Goal: Book appointment/travel/reservation

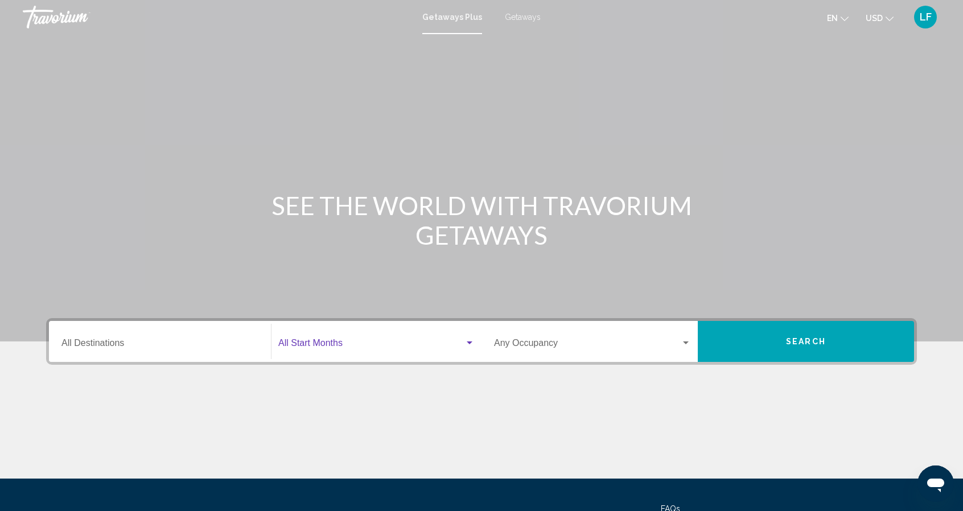
click at [468, 343] on div "Search widget" at bounding box center [470, 343] width 6 height 3
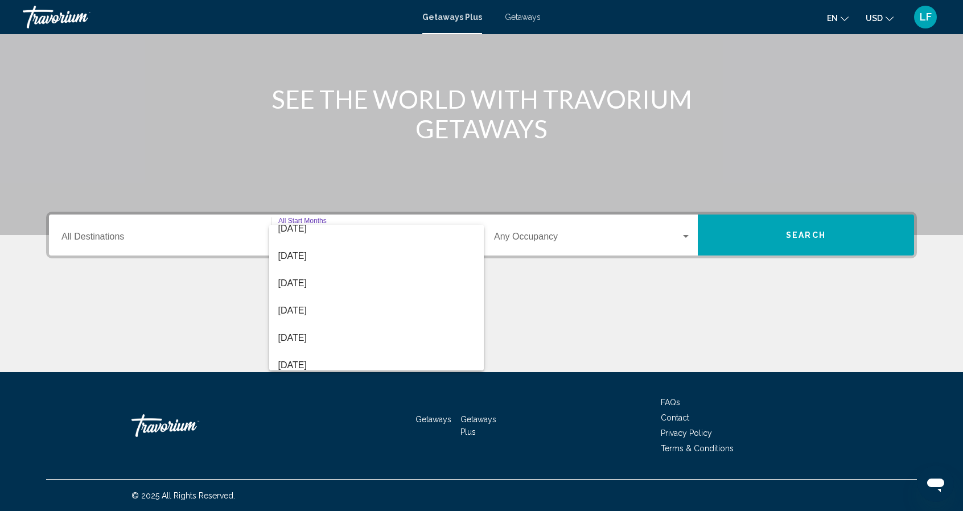
scroll to position [68, 0]
click at [297, 309] on span "[DATE]" at bounding box center [376, 307] width 197 height 27
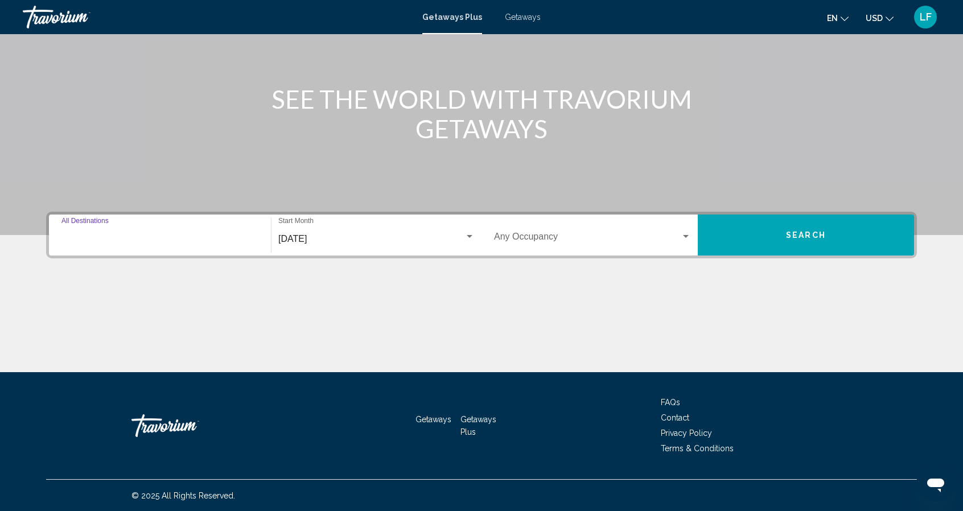
click at [221, 234] on input "Destination All Destinations" at bounding box center [159, 239] width 197 height 10
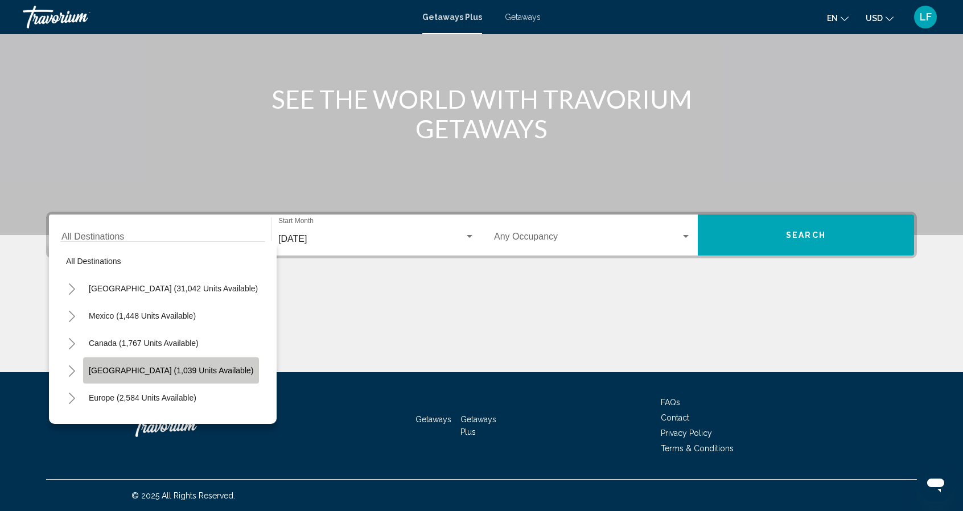
click at [204, 370] on span "[GEOGRAPHIC_DATA] (1,039 units available)" at bounding box center [171, 370] width 164 height 9
type input "**********"
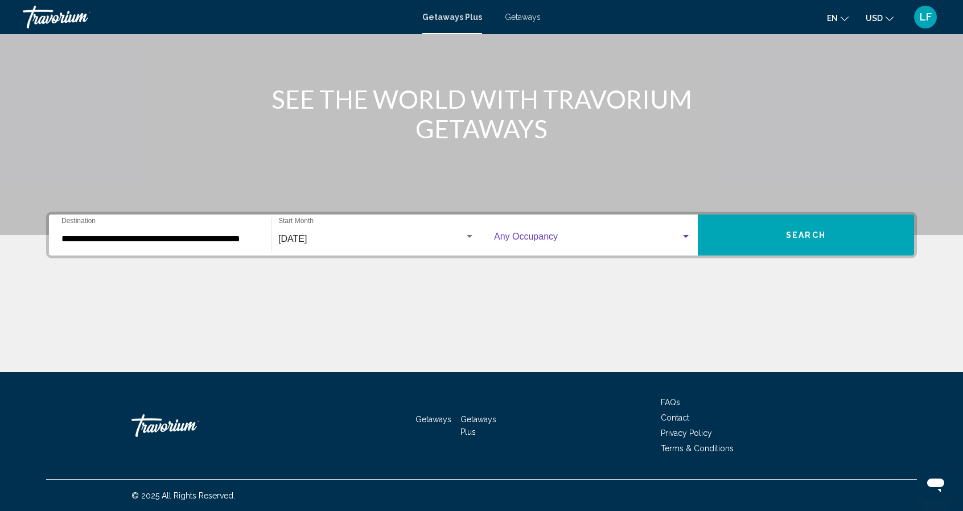
click at [524, 238] on span "Search widget" at bounding box center [587, 239] width 187 height 10
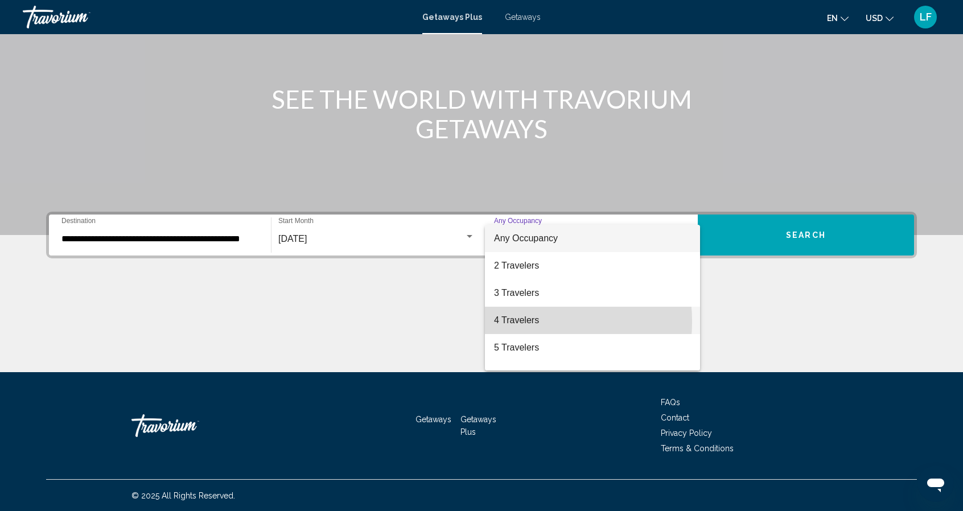
click at [511, 322] on span "4 Travelers" at bounding box center [592, 320] width 197 height 27
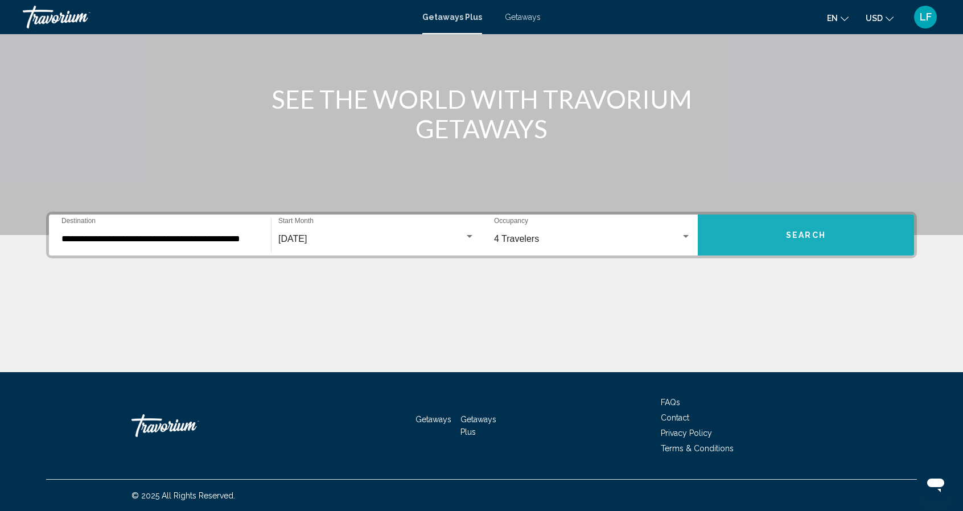
click at [796, 237] on span "Search" at bounding box center [806, 235] width 40 height 9
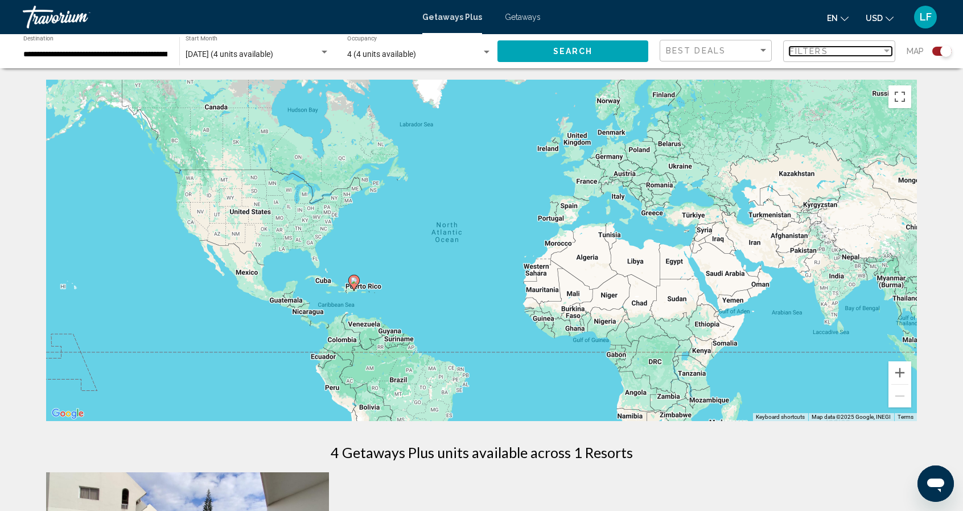
click at [816, 51] on span "Filters" at bounding box center [808, 51] width 39 height 9
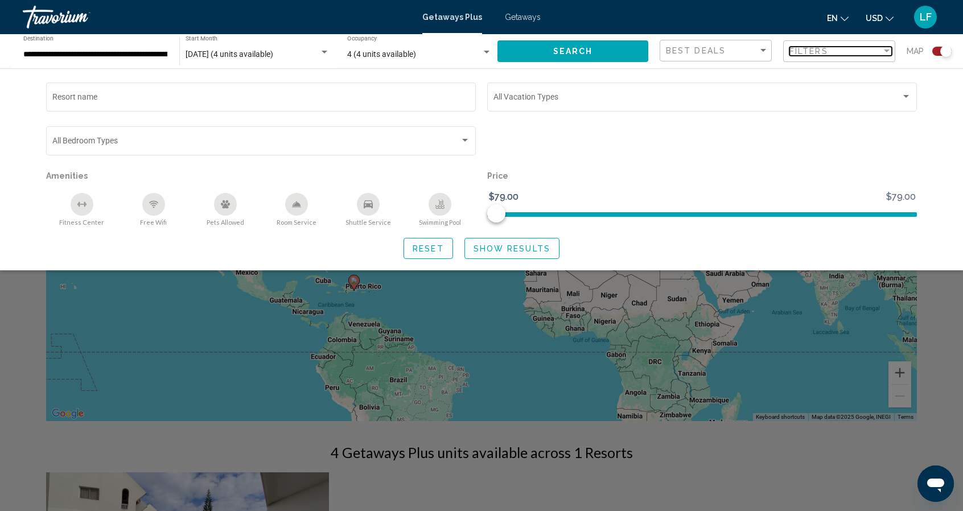
click at [816, 51] on span "Filters" at bounding box center [808, 51] width 39 height 9
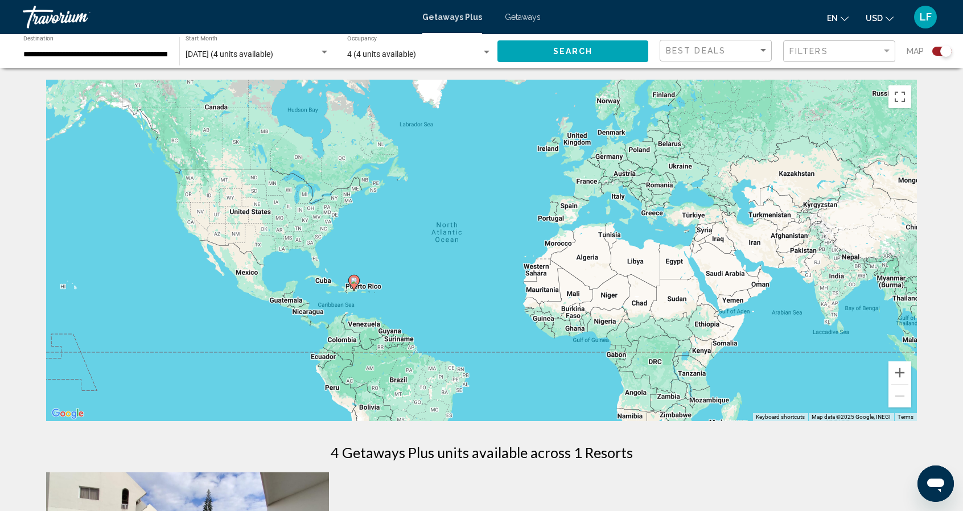
click at [355, 293] on div "To activate drag with keyboard, press Alt + Enter. Once in keyboard drag state,…" at bounding box center [481, 251] width 871 height 342
click at [892, 374] on button "Zoom in" at bounding box center [900, 372] width 23 height 23
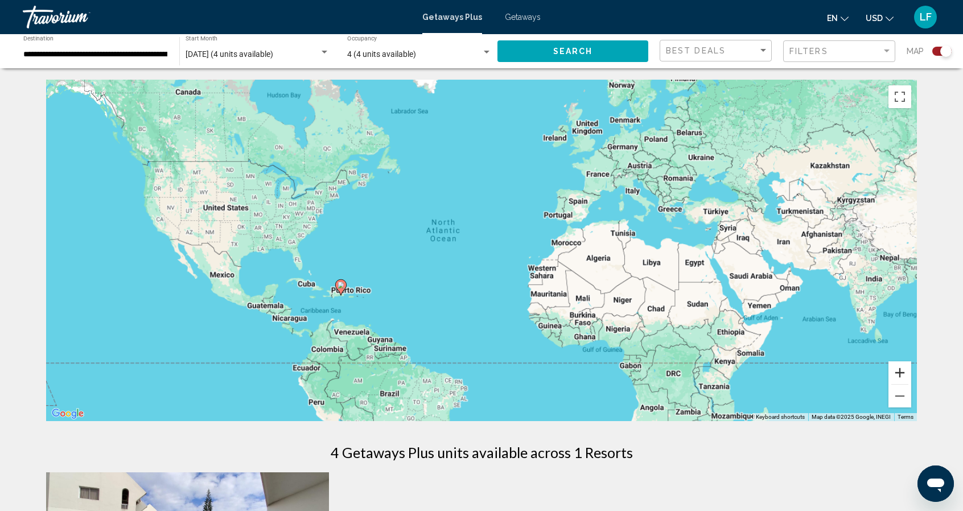
click at [892, 374] on button "Zoom in" at bounding box center [900, 372] width 23 height 23
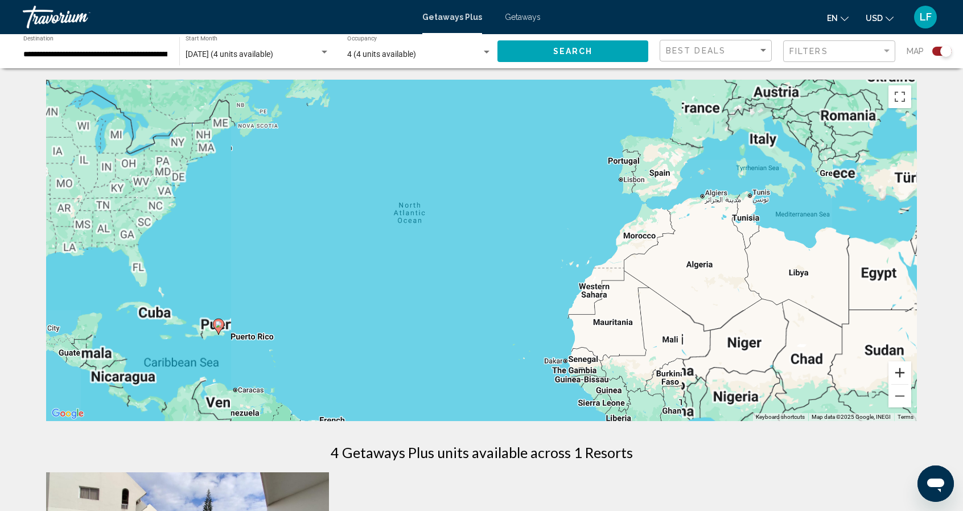
click at [892, 374] on button "Zoom in" at bounding box center [900, 372] width 23 height 23
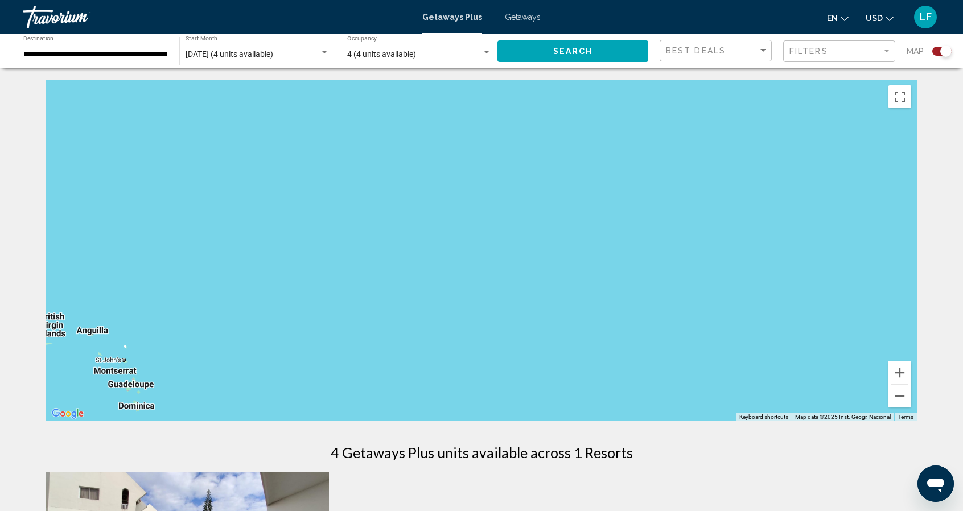
drag, startPoint x: 317, startPoint y: 353, endPoint x: 819, endPoint y: 91, distance: 566.2
click at [819, 91] on div "Main content" at bounding box center [481, 251] width 871 height 342
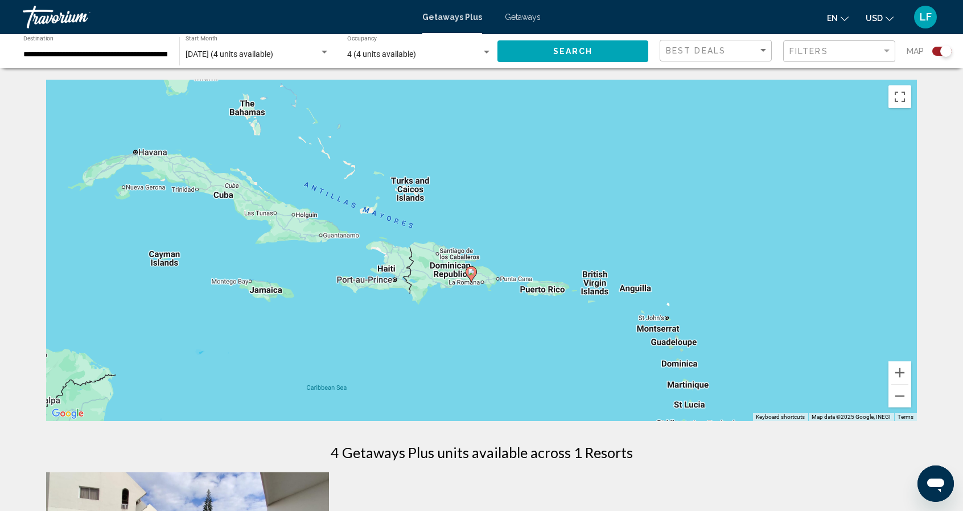
drag, startPoint x: 309, startPoint y: 199, endPoint x: 813, endPoint y: 165, distance: 505.4
click at [813, 165] on div "To activate drag with keyboard, press Alt + Enter. Once in keyboard drag state,…" at bounding box center [481, 251] width 871 height 342
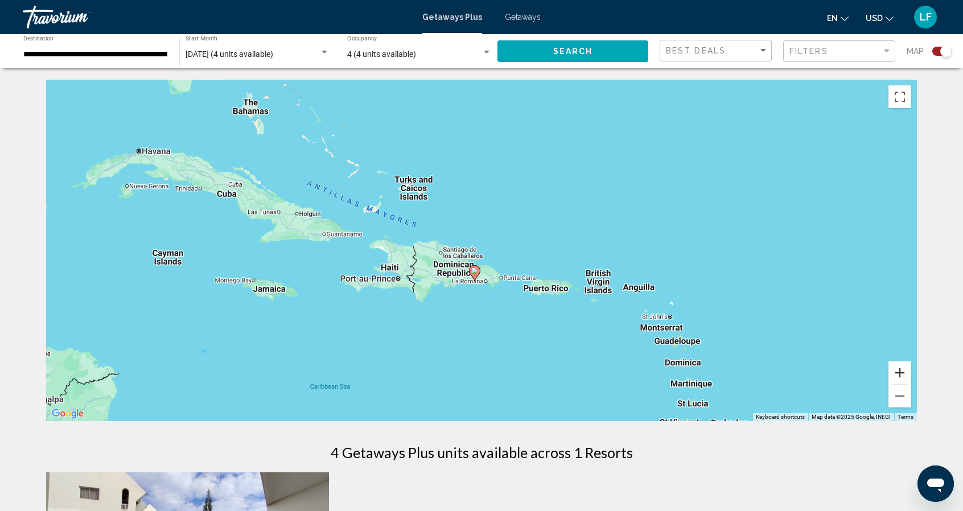
click at [906, 374] on button "Zoom in" at bounding box center [900, 372] width 23 height 23
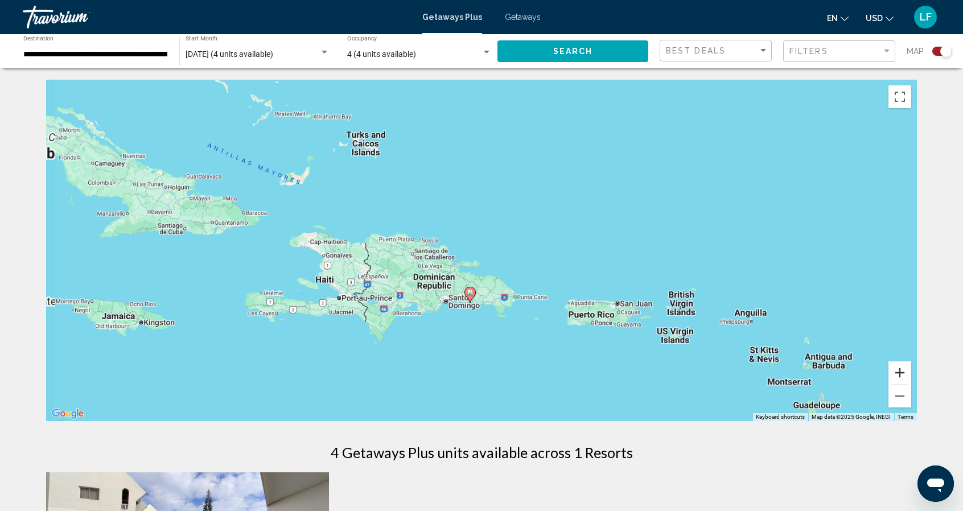
click at [906, 374] on button "Zoom in" at bounding box center [900, 372] width 23 height 23
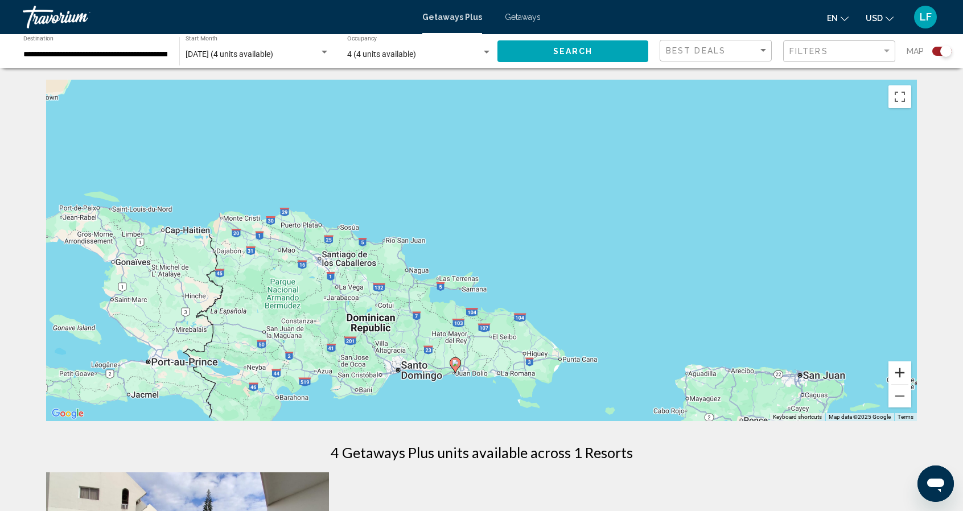
click at [906, 374] on button "Zoom in" at bounding box center [900, 372] width 23 height 23
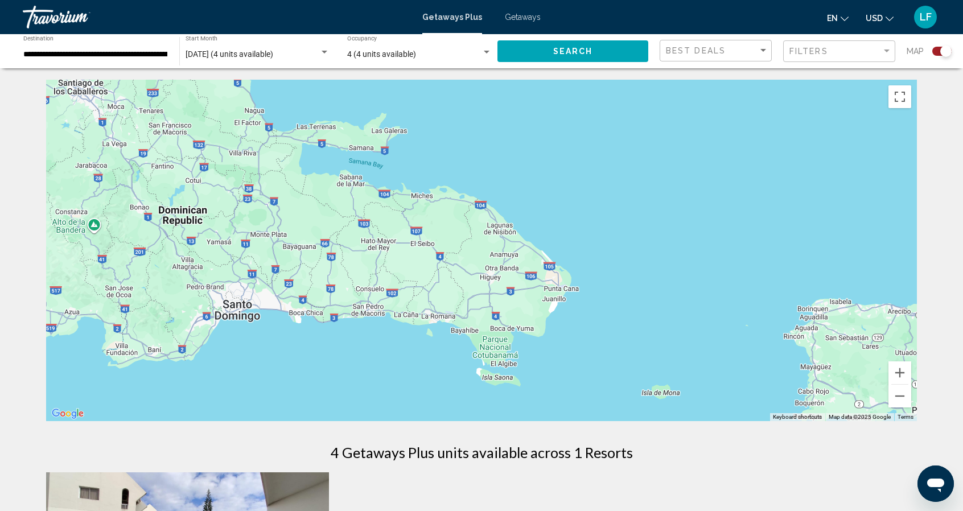
drag, startPoint x: 672, startPoint y: 376, endPoint x: 595, endPoint y: 184, distance: 207.0
click at [595, 184] on div "Main content" at bounding box center [481, 251] width 871 height 342
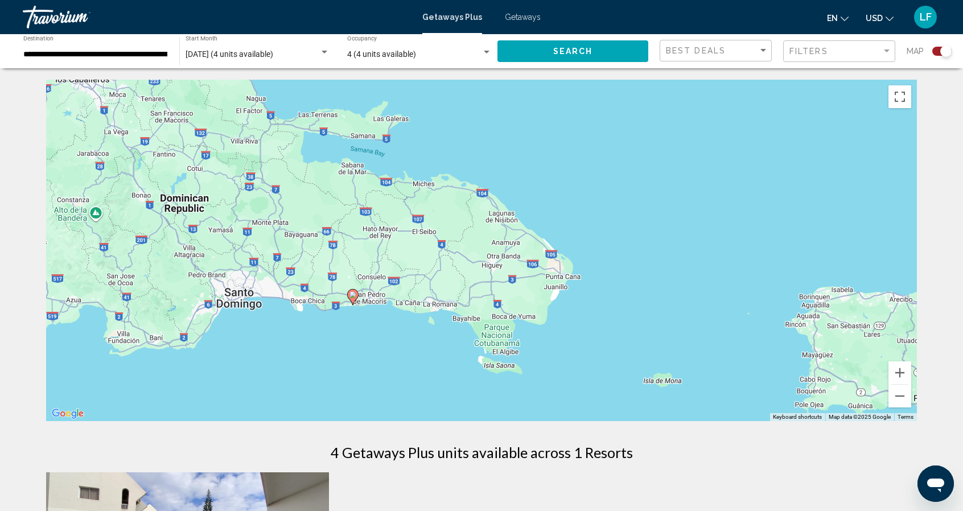
click at [557, 278] on div "To activate drag with keyboard, press Alt + Enter. Once in keyboard drag state,…" at bounding box center [481, 251] width 871 height 342
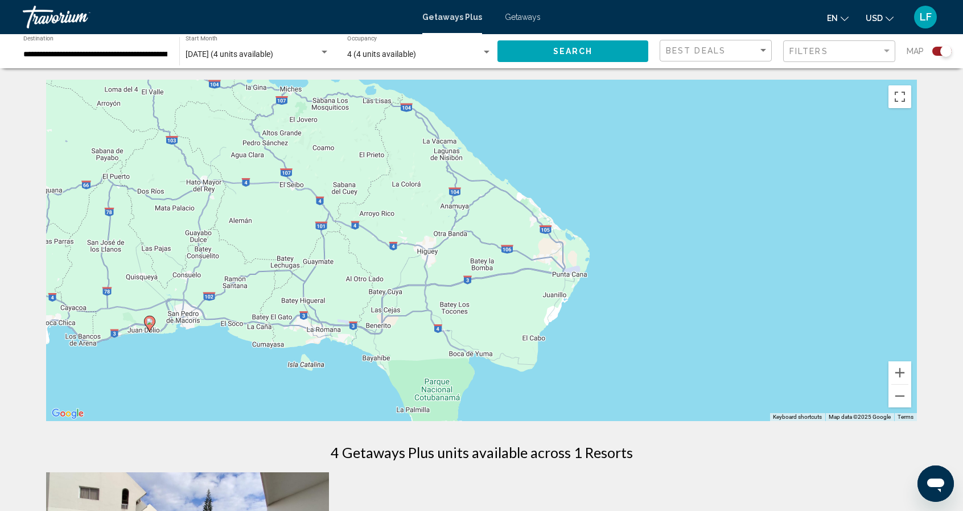
click at [564, 260] on div "To activate drag with keyboard, press Alt + Enter. Once in keyboard drag state,…" at bounding box center [481, 251] width 871 height 342
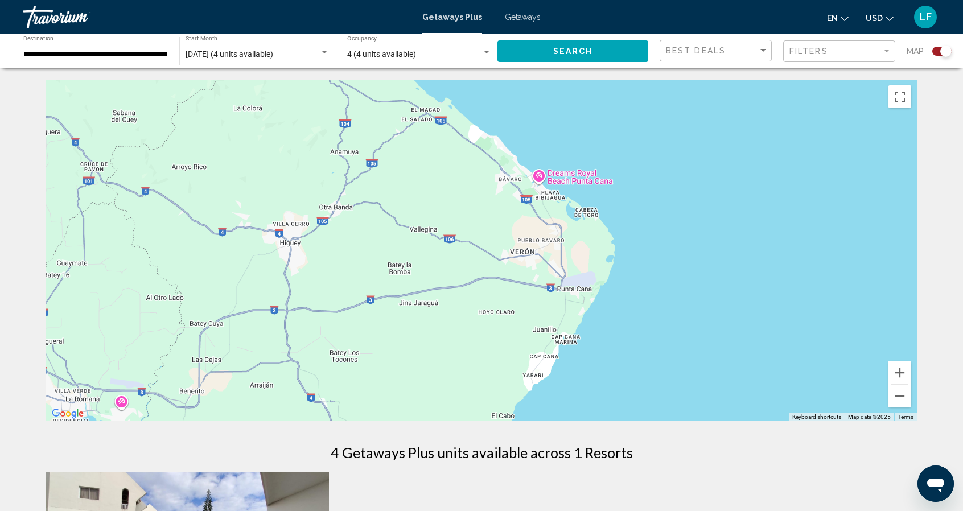
click at [541, 176] on div "Main content" at bounding box center [481, 251] width 871 height 342
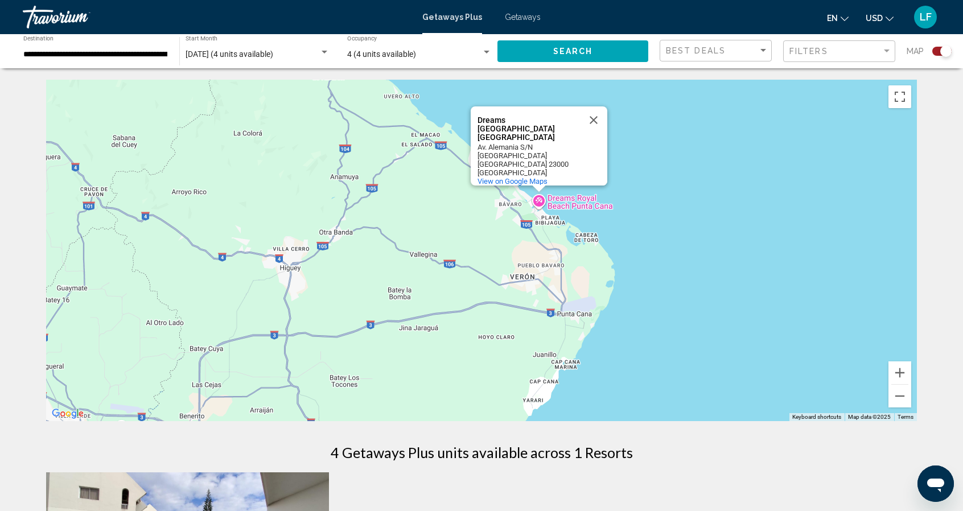
click at [508, 126] on div "Dreams Royal Beach Punta Cana" at bounding box center [529, 129] width 102 height 26
click at [488, 53] on div "Search widget" at bounding box center [487, 52] width 6 height 3
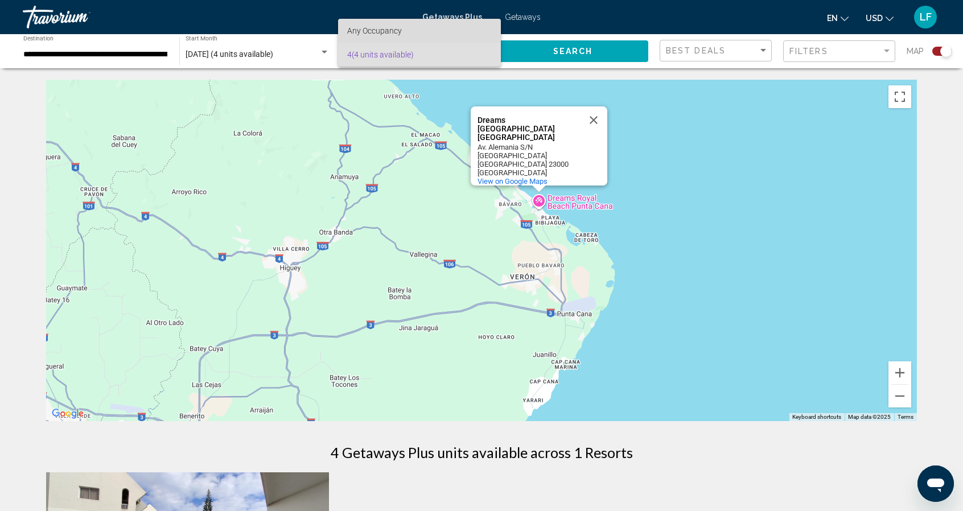
click at [375, 32] on span "Any Occupancy" at bounding box center [374, 30] width 55 height 9
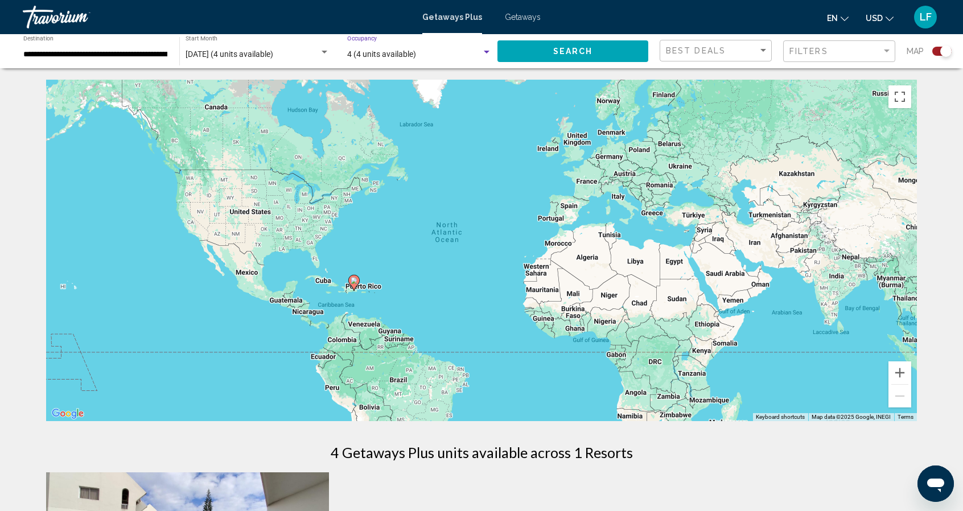
click at [488, 54] on div "Search widget" at bounding box center [487, 52] width 10 height 9
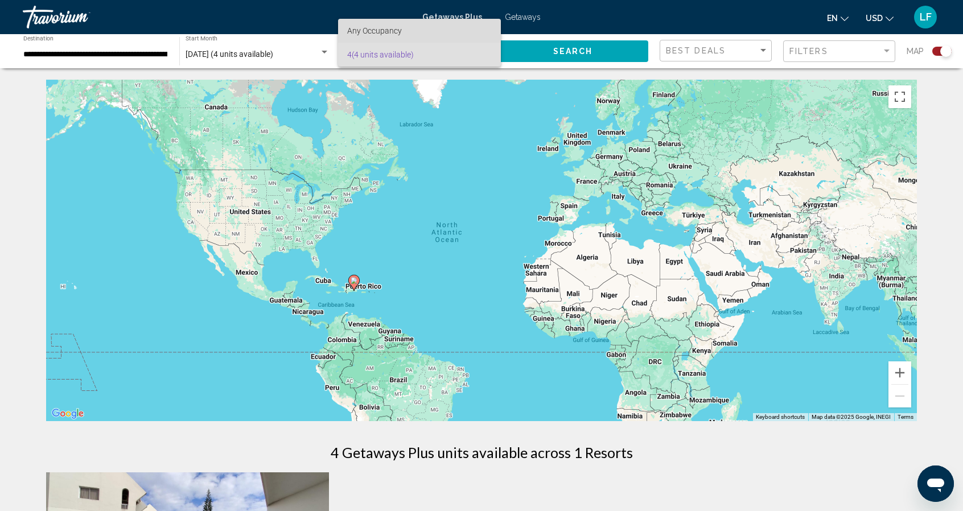
click at [371, 36] on span "Any Occupancy" at bounding box center [419, 31] width 145 height 24
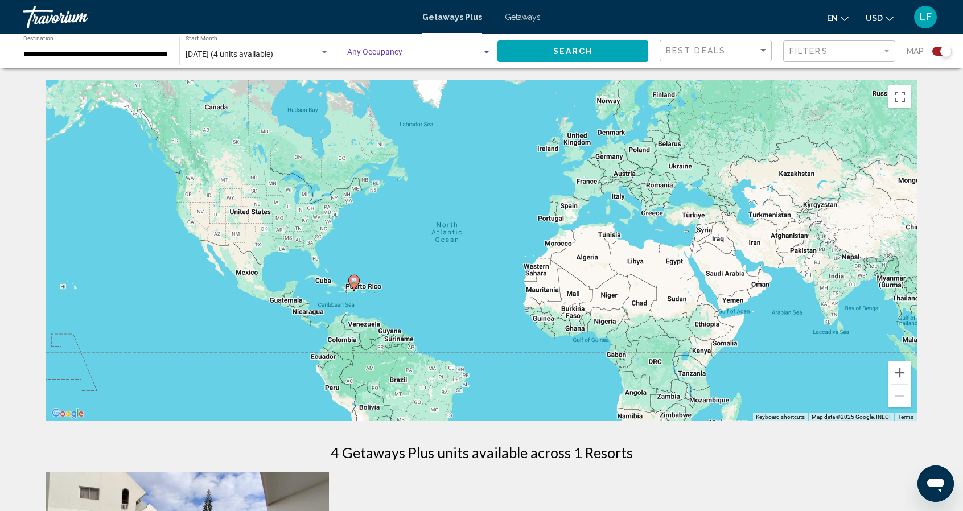
click at [324, 55] on div "Search widget" at bounding box center [324, 52] width 10 height 9
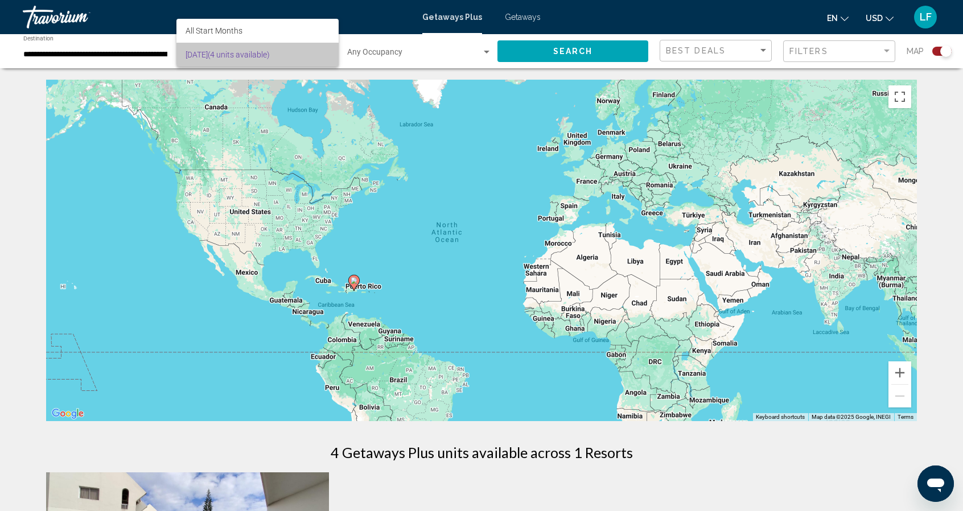
click at [277, 54] on span "January 2026 (4 units available)" at bounding box center [258, 55] width 144 height 24
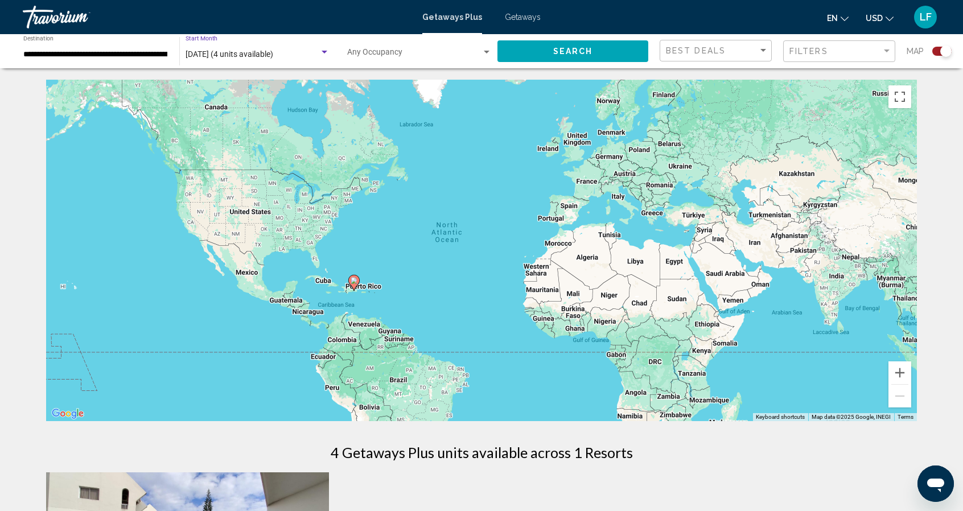
click at [326, 53] on div "Search widget" at bounding box center [325, 52] width 6 height 3
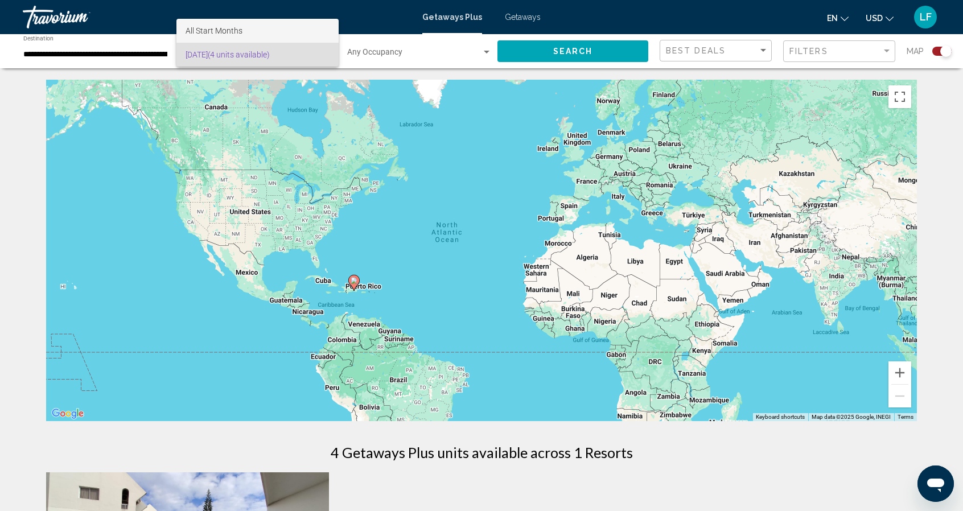
click at [236, 25] on span "All Start Months" at bounding box center [258, 31] width 144 height 24
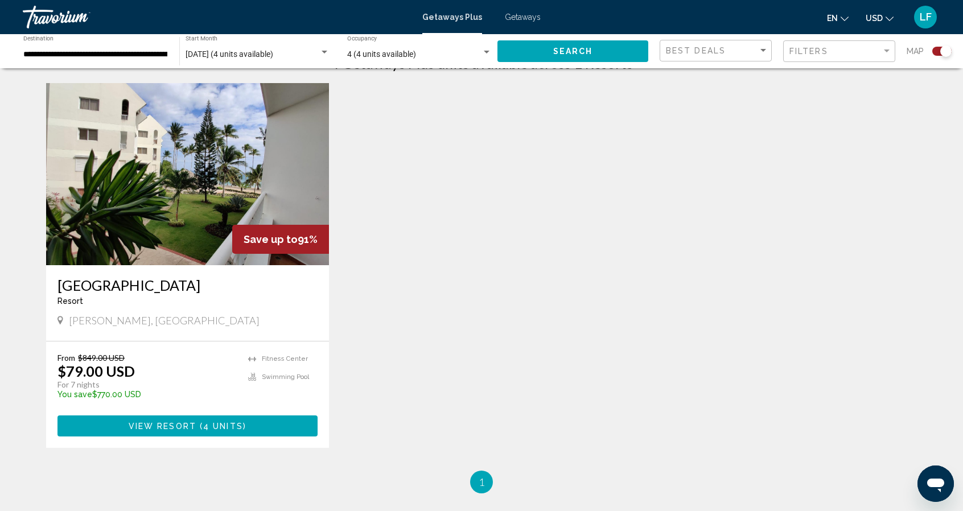
scroll to position [393, 0]
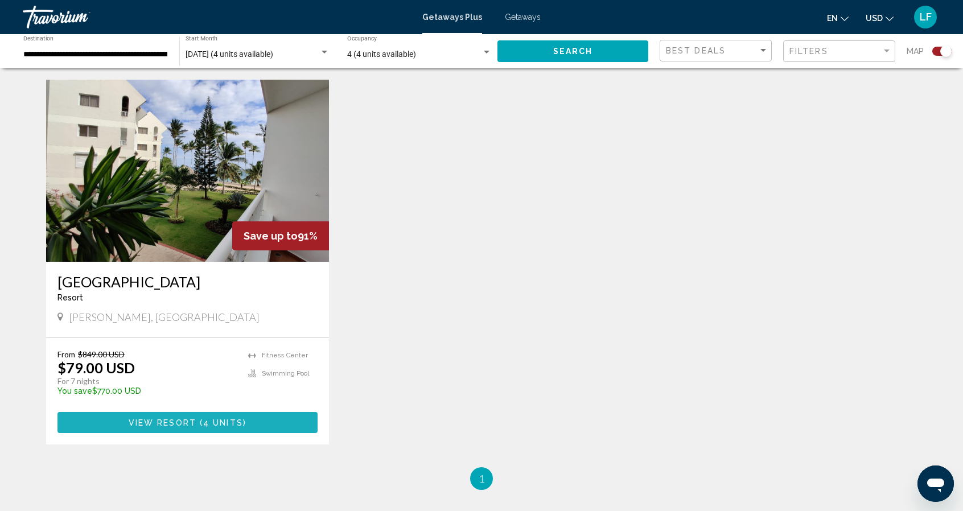
click at [215, 424] on span "4 units" at bounding box center [223, 422] width 40 height 9
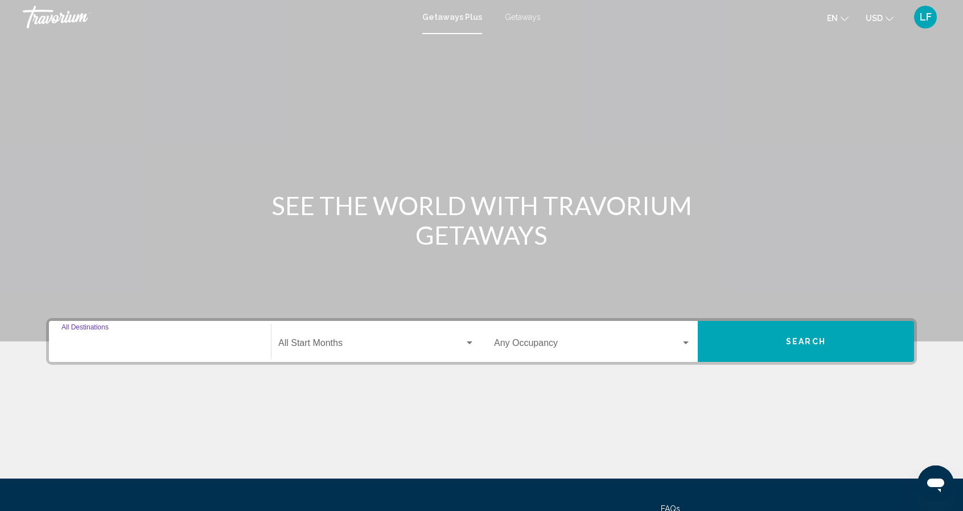
click at [207, 342] on input "Destination All Destinations" at bounding box center [159, 345] width 197 height 10
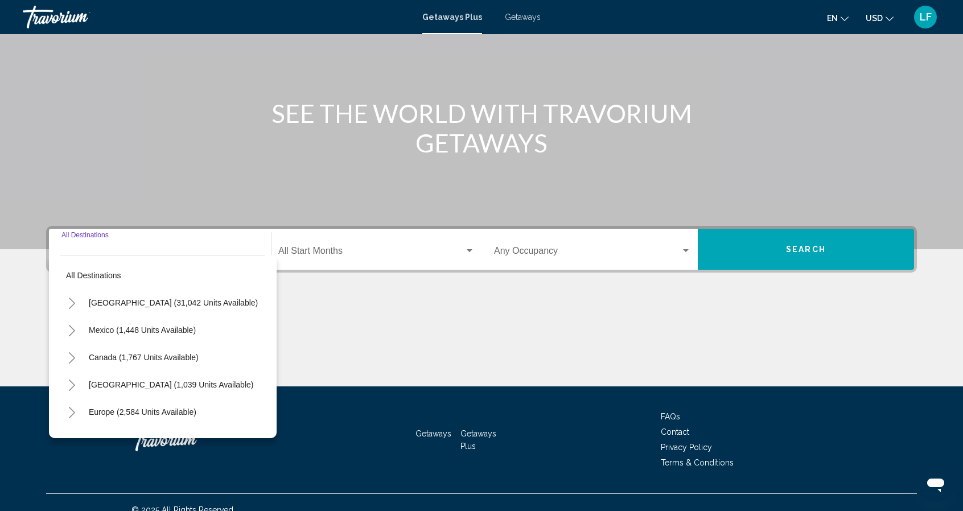
scroll to position [106, 0]
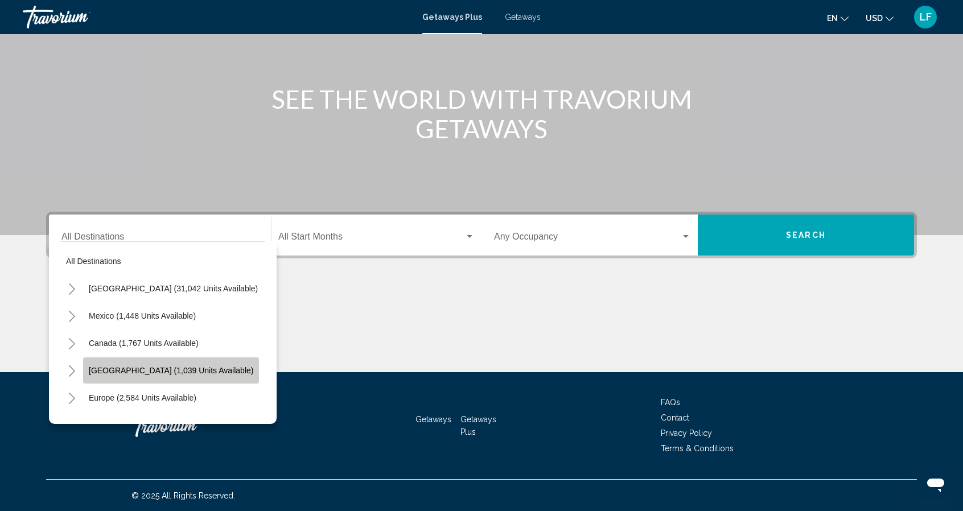
click at [158, 368] on span "[GEOGRAPHIC_DATA] (1,039 units available)" at bounding box center [171, 370] width 164 height 9
type input "**********"
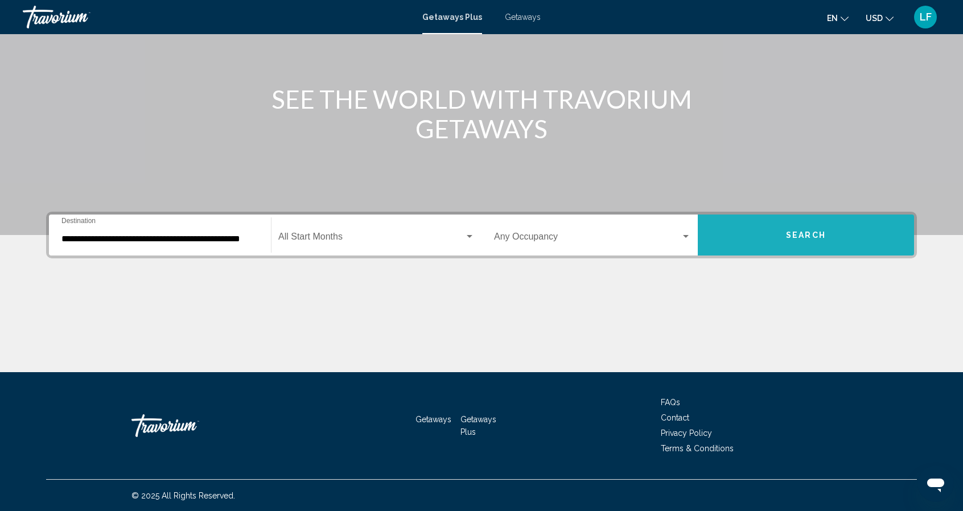
click at [796, 231] on span "Search" at bounding box center [806, 235] width 40 height 9
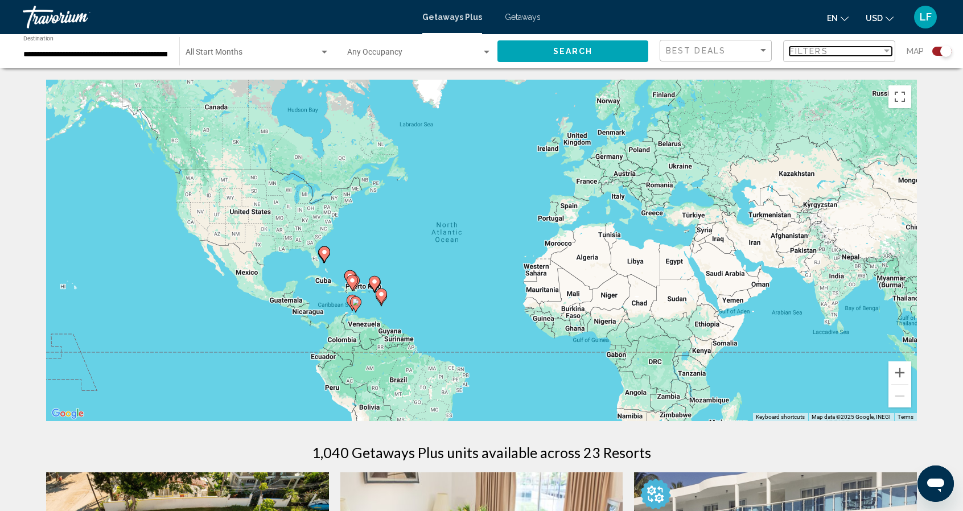
click at [864, 50] on div "Filters" at bounding box center [835, 51] width 92 height 9
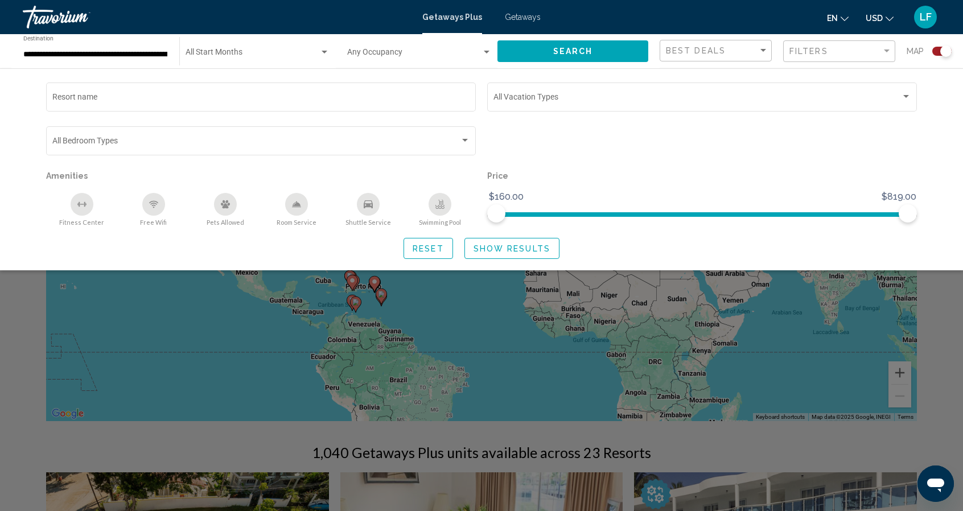
click at [452, 358] on div "Search widget" at bounding box center [481, 341] width 963 height 340
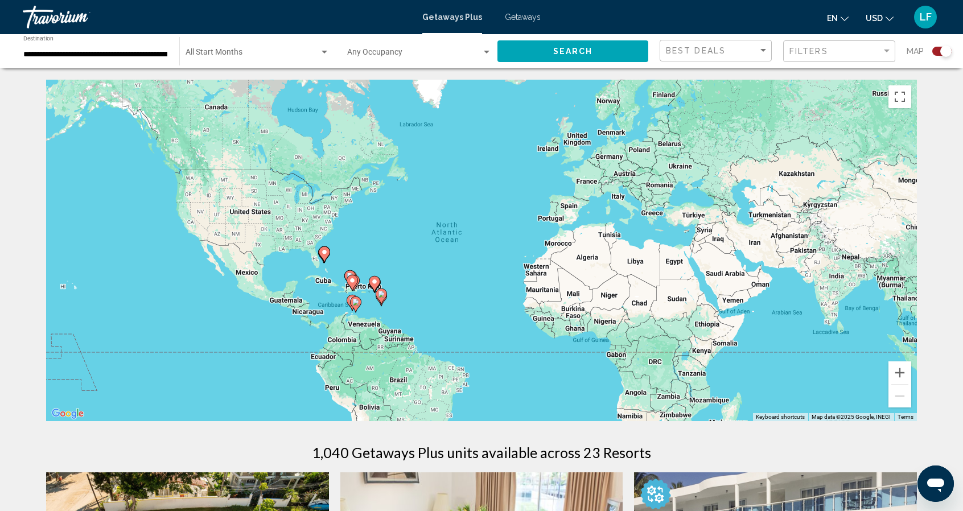
click at [359, 295] on div "To activate drag with keyboard, press Alt + Enter. Once in keyboard drag state,…" at bounding box center [481, 251] width 871 height 342
click at [361, 290] on div "To activate drag with keyboard, press Alt + Enter. Once in keyboard drag state,…" at bounding box center [481, 251] width 871 height 342
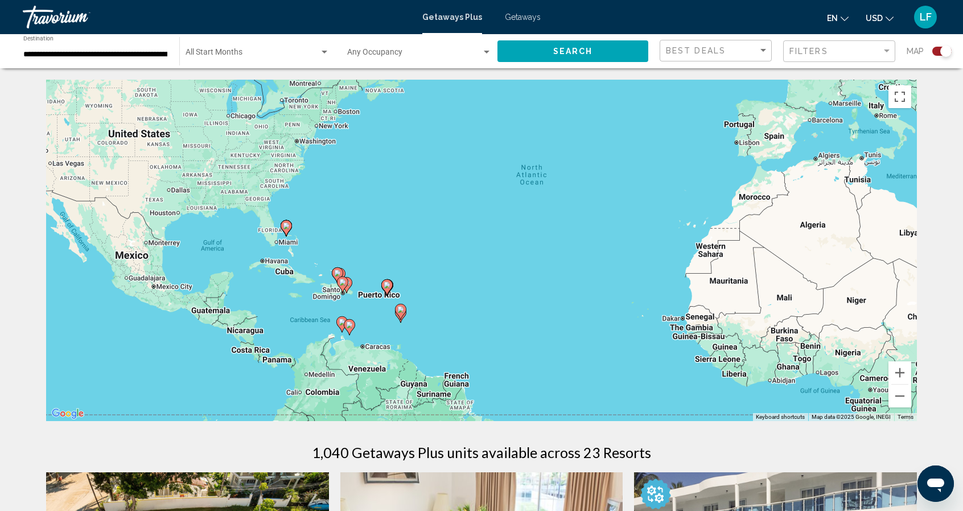
click at [361, 290] on div "To activate drag with keyboard, press Alt + Enter. Once in keyboard drag state,…" at bounding box center [481, 251] width 871 height 342
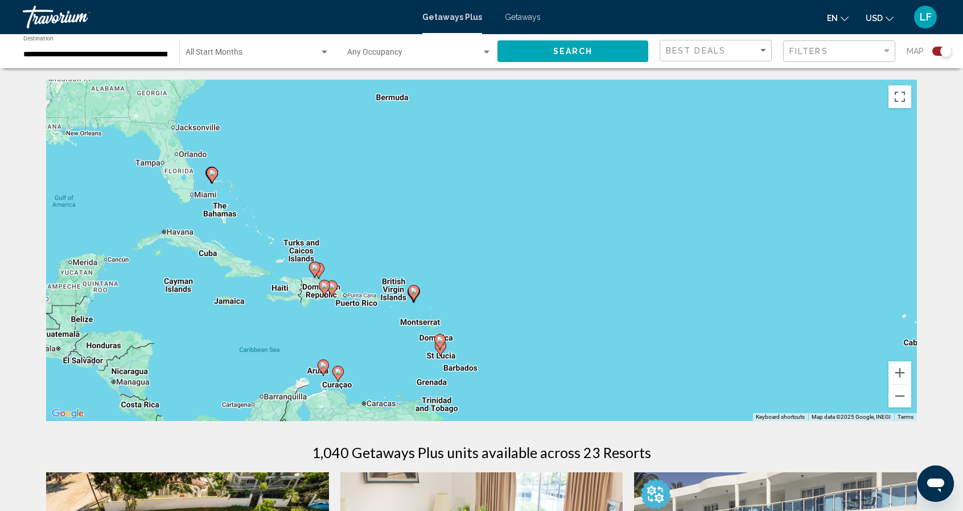
click at [342, 306] on div "To activate drag with keyboard, press Alt + Enter. Once in keyboard drag state,…" at bounding box center [481, 251] width 871 height 342
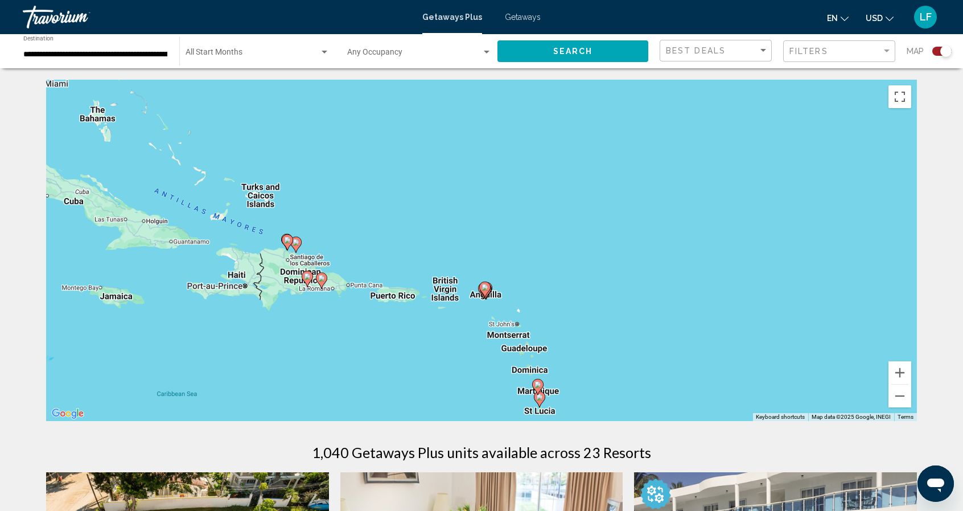
click at [342, 306] on div "To activate drag with keyboard, press Alt + Enter. Once in keyboard drag state,…" at bounding box center [481, 251] width 871 height 342
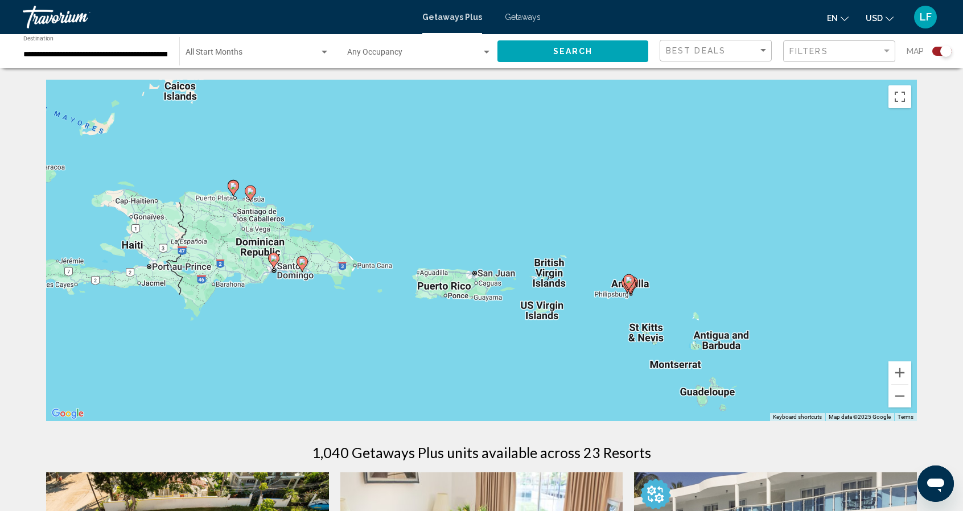
click at [342, 306] on div "To activate drag with keyboard, press Alt + Enter. Once in keyboard drag state,…" at bounding box center [481, 251] width 871 height 342
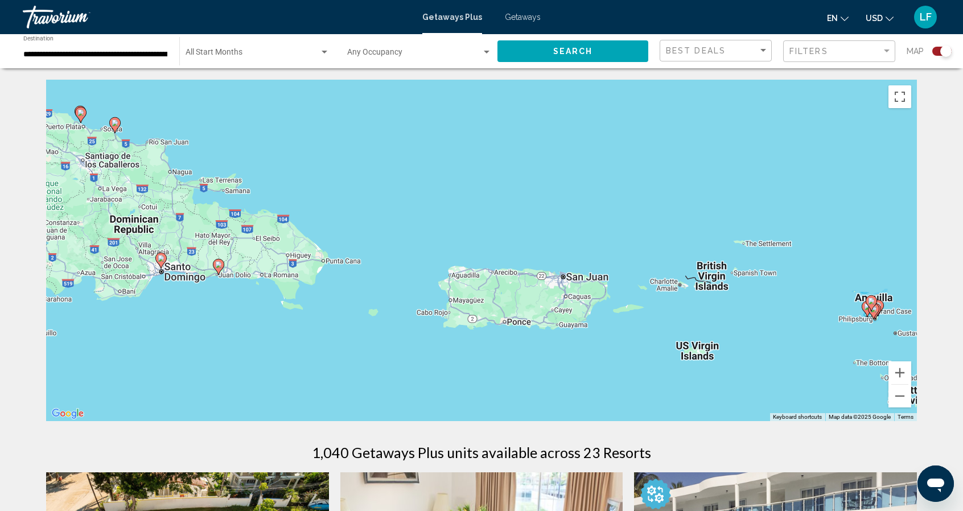
drag, startPoint x: 360, startPoint y: 225, endPoint x: 315, endPoint y: 262, distance: 57.9
click at [315, 262] on div "To activate drag with keyboard, press Alt + Enter. Once in keyboard drag state,…" at bounding box center [481, 251] width 871 height 342
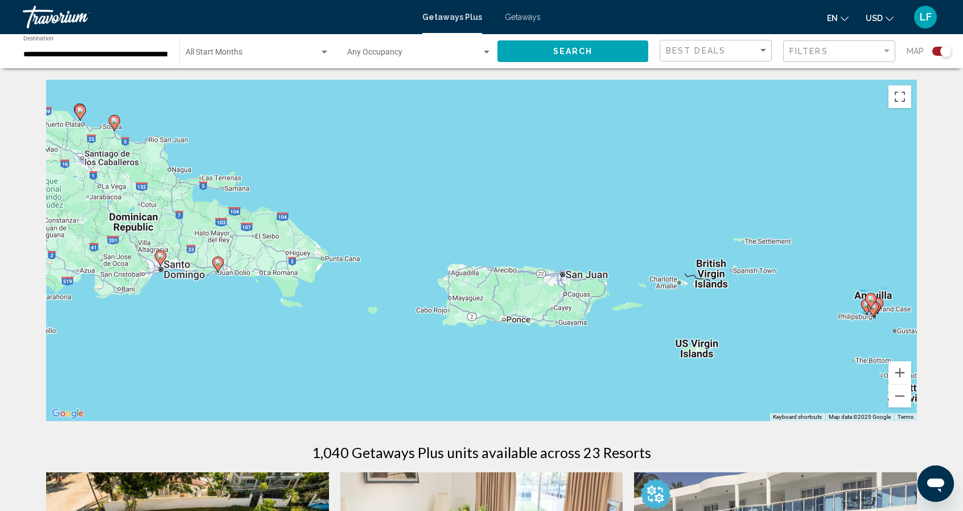
click at [330, 263] on div "To activate drag with keyboard, press Alt + Enter. Once in keyboard drag state,…" at bounding box center [481, 251] width 871 height 342
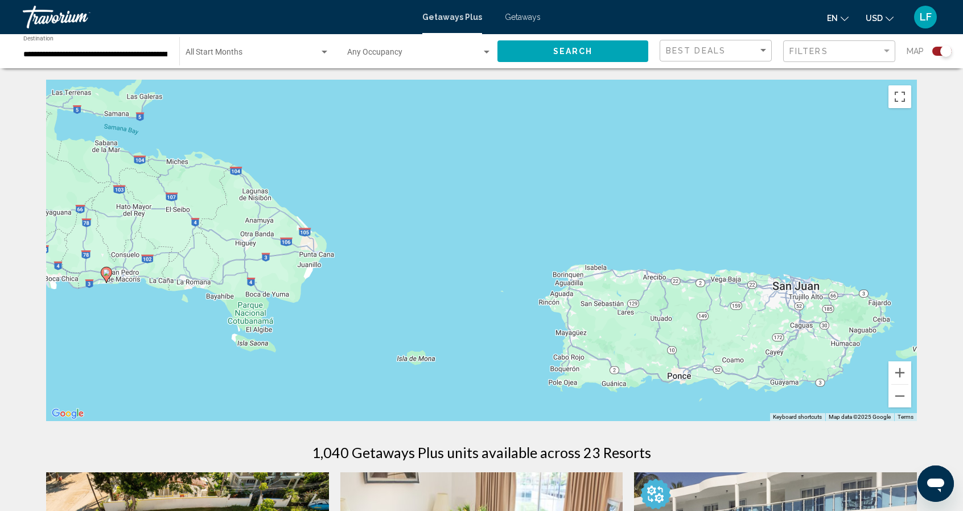
click at [330, 263] on div "To activate drag with keyboard, press Alt + Enter. Once in keyboard drag state,…" at bounding box center [481, 251] width 871 height 342
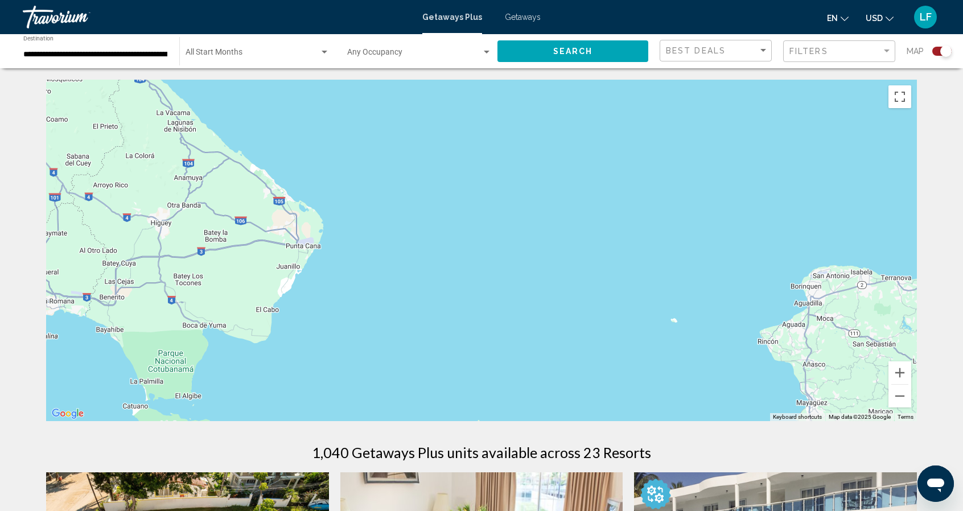
click at [330, 263] on div "To activate drag with keyboard, press Alt + Enter. Once in keyboard drag state,…" at bounding box center [481, 251] width 871 height 342
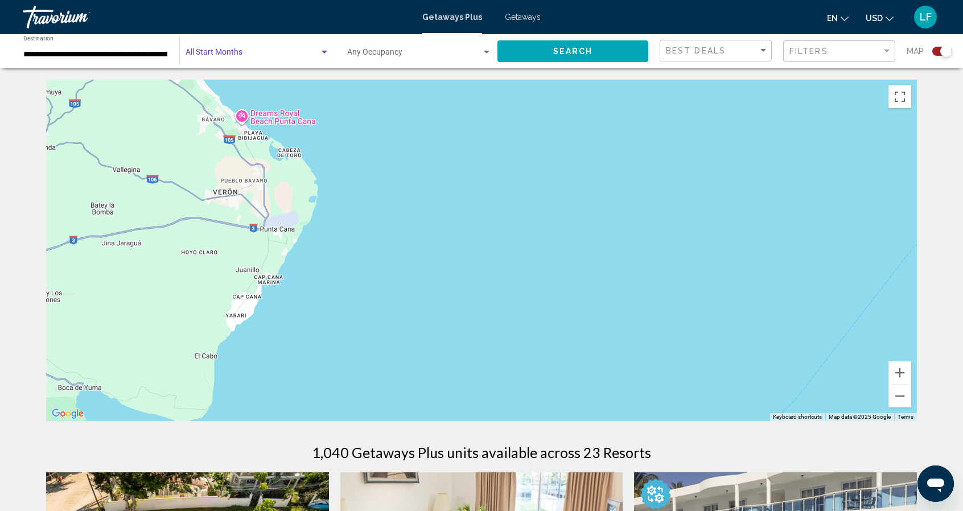
click at [324, 54] on div "Search widget" at bounding box center [324, 52] width 10 height 9
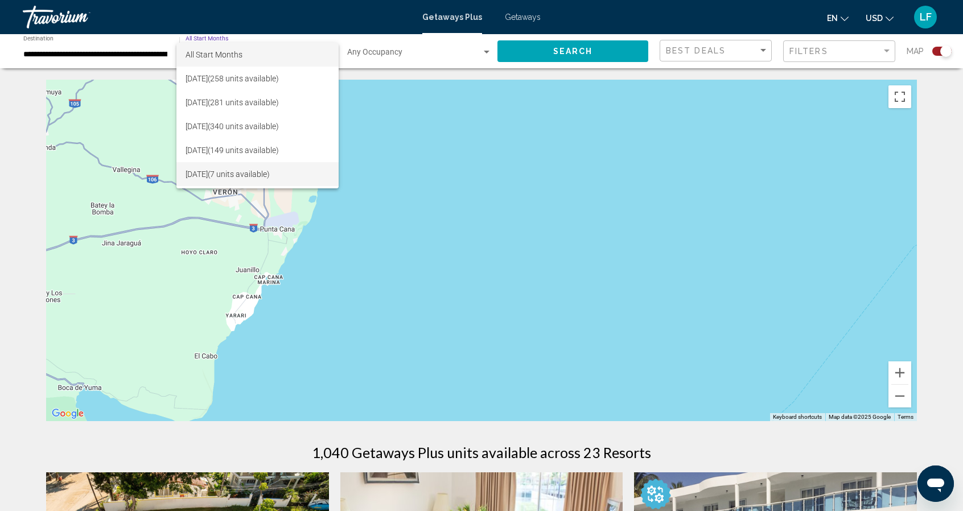
click at [262, 176] on span "January 2026 (7 units available)" at bounding box center [258, 174] width 144 height 24
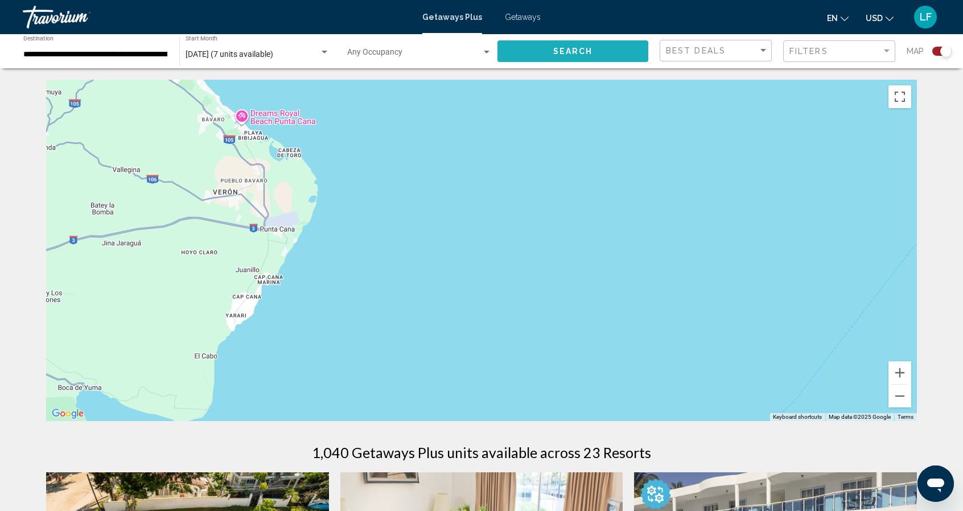
click at [554, 47] on span "Search" at bounding box center [573, 51] width 40 height 9
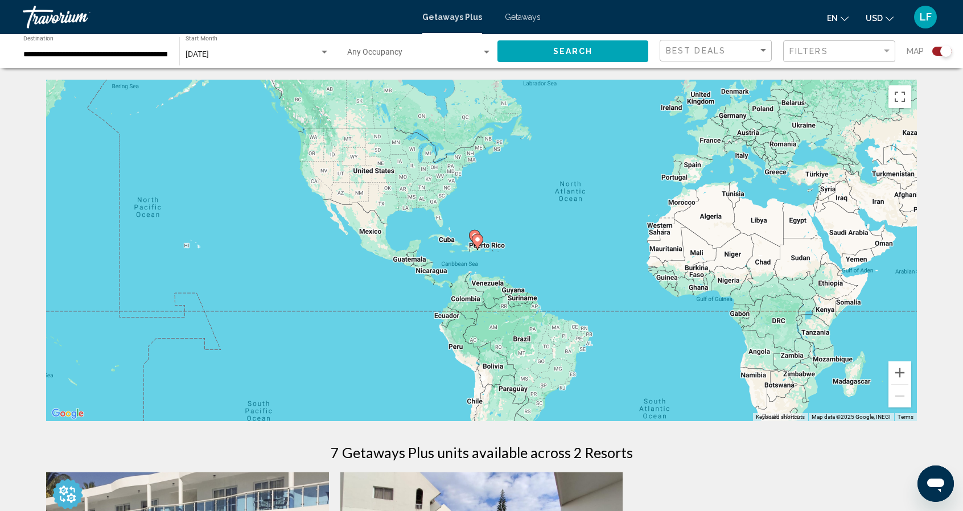
click at [525, 203] on div "To activate drag with keyboard, press Alt + Enter. Once in keyboard drag state,…" at bounding box center [481, 251] width 871 height 342
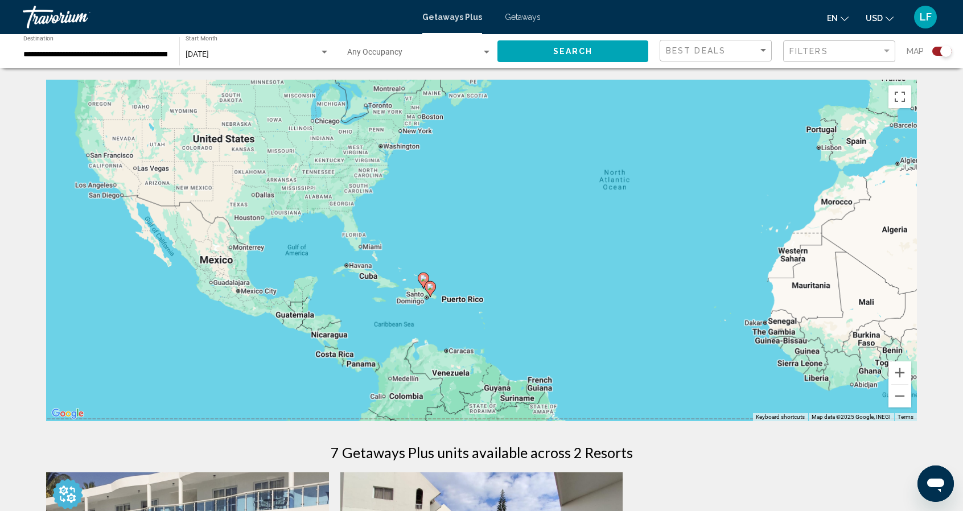
click at [525, 203] on div "To activate drag with keyboard, press Alt + Enter. Once in keyboard drag state,…" at bounding box center [481, 251] width 871 height 342
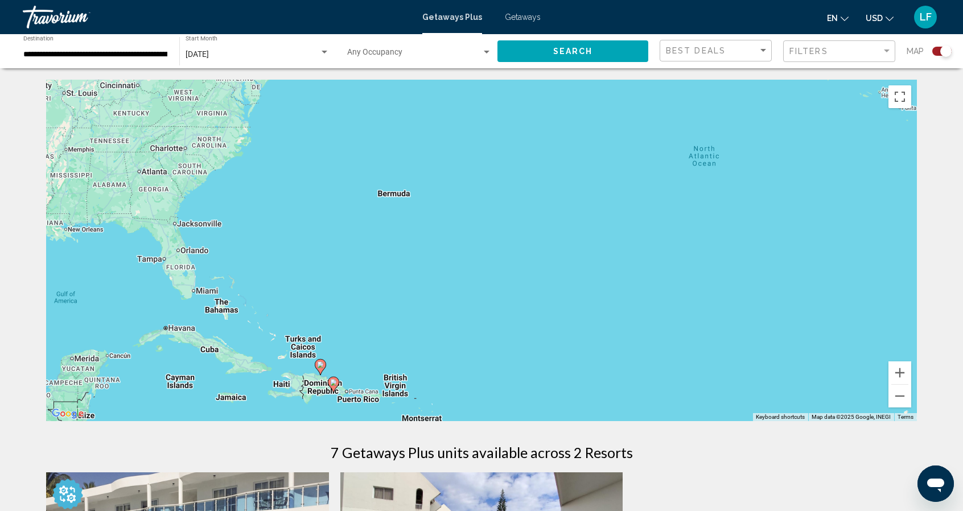
click at [335, 416] on div "To activate drag with keyboard, press Alt + Enter. Once in keyboard drag state,…" at bounding box center [481, 251] width 871 height 342
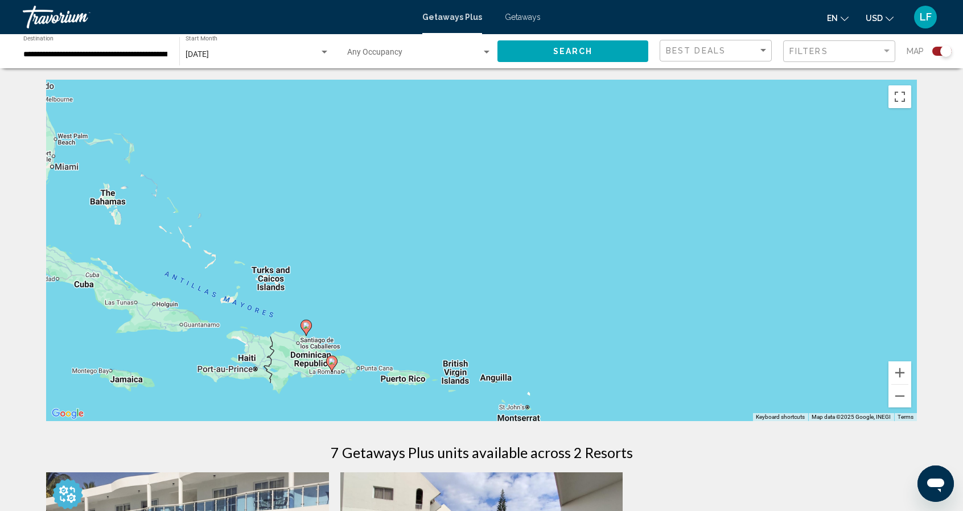
click at [335, 416] on div "To activate drag with keyboard, press Alt + Enter. Once in keyboard drag state,…" at bounding box center [481, 251] width 871 height 342
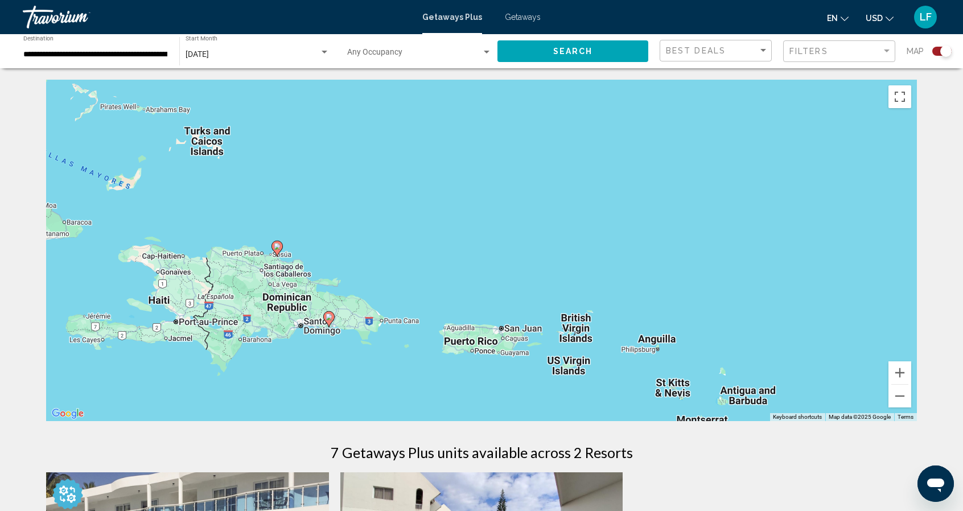
click at [335, 416] on div "To activate drag with keyboard, press Alt + Enter. Once in keyboard drag state,…" at bounding box center [481, 251] width 871 height 342
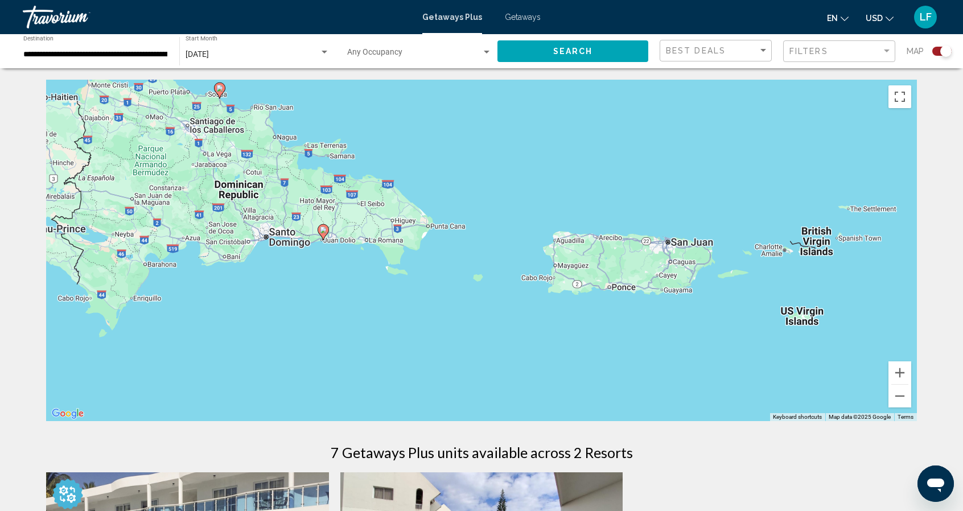
click at [335, 416] on div "To activate drag with keyboard, press Alt + Enter. Once in keyboard drag state,…" at bounding box center [481, 251] width 871 height 342
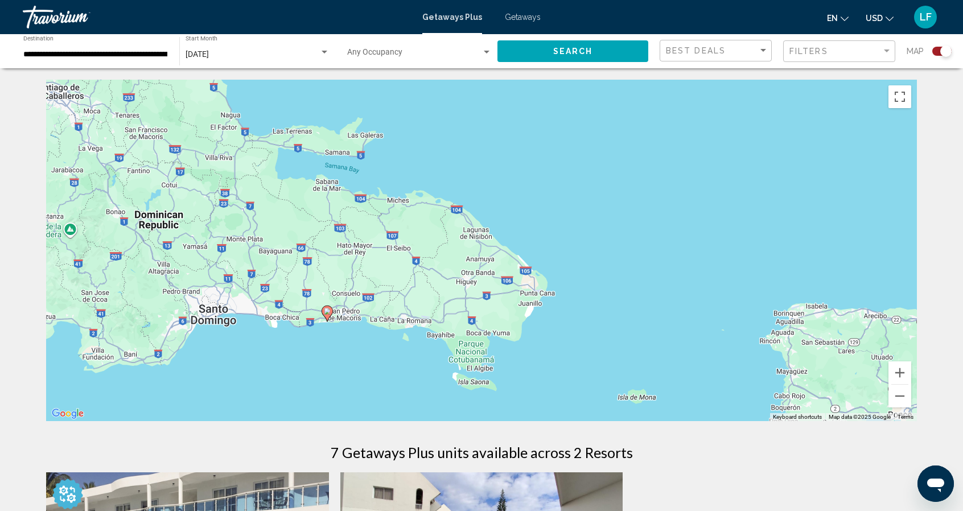
drag, startPoint x: 381, startPoint y: 112, endPoint x: 398, endPoint y: 370, distance: 259.0
click at [398, 370] on div "To activate drag with keyboard, press Alt + Enter. Once in keyboard drag state,…" at bounding box center [481, 251] width 871 height 342
click at [763, 51] on div "Sort by" at bounding box center [763, 50] width 6 height 3
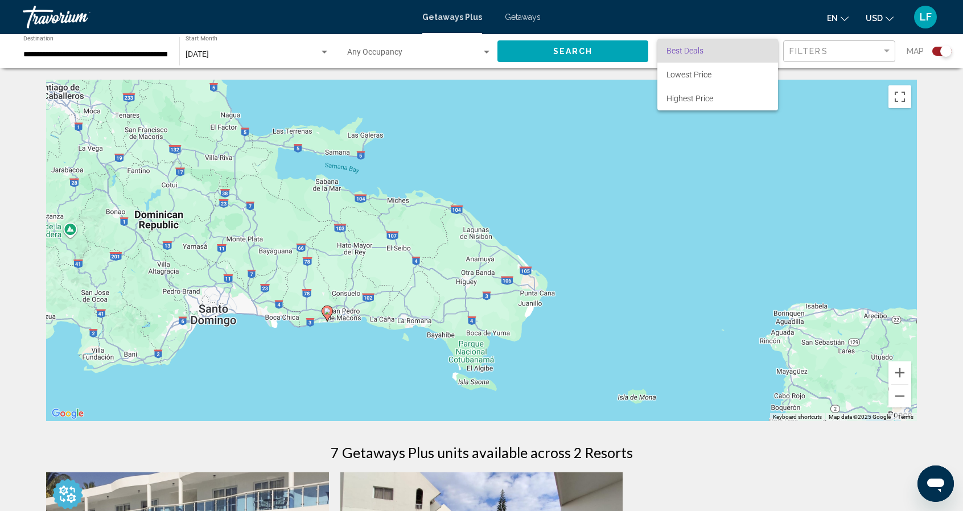
click at [810, 49] on div at bounding box center [481, 255] width 963 height 511
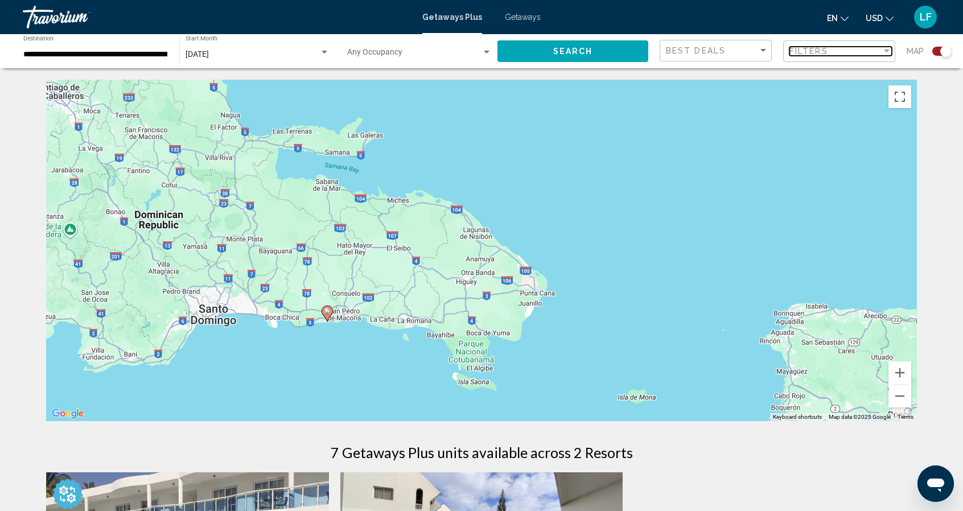
click at [810, 49] on span "Filters" at bounding box center [808, 51] width 39 height 9
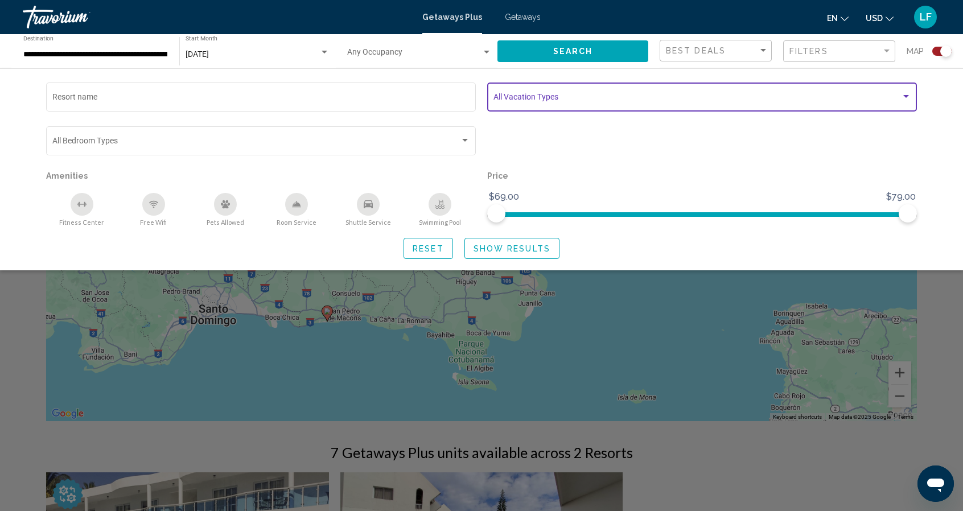
click at [904, 97] on div "Search widget" at bounding box center [906, 96] width 6 height 3
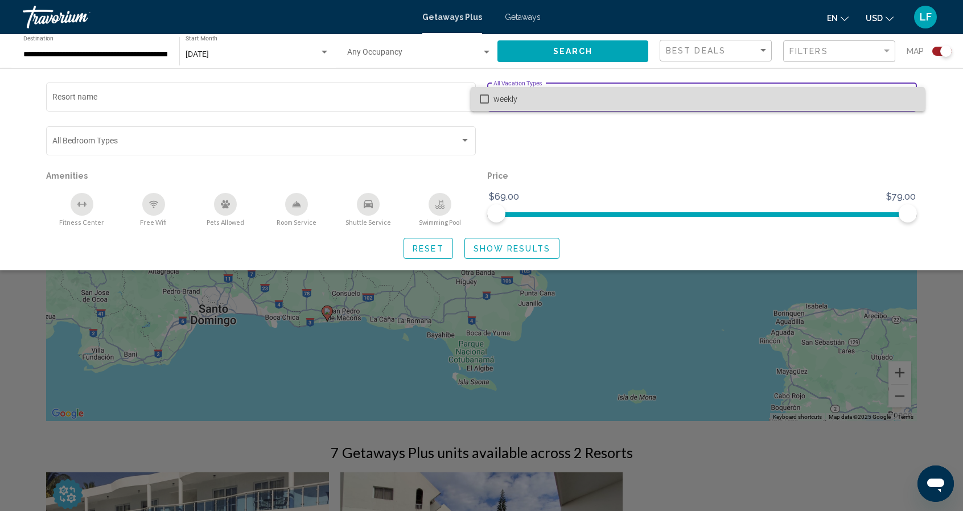
click at [904, 97] on span "weekly" at bounding box center [704, 99] width 422 height 24
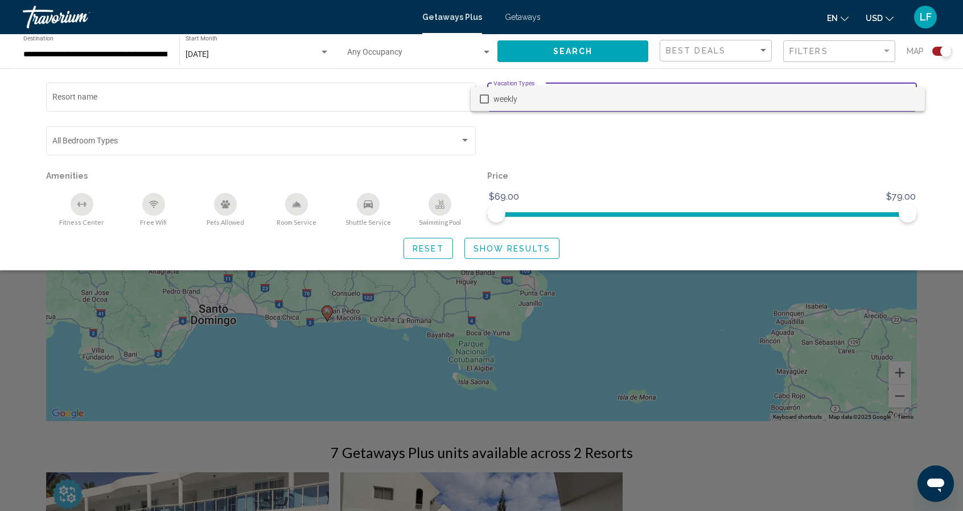
click at [762, 192] on div at bounding box center [481, 255] width 963 height 511
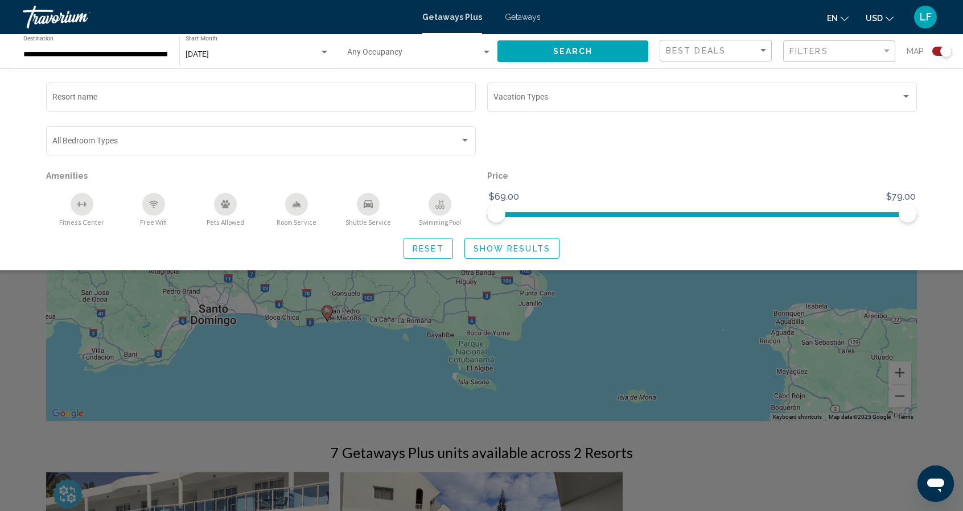
click at [217, 400] on div "Search widget" at bounding box center [481, 341] width 963 height 340
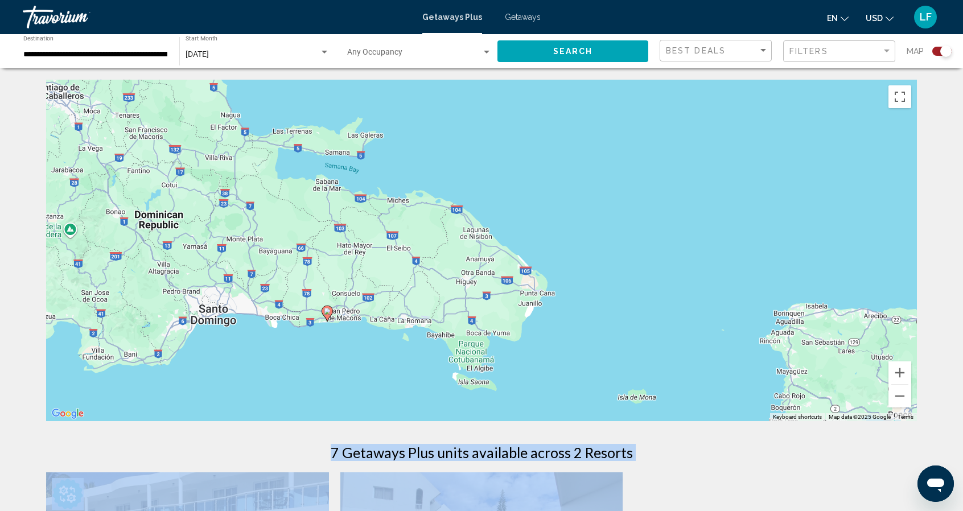
drag, startPoint x: 705, startPoint y: 462, endPoint x: 720, endPoint y: 225, distance: 236.7
click at [705, 258] on div "To navigate the map with touch gestures double-tap and hold your finger on the …" at bounding box center [481, 481] width 916 height 803
click at [750, 190] on div "To activate drag with keyboard, press Alt + Enter. Once in keyboard drag state,…" at bounding box center [481, 251] width 871 height 342
click at [534, 443] on div "To navigate the map with touch gestures double-tap and hold your finger on the …" at bounding box center [481, 481] width 916 height 803
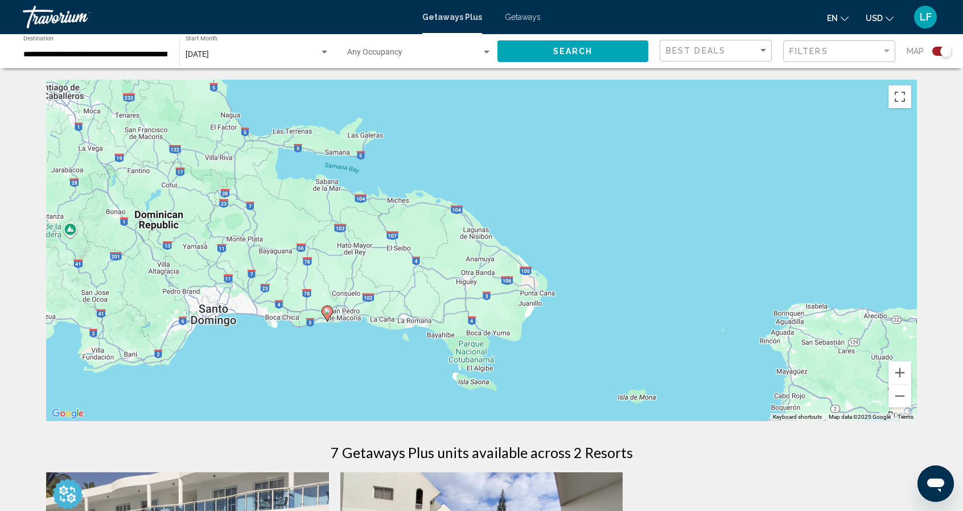
click at [524, 17] on span "Getaways" at bounding box center [523, 17] width 36 height 9
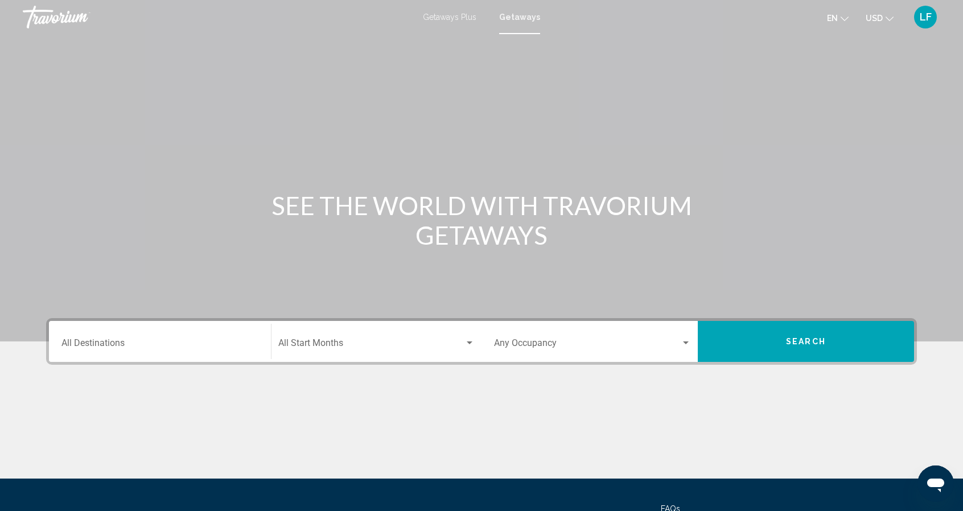
click at [460, 339] on div "Start Month All Start Months" at bounding box center [376, 342] width 196 height 36
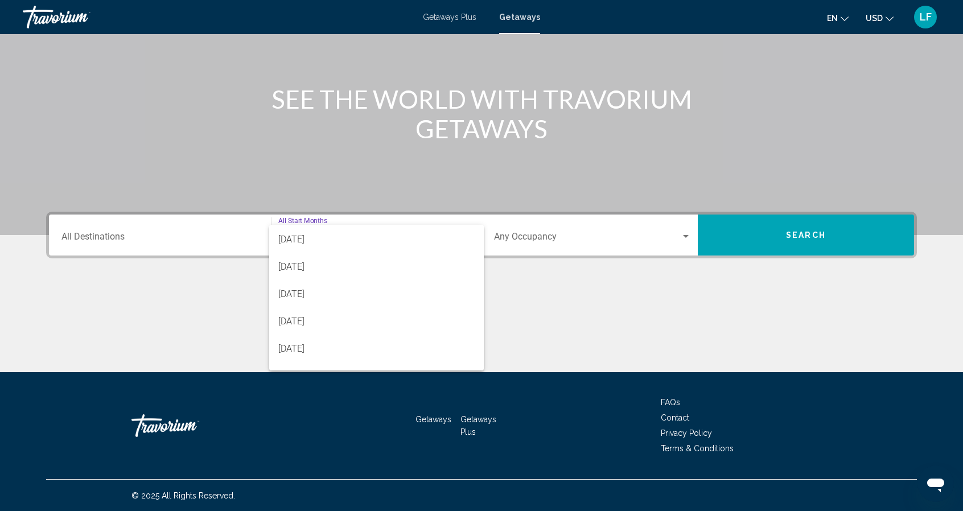
scroll to position [84, 0]
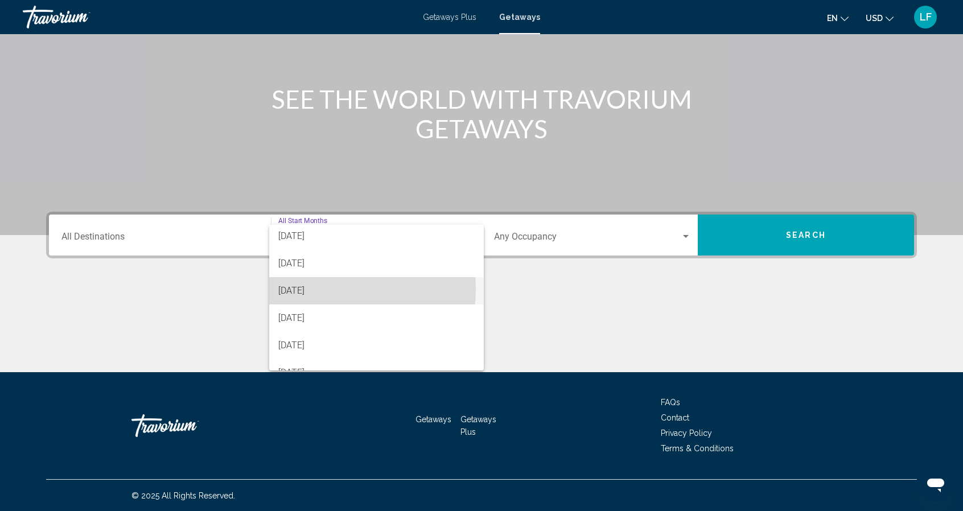
click at [315, 289] on span "January 2026" at bounding box center [376, 290] width 197 height 27
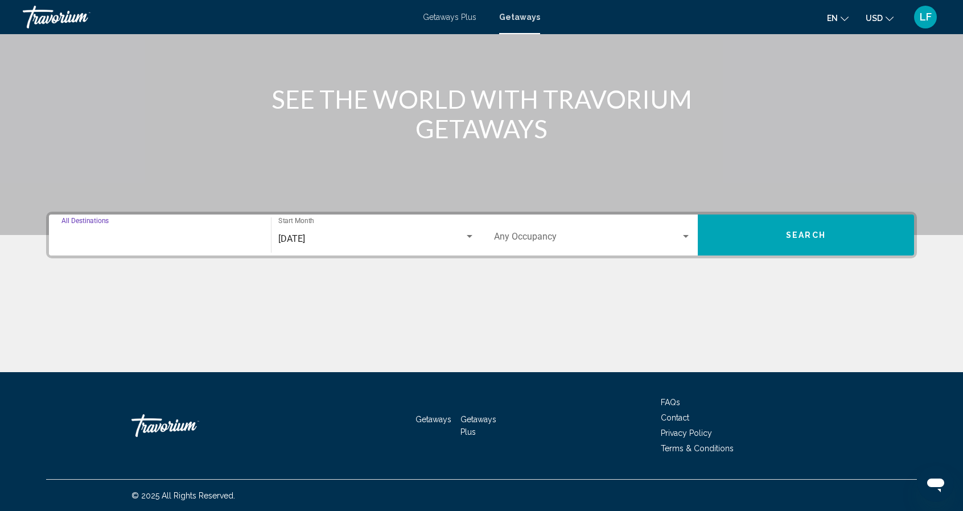
click at [255, 238] on input "Destination All Destinations" at bounding box center [159, 239] width 197 height 10
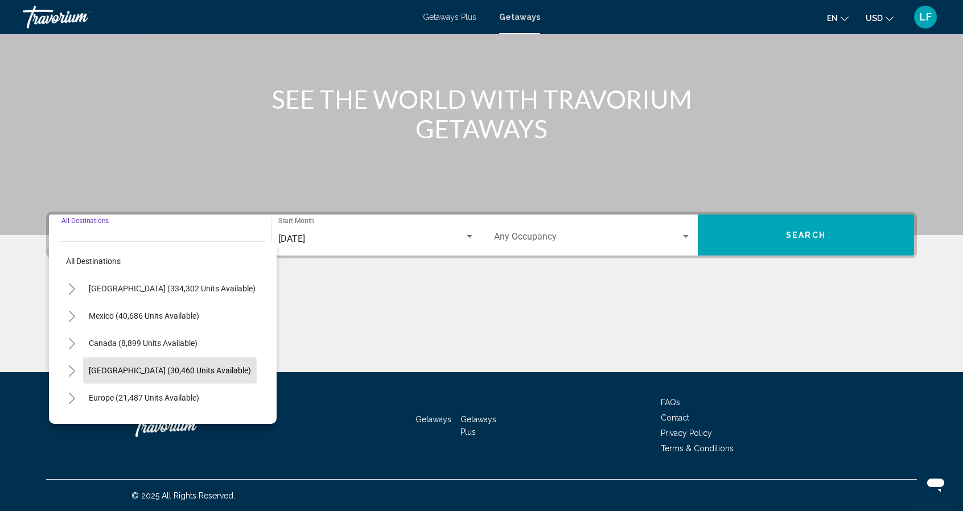
click at [201, 369] on span "Caribbean & Atlantic Islands (30,460 units available)" at bounding box center [170, 370] width 162 height 9
type input "**********"
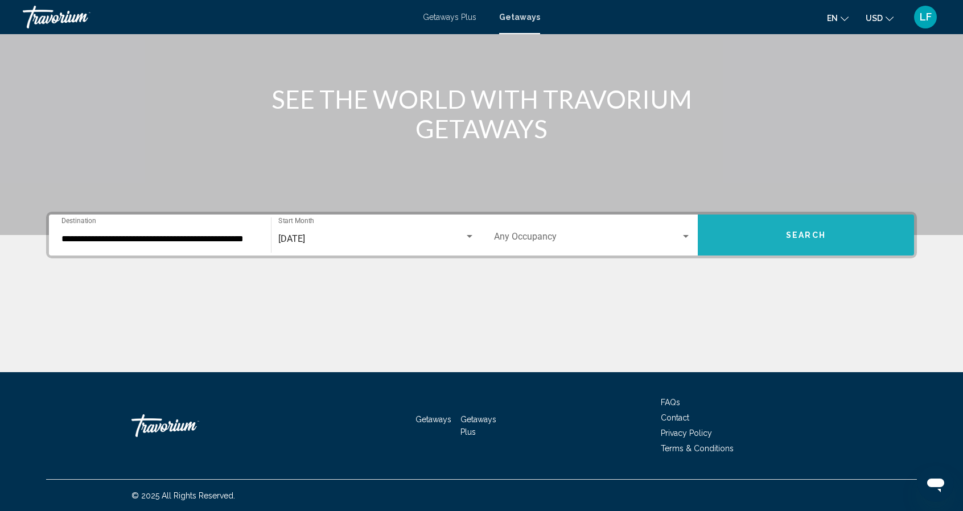
click at [799, 228] on button "Search" at bounding box center [806, 235] width 216 height 41
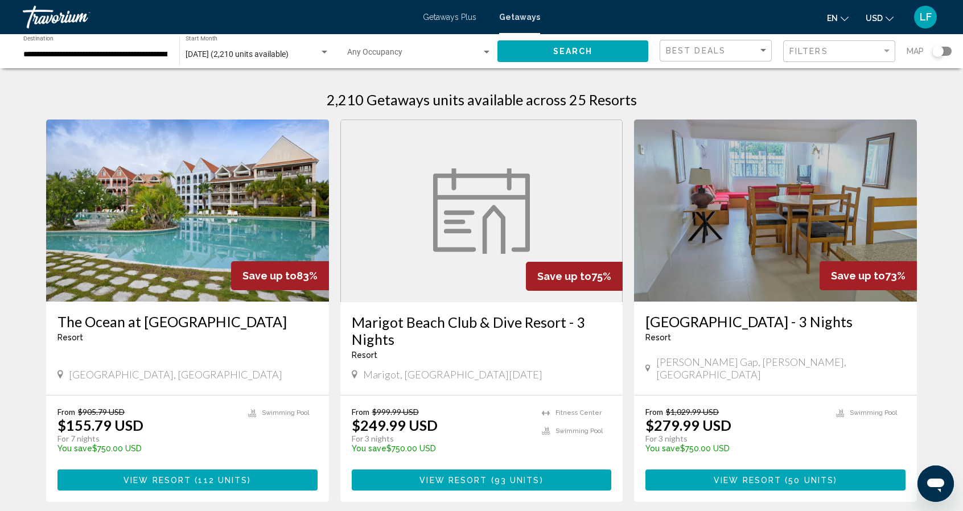
click at [944, 48] on div "Search widget" at bounding box center [941, 51] width 19 height 9
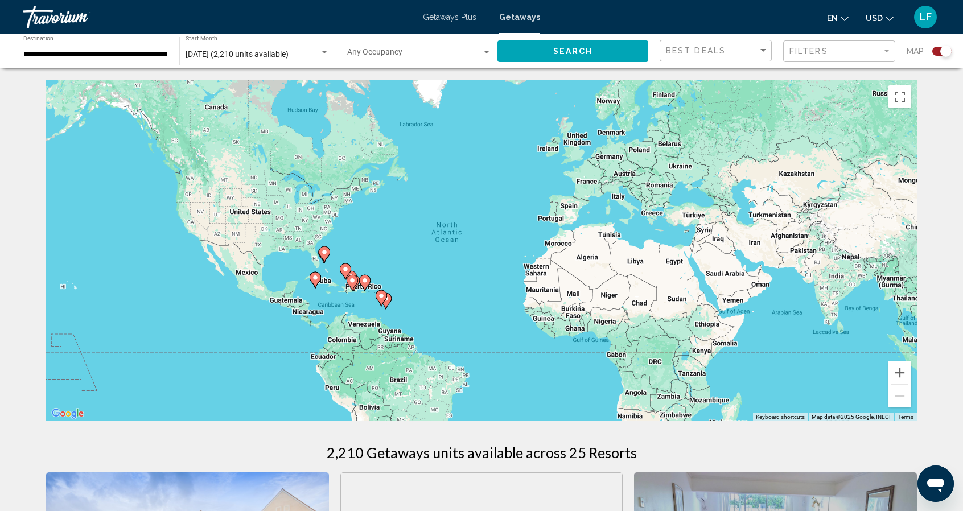
click at [419, 268] on div "To activate drag with keyboard, press Alt + Enter. Once in keyboard drag state,…" at bounding box center [481, 251] width 871 height 342
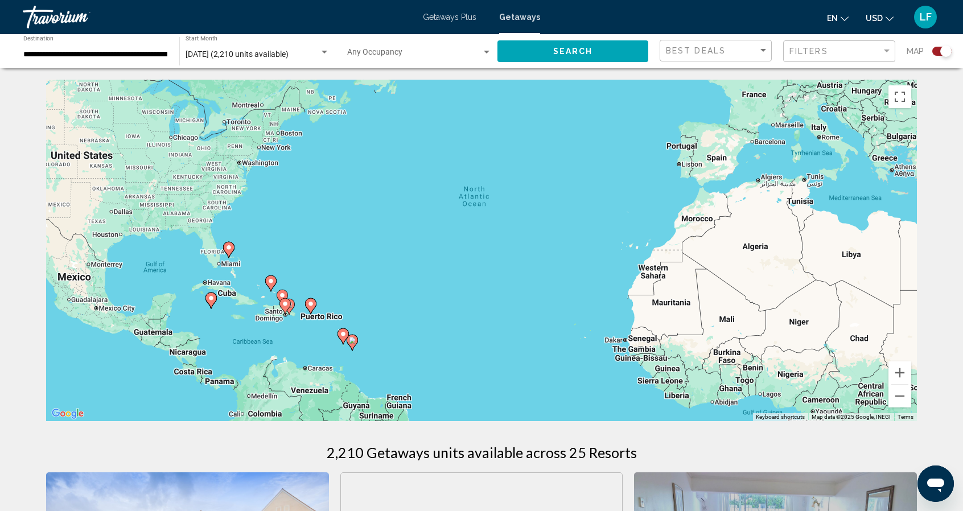
click at [310, 276] on div "To activate drag with keyboard, press Alt + Enter. Once in keyboard drag state,…" at bounding box center [481, 251] width 871 height 342
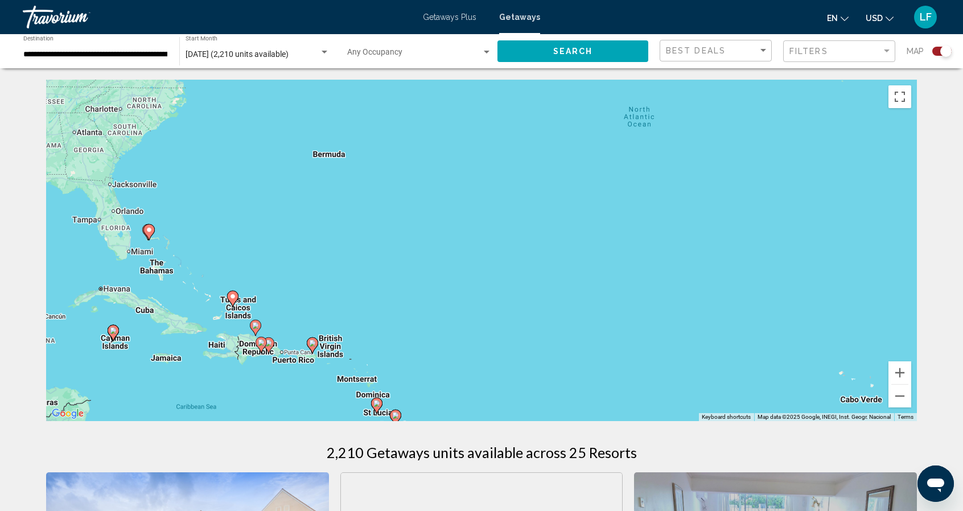
click at [269, 377] on div "To activate drag with keyboard, press Alt + Enter. Once in keyboard drag state,…" at bounding box center [481, 251] width 871 height 342
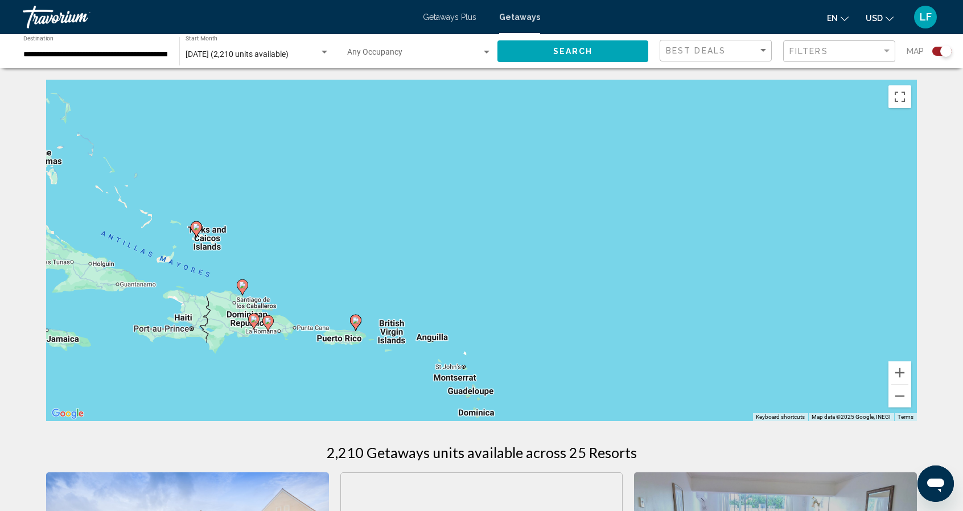
click at [269, 377] on div "To activate drag with keyboard, press Alt + Enter. Once in keyboard drag state,…" at bounding box center [481, 251] width 871 height 342
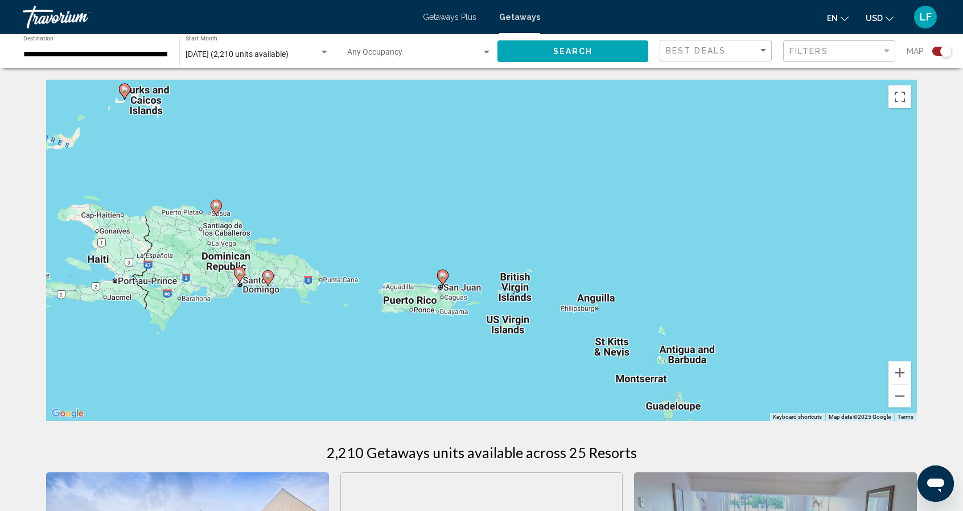
click at [269, 377] on div "To activate drag with keyboard, press Alt + Enter. Once in keyboard drag state,…" at bounding box center [481, 251] width 871 height 342
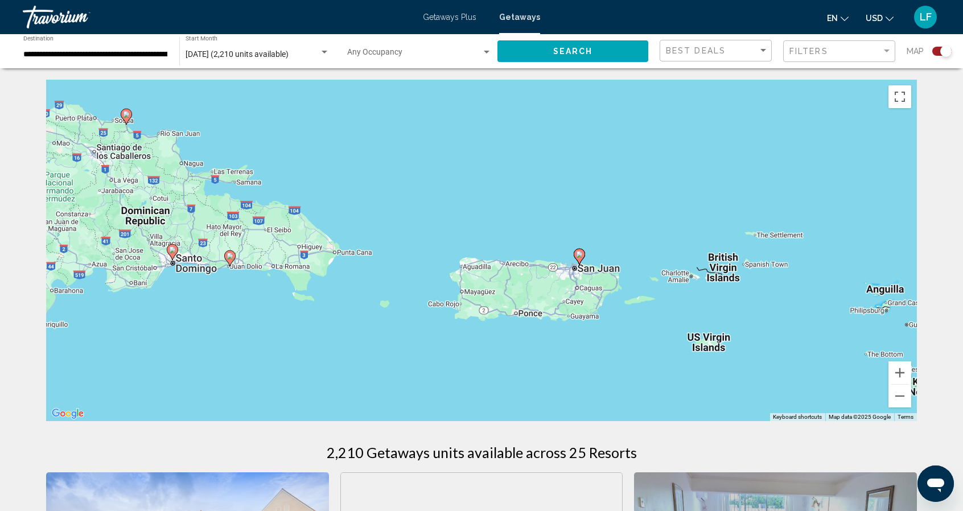
drag, startPoint x: 385, startPoint y: 225, endPoint x: 347, endPoint y: 299, distance: 83.5
click at [347, 299] on div "To activate drag with keyboard, press Alt + Enter. Once in keyboard drag state,…" at bounding box center [481, 251] width 871 height 342
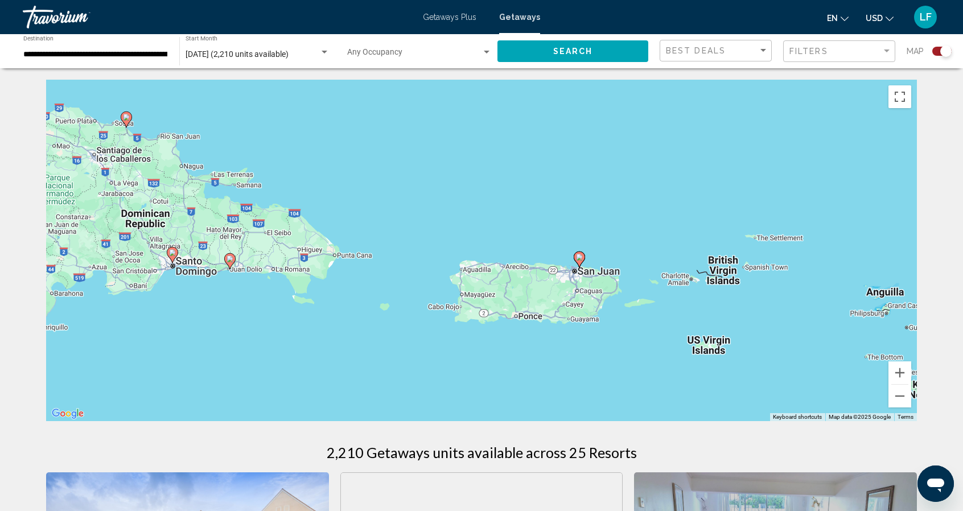
click at [347, 299] on div "To activate drag with keyboard, press Alt + Enter. Once in keyboard drag state,…" at bounding box center [481, 251] width 871 height 342
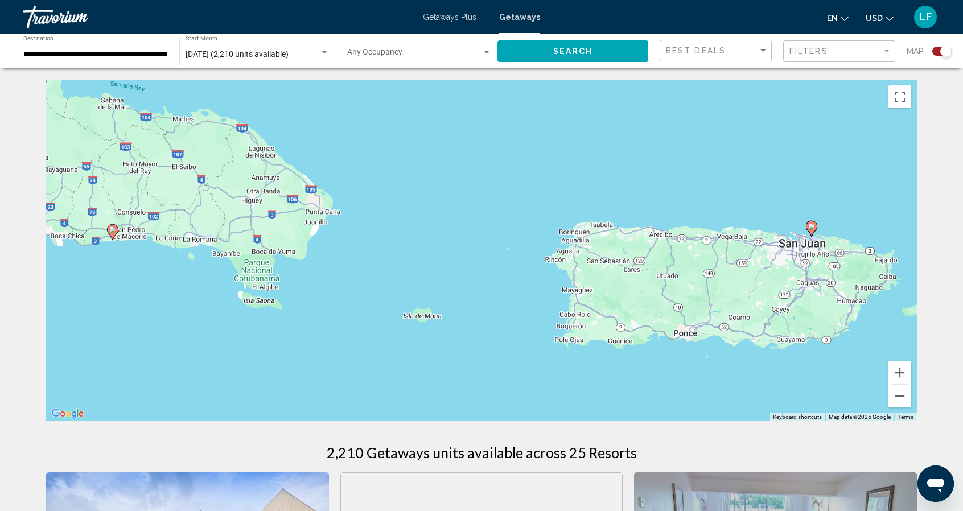
click at [811, 226] on image "Main content" at bounding box center [811, 226] width 7 height 7
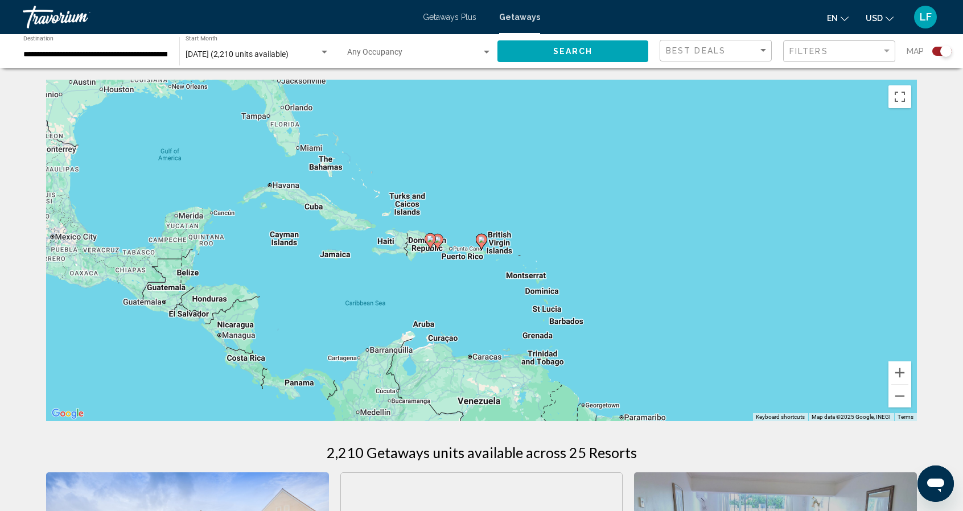
click at [482, 243] on icon "Main content" at bounding box center [481, 242] width 10 height 15
type input "**********"
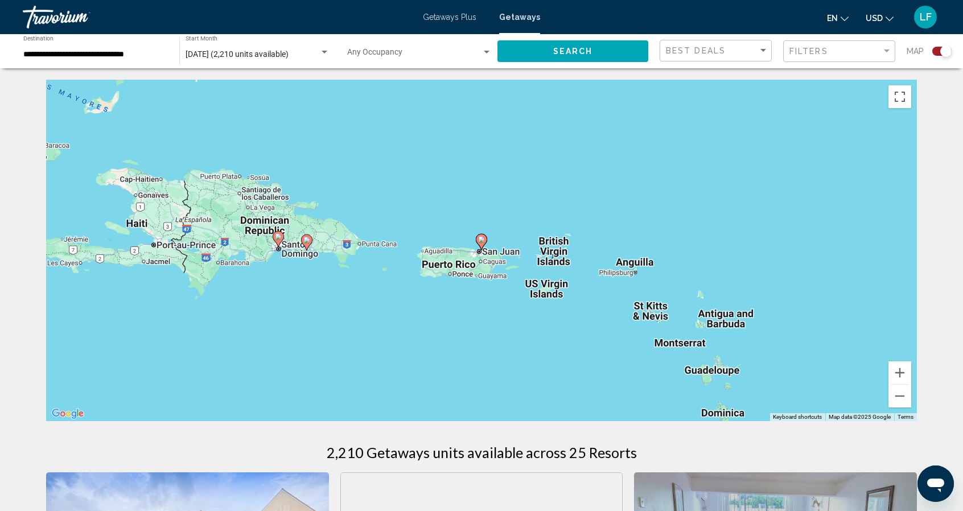
click at [482, 243] on icon "Main content" at bounding box center [481, 242] width 10 height 15
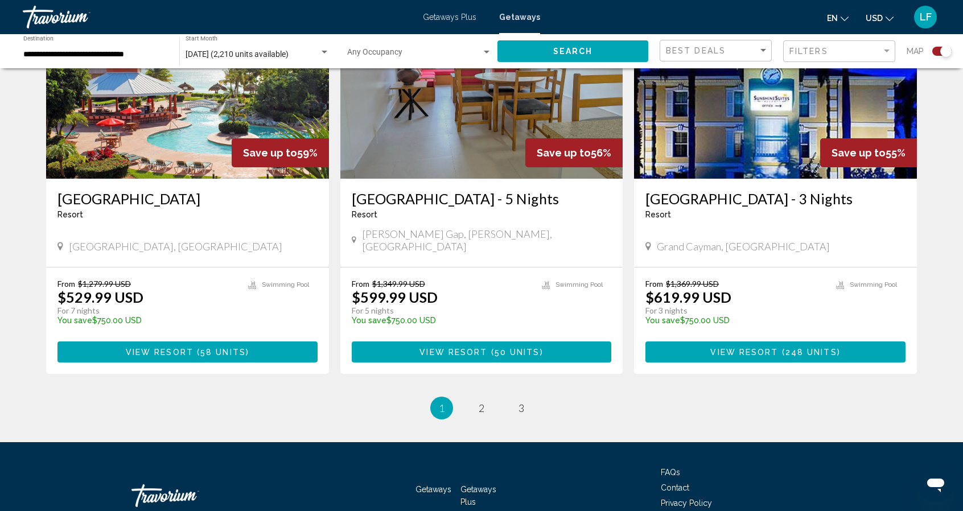
scroll to position [1697, 0]
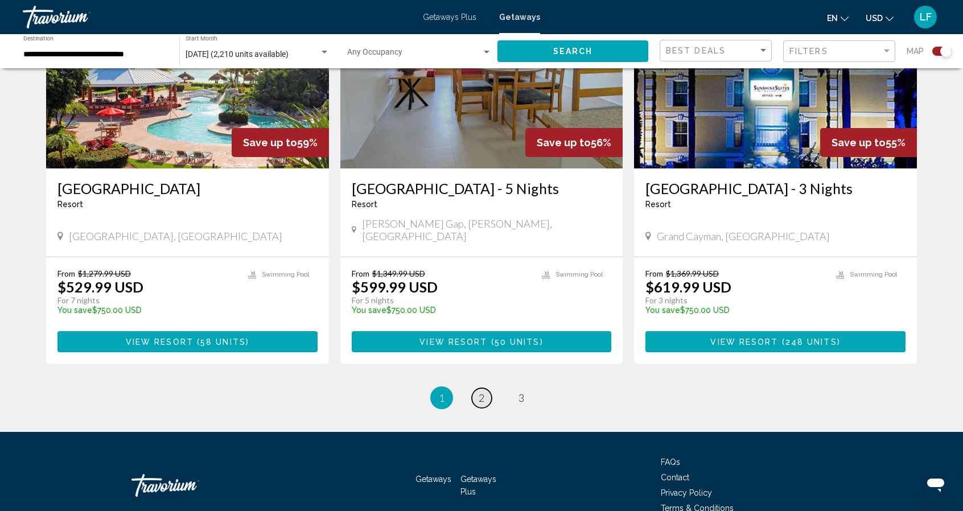
click at [477, 388] on link "page 2" at bounding box center [482, 398] width 20 height 20
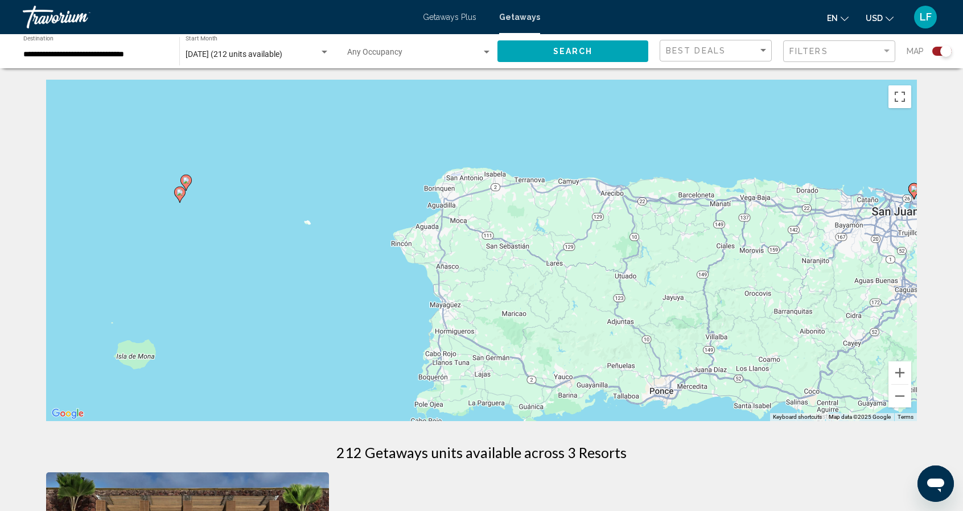
drag, startPoint x: 536, startPoint y: 319, endPoint x: 971, endPoint y: 269, distance: 437.8
click at [963, 269] on html "**********" at bounding box center [481, 255] width 963 height 511
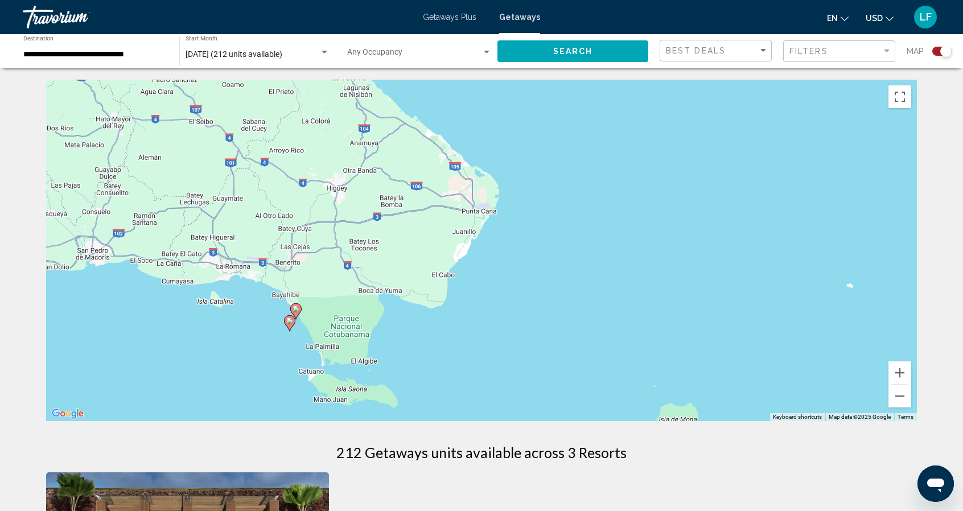
drag, startPoint x: 415, startPoint y: 228, endPoint x: 959, endPoint y: 306, distance: 549.1
click at [959, 306] on div "To navigate the map with touch gestures double-tap and hold your finger on the …" at bounding box center [481, 496] width 963 height 833
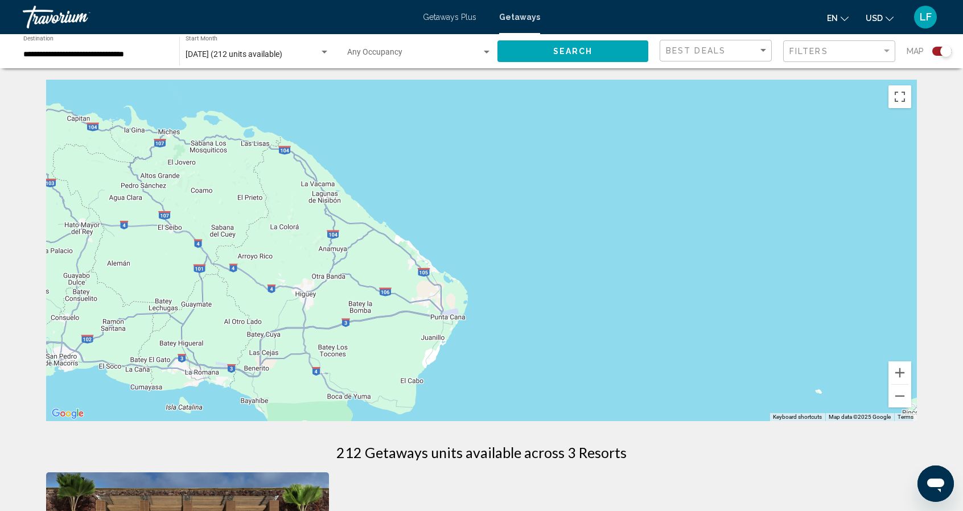
drag, startPoint x: 635, startPoint y: 221, endPoint x: 612, endPoint y: 325, distance: 106.1
click at [612, 325] on div "To activate drag with keyboard, press Alt + Enter. Once in keyboard drag state,…" at bounding box center [481, 251] width 871 height 342
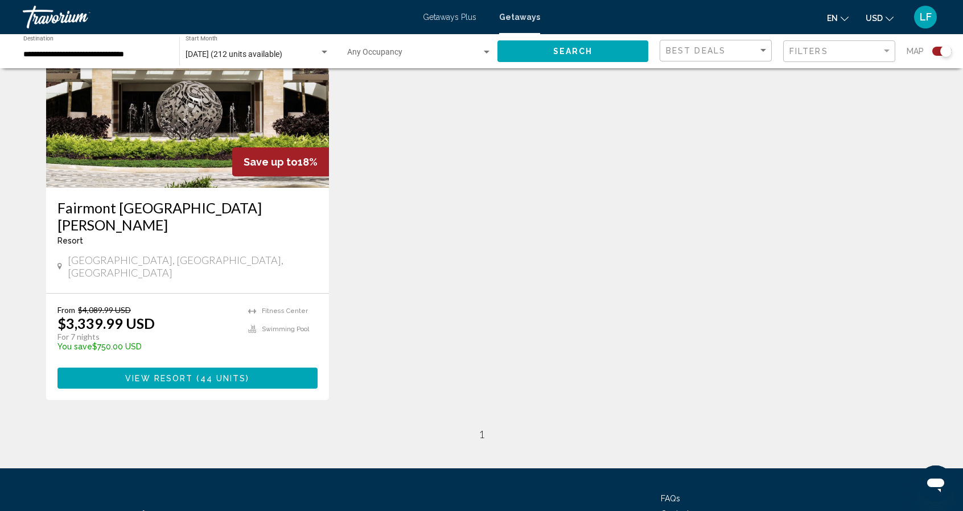
scroll to position [476, 0]
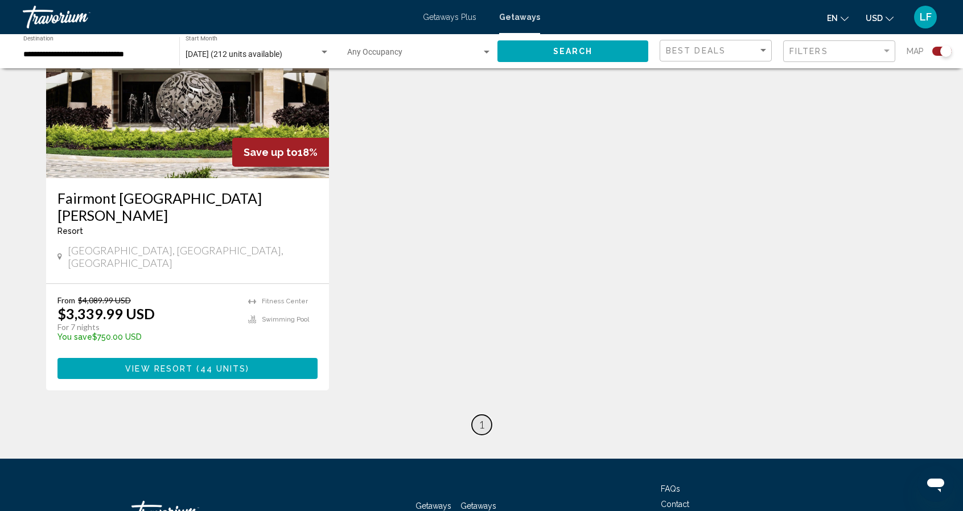
click at [480, 418] on span "1" at bounding box center [482, 424] width 6 height 13
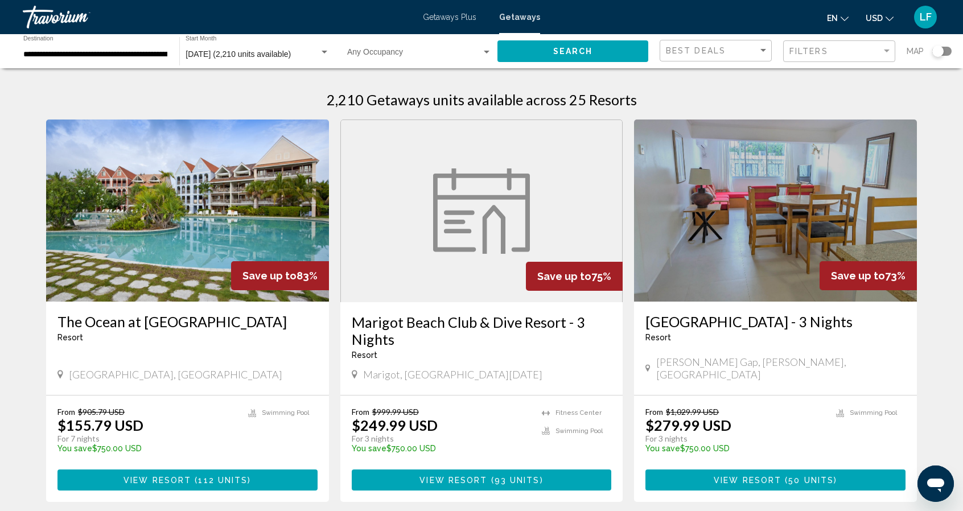
click at [291, 54] on span "January 2026 (2,210 units available)" at bounding box center [238, 54] width 105 height 9
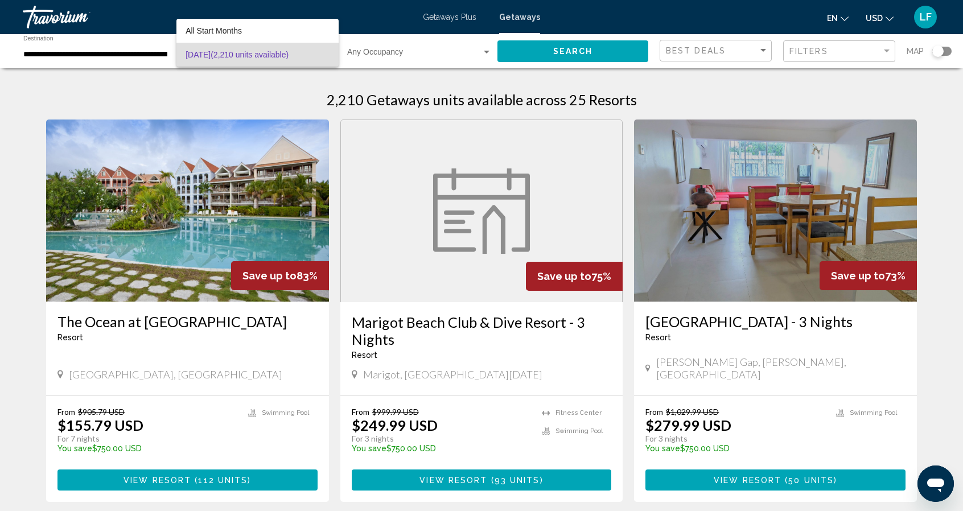
click at [344, 57] on div at bounding box center [481, 255] width 963 height 511
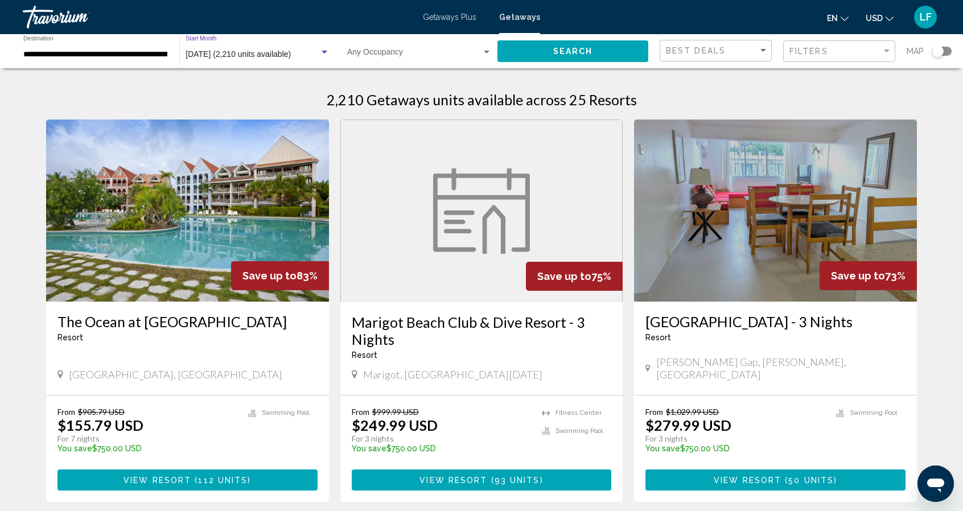
click at [326, 51] on div "Search widget" at bounding box center [325, 52] width 6 height 3
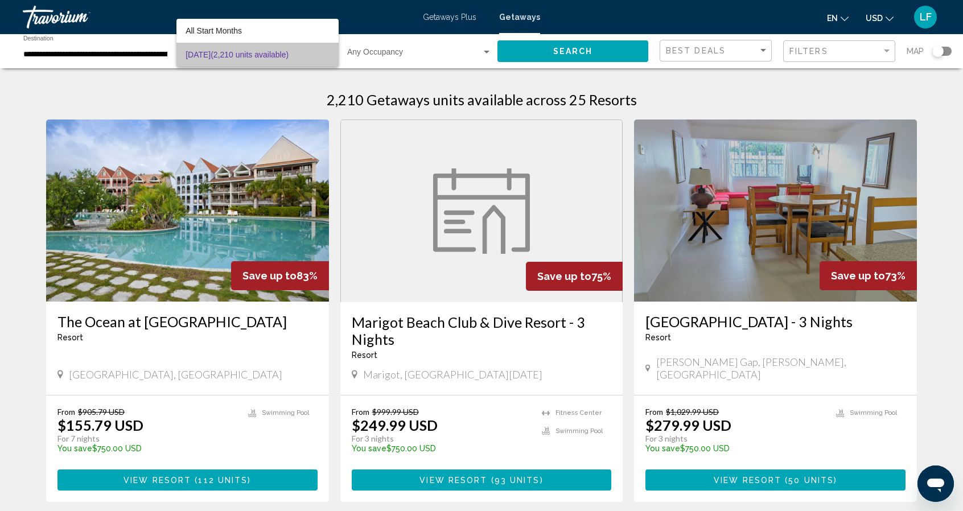
click at [326, 51] on span "January 2026 (2,210 units available)" at bounding box center [258, 55] width 144 height 24
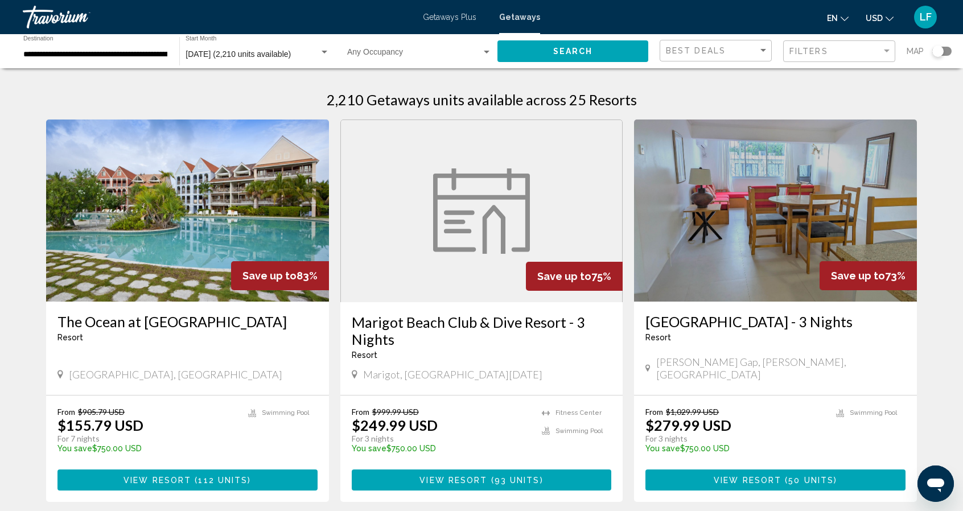
click at [273, 47] on div "January 2026 (2,210 units available) Start Month All Start Months" at bounding box center [258, 51] width 144 height 31
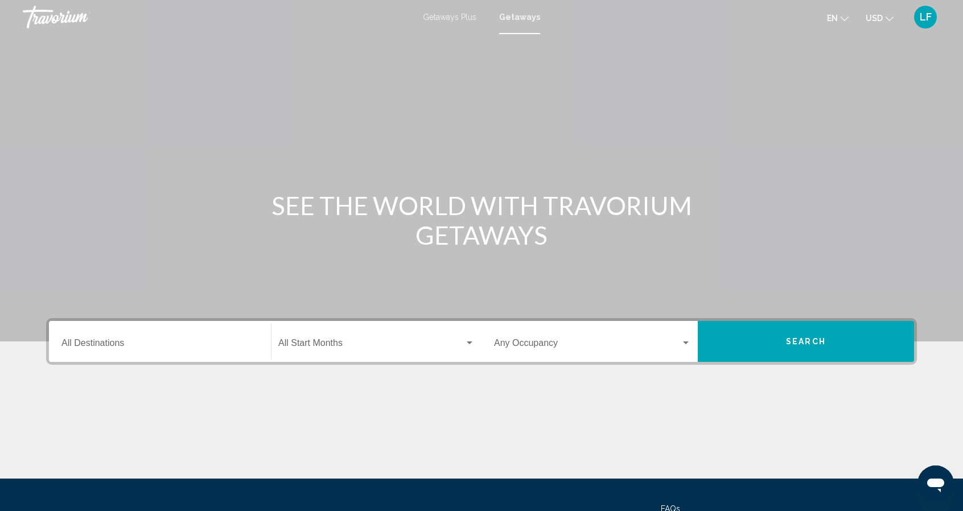
click at [470, 342] on div "Search widget" at bounding box center [470, 343] width 6 height 3
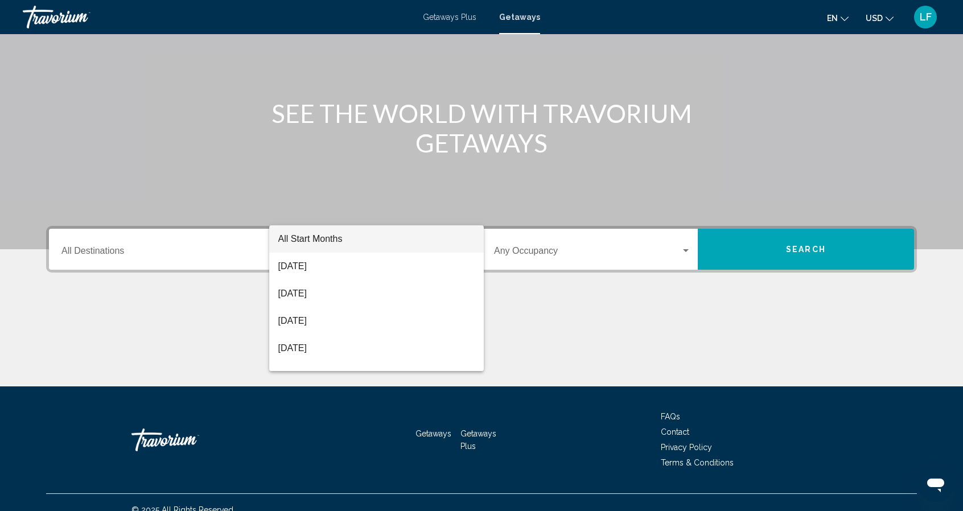
scroll to position [106, 0]
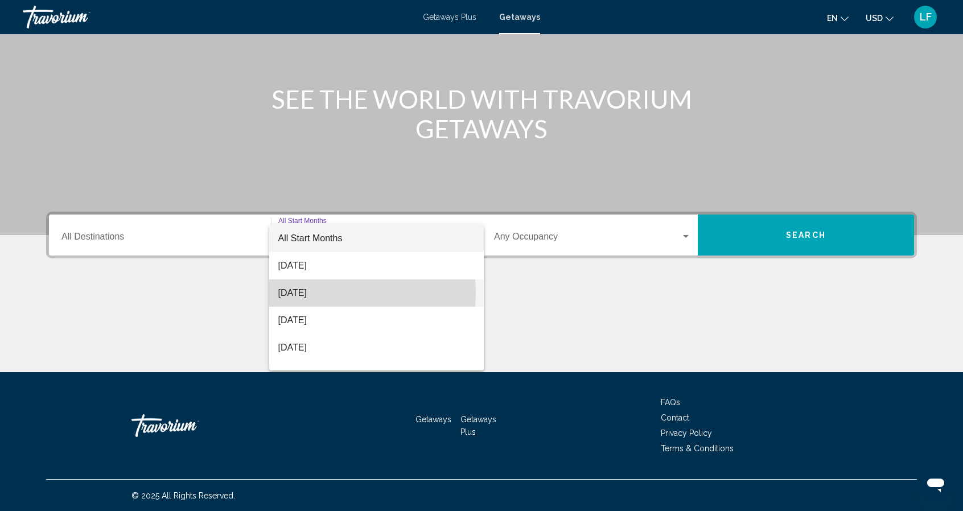
click at [322, 293] on span "[DATE]" at bounding box center [376, 292] width 197 height 27
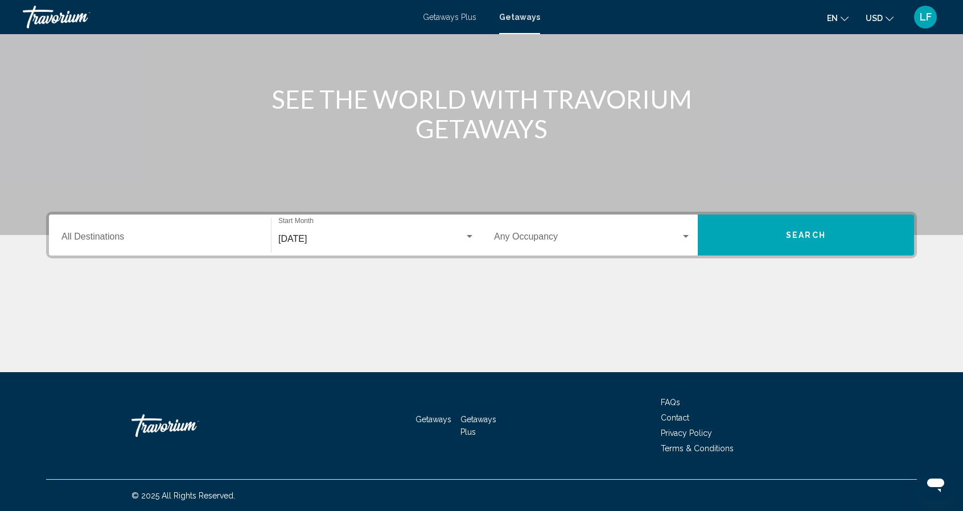
click at [192, 229] on div "Destination All Destinations" at bounding box center [159, 235] width 197 height 36
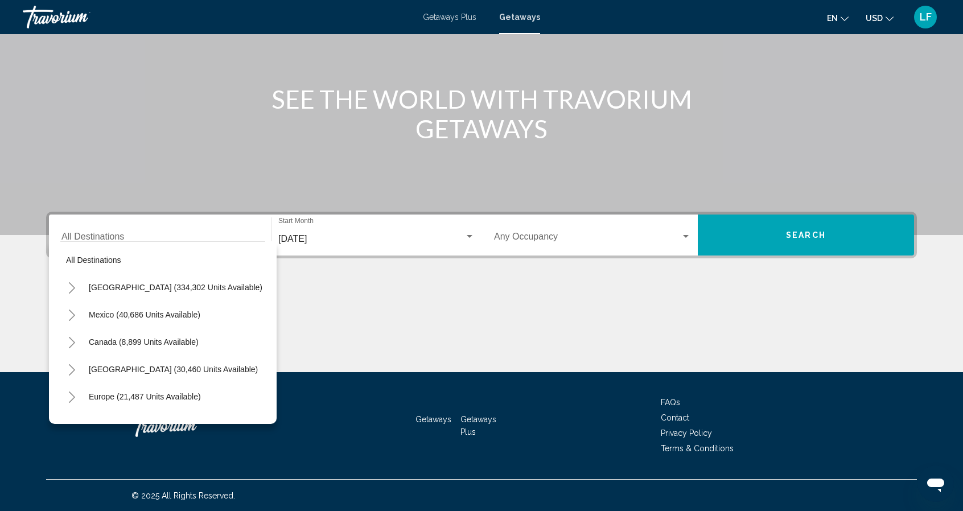
scroll to position [0, 0]
click at [166, 289] on span "United States (334,302 units available)" at bounding box center [176, 288] width 174 height 9
type input "**********"
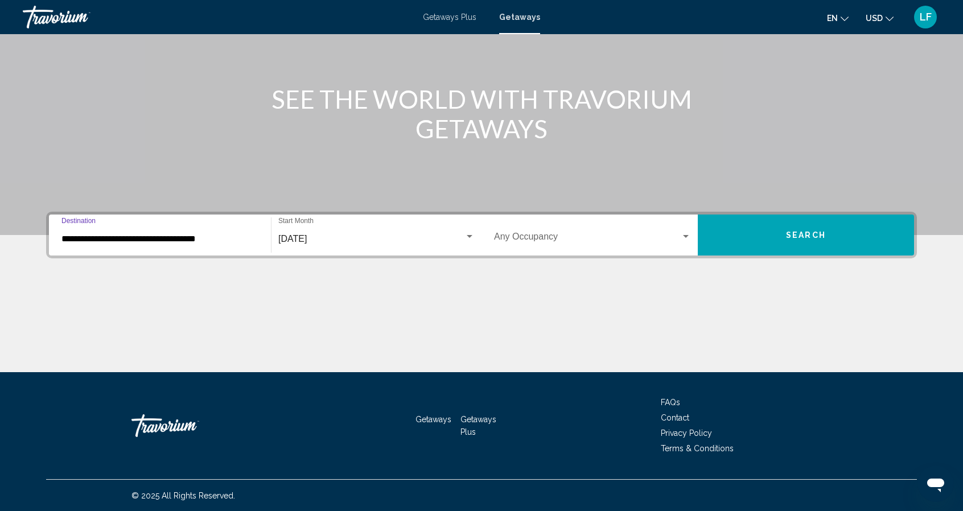
click at [767, 237] on button "Search" at bounding box center [806, 235] width 216 height 41
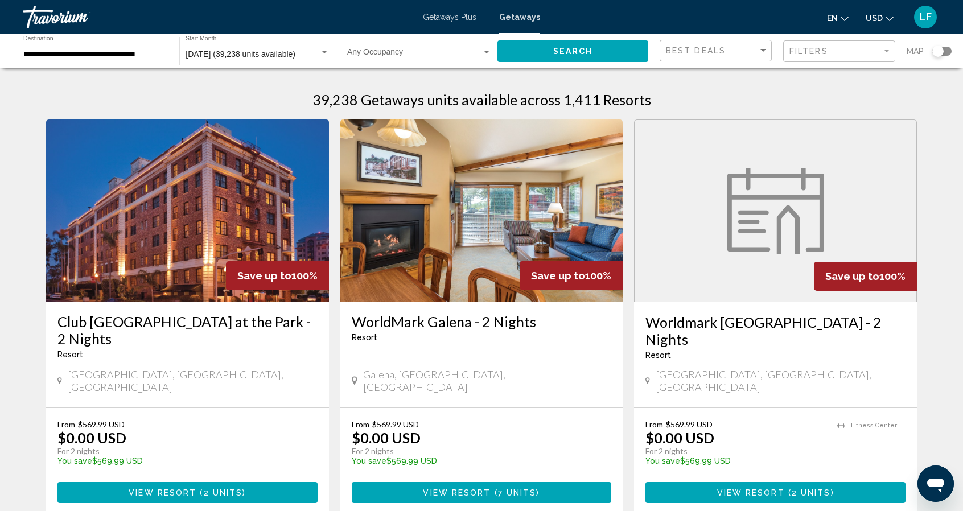
click at [951, 52] on div "Search widget" at bounding box center [941, 51] width 19 height 9
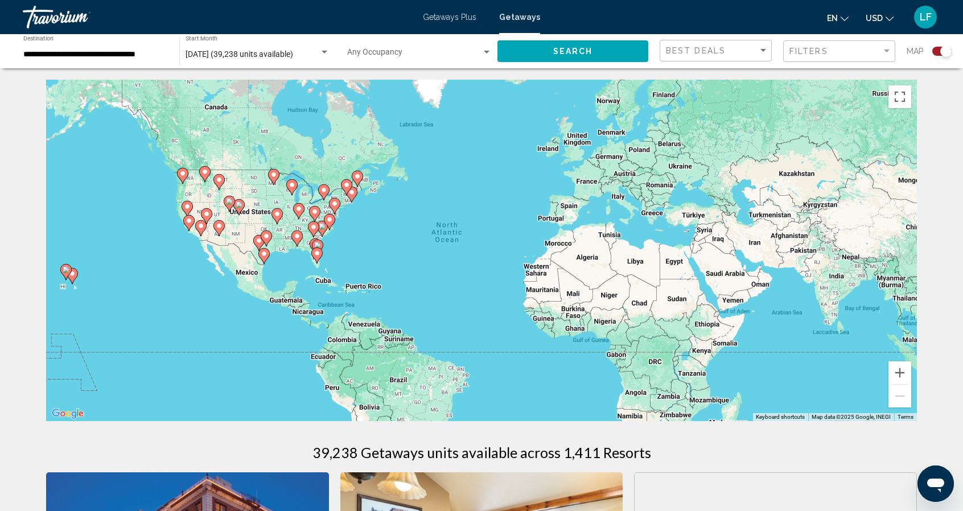
click at [78, 302] on div "To activate drag with keyboard, press Alt + Enter. Once in keyboard drag state,…" at bounding box center [481, 251] width 871 height 342
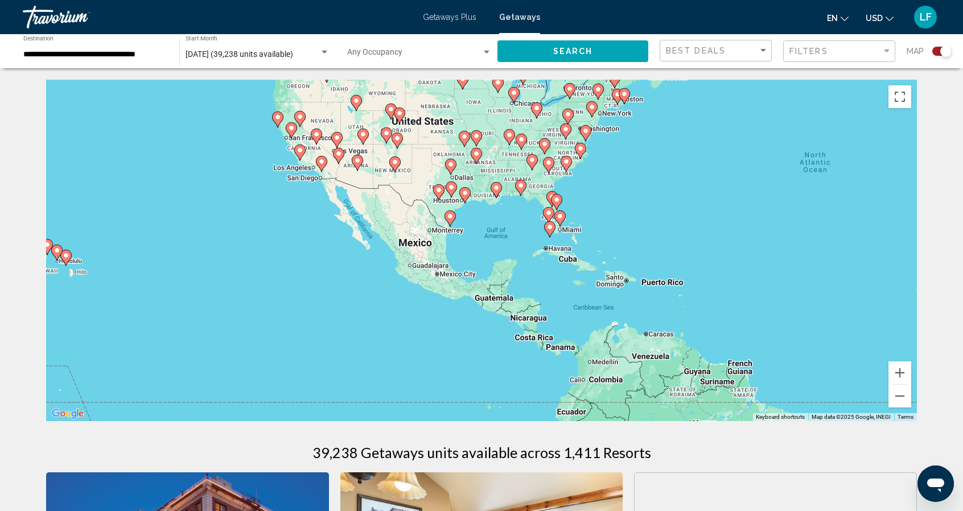
click at [78, 302] on div "To activate drag with keyboard, press Alt + Enter. Once in keyboard drag state,…" at bounding box center [481, 251] width 871 height 342
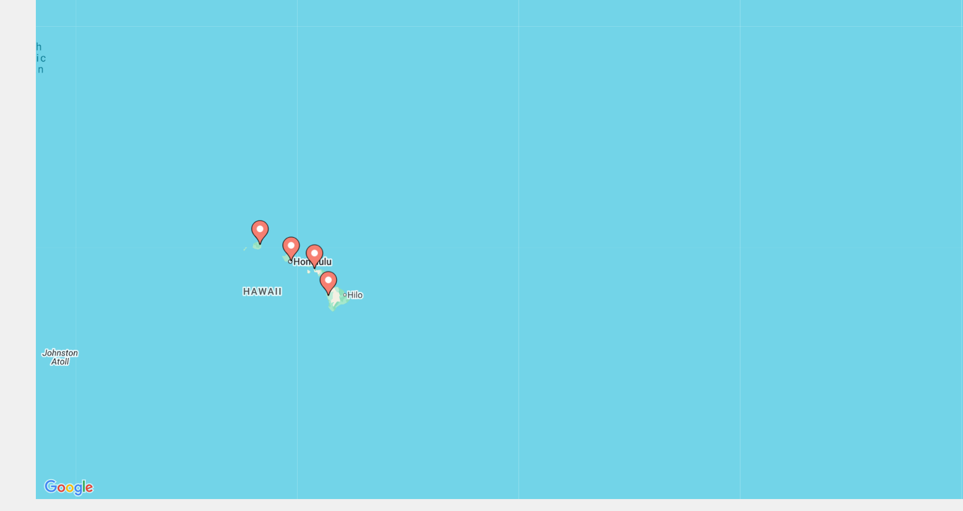
drag, startPoint x: 91, startPoint y: 210, endPoint x: 269, endPoint y: 254, distance: 184.2
click at [269, 254] on div "To activate drag with keyboard, press Alt + Enter. Once in keyboard drag state,…" at bounding box center [481, 251] width 871 height 342
click at [198, 287] on div "To activate drag with keyboard, press Alt + Enter. Once in keyboard drag state,…" at bounding box center [481, 251] width 871 height 342
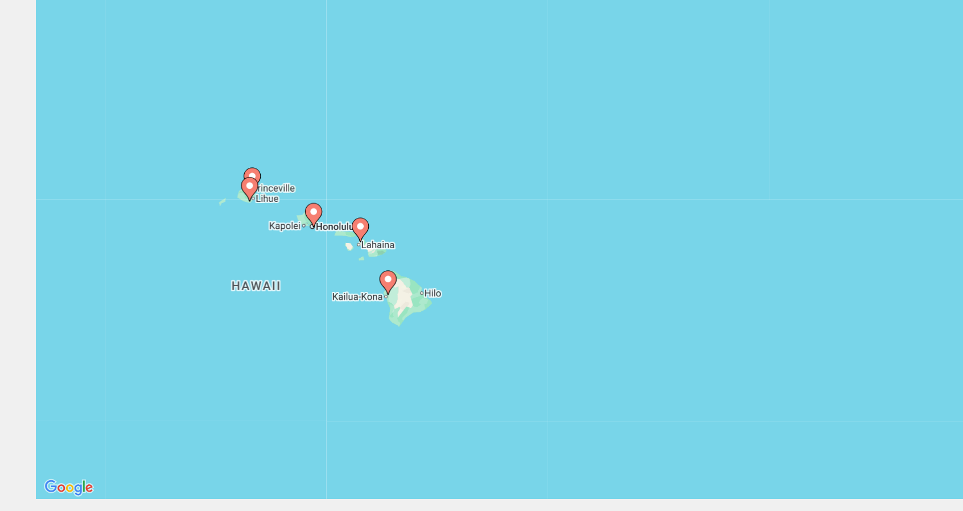
click at [225, 264] on div "To activate drag with keyboard, press Alt + Enter. Once in keyboard drag state,…" at bounding box center [481, 251] width 871 height 342
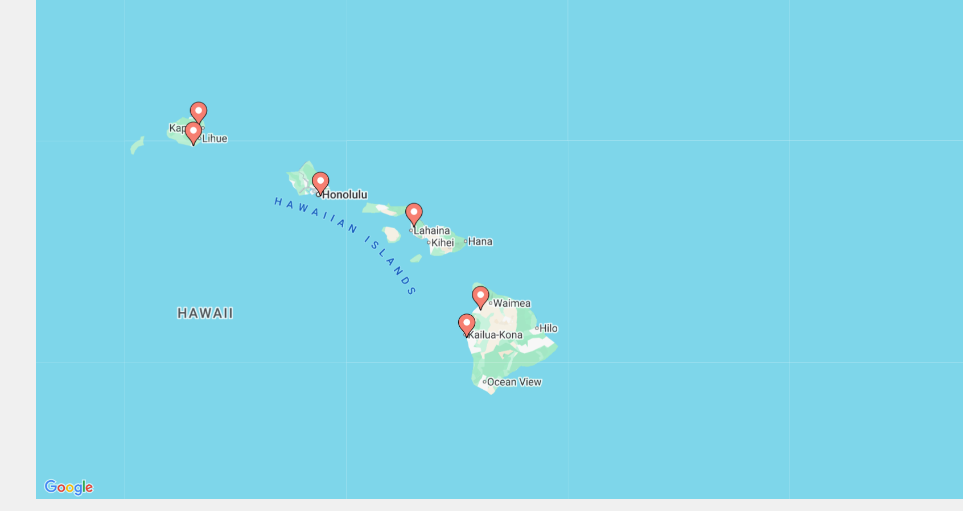
click at [225, 264] on div "To activate drag with keyboard, press Alt + Enter. Once in keyboard drag state,…" at bounding box center [481, 251] width 871 height 342
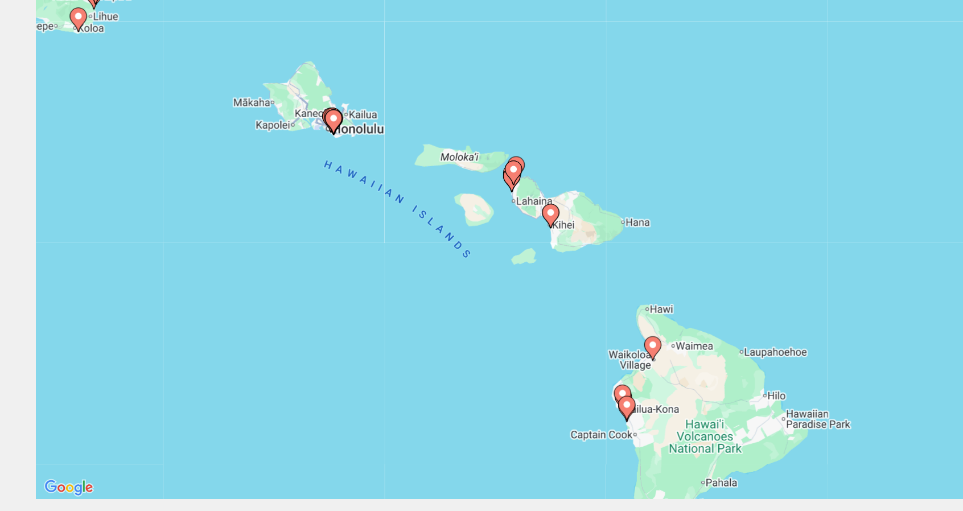
click at [225, 264] on div "To activate drag with keyboard, press Alt + Enter. Once in keyboard drag state,…" at bounding box center [481, 251] width 871 height 342
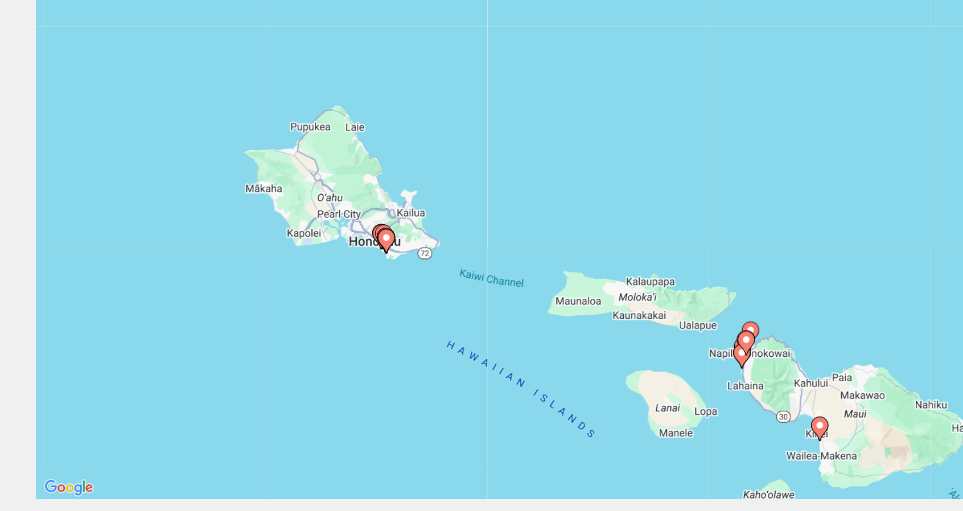
drag, startPoint x: 265, startPoint y: 129, endPoint x: 283, endPoint y: 299, distance: 170.6
click at [283, 299] on div "To activate drag with keyboard, press Alt + Enter. Once in keyboard drag state,…" at bounding box center [481, 251] width 871 height 342
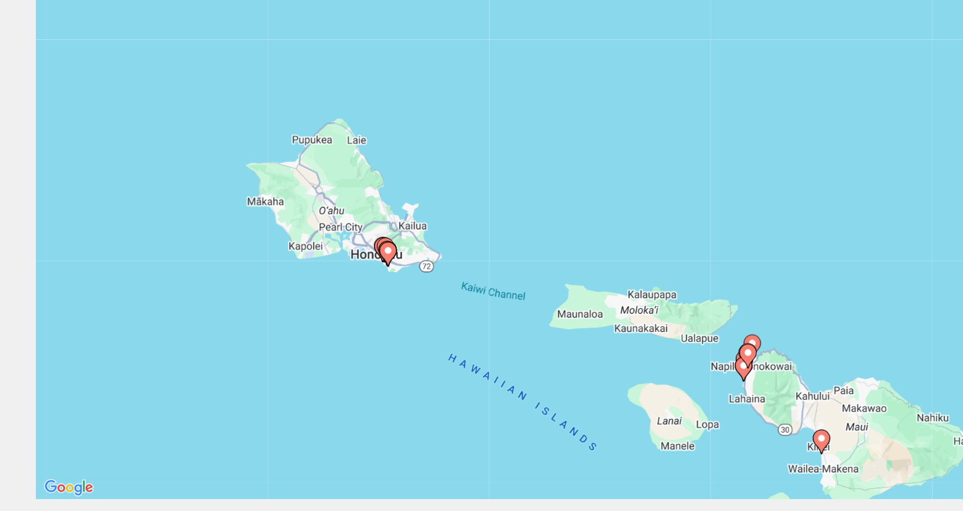
click at [258, 274] on div "To activate drag with keyboard, press Alt + Enter. Once in keyboard drag state,…" at bounding box center [481, 251] width 871 height 342
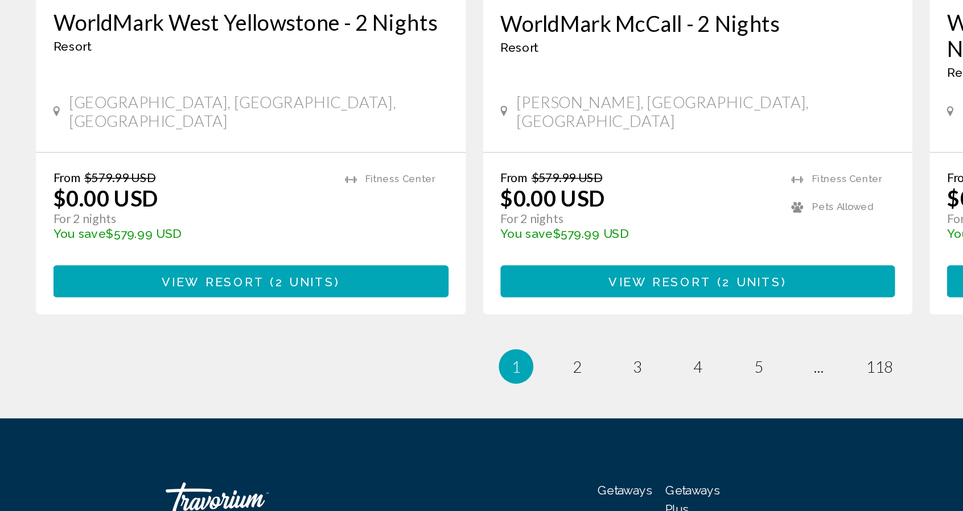
scroll to position [1731, 0]
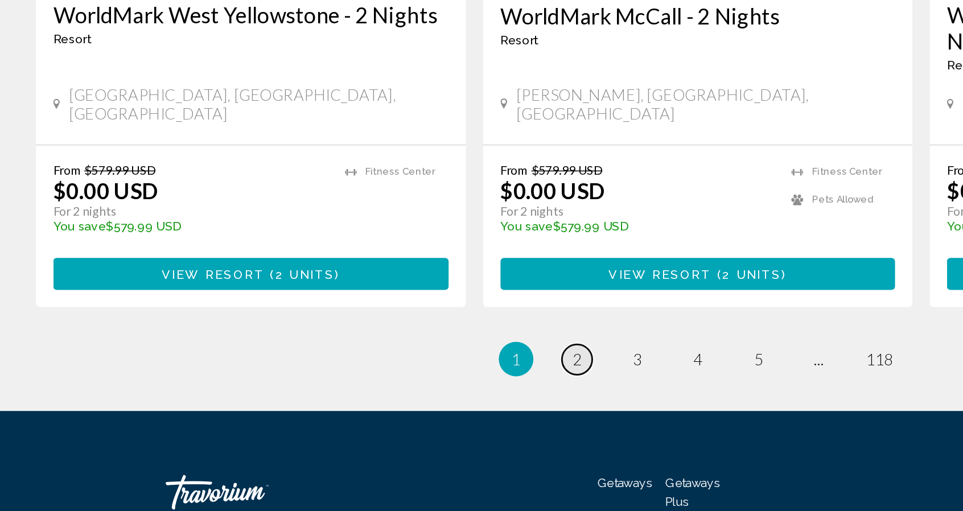
click at [402, 405] on span "2" at bounding box center [402, 411] width 6 height 13
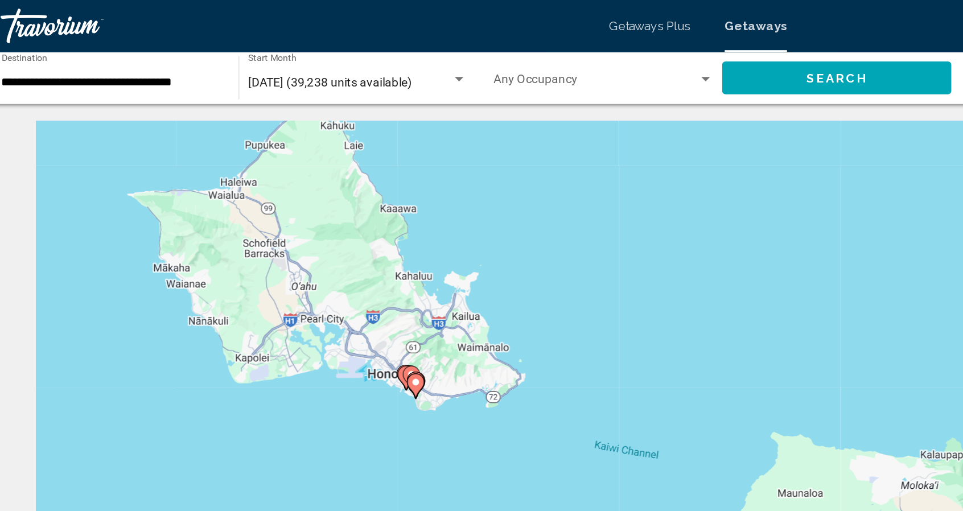
click at [282, 273] on div "To activate drag with keyboard, press Alt + Enter. Once in keyboard drag state,…" at bounding box center [481, 251] width 871 height 342
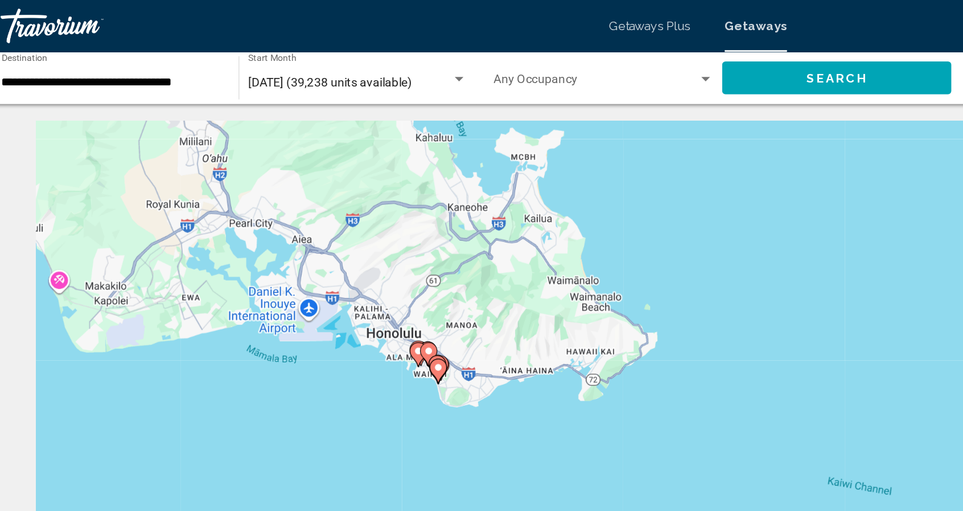
click at [282, 273] on div "To activate drag with keyboard, press Alt + Enter. Once in keyboard drag state,…" at bounding box center [481, 251] width 871 height 342
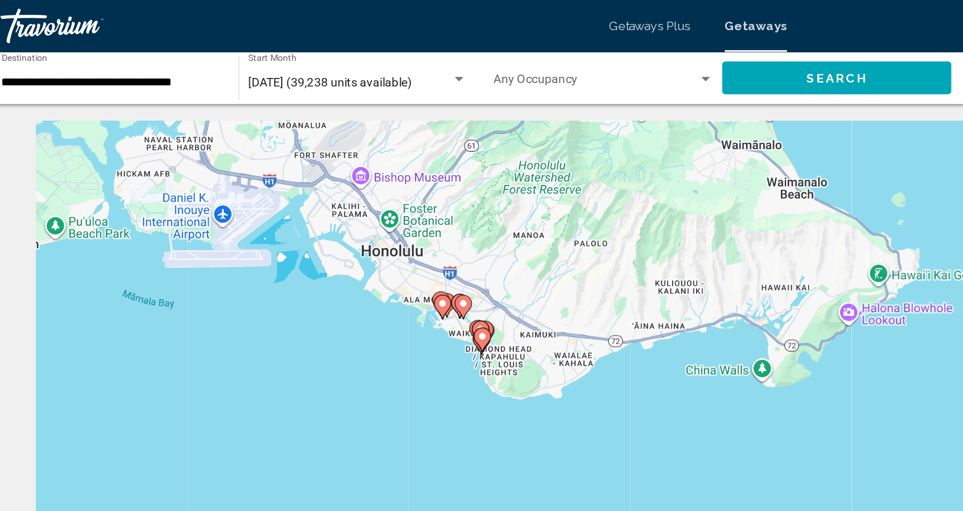
click at [282, 273] on div "To activate drag with keyboard, press Alt + Enter. Once in keyboard drag state,…" at bounding box center [481, 251] width 871 height 342
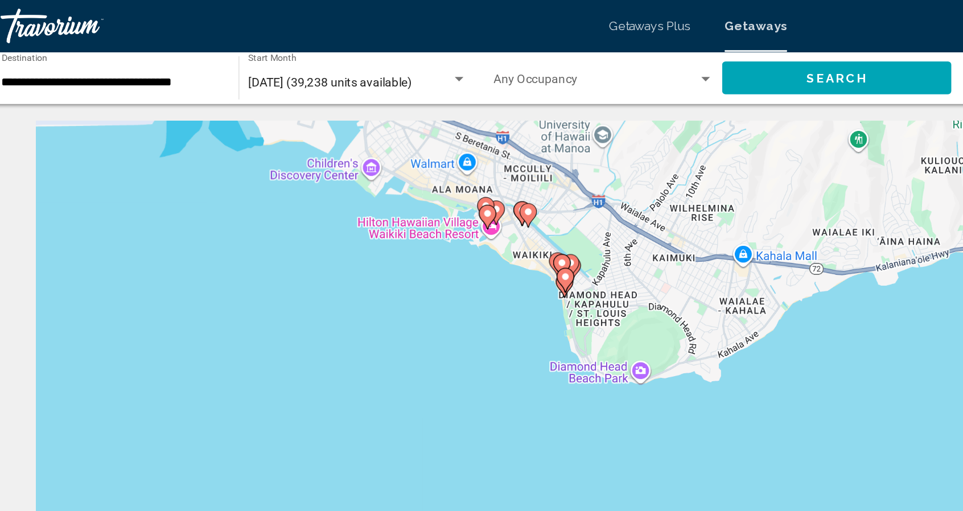
click at [282, 273] on div "To activate drag with keyboard, press Alt + Enter. Once in keyboard drag state,…" at bounding box center [481, 251] width 871 height 342
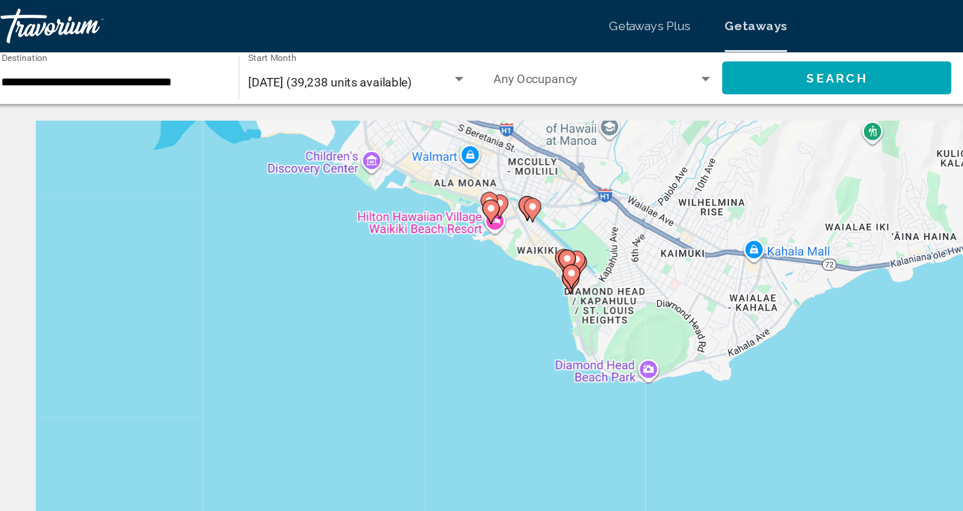
click at [282, 273] on div "To activate drag with keyboard, press Alt + Enter. Once in keyboard drag state,…" at bounding box center [481, 251] width 871 height 342
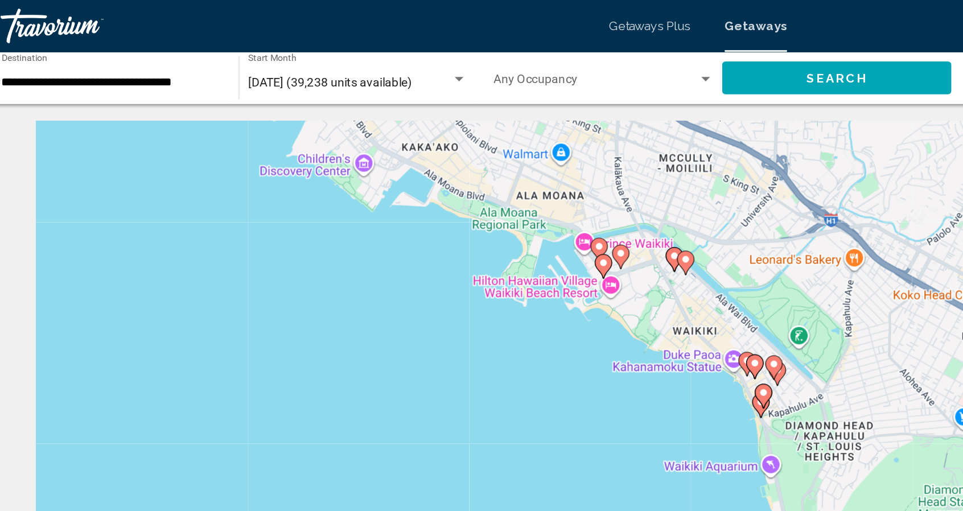
drag, startPoint x: 394, startPoint y: 121, endPoint x: 404, endPoint y: 283, distance: 162.5
click at [404, 283] on div "To activate drag with keyboard, press Alt + Enter. Once in keyboard drag state,…" at bounding box center [481, 251] width 871 height 342
click at [421, 175] on image "Main content" at bounding box center [419, 173] width 7 height 7
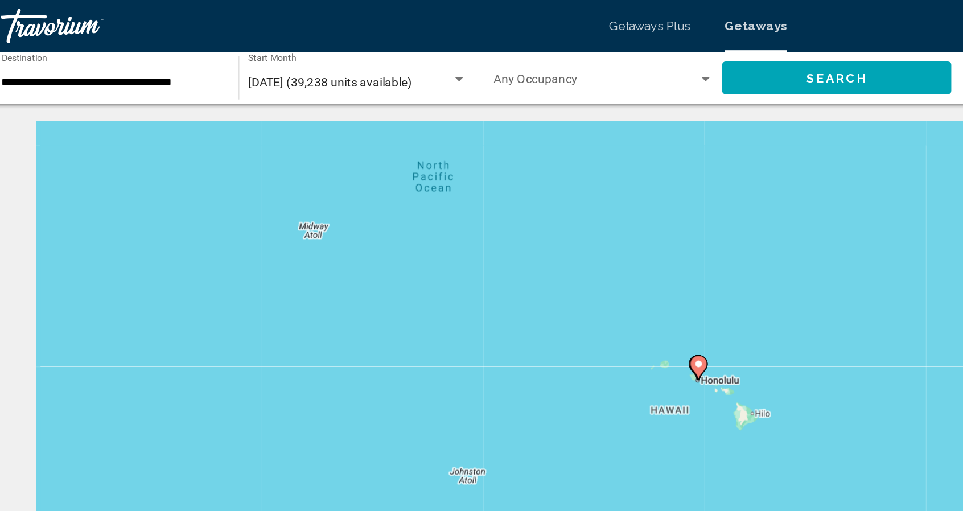
click at [449, 217] on div "To navigate, press the arrow keys. To activate drag with keyboard, press Alt + …" at bounding box center [481, 251] width 871 height 342
click at [449, 217] on div "To activate drag with keyboard, press Alt + Enter. Once in keyboard drag state,…" at bounding box center [481, 251] width 871 height 342
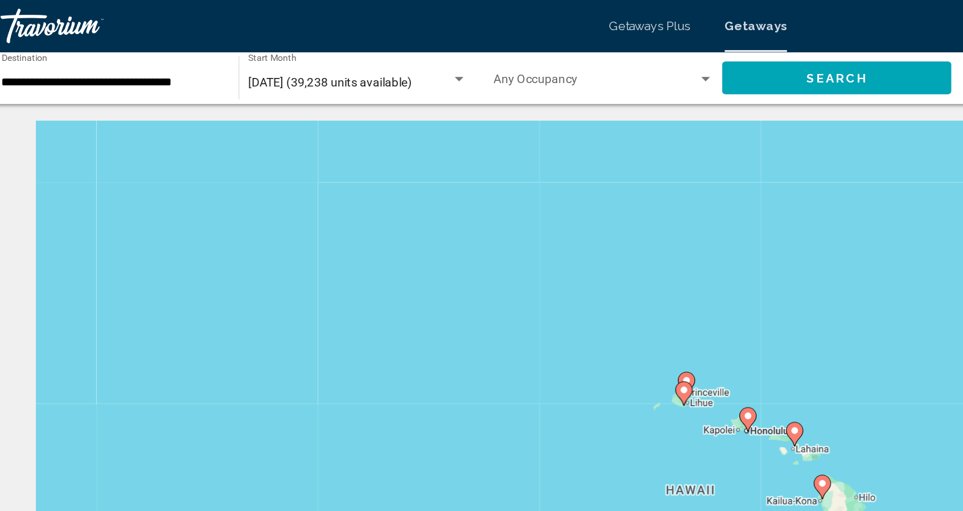
click at [449, 217] on div "To activate drag with keyboard, press Alt + Enter. Once in keyboard drag state,…" at bounding box center [481, 251] width 871 height 342
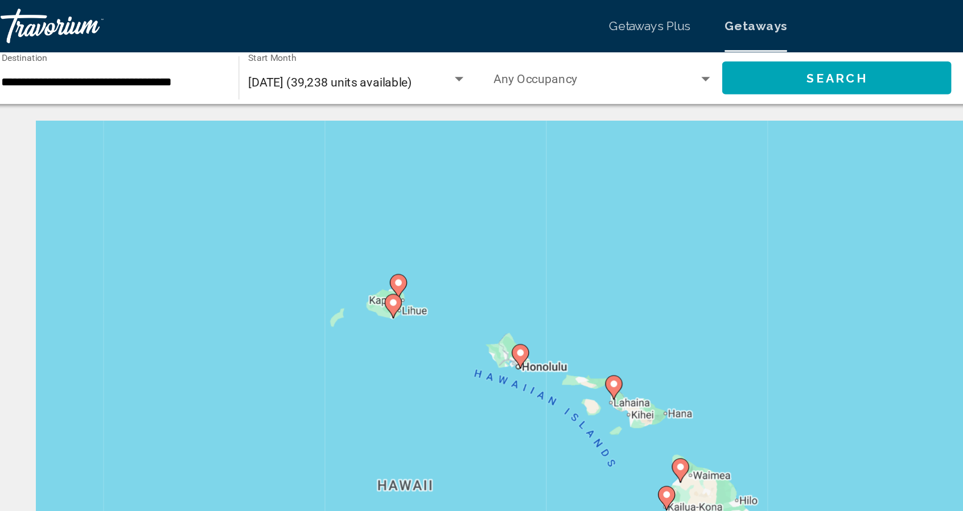
drag, startPoint x: 617, startPoint y: 252, endPoint x: 397, endPoint y: 139, distance: 246.9
click at [397, 139] on div "To activate drag with keyboard, press Alt + Enter. Once in keyboard drag state,…" at bounding box center [481, 251] width 871 height 342
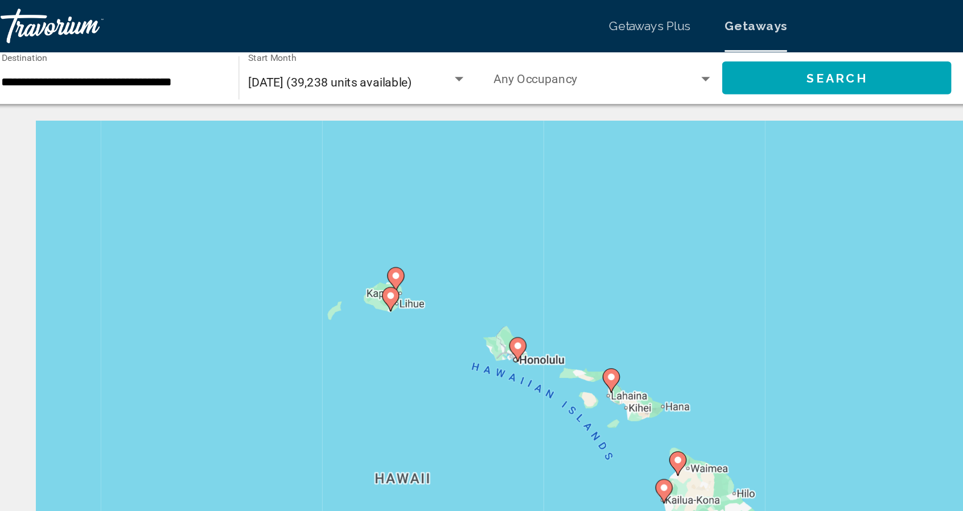
click at [393, 147] on div "To activate drag with keyboard, press Alt + Enter. Once in keyboard drag state,…" at bounding box center [481, 251] width 871 height 342
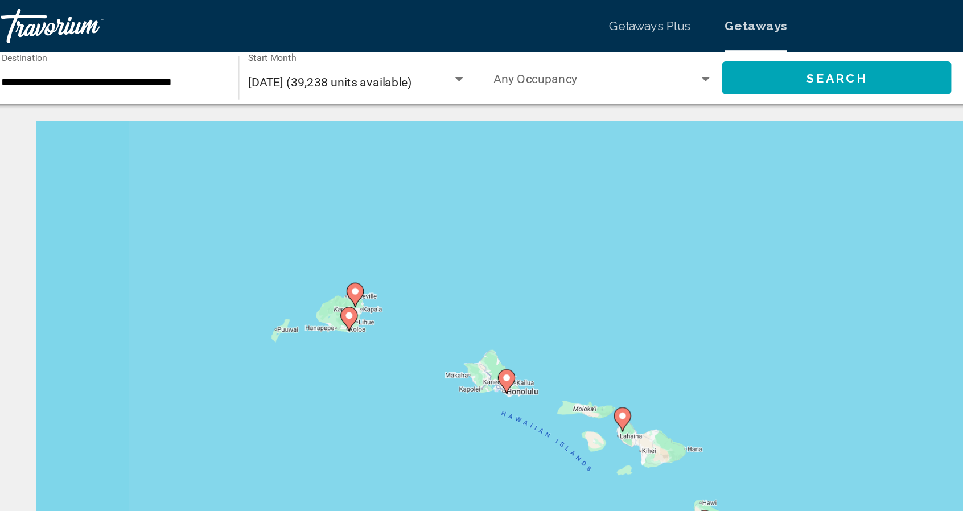
click at [393, 147] on div "To activate drag with keyboard, press Alt + Enter. Once in keyboard drag state,…" at bounding box center [481, 251] width 871 height 342
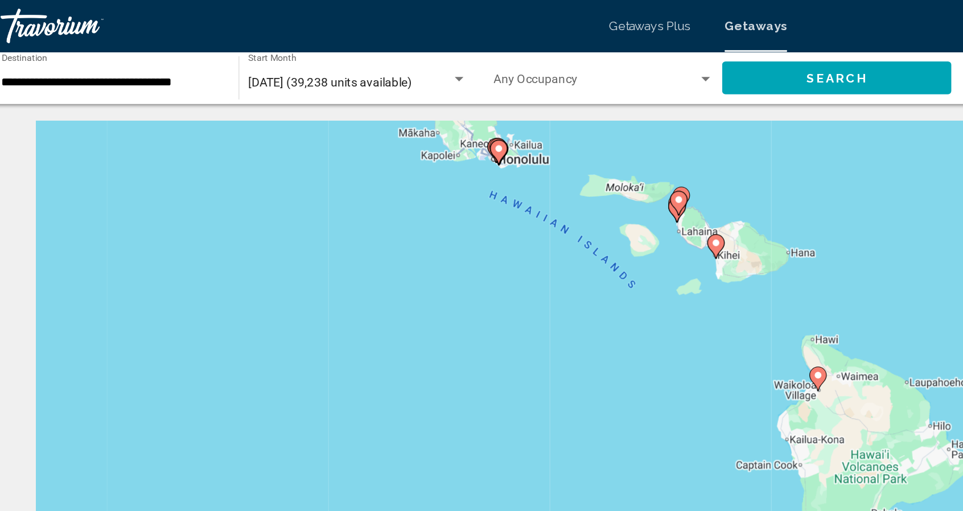
drag, startPoint x: 366, startPoint y: 262, endPoint x: 380, endPoint y: 32, distance: 230.4
click at [380, 32] on div "**********" at bounding box center [481, 255] width 963 height 511
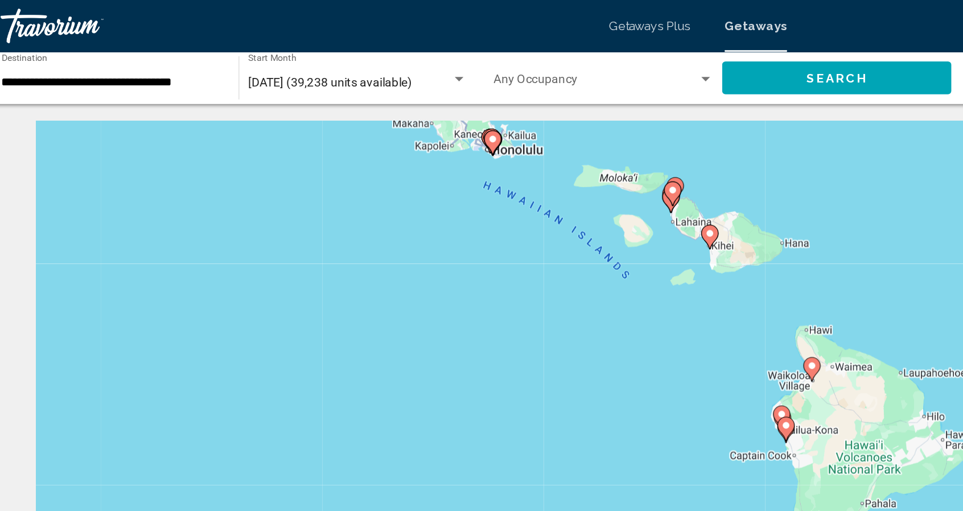
click at [302, 181] on div "To activate drag with keyboard, press Alt + Enter. Once in keyboard drag state,…" at bounding box center [481, 251] width 871 height 342
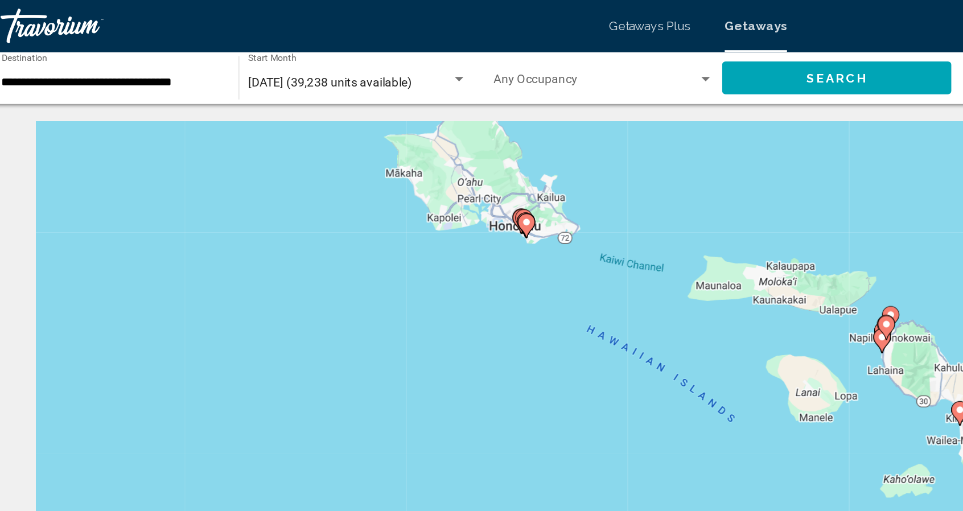
drag, startPoint x: 371, startPoint y: 105, endPoint x: 341, endPoint y: 257, distance: 154.3
click at [341, 257] on div "To activate drag with keyboard, press Alt + Enter. Once in keyboard drag state,…" at bounding box center [481, 251] width 871 height 342
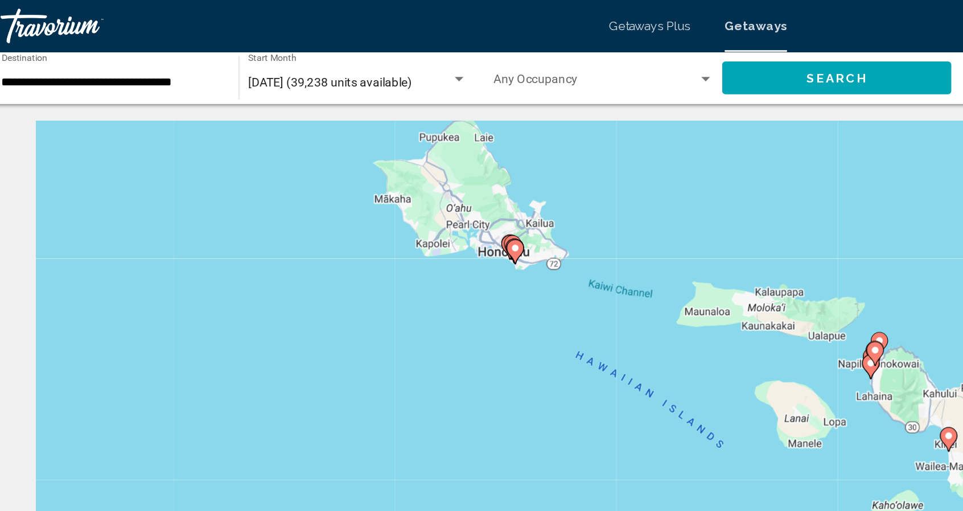
click at [331, 244] on div "To activate drag with keyboard, press Alt + Enter. Once in keyboard drag state,…" at bounding box center [481, 251] width 871 height 342
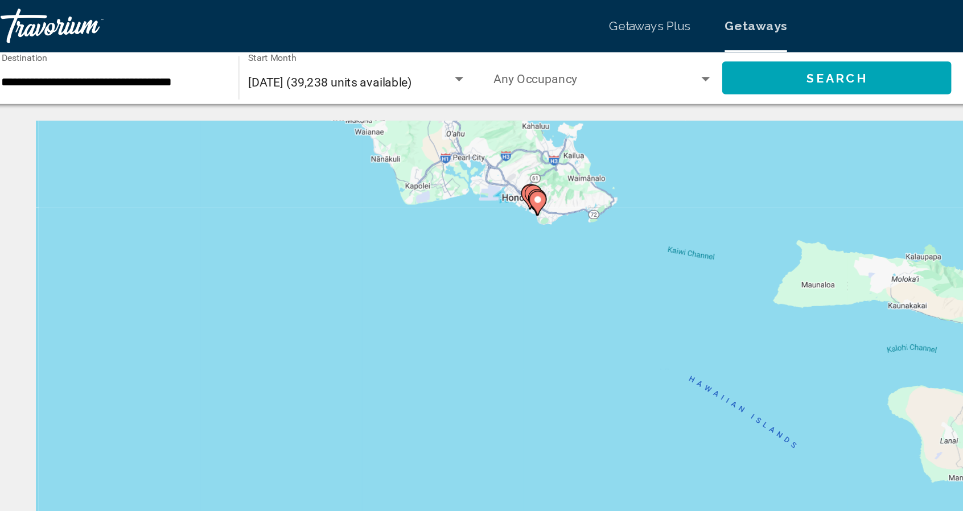
click at [331, 244] on div "To activate drag with keyboard, press Alt + Enter. Once in keyboard drag state,…" at bounding box center [481, 251] width 871 height 342
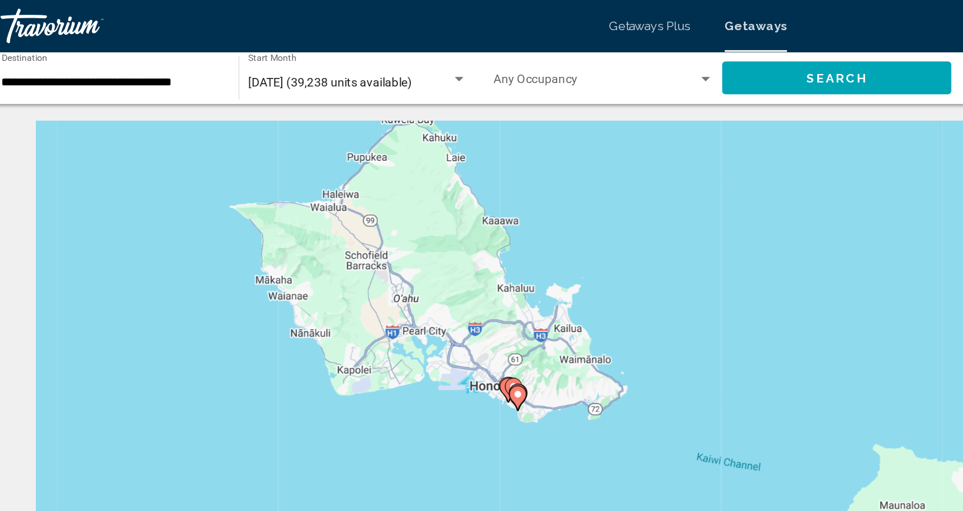
drag, startPoint x: 357, startPoint y: 120, endPoint x: 328, endPoint y: 285, distance: 167.6
click at [328, 285] on div "To activate drag with keyboard, press Alt + Enter. Once in keyboard drag state,…" at bounding box center [481, 251] width 871 height 342
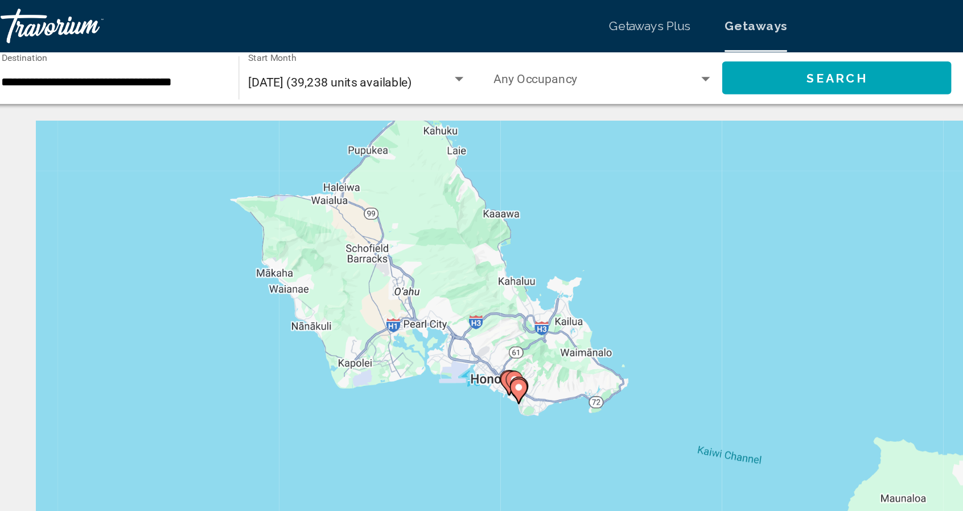
click at [328, 285] on div "To activate drag with keyboard, press Alt + Enter. Once in keyboard drag state,…" at bounding box center [481, 251] width 871 height 342
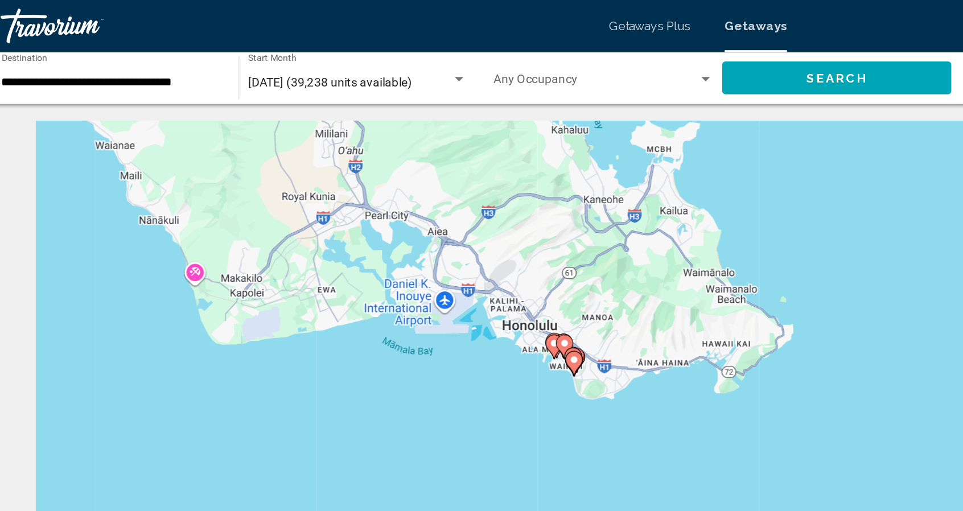
click at [328, 285] on div "To activate drag with keyboard, press Alt + Enter. Once in keyboard drag state,…" at bounding box center [481, 251] width 871 height 342
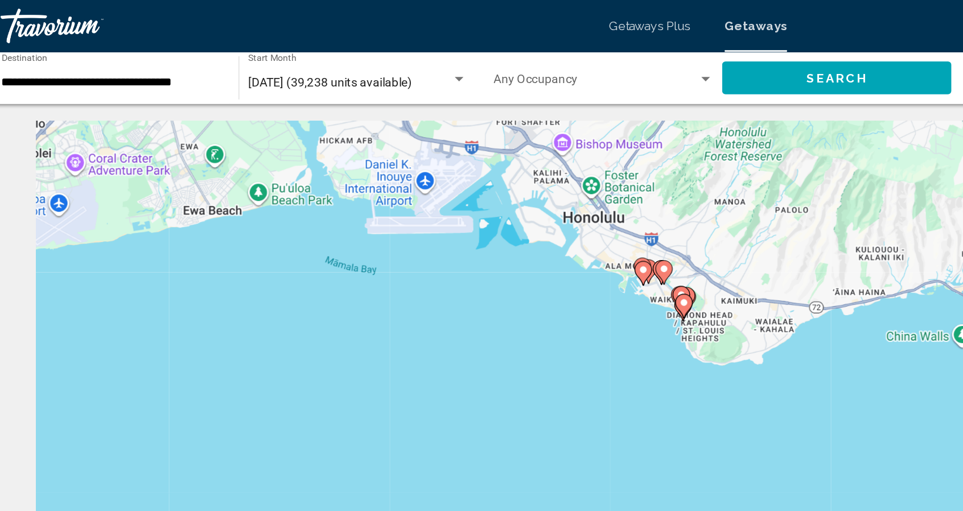
click at [328, 285] on div "To activate drag with keyboard, press Alt + Enter. Once in keyboard drag state,…" at bounding box center [481, 251] width 871 height 342
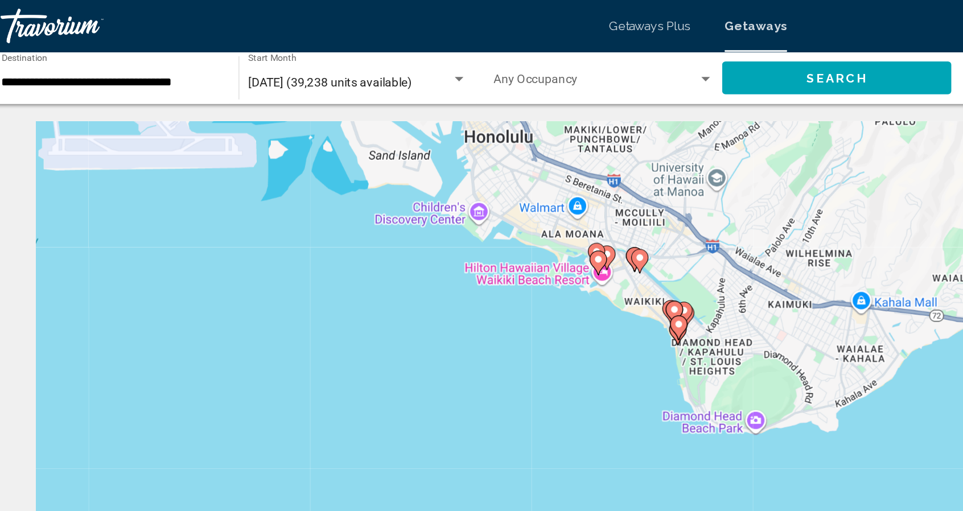
drag, startPoint x: 508, startPoint y: 175, endPoint x: 385, endPoint y: 232, distance: 135.2
click at [359, 266] on div "To activate drag with keyboard, press Alt + Enter. Once in keyboard drag state,…" at bounding box center [481, 251] width 871 height 342
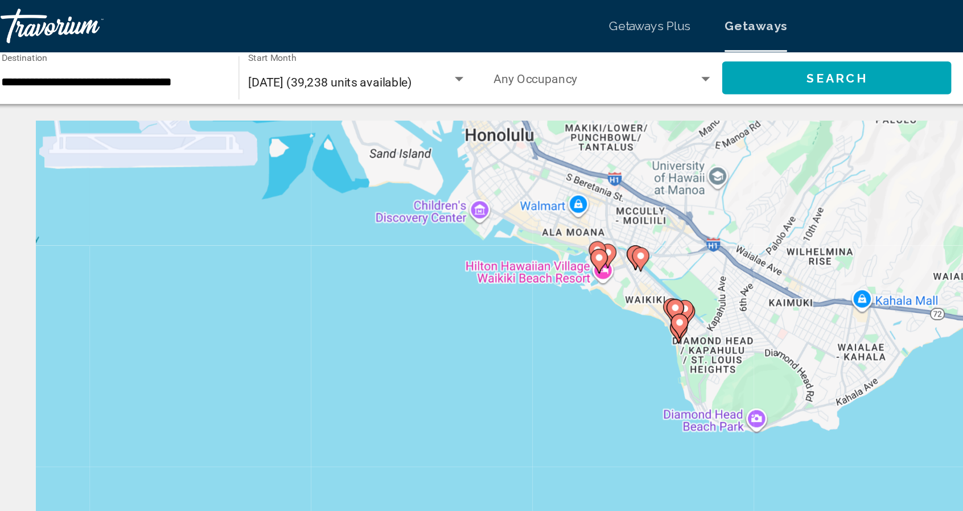
click at [405, 209] on div "To activate drag with keyboard, press Alt + Enter. Once in keyboard drag state,…" at bounding box center [481, 251] width 871 height 342
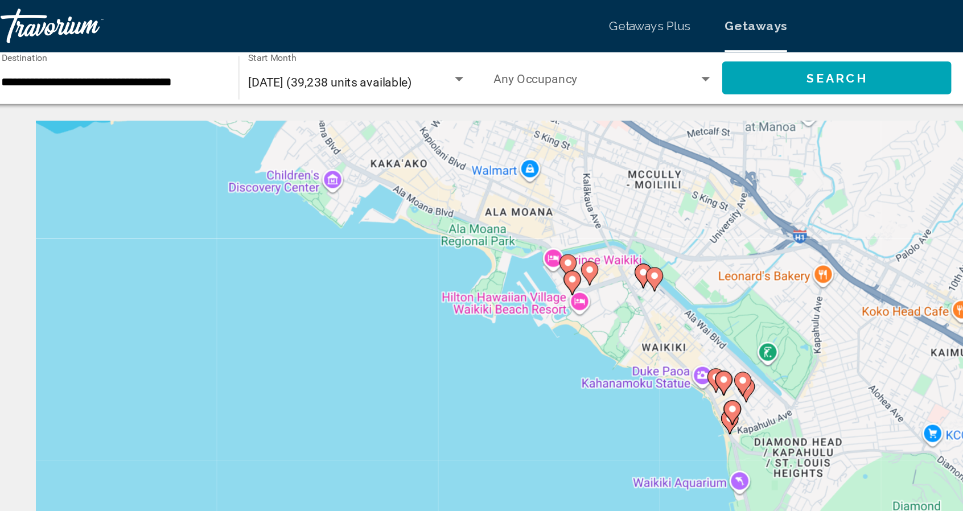
drag, startPoint x: 404, startPoint y: 179, endPoint x: 371, endPoint y: 224, distance: 55.8
click at [371, 224] on div "To activate drag with keyboard, press Alt + Enter. Once in keyboard drag state,…" at bounding box center [481, 251] width 871 height 342
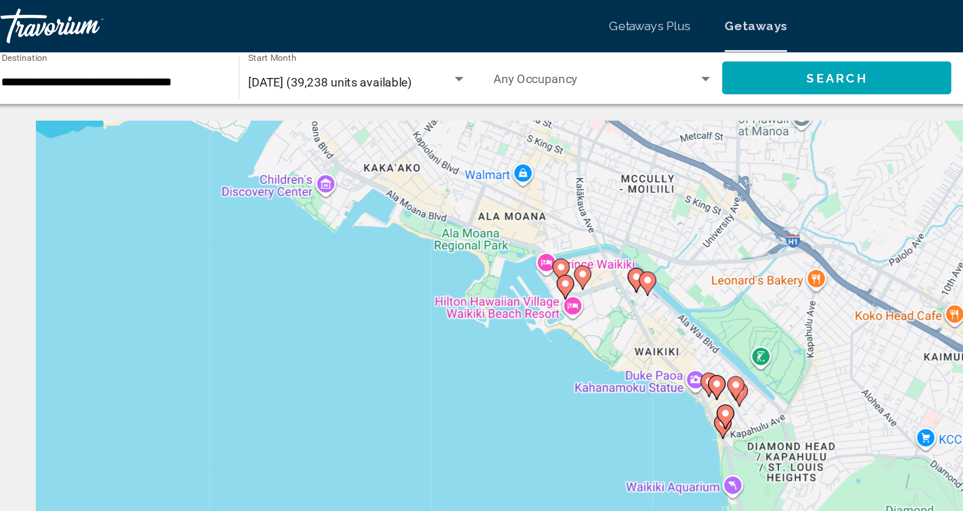
click at [371, 224] on div "To activate drag with keyboard, press Alt + Enter. Once in keyboard drag state,…" at bounding box center [481, 251] width 871 height 342
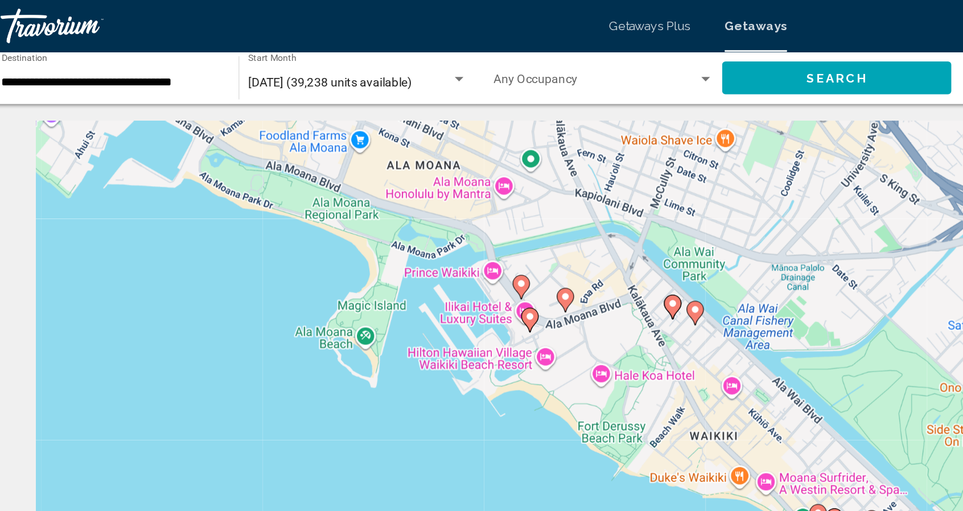
drag, startPoint x: 364, startPoint y: 175, endPoint x: 318, endPoint y: 225, distance: 67.7
click at [318, 225] on div "To activate drag with keyboard, press Alt + Enter. Once in keyboard drag state,…" at bounding box center [481, 251] width 871 height 342
click at [371, 210] on image "Main content" at bounding box center [371, 208] width 7 height 7
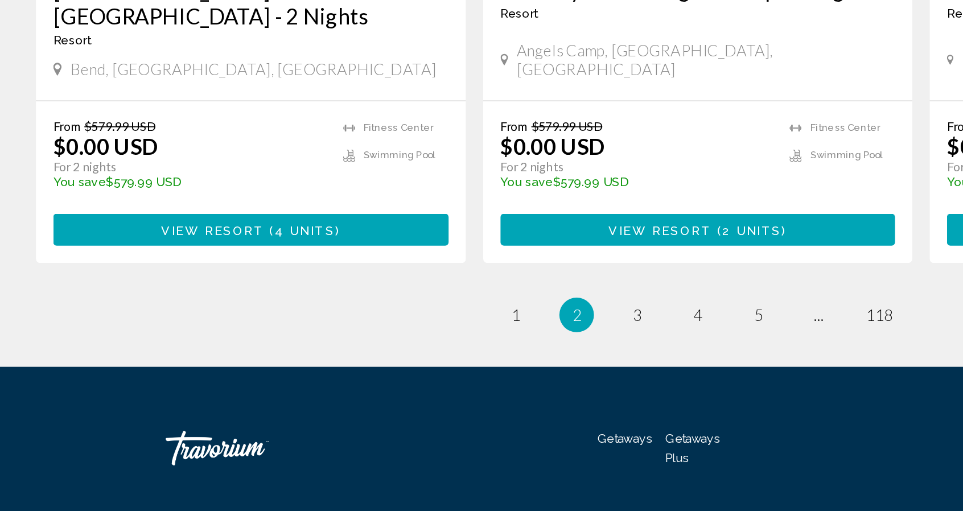
scroll to position [1747, 0]
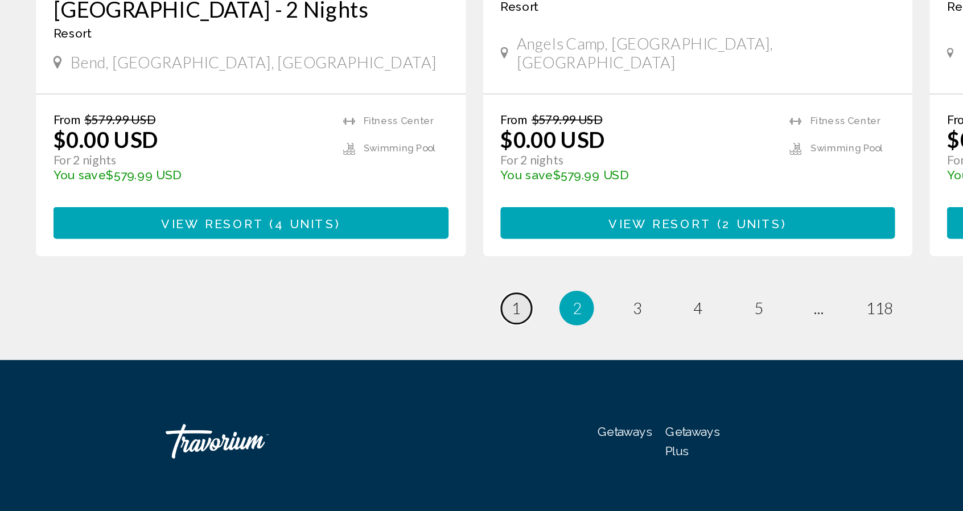
click at [359, 371] on span "1" at bounding box center [362, 377] width 6 height 13
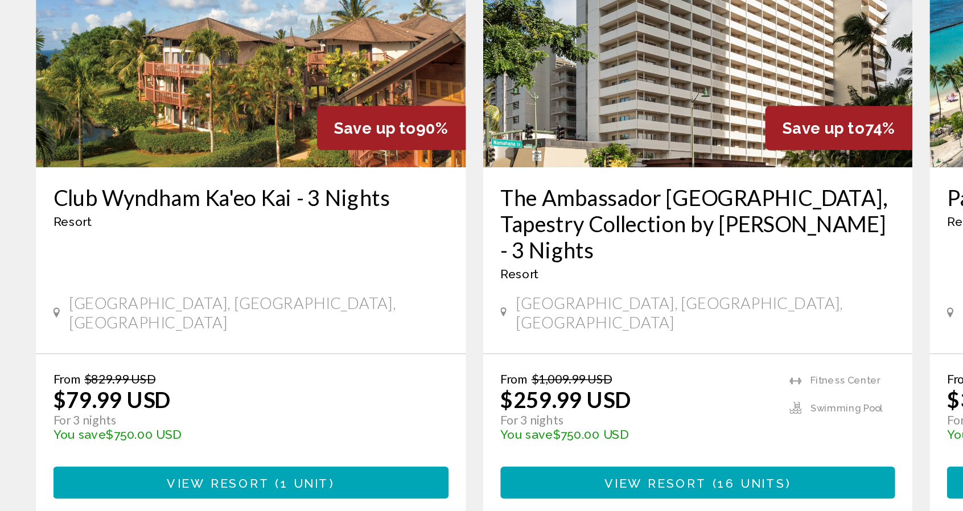
scroll to position [449, 0]
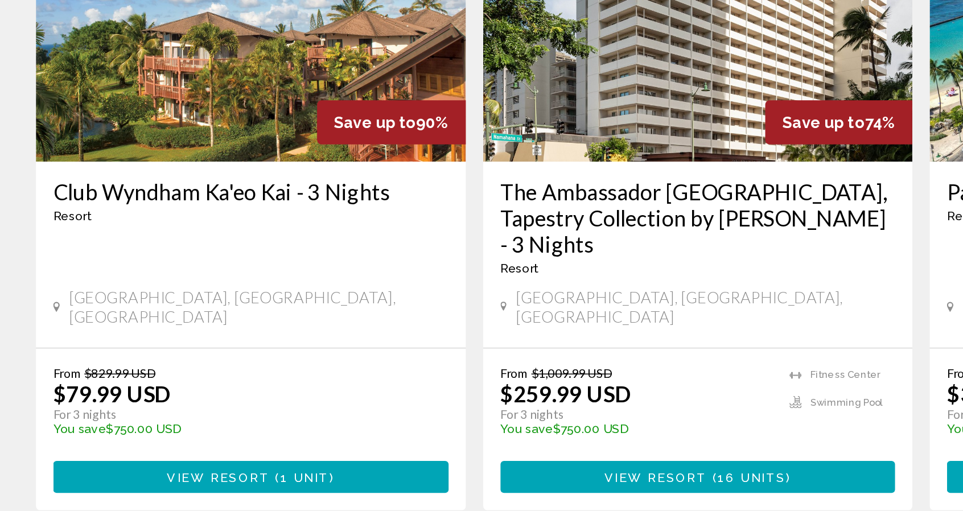
drag, startPoint x: 559, startPoint y: 405, endPoint x: 455, endPoint y: 363, distance: 112.6
drag, startPoint x: 584, startPoint y: 283, endPoint x: 481, endPoint y: 290, distance: 103.3
click at [481, 290] on div "The Ambassador Hotel of Waikiki, Tapestry Collection by Hilton - 3 Nights Resor…" at bounding box center [481, 267] width 283 height 122
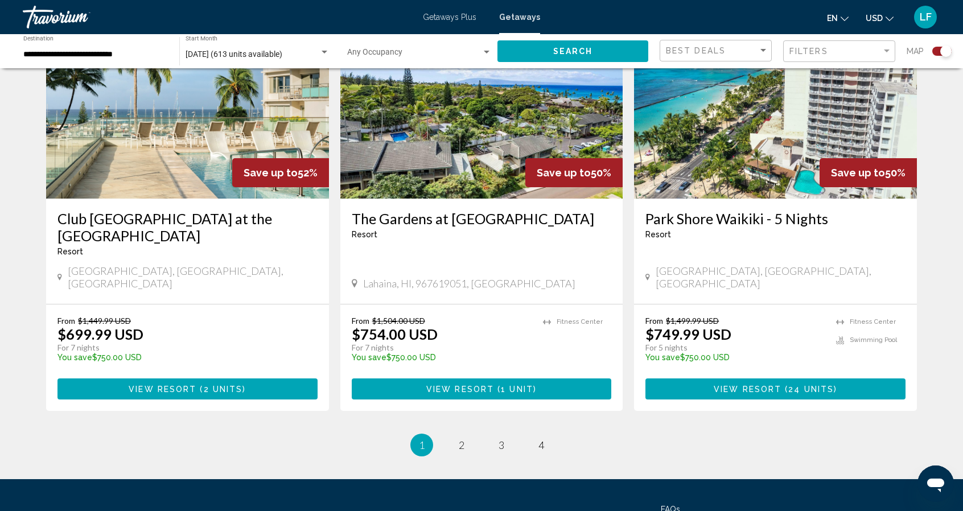
scroll to position [1764, 0]
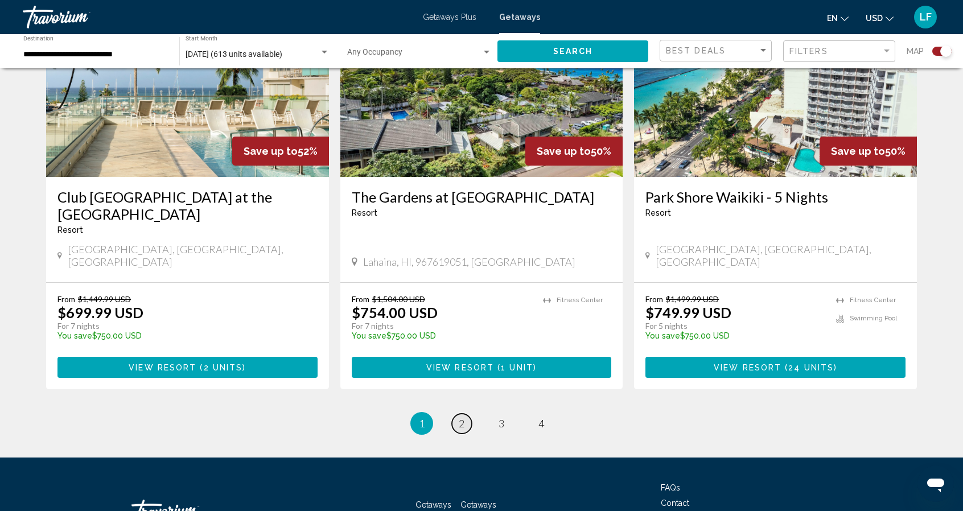
click at [461, 417] on span "2" at bounding box center [462, 423] width 6 height 13
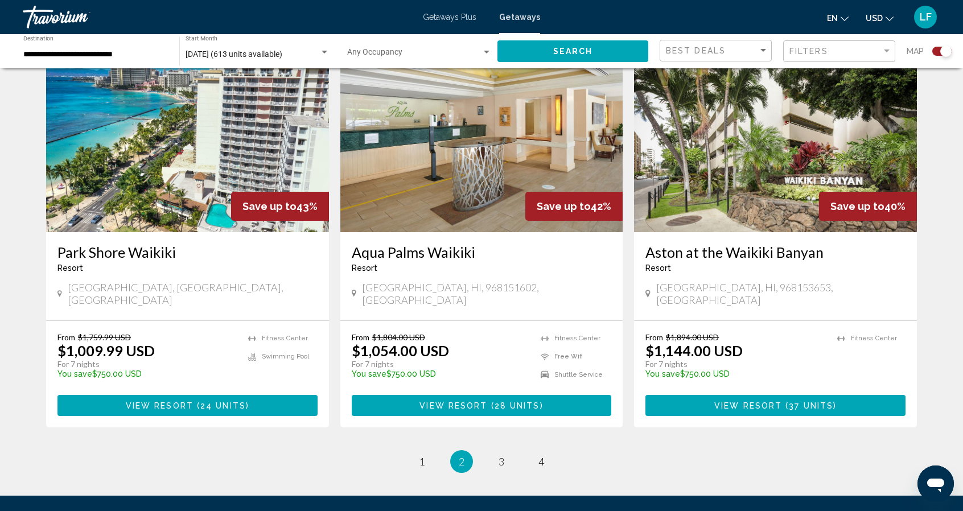
scroll to position [1694, 0]
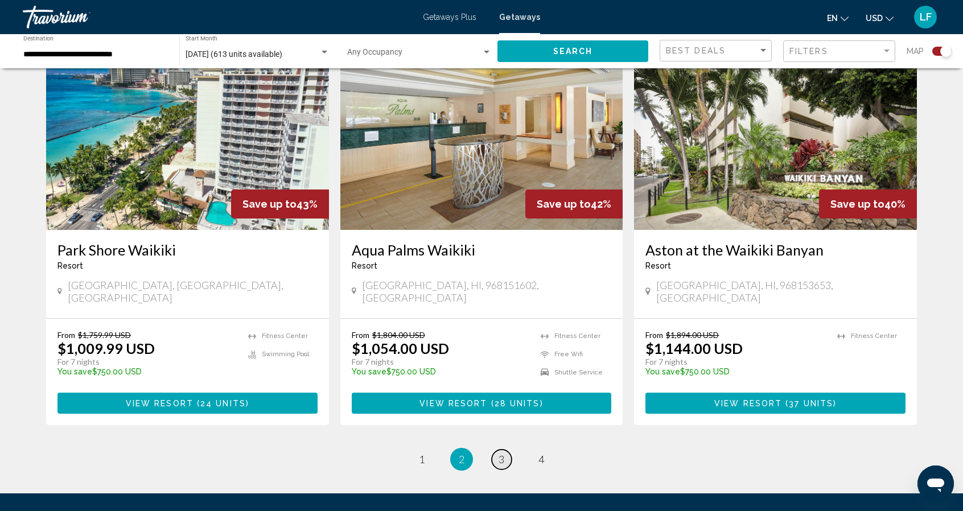
click at [499, 453] on span "3" at bounding box center [502, 459] width 6 height 13
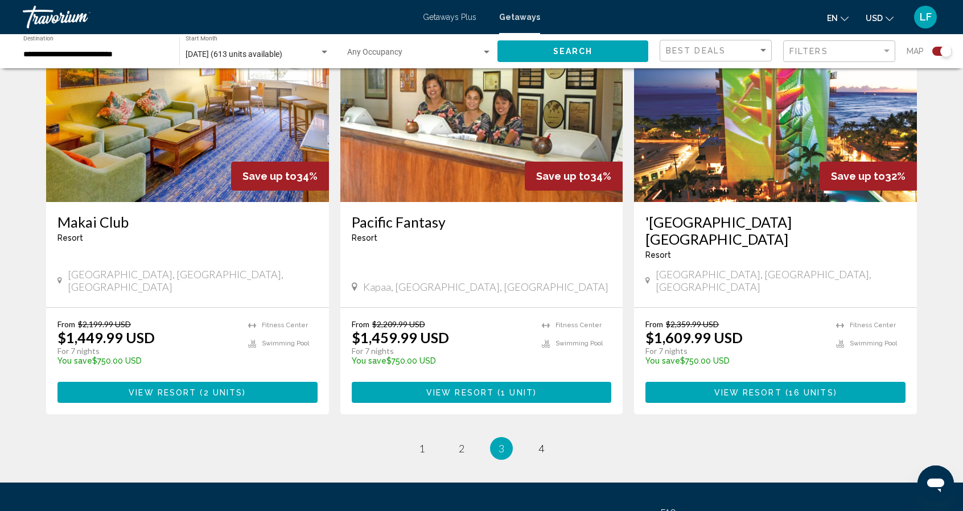
scroll to position [1730, 0]
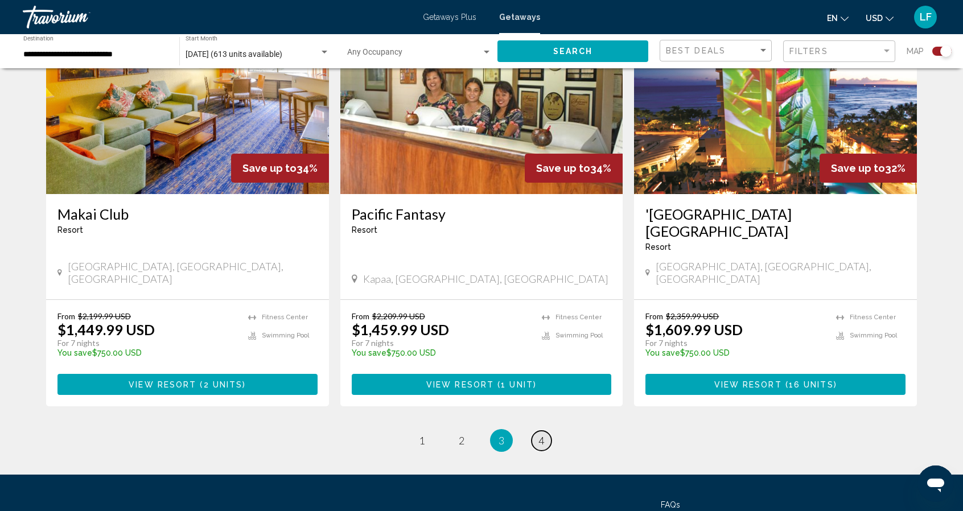
click at [541, 434] on span "4" at bounding box center [541, 440] width 6 height 13
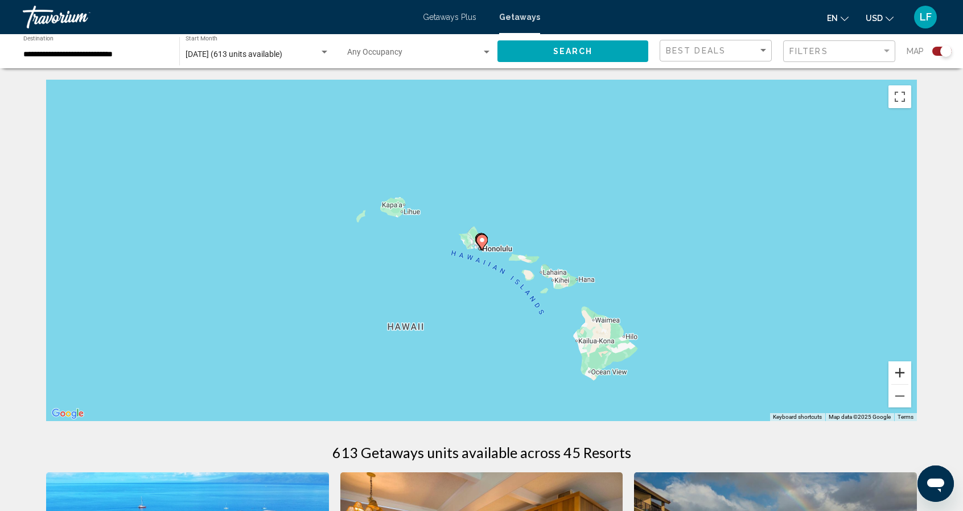
click at [900, 381] on button "Zoom in" at bounding box center [900, 372] width 23 height 23
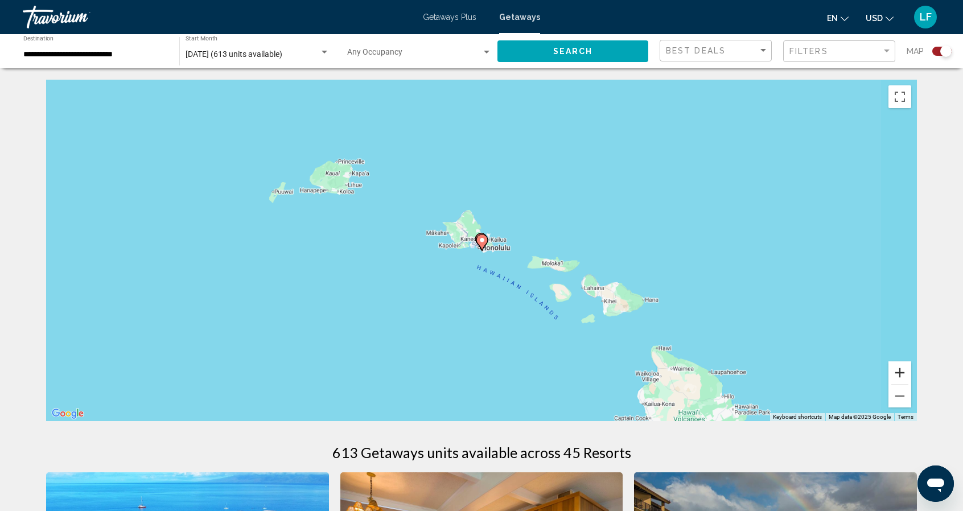
click at [900, 381] on button "Zoom in" at bounding box center [900, 372] width 23 height 23
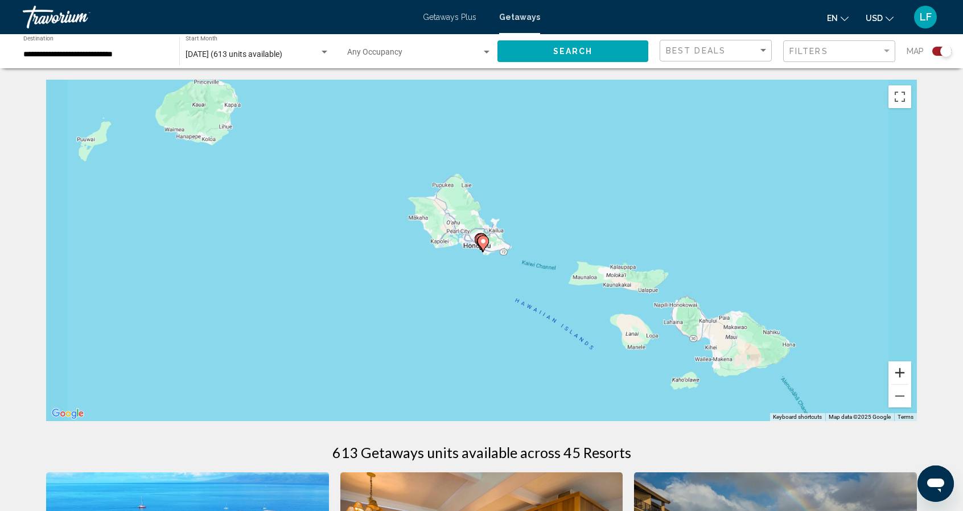
click at [900, 381] on button "Zoom in" at bounding box center [900, 372] width 23 height 23
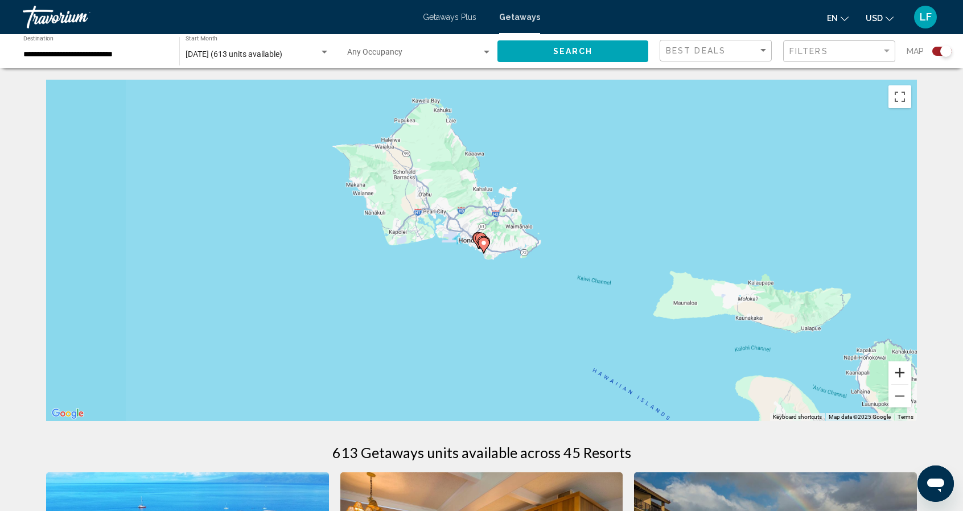
click at [900, 381] on button "Zoom in" at bounding box center [900, 372] width 23 height 23
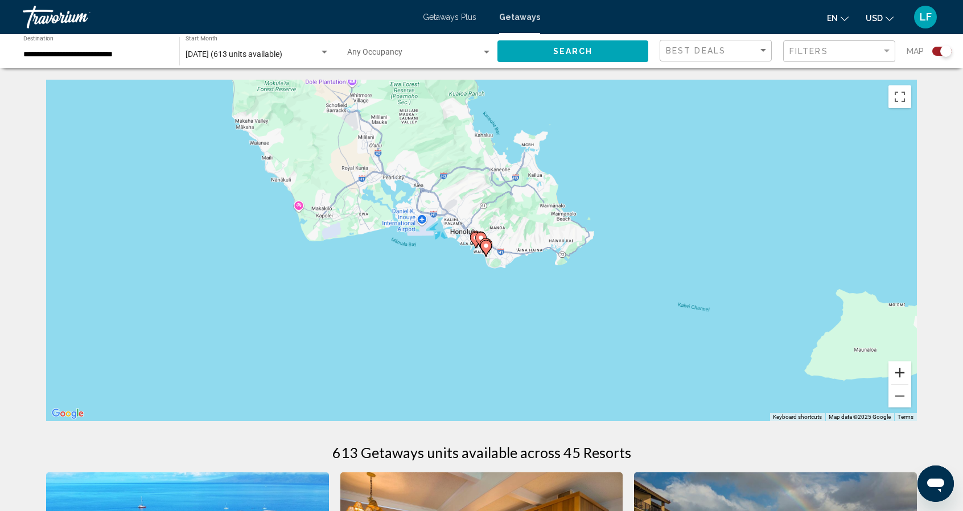
click at [900, 381] on button "Zoom in" at bounding box center [900, 372] width 23 height 23
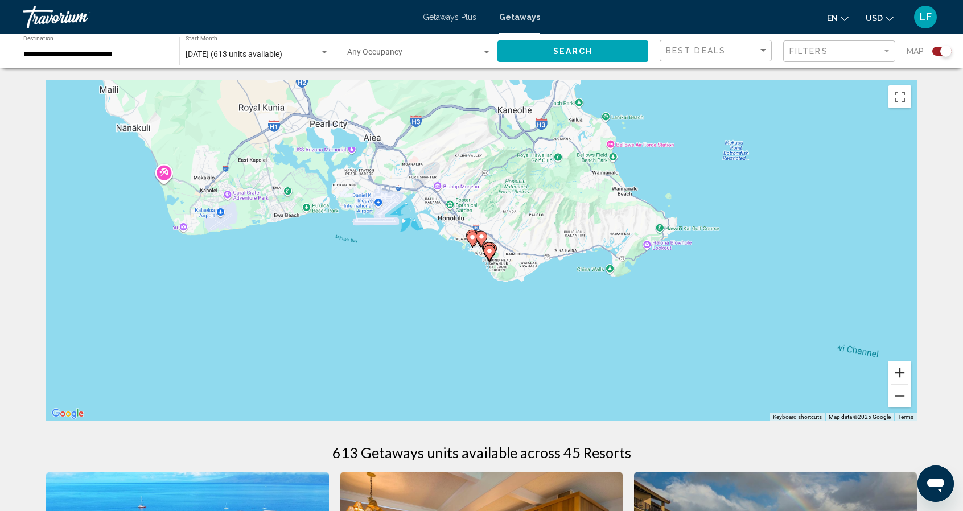
click at [900, 381] on button "Zoom in" at bounding box center [900, 372] width 23 height 23
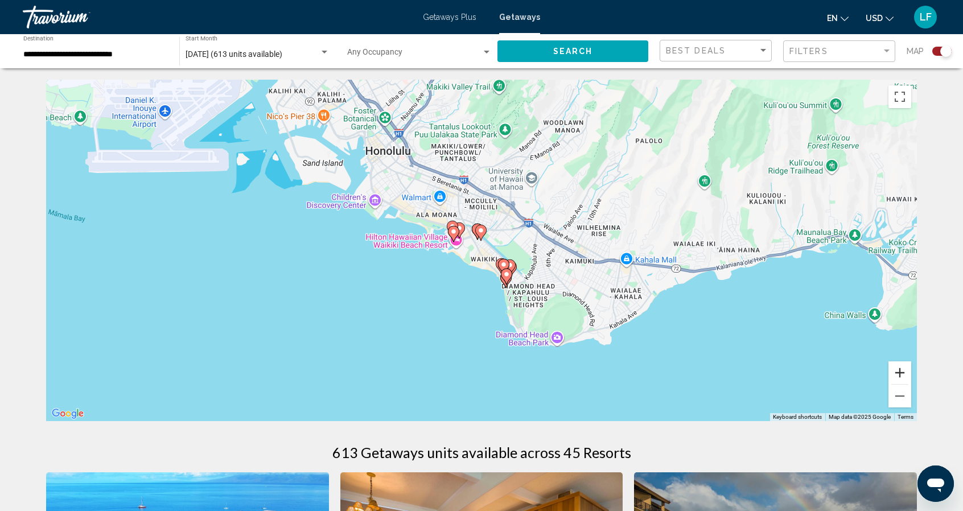
click at [900, 381] on button "Zoom in" at bounding box center [900, 372] width 23 height 23
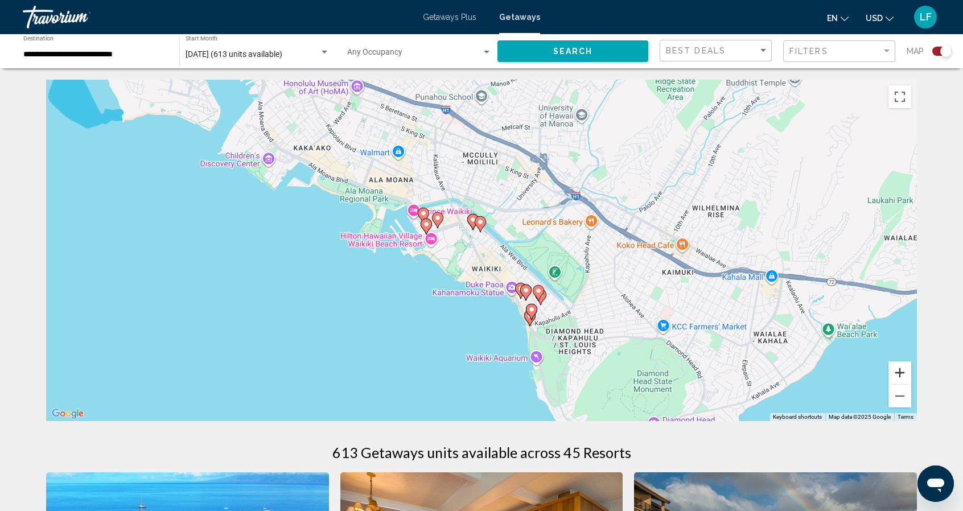
click at [900, 381] on button "Zoom in" at bounding box center [900, 372] width 23 height 23
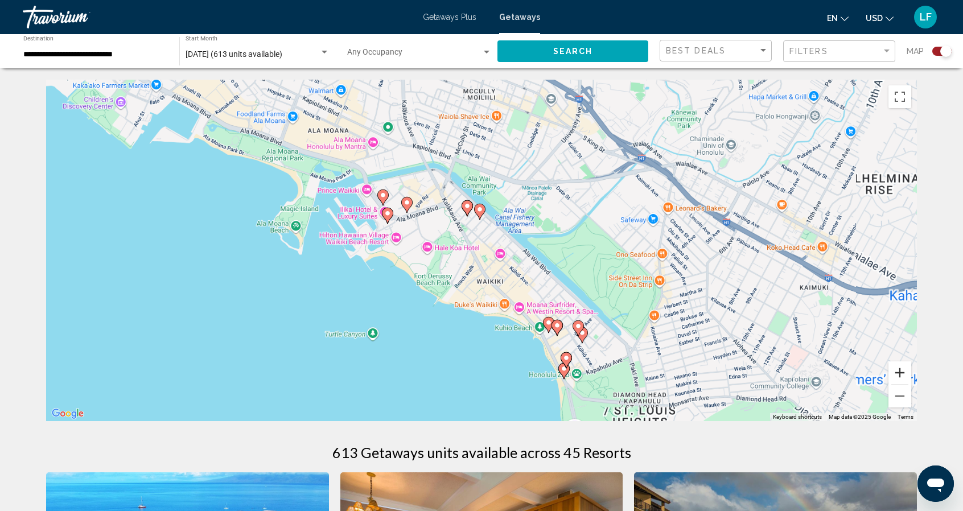
click at [900, 381] on button "Zoom in" at bounding box center [900, 372] width 23 height 23
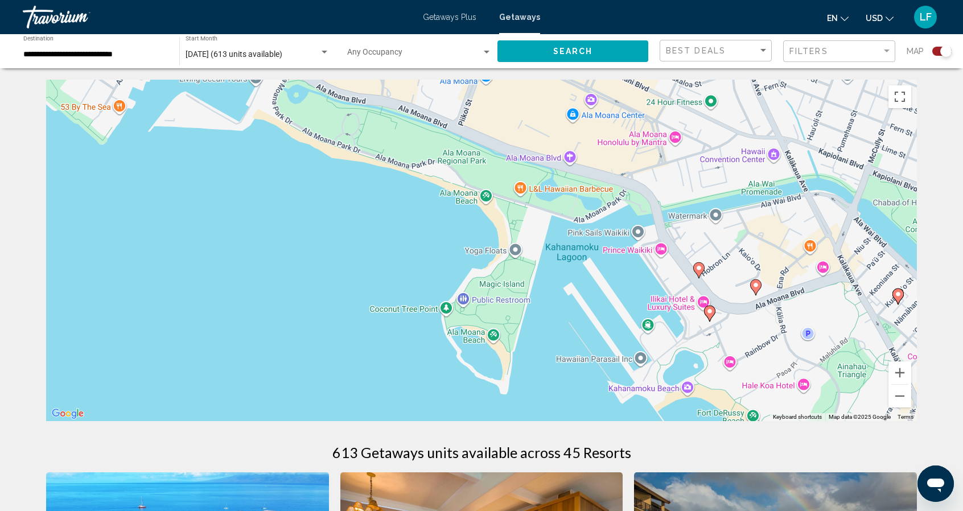
drag, startPoint x: 1384, startPoint y: 821, endPoint x: 947, endPoint y: 480, distance: 555.2
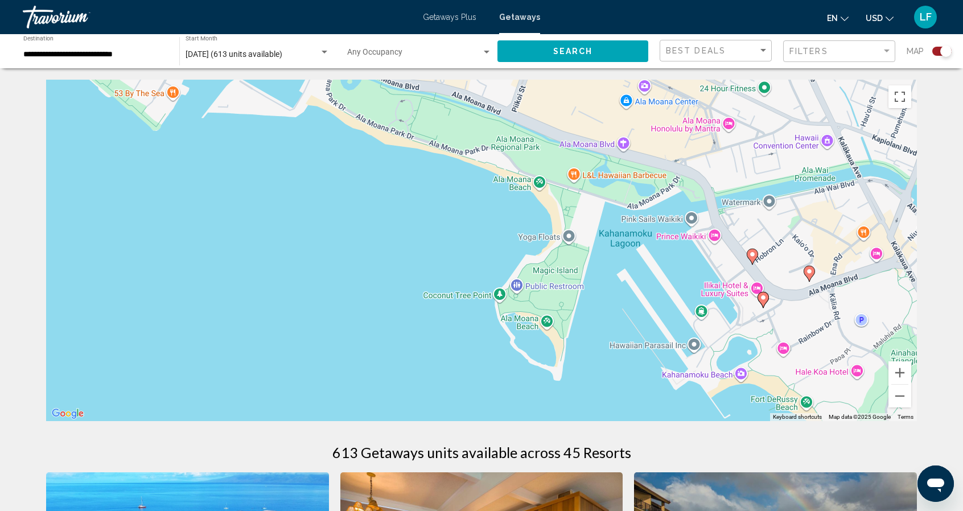
drag, startPoint x: 961, startPoint y: 442, endPoint x: 963, endPoint y: 473, distance: 31.4
click at [963, 473] on html "**********" at bounding box center [481, 255] width 963 height 511
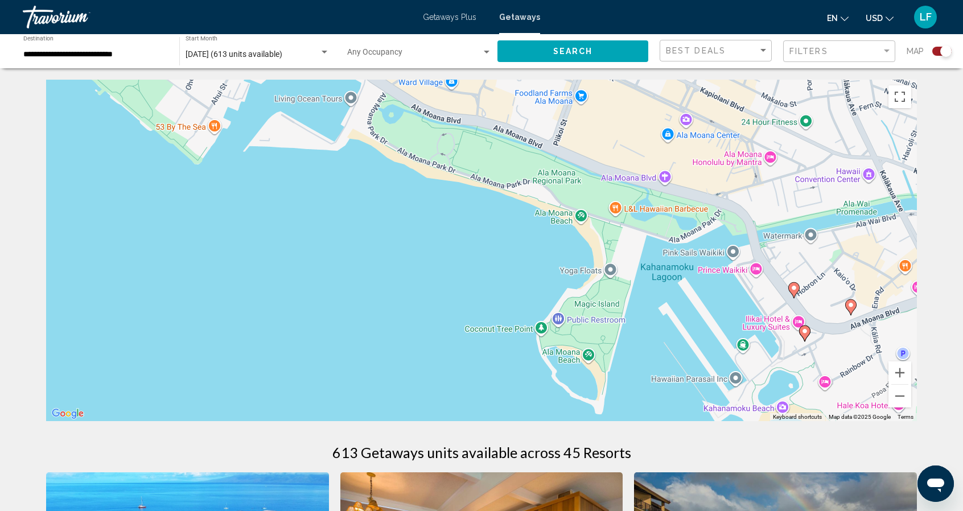
drag, startPoint x: 613, startPoint y: 303, endPoint x: 676, endPoint y: 346, distance: 75.8
click at [676, 346] on div "To activate drag with keyboard, press Alt + Enter. Once in keyboard drag state,…" at bounding box center [481, 251] width 871 height 342
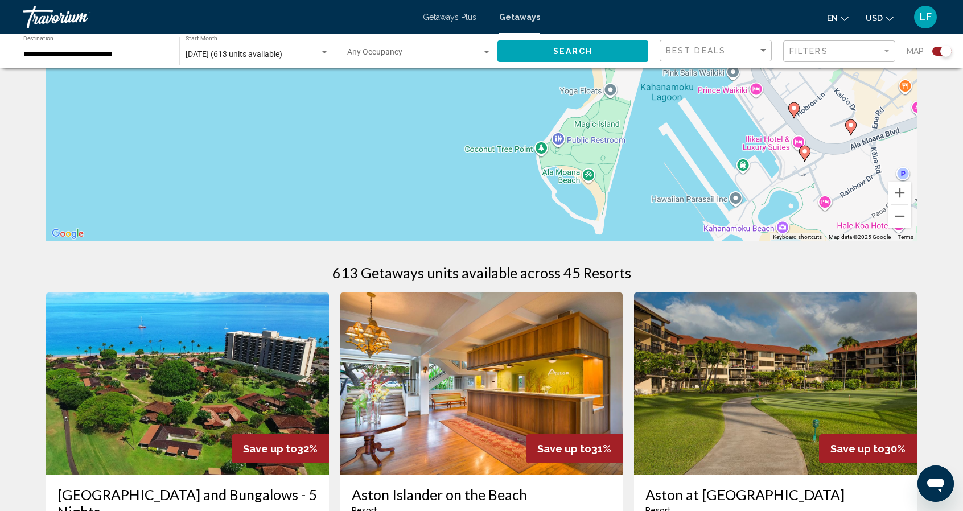
scroll to position [154, 0]
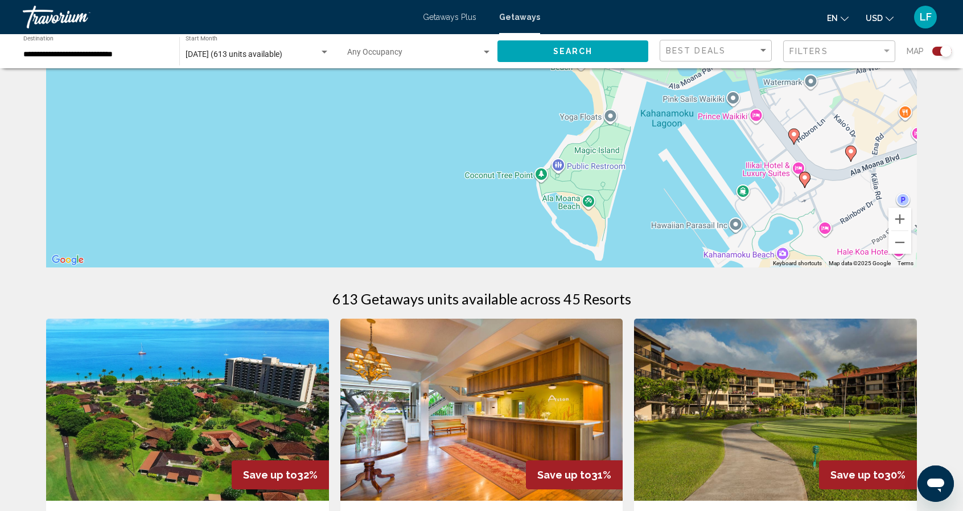
click at [806, 178] on image "Main content" at bounding box center [804, 177] width 7 height 7
type input "**********"
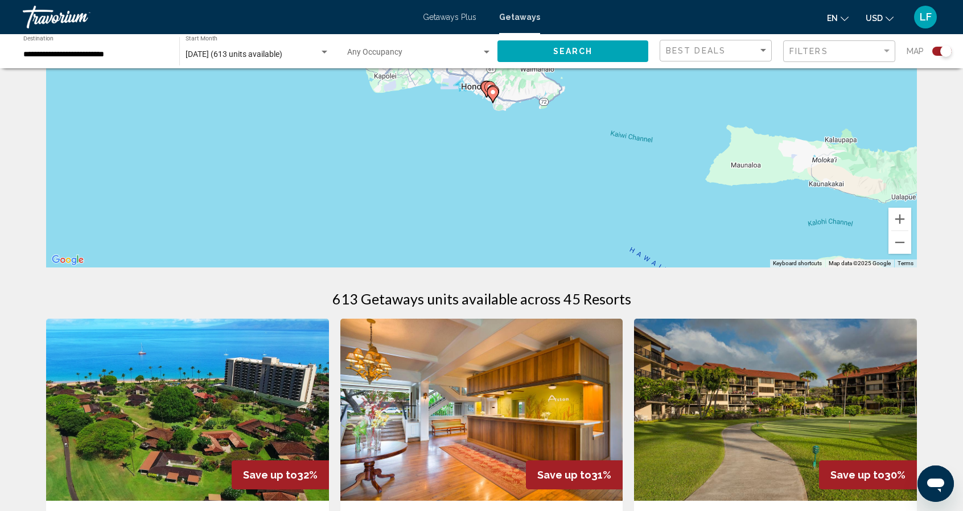
click at [511, 138] on div "To navigate, press the arrow keys. To activate drag with keyboard, press Alt + …" at bounding box center [481, 97] width 871 height 342
click at [511, 138] on div "To activate drag with keyboard, press Alt + Enter. Once in keyboard drag state,…" at bounding box center [481, 97] width 871 height 342
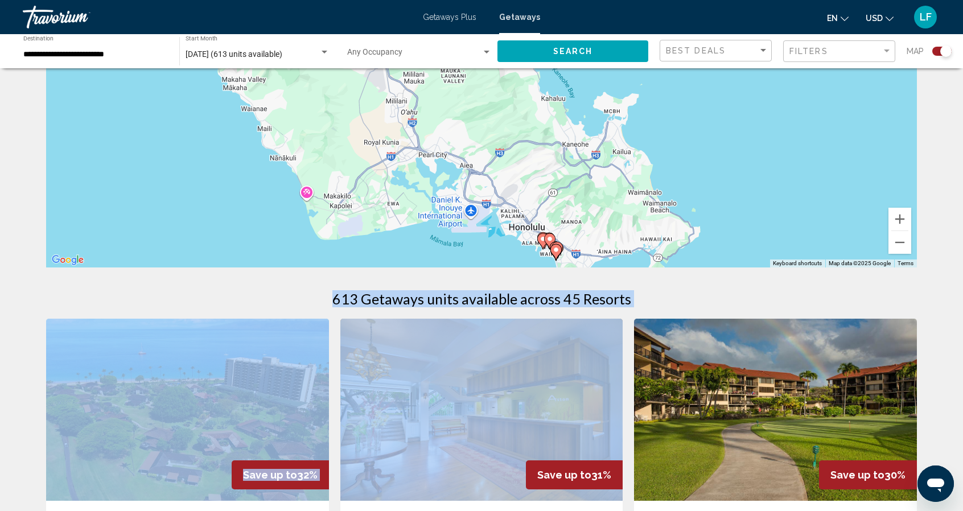
drag, startPoint x: 511, startPoint y: 138, endPoint x: 601, endPoint y: 347, distance: 227.1
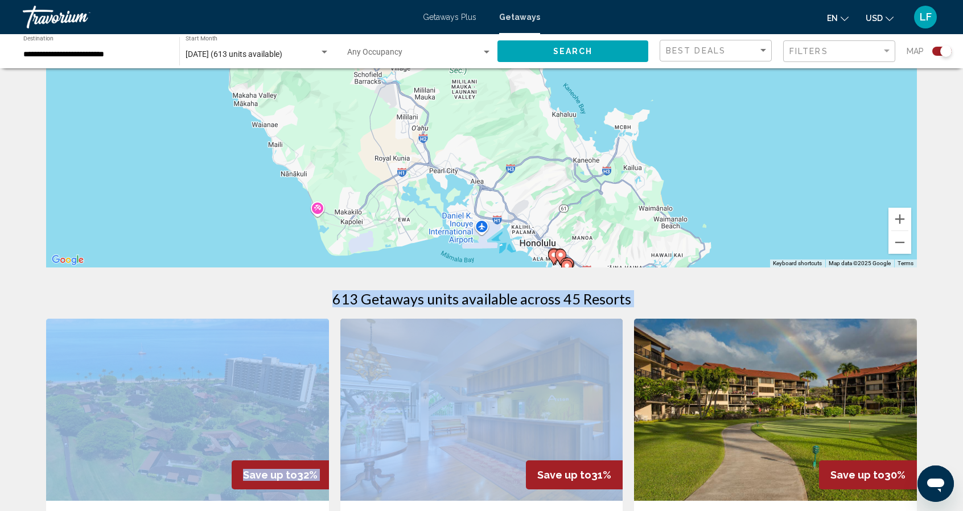
click at [634, 211] on div "To activate drag with keyboard, press Alt + Enter. Once in keyboard drag state,…" at bounding box center [481, 97] width 871 height 342
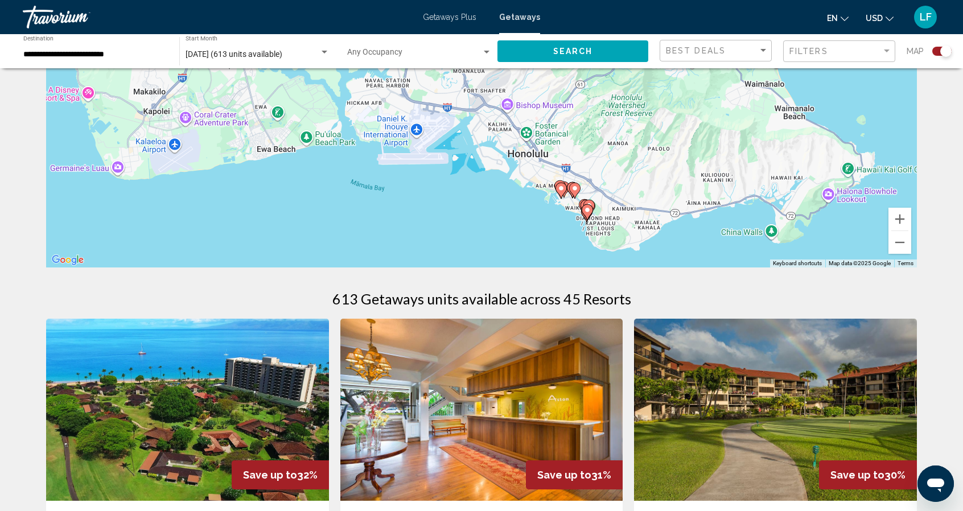
drag, startPoint x: 541, startPoint y: 251, endPoint x: 628, endPoint y: 123, distance: 154.9
click at [628, 123] on div "To activate drag with keyboard, press Alt + Enter. Once in keyboard drag state,…" at bounding box center [481, 97] width 871 height 342
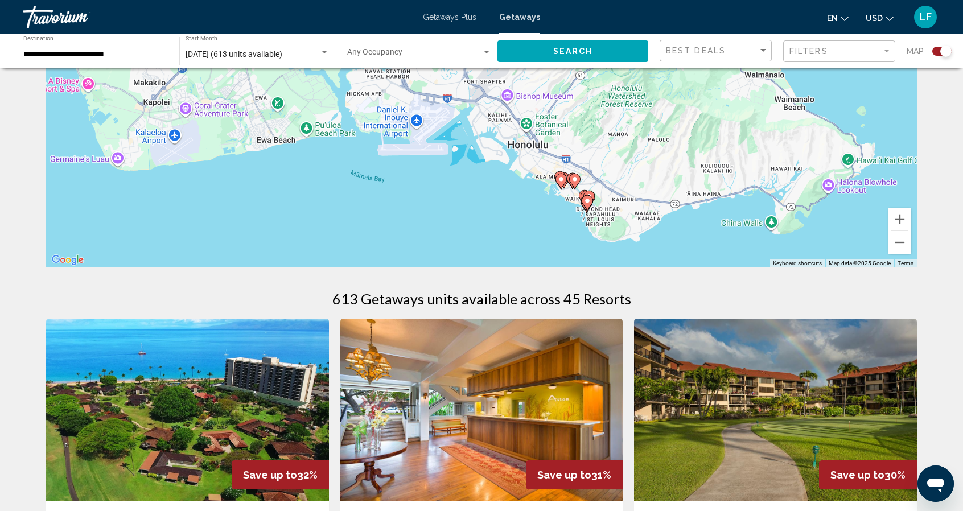
click at [496, 223] on div "To activate drag with keyboard, press Alt + Enter. Once in keyboard drag state,…" at bounding box center [481, 97] width 871 height 342
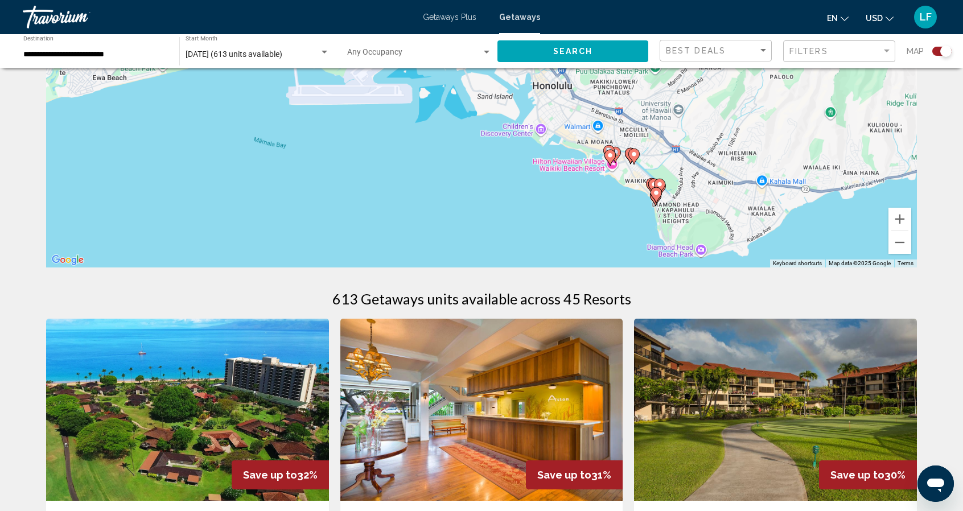
click at [496, 223] on div "To activate drag with keyboard, press Alt + Enter. Once in keyboard drag state,…" at bounding box center [481, 97] width 871 height 342
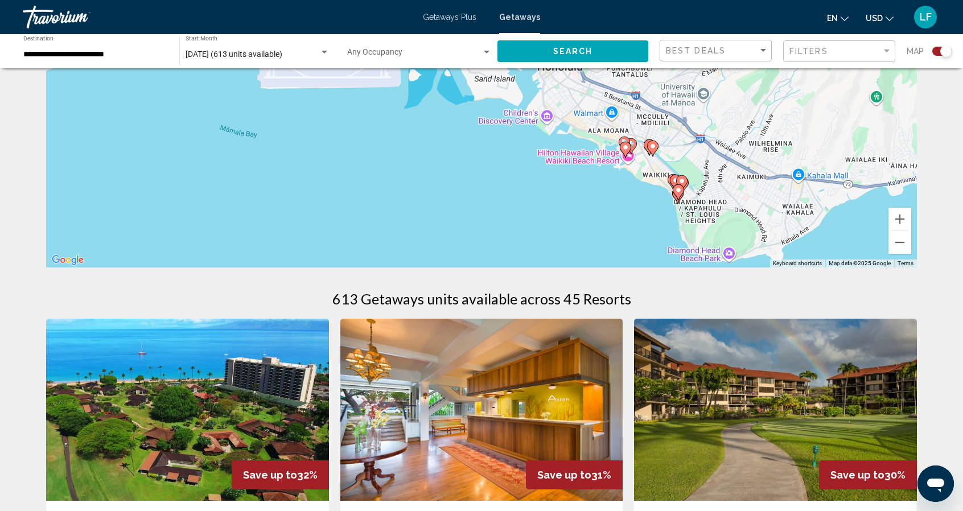
click at [496, 223] on div "To activate drag with keyboard, press Alt + Enter. Once in keyboard drag state,…" at bounding box center [481, 97] width 871 height 342
click at [497, 223] on div "To activate drag with keyboard, press Alt + Enter. Once in keyboard drag state,…" at bounding box center [481, 97] width 871 height 342
click at [576, 167] on div "To activate drag with keyboard, press Alt + Enter. Once in keyboard drag state,…" at bounding box center [481, 97] width 871 height 342
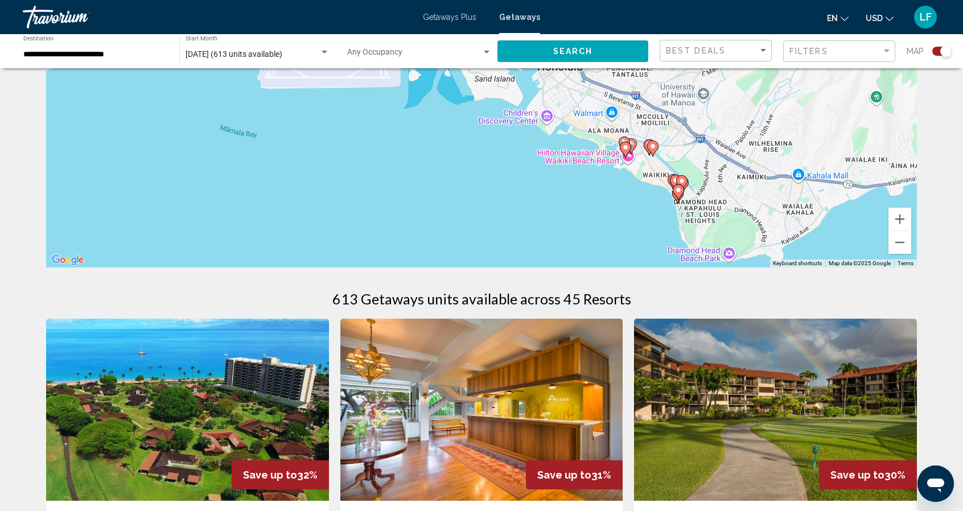
click at [576, 167] on div "To activate drag with keyboard, press Alt + Enter. Once in keyboard drag state,…" at bounding box center [481, 97] width 871 height 342
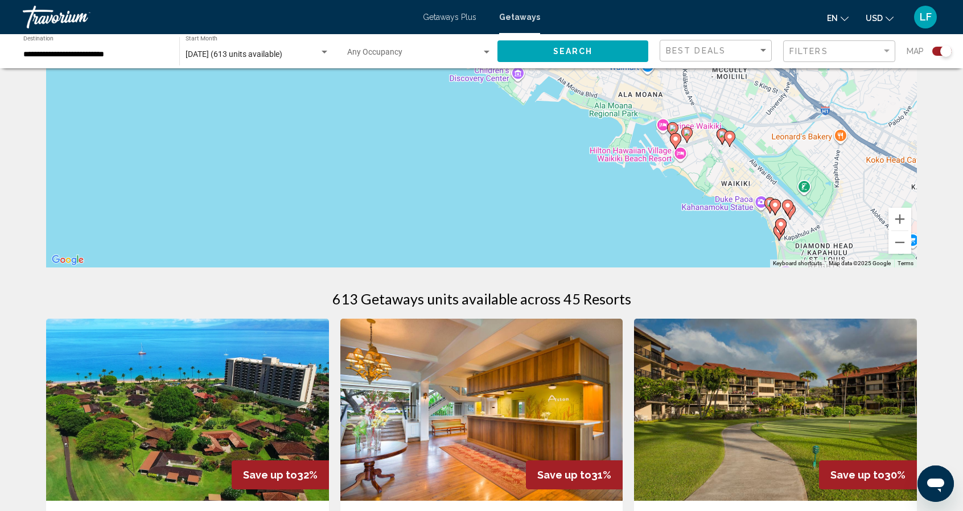
click at [604, 134] on div "To activate drag with keyboard, press Alt + Enter. Once in keyboard drag state,…" at bounding box center [481, 97] width 871 height 342
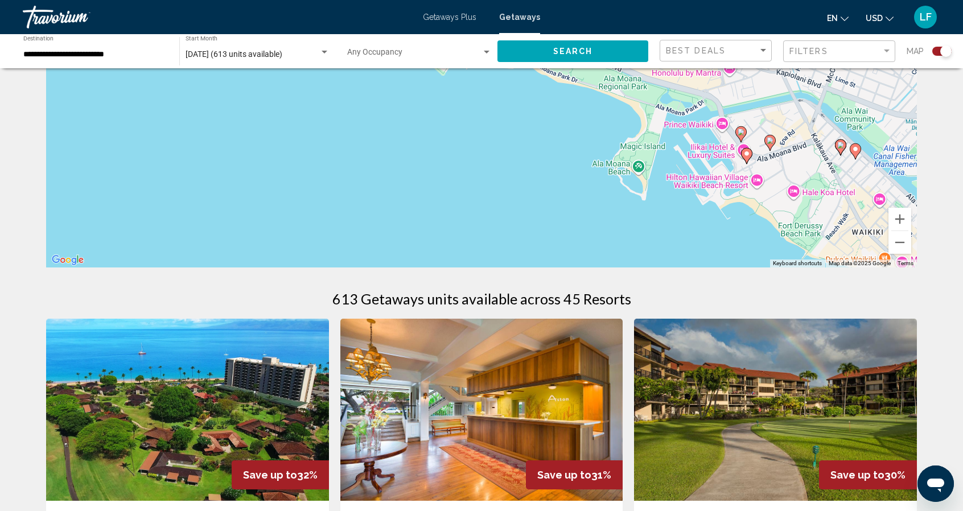
click at [604, 134] on div "To activate drag with keyboard, press Alt + Enter. Once in keyboard drag state,…" at bounding box center [481, 97] width 871 height 342
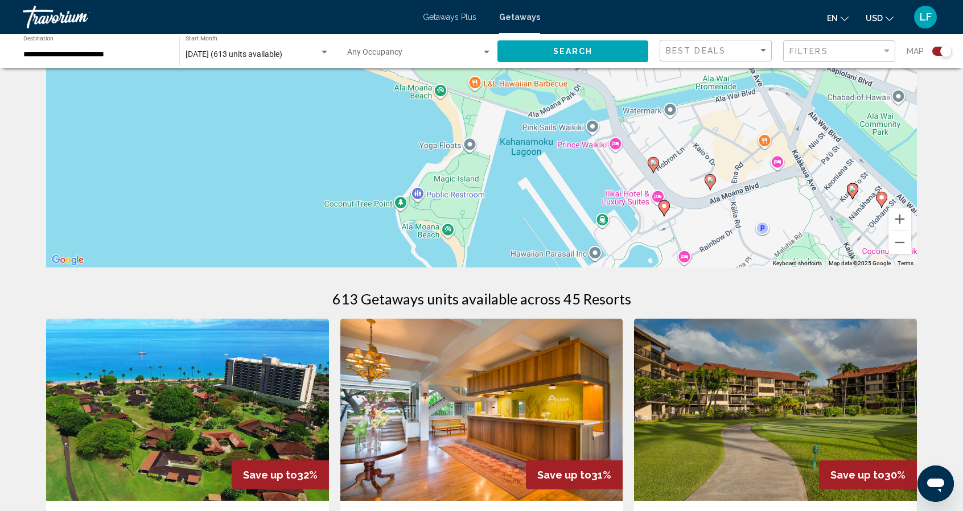
drag, startPoint x: 762, startPoint y: 117, endPoint x: 536, endPoint y: 141, distance: 227.2
click at [536, 141] on div "To activate drag with keyboard, press Alt + Enter. Once in keyboard drag state,…" at bounding box center [481, 97] width 871 height 342
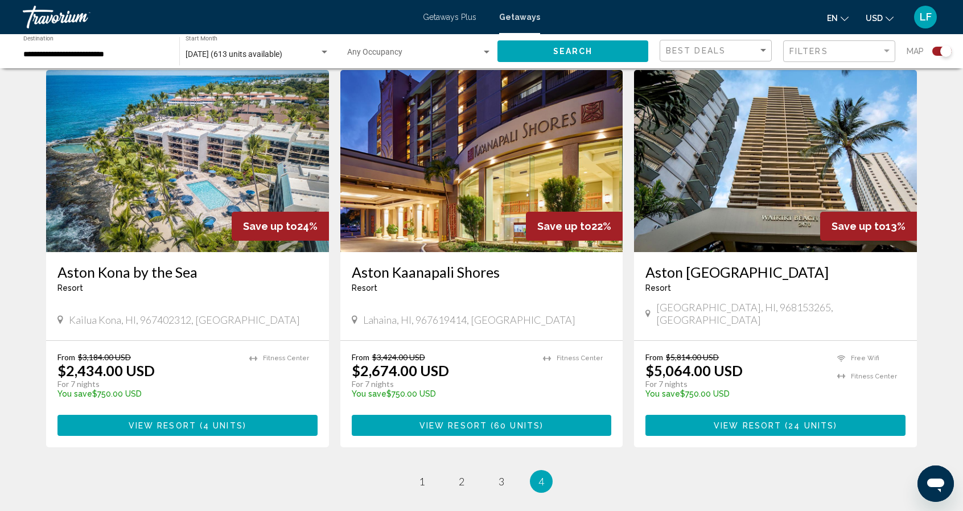
scroll to position [1325, 0]
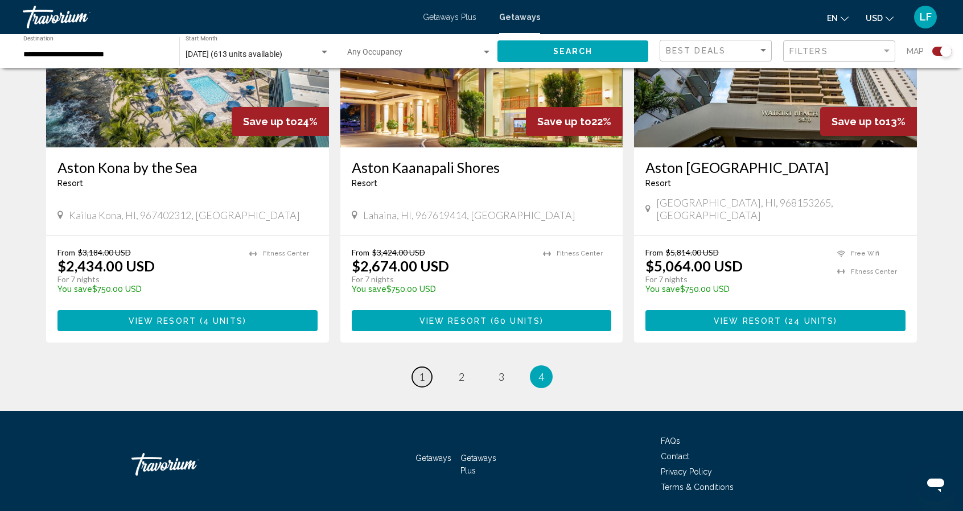
click at [419, 371] on span "1" at bounding box center [422, 377] width 6 height 13
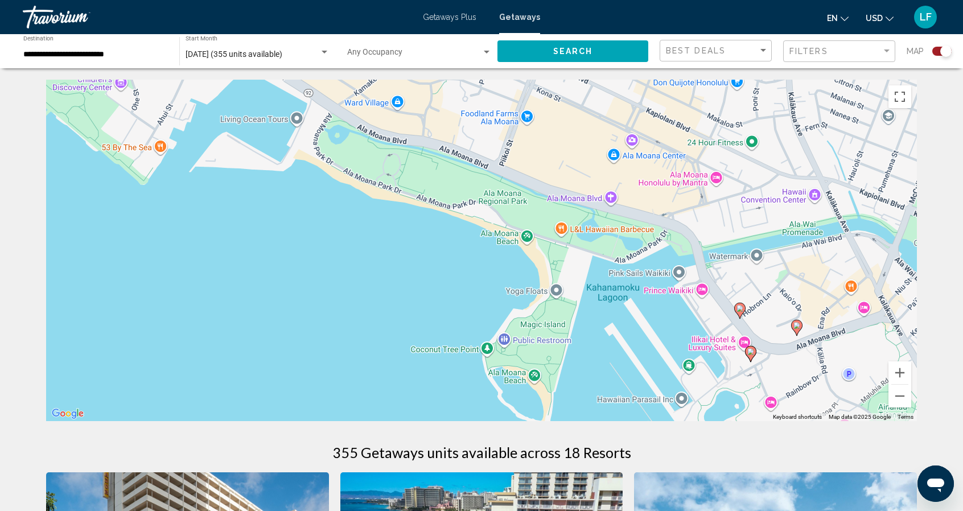
drag, startPoint x: 696, startPoint y: 219, endPoint x: 783, endPoint y: 211, distance: 88.0
click at [783, 211] on div "To activate drag with keyboard, press Alt + Enter. Once in keyboard drag state,…" at bounding box center [481, 251] width 871 height 342
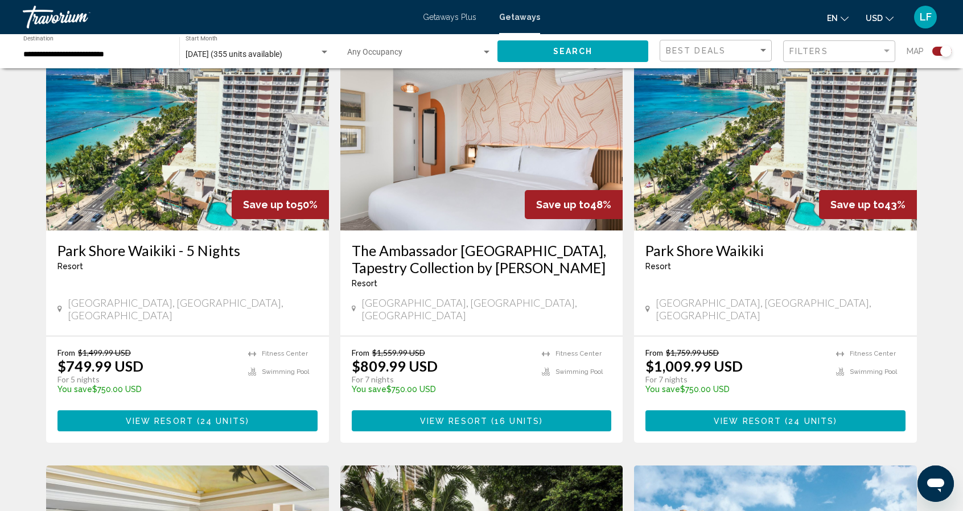
scroll to position [1747, 0]
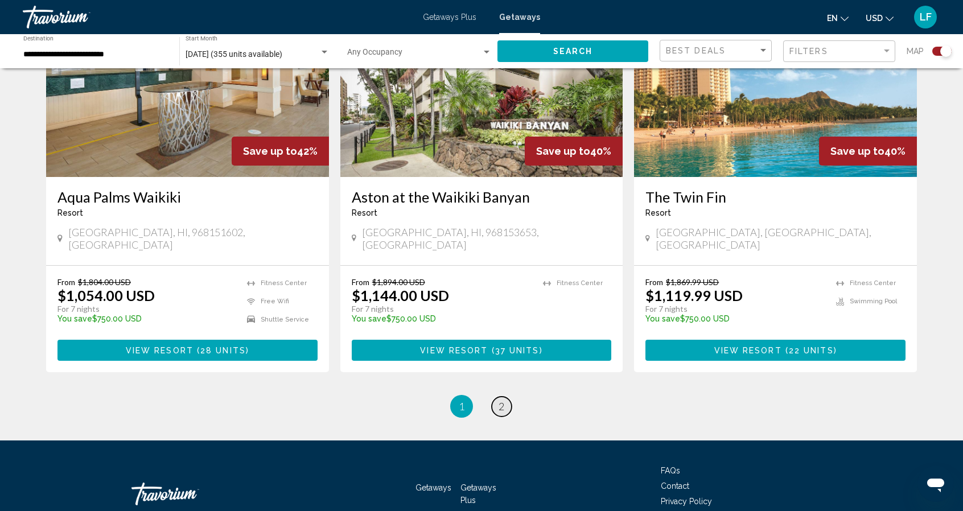
click at [500, 400] on span "2" at bounding box center [502, 406] width 6 height 13
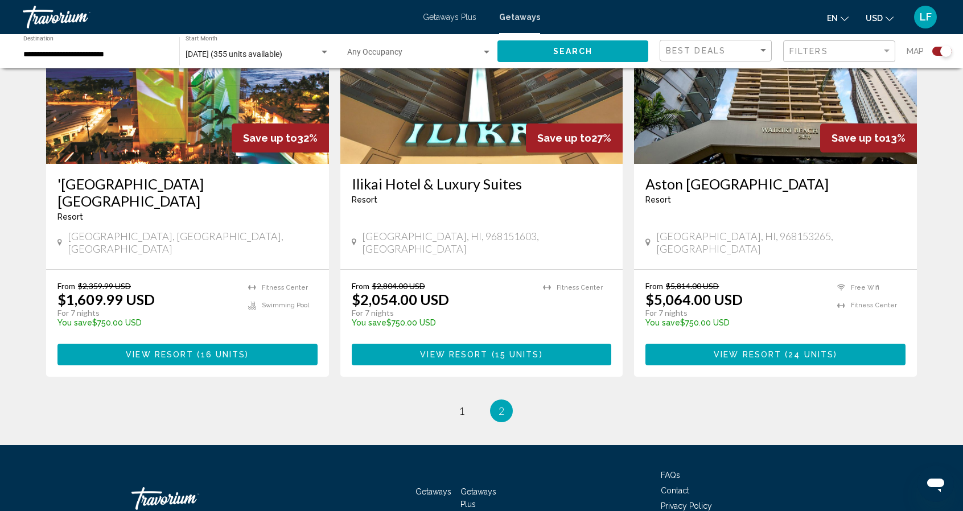
scroll to position [938, 0]
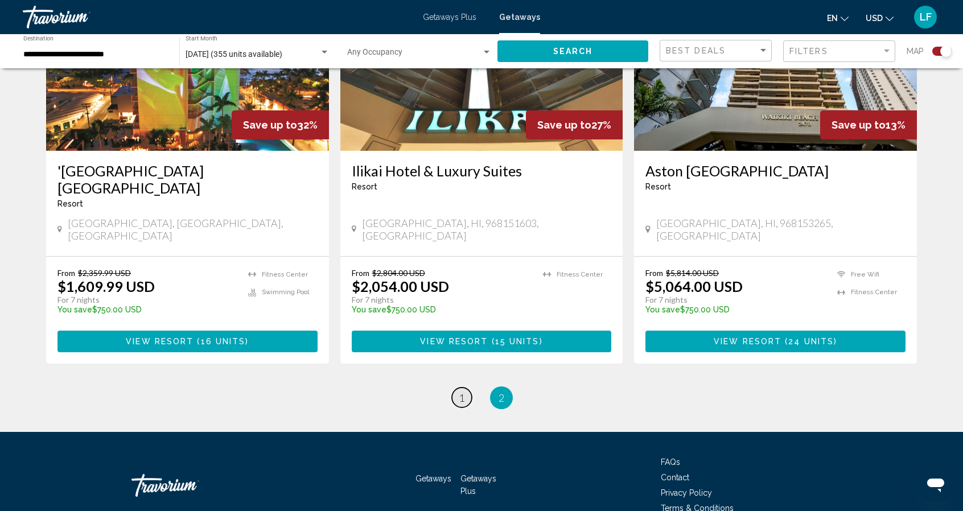
click at [463, 392] on span "1" at bounding box center [462, 398] width 6 height 13
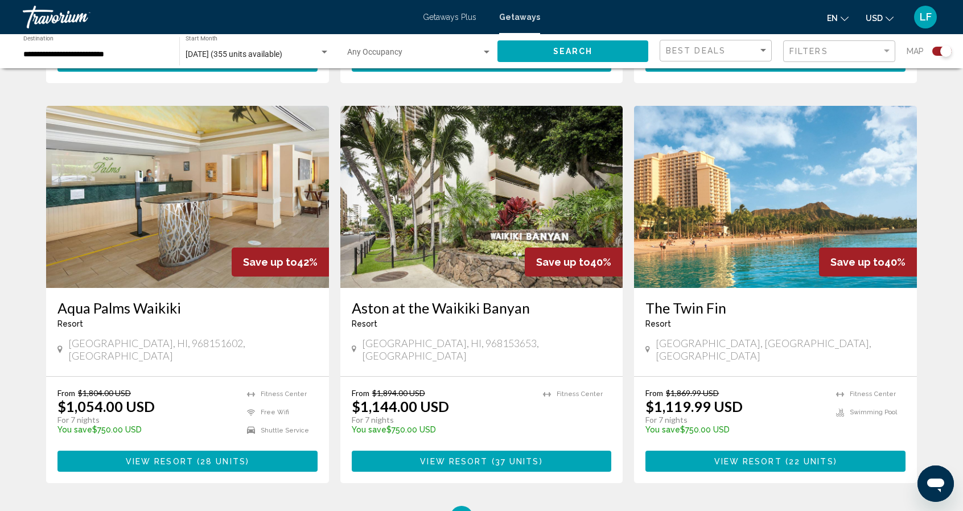
scroll to position [1634, 0]
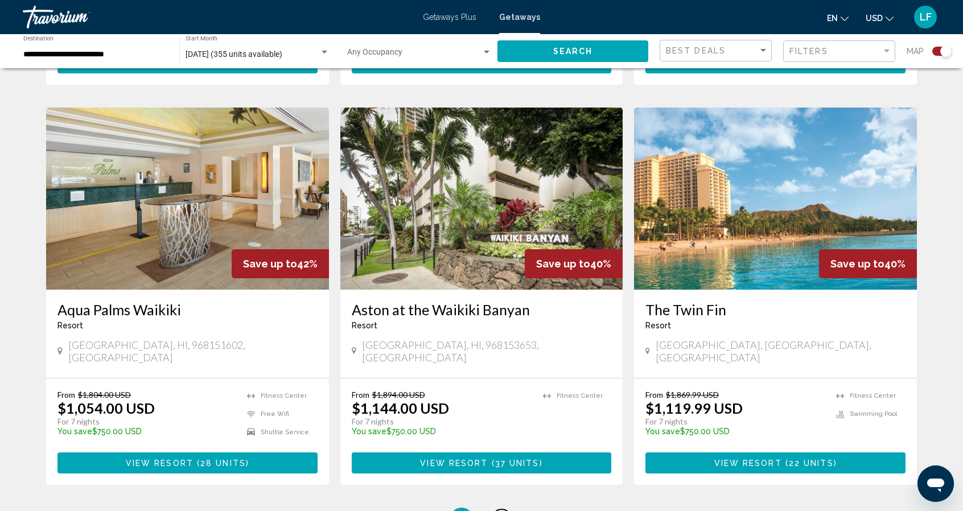
click at [502, 511] on span "2" at bounding box center [502, 519] width 6 height 13
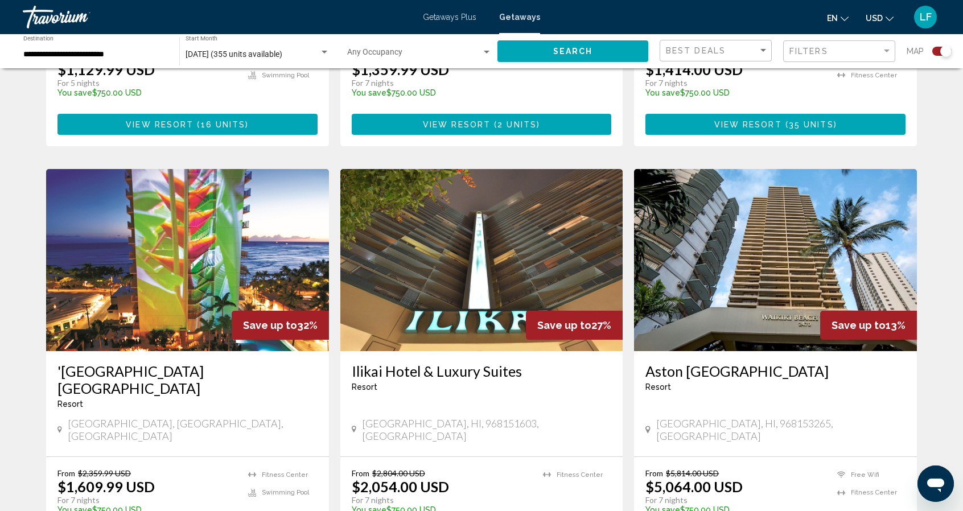
scroll to position [748, 0]
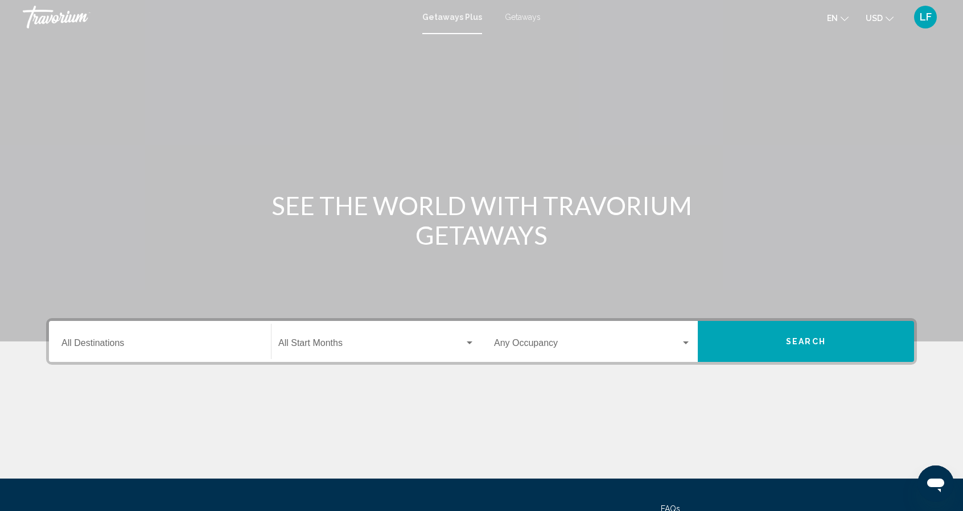
click at [249, 339] on div "Destination All Destinations" at bounding box center [159, 342] width 197 height 36
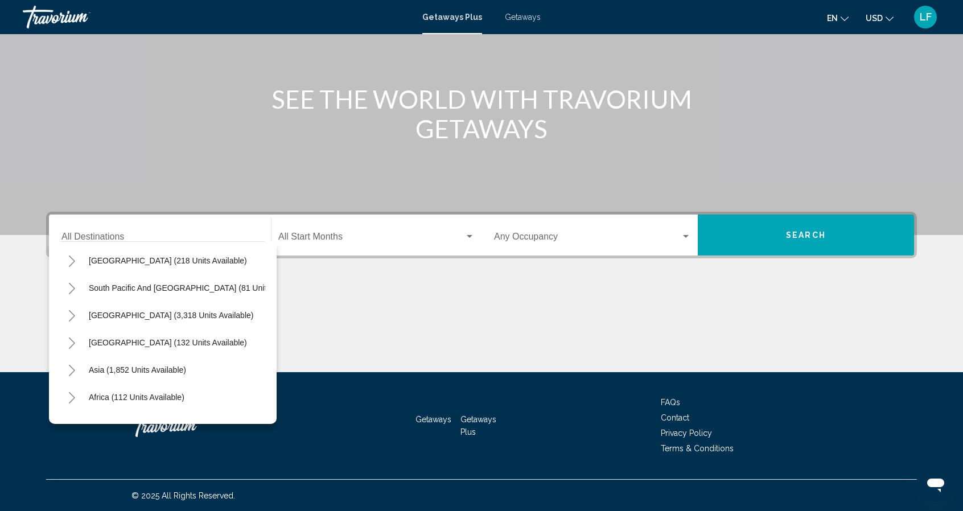
scroll to position [153, 0]
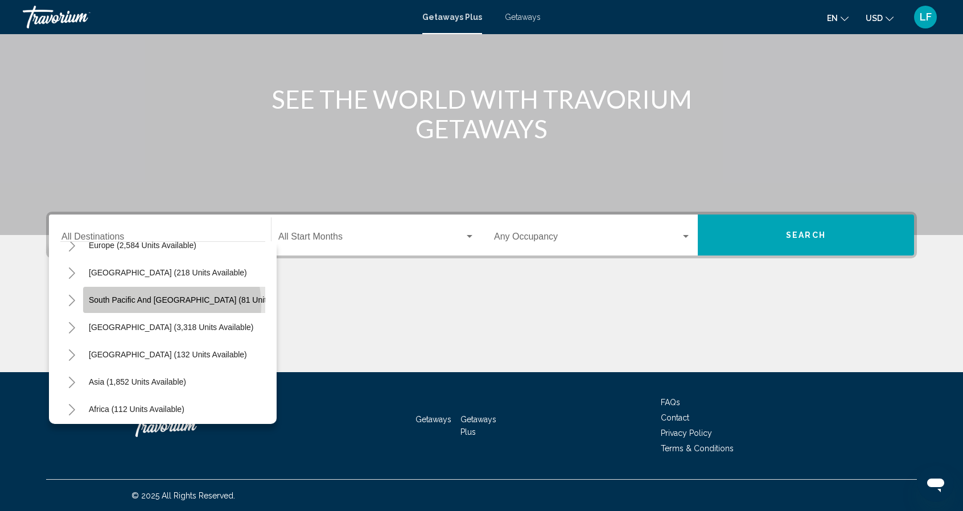
click at [154, 305] on button "South Pacific and [GEOGRAPHIC_DATA] (81 units available)" at bounding box center [198, 300] width 230 height 26
type input "**********"
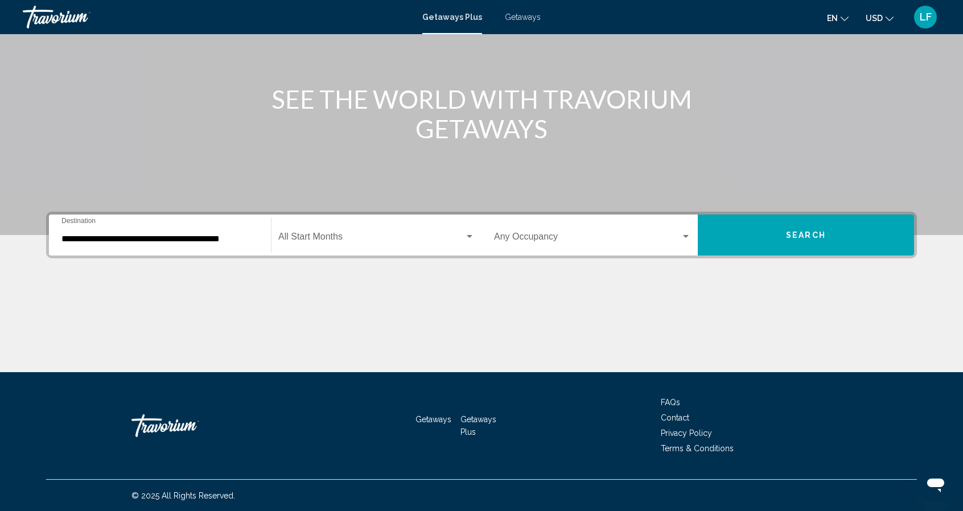
click at [441, 233] on div "Start Month All Start Months" at bounding box center [376, 235] width 196 height 36
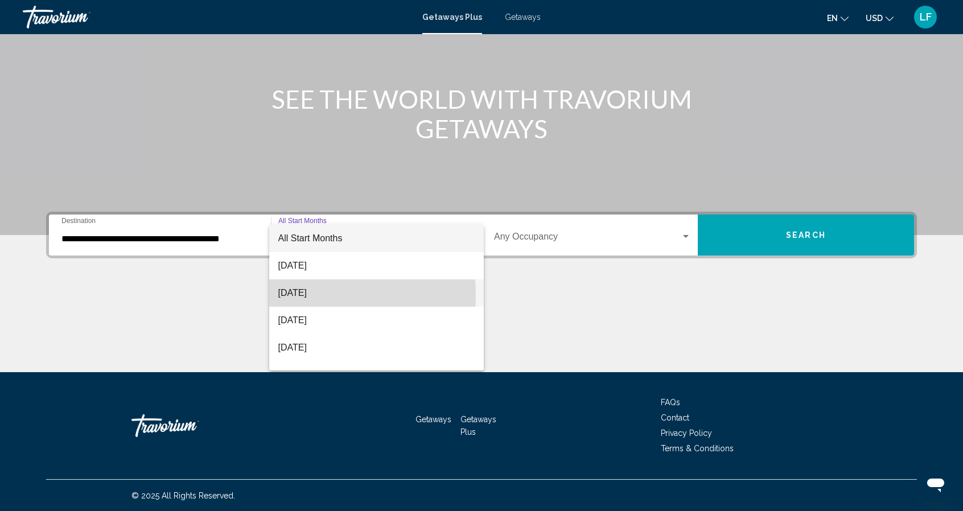
click at [314, 294] on span "[DATE]" at bounding box center [376, 292] width 197 height 27
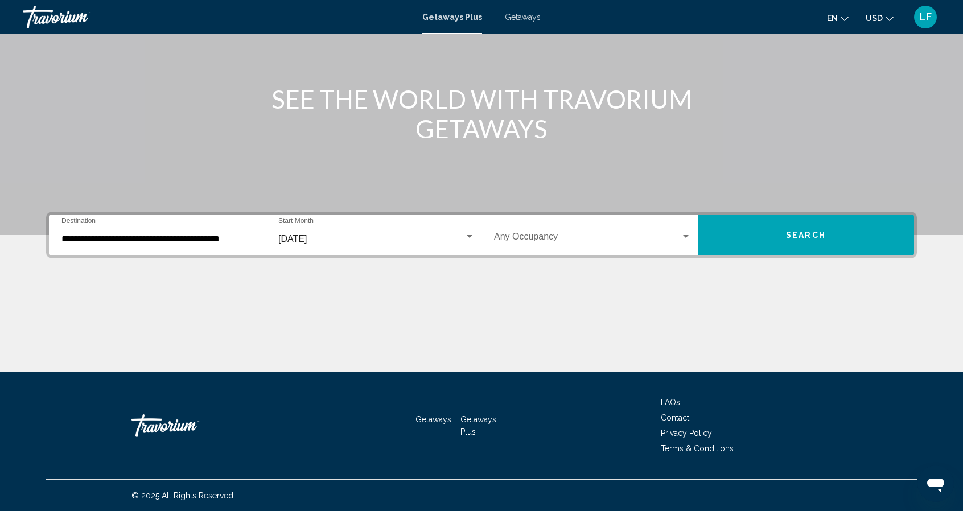
click at [651, 224] on div "Occupancy Any Occupancy" at bounding box center [592, 235] width 197 height 36
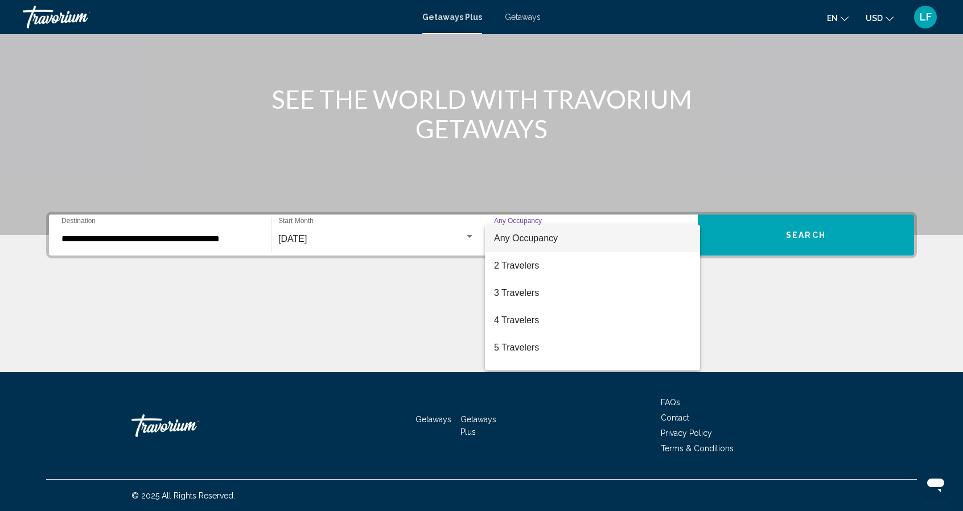
click at [553, 241] on span "Any Occupancy" at bounding box center [526, 238] width 64 height 10
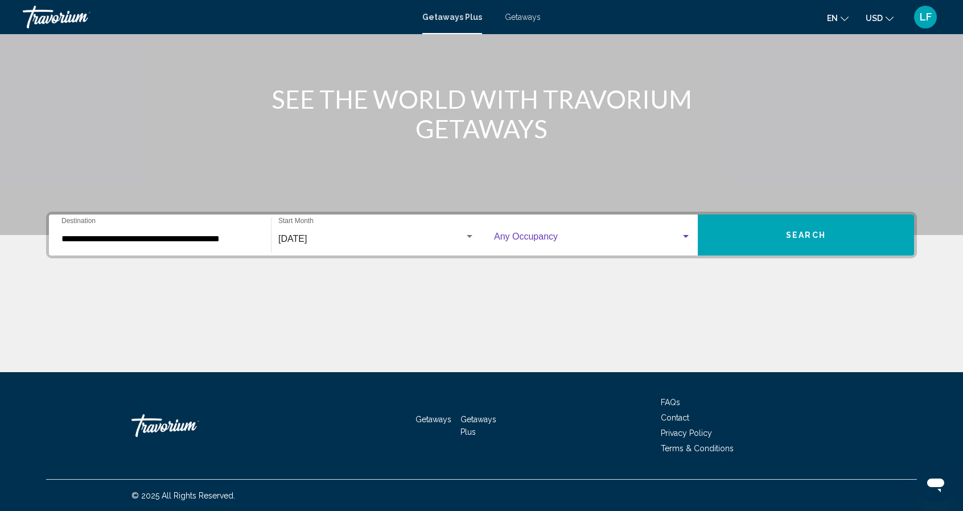
click at [782, 229] on button "Search" at bounding box center [806, 235] width 216 height 41
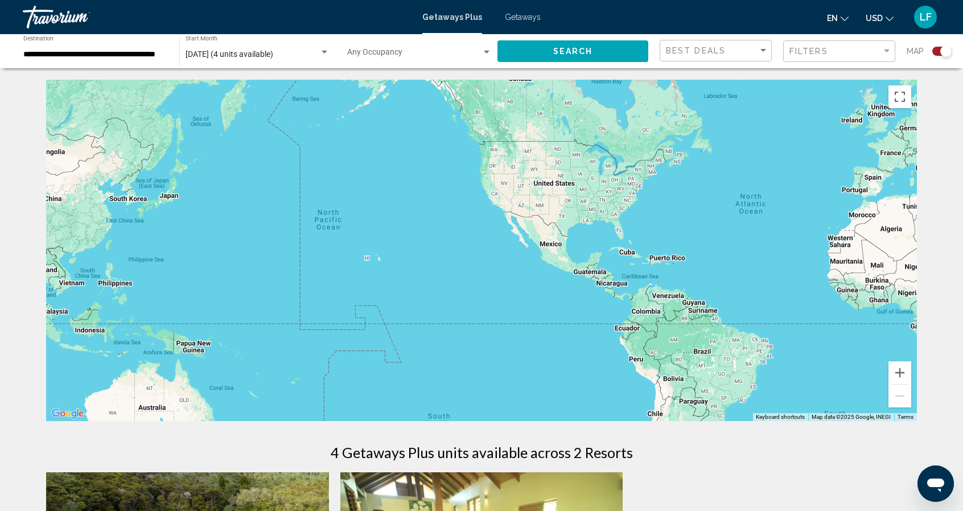
drag, startPoint x: 372, startPoint y: 289, endPoint x: 681, endPoint y: 260, distance: 309.8
click at [681, 260] on div "Main content" at bounding box center [481, 251] width 871 height 342
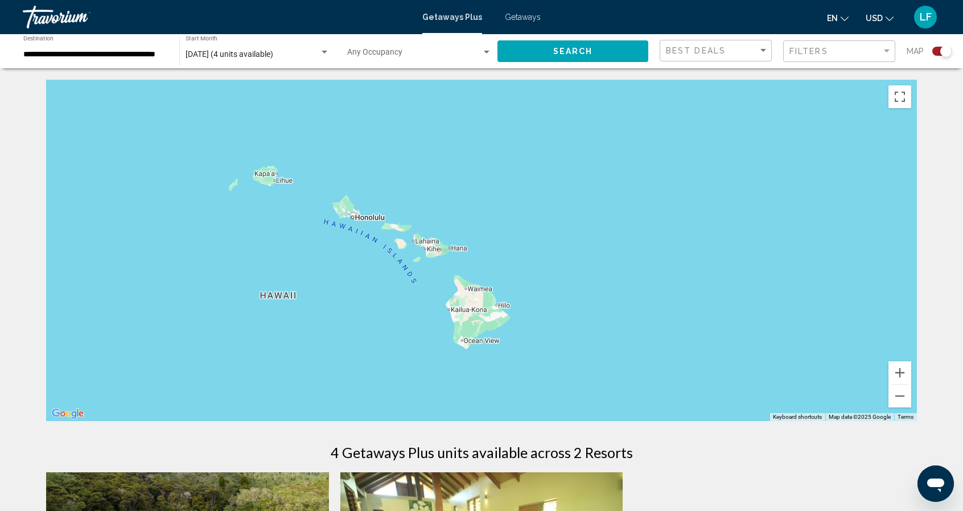
click at [127, 60] on div "**********" at bounding box center [95, 51] width 145 height 31
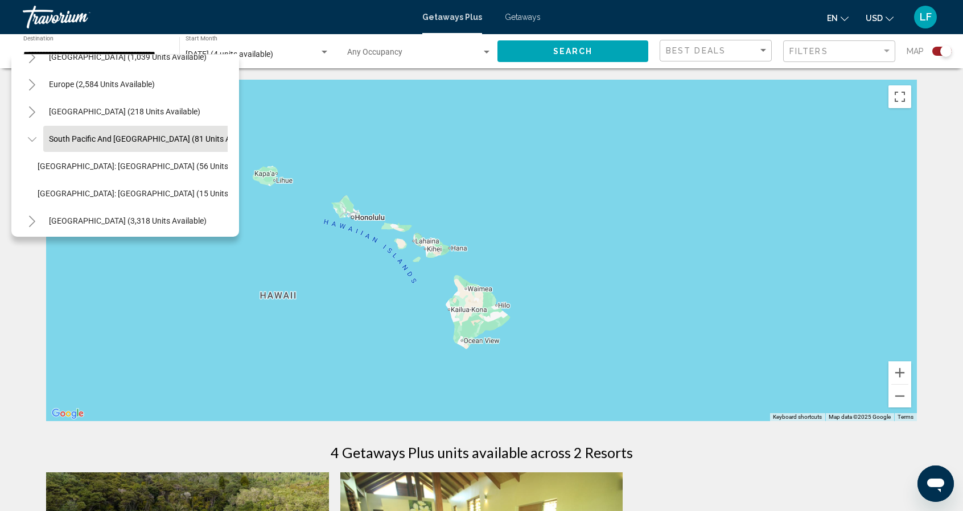
scroll to position [0, 2]
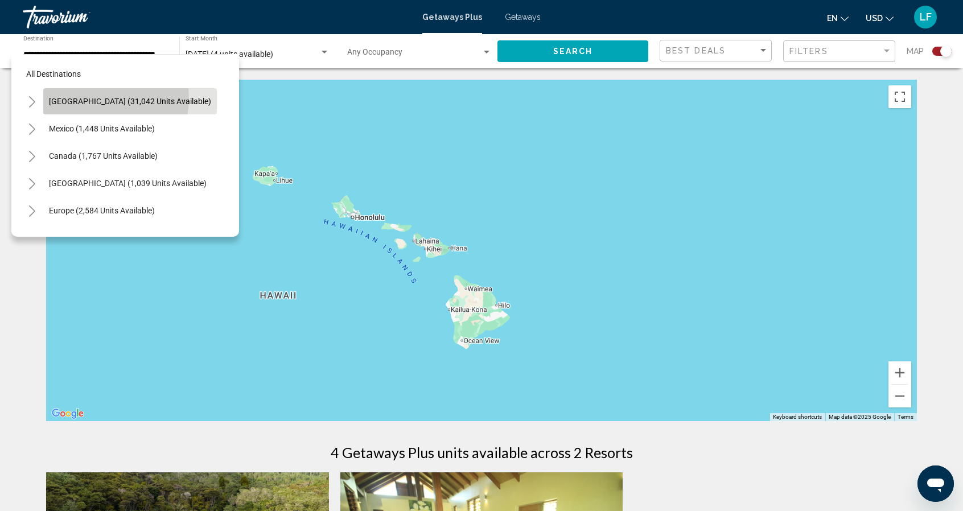
click at [87, 98] on span "[GEOGRAPHIC_DATA] (31,042 units available)" at bounding box center [130, 101] width 162 height 9
type input "**********"
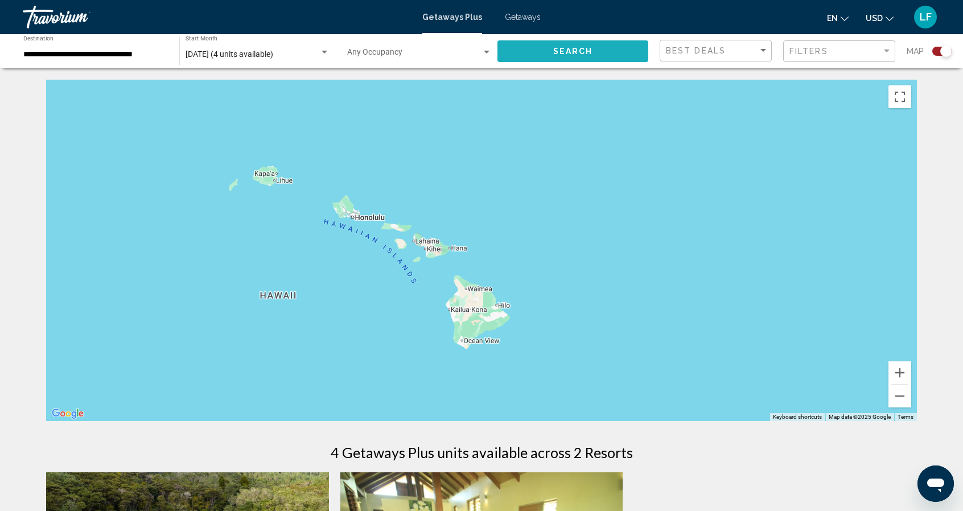
click at [574, 44] on button "Search" at bounding box center [572, 50] width 151 height 21
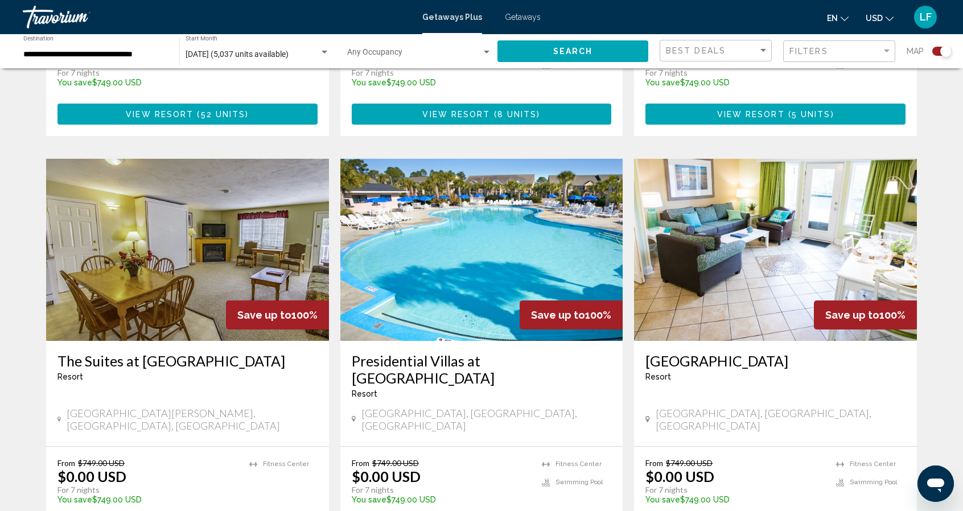
scroll to position [1676, 0]
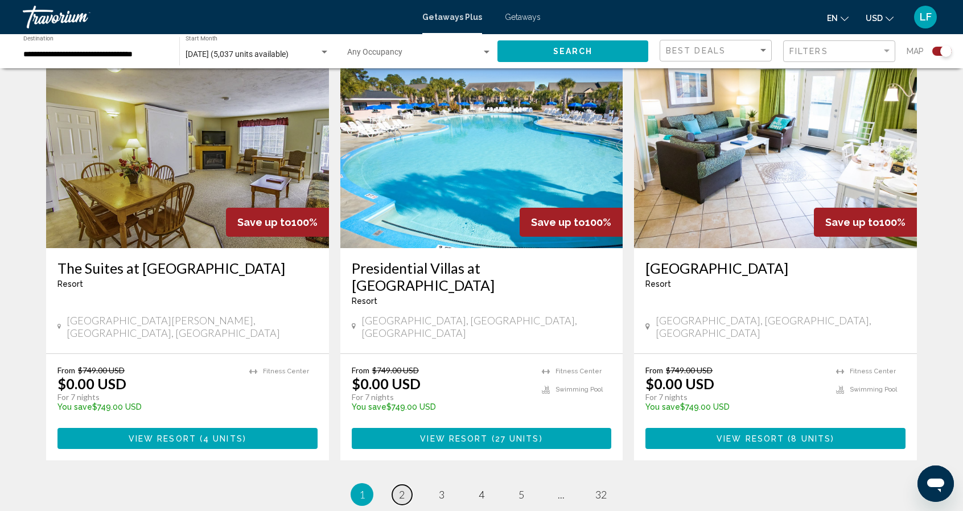
click at [400, 488] on span "2" at bounding box center [402, 494] width 6 height 13
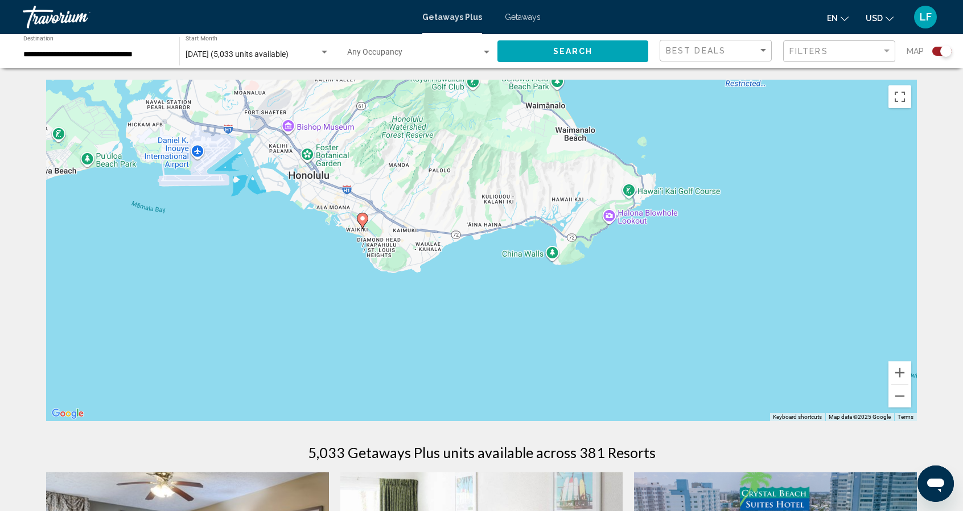
drag, startPoint x: 961, startPoint y: 122, endPoint x: 970, endPoint y: 187, distance: 66.1
click at [963, 212] on html "**********" at bounding box center [481, 255] width 963 height 511
click at [59, 163] on div "To activate drag with keyboard, press Alt + Enter. Once in keyboard drag state,…" at bounding box center [481, 251] width 871 height 342
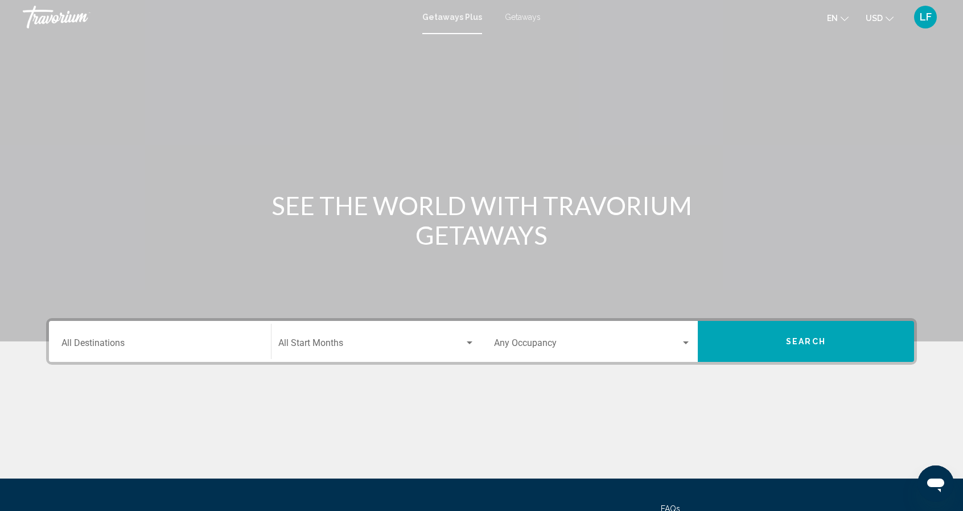
click at [512, 15] on span "Getaways" at bounding box center [523, 17] width 36 height 9
click at [467, 343] on div "Search widget" at bounding box center [470, 343] width 6 height 3
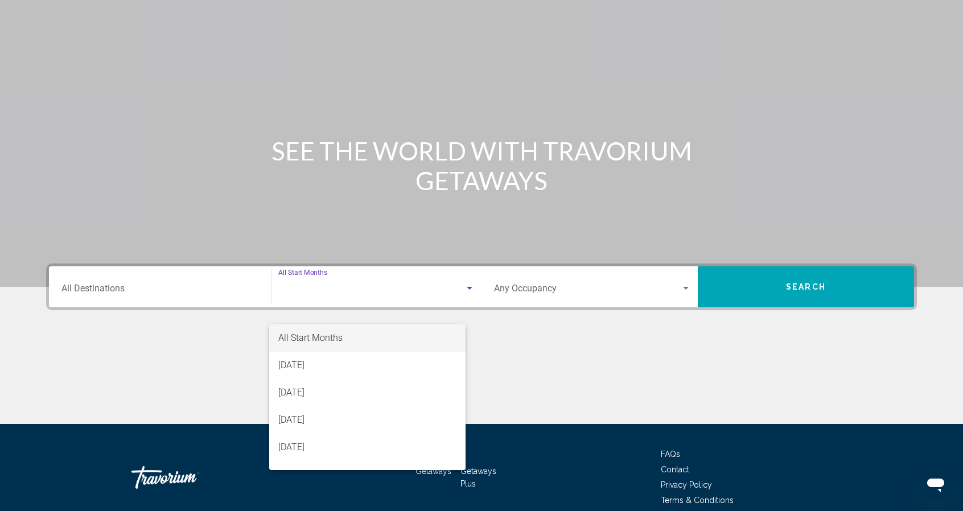
scroll to position [106, 0]
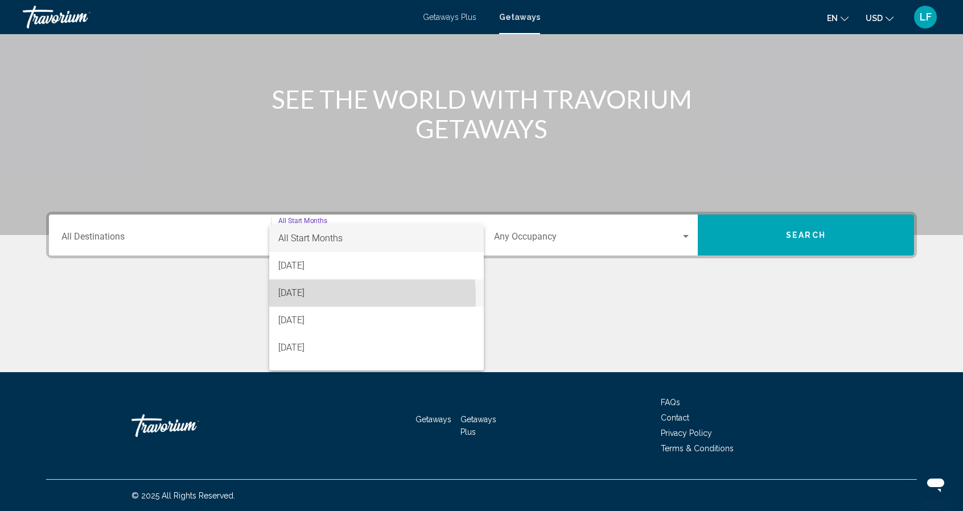
click at [299, 297] on span "October 2025" at bounding box center [376, 292] width 197 height 27
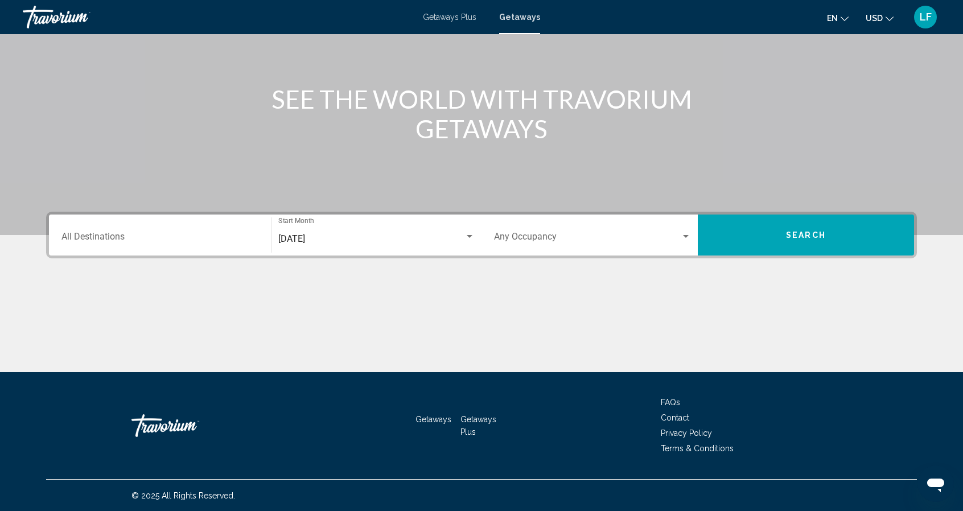
click at [436, 19] on span "Getaways Plus" at bounding box center [450, 17] width 54 height 9
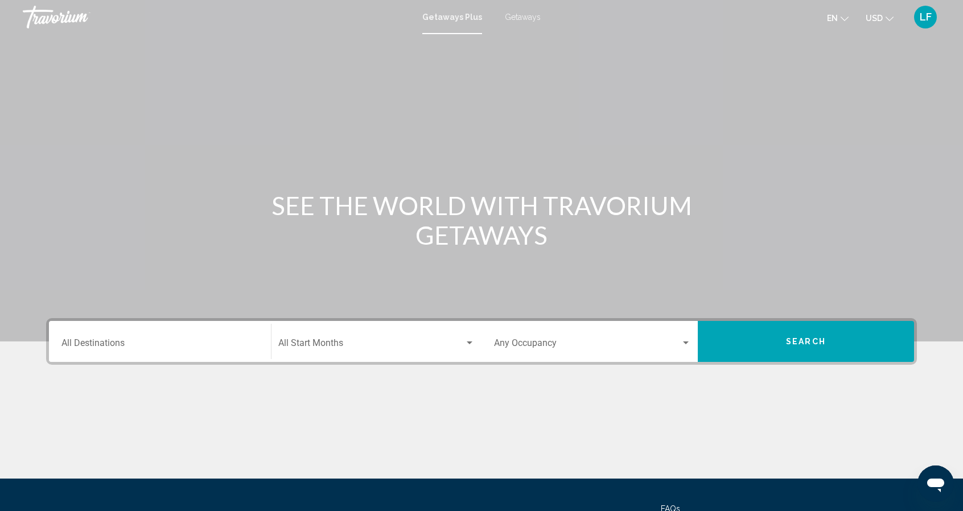
click at [140, 341] on input "Destination All Destinations" at bounding box center [159, 345] width 197 height 10
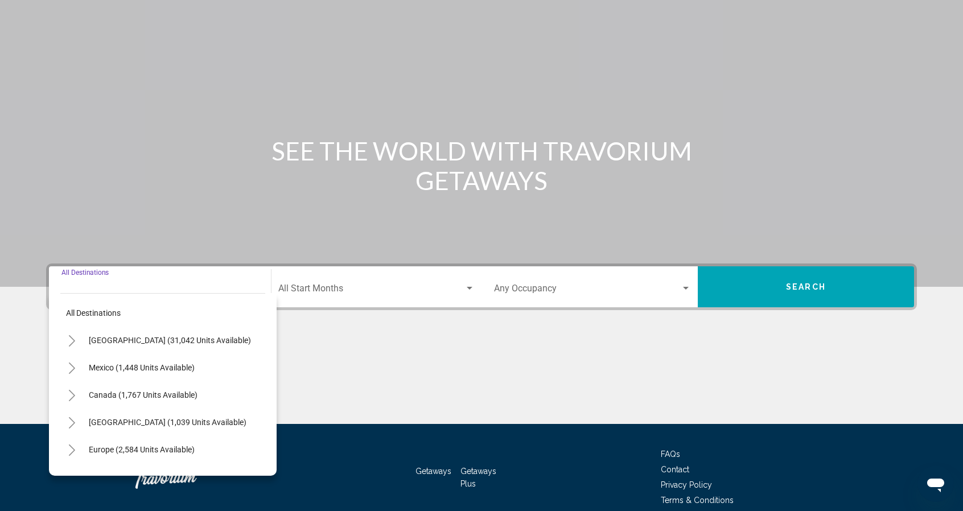
scroll to position [106, 0]
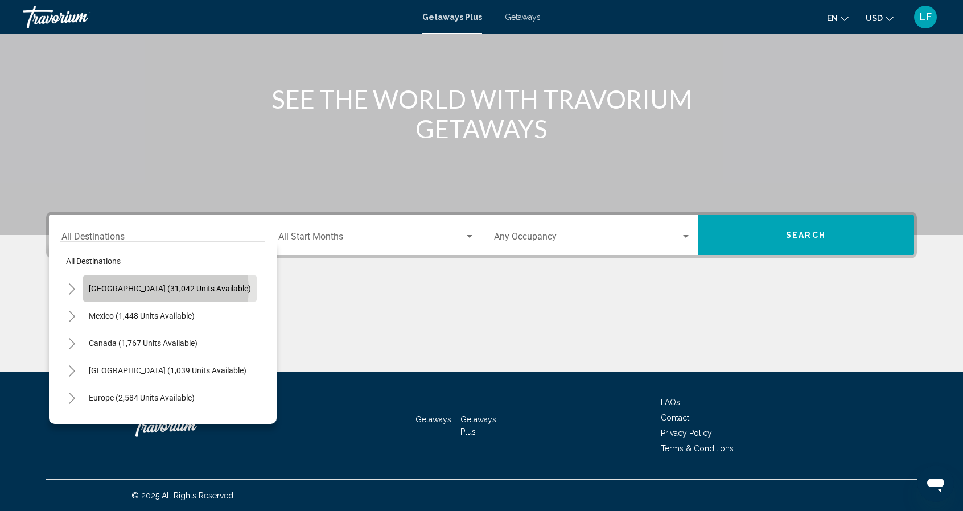
click at [165, 289] on span "United States (31,042 units available)" at bounding box center [170, 288] width 162 height 9
type input "**********"
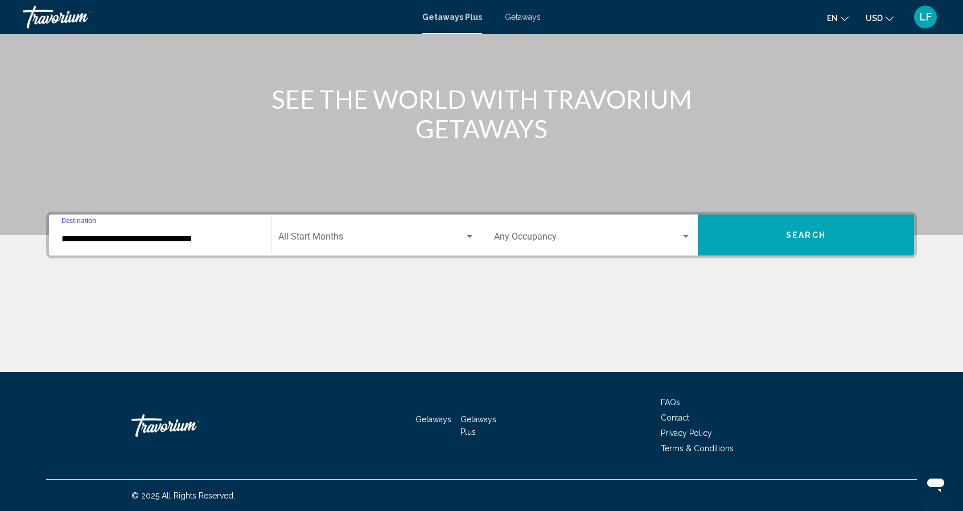
click at [378, 237] on span "Search widget" at bounding box center [371, 239] width 186 height 10
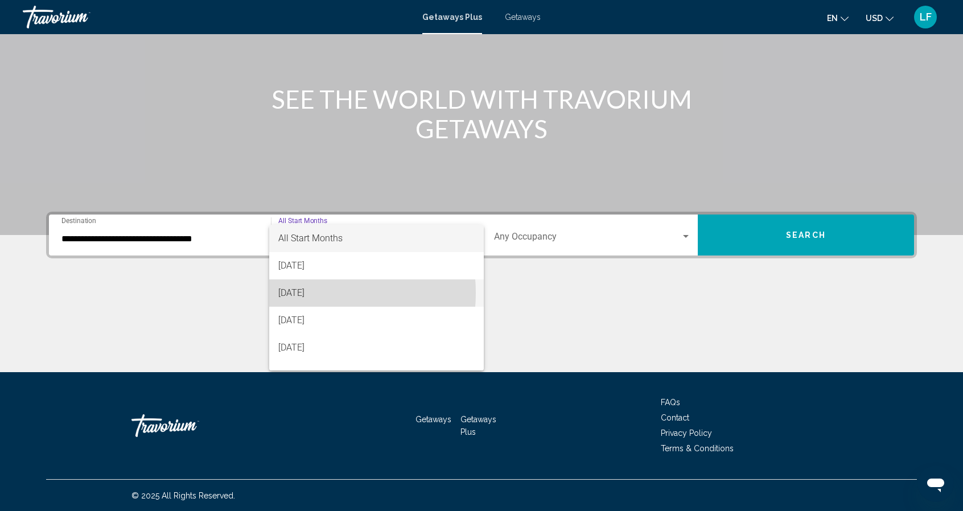
click at [303, 293] on span "October 2025" at bounding box center [376, 292] width 197 height 27
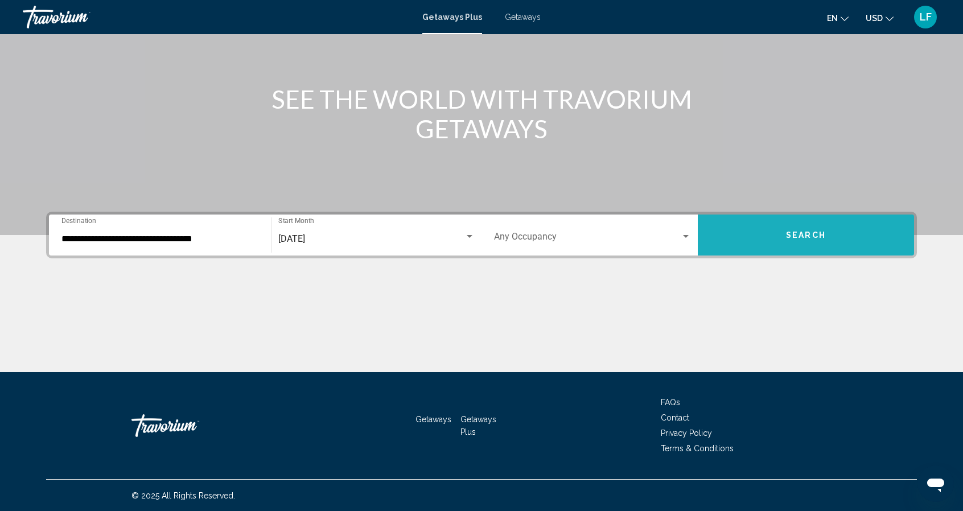
click at [776, 237] on button "Search" at bounding box center [806, 235] width 216 height 41
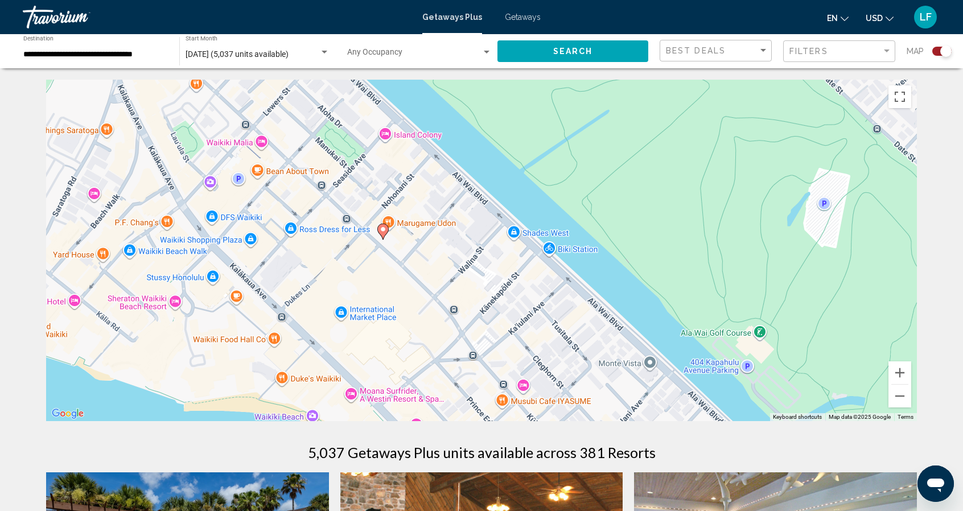
click at [383, 227] on image "Main content" at bounding box center [383, 229] width 7 height 7
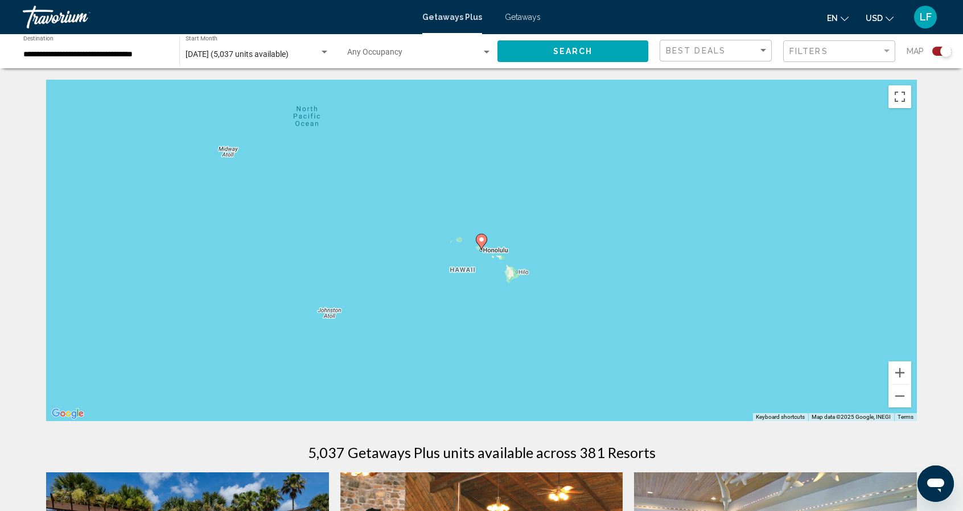
click at [482, 241] on image "Main content" at bounding box center [481, 239] width 7 height 7
type input "**********"
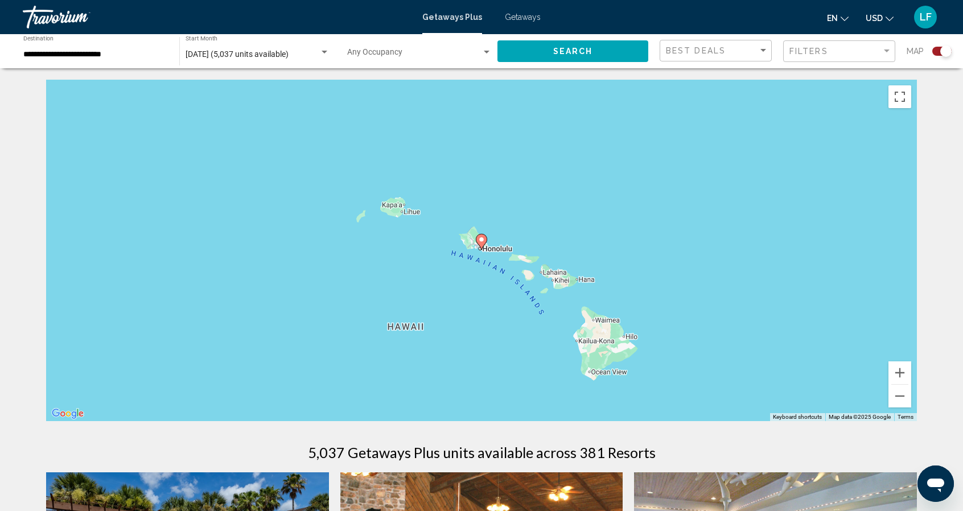
click at [482, 241] on image "Main content" at bounding box center [481, 239] width 7 height 7
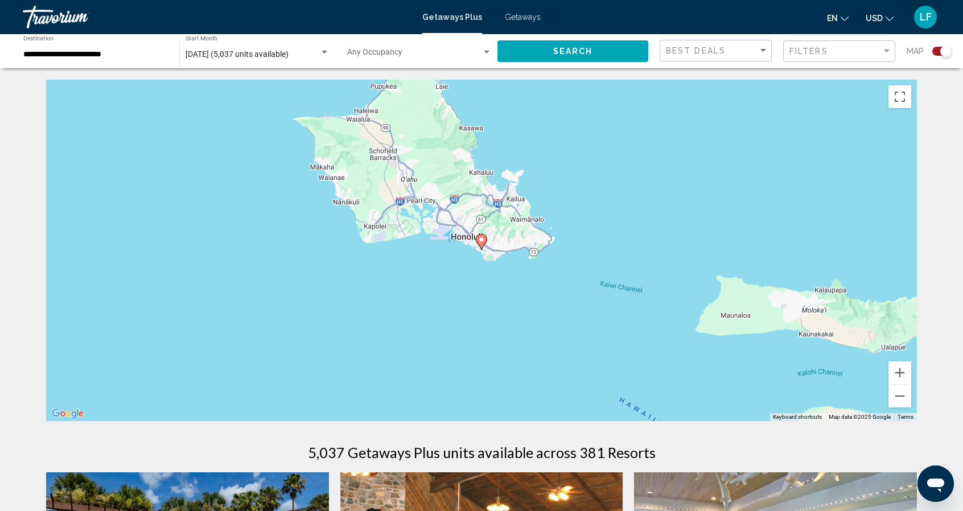
click at [482, 241] on image "Main content" at bounding box center [481, 239] width 7 height 7
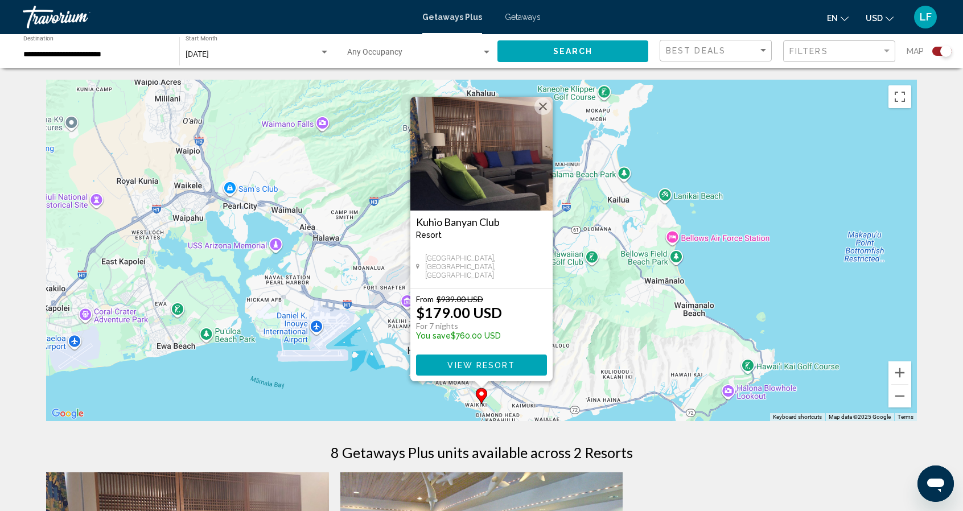
click at [481, 396] on image "Main content" at bounding box center [481, 393] width 7 height 7
click at [483, 367] on span "View Resort" at bounding box center [481, 365] width 68 height 9
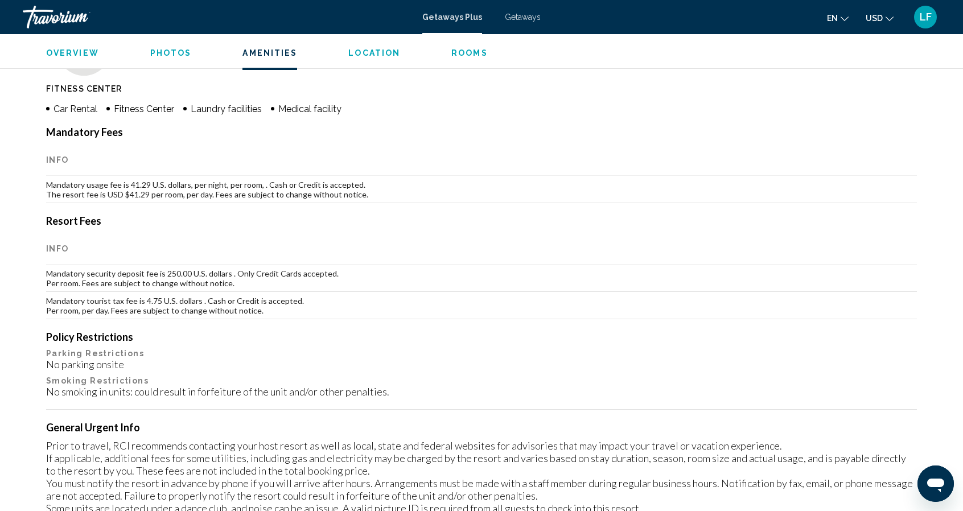
scroll to position [801, 0]
click at [178, 52] on span "Photos" at bounding box center [171, 52] width 42 height 9
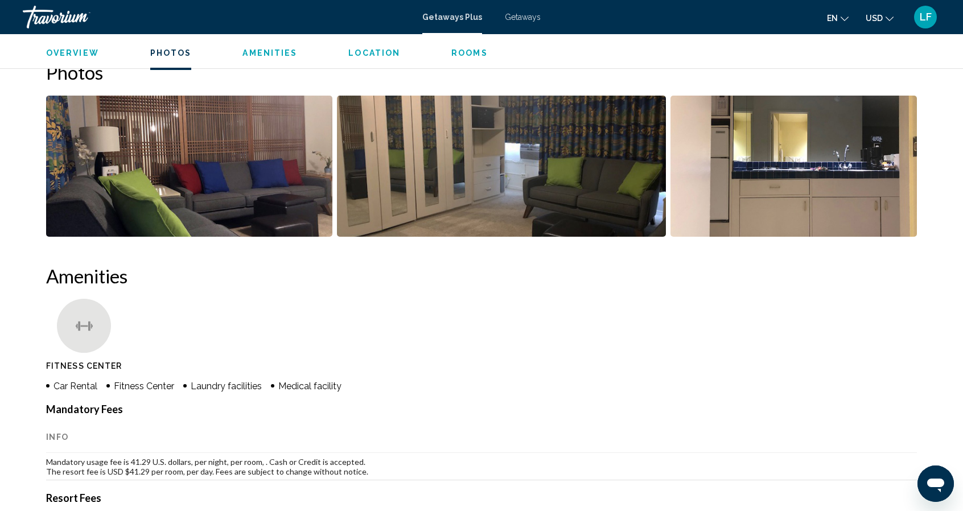
scroll to position [517, 0]
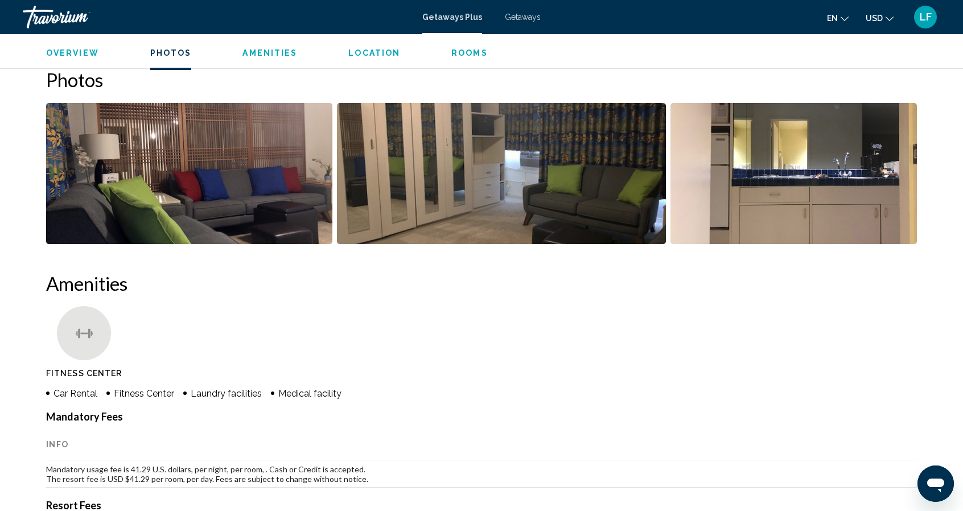
click at [194, 171] on img "Open full-screen image slider" at bounding box center [189, 173] width 286 height 141
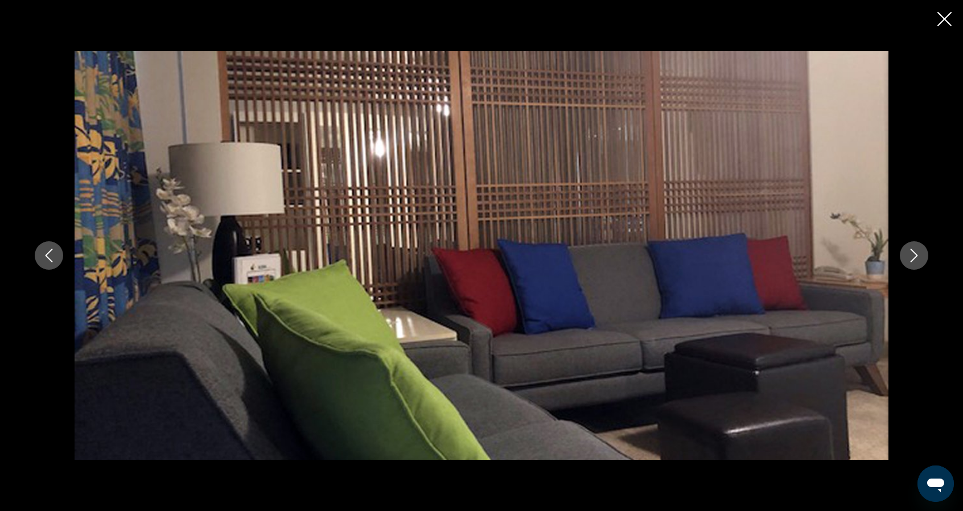
click at [916, 253] on icon "Next image" at bounding box center [914, 256] width 14 height 14
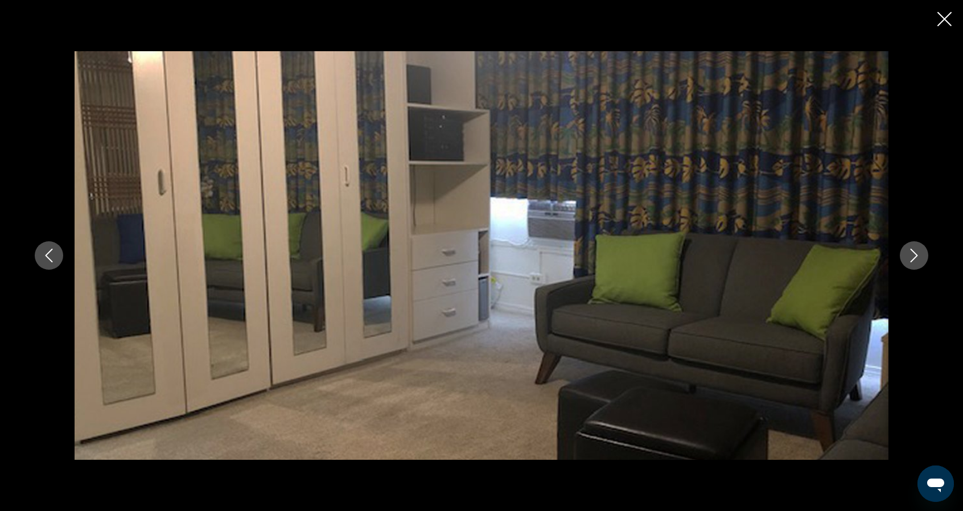
click at [916, 253] on icon "Next image" at bounding box center [914, 256] width 14 height 14
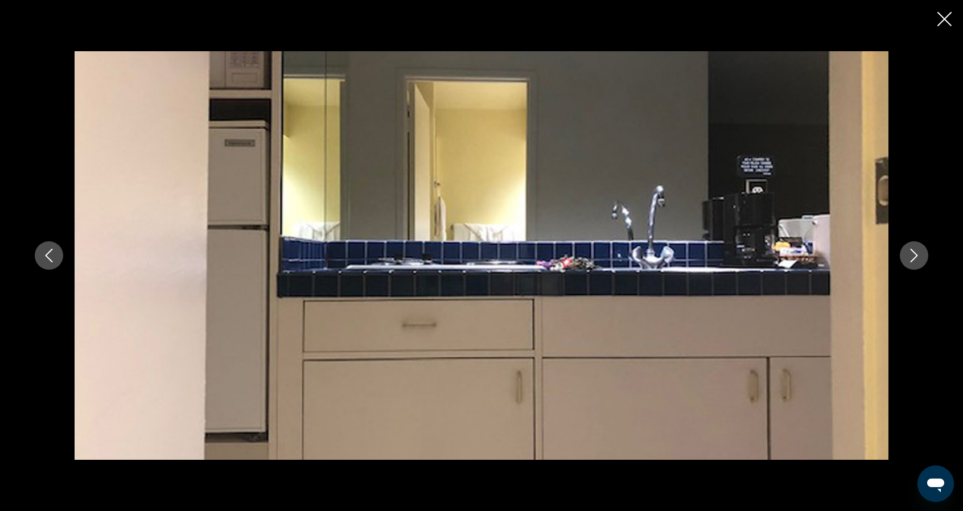
click at [916, 253] on icon "Next image" at bounding box center [914, 256] width 14 height 14
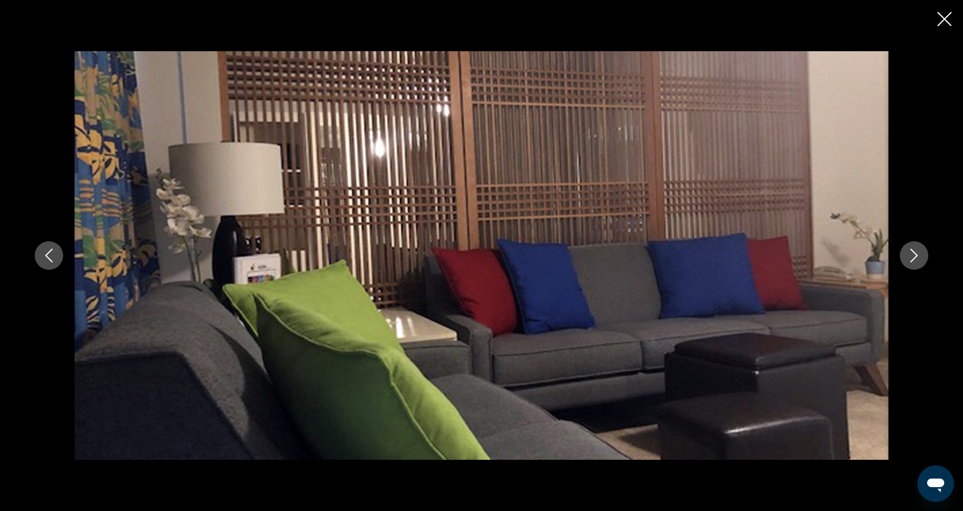
click at [938, 24] on icon "Close slideshow" at bounding box center [944, 19] width 14 height 14
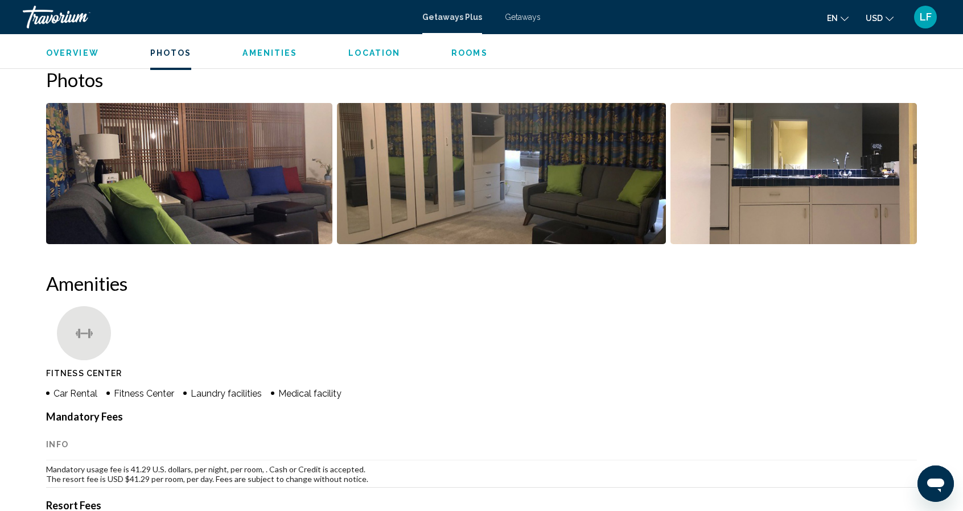
click at [465, 56] on span "Rooms" at bounding box center [469, 52] width 36 height 9
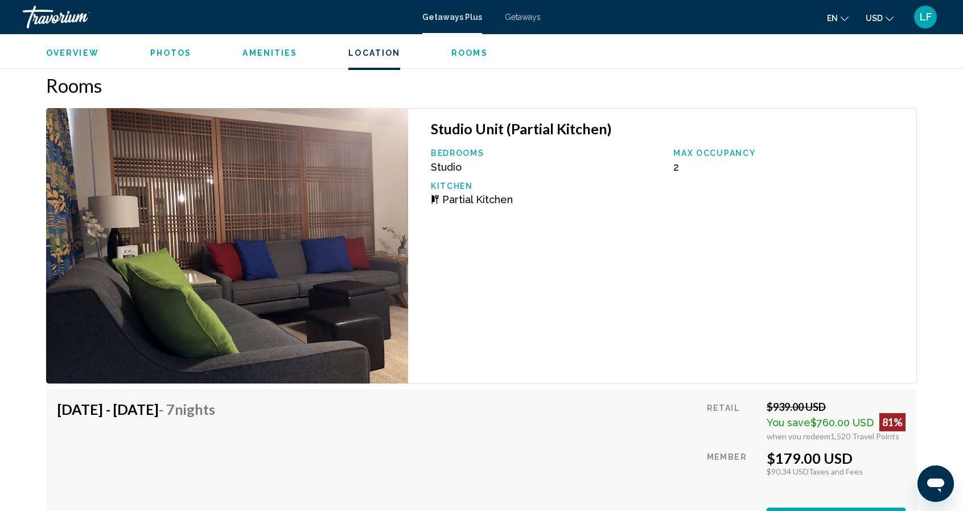
scroll to position [1834, 0]
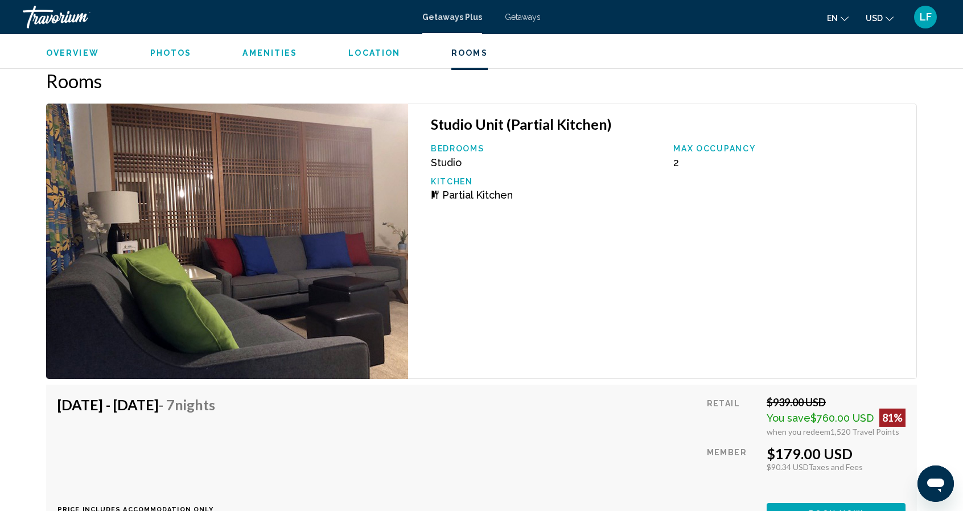
click at [268, 46] on ul "Overview Photos Amenities Location Rooms Search" at bounding box center [481, 52] width 871 height 13
click at [265, 53] on span "Amenities" at bounding box center [269, 52] width 55 height 9
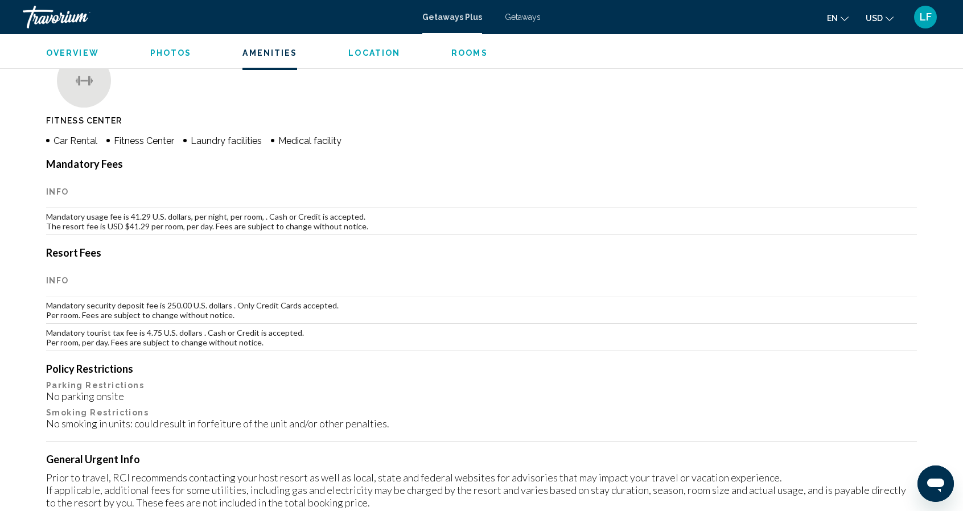
scroll to position [721, 0]
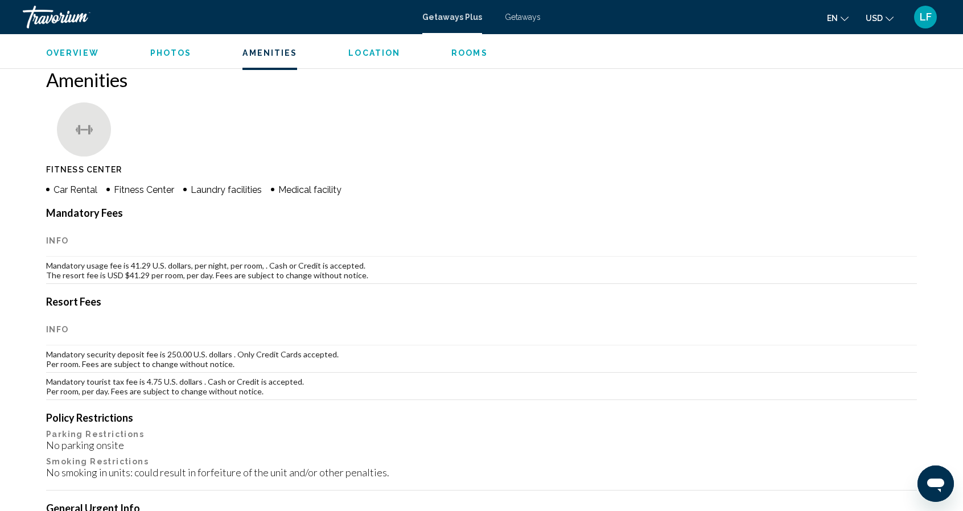
click at [514, 19] on span "Getaways" at bounding box center [523, 17] width 36 height 9
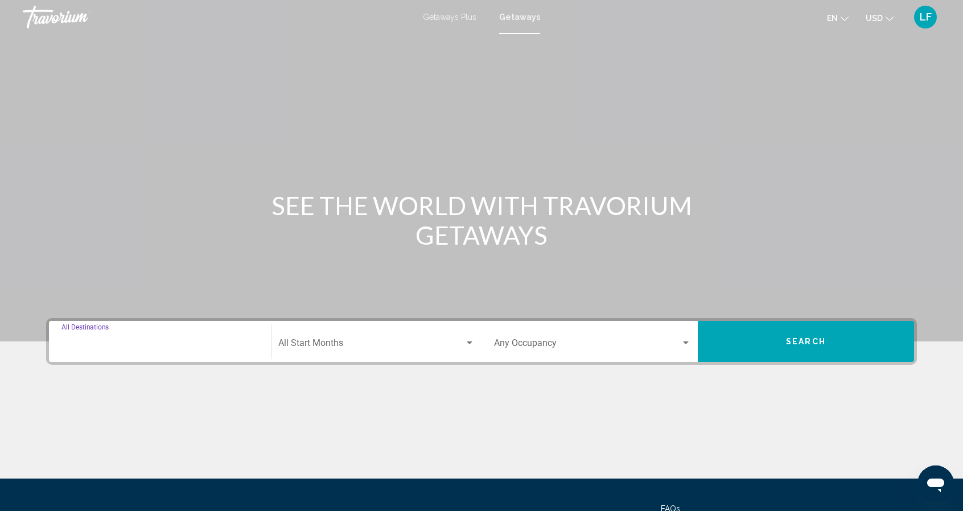
click at [134, 342] on input "Destination All Destinations" at bounding box center [159, 345] width 197 height 10
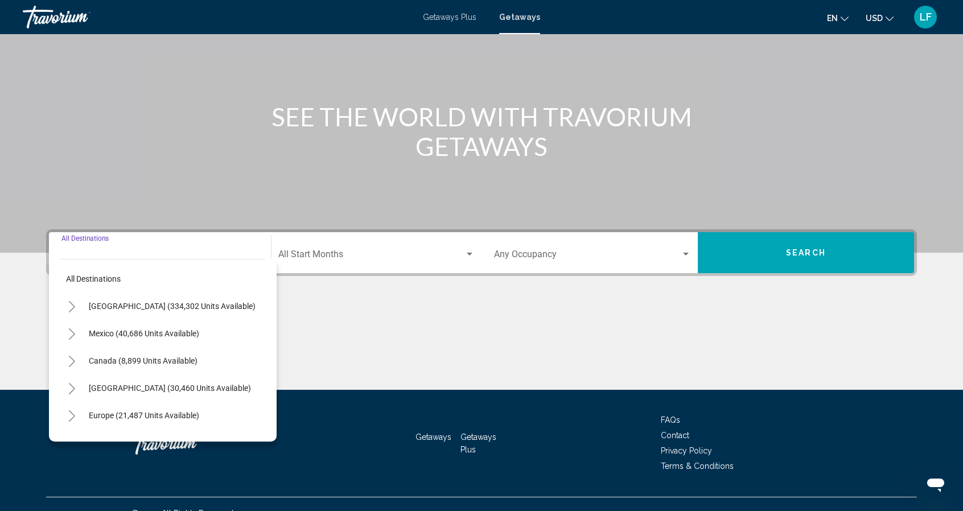
scroll to position [106, 0]
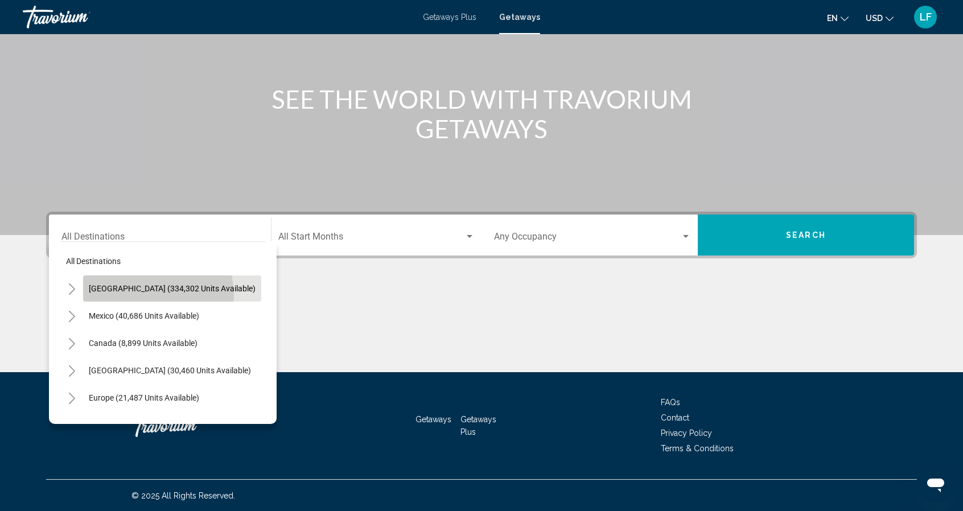
click at [136, 295] on button "United States (334,302 units available)" at bounding box center [172, 288] width 178 height 26
type input "**********"
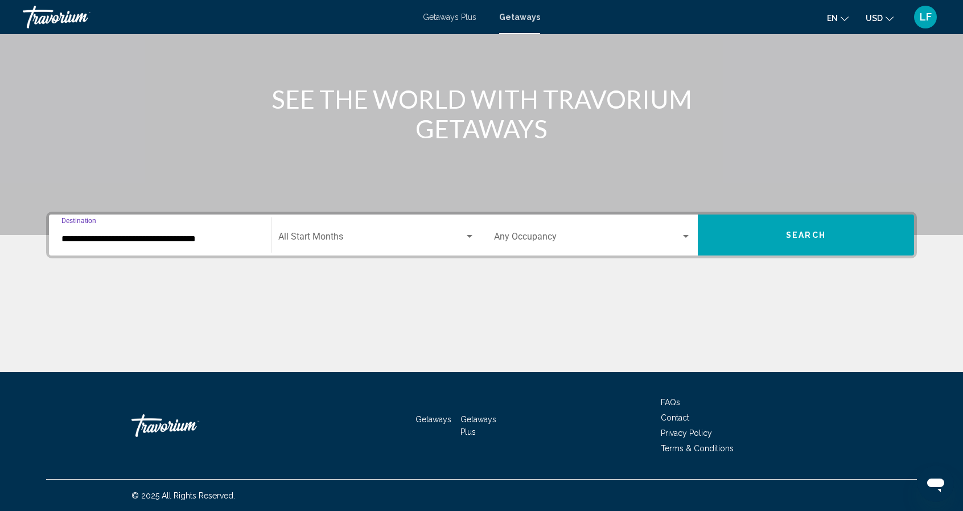
click at [362, 245] on div "Start Month All Start Months" at bounding box center [376, 235] width 196 height 36
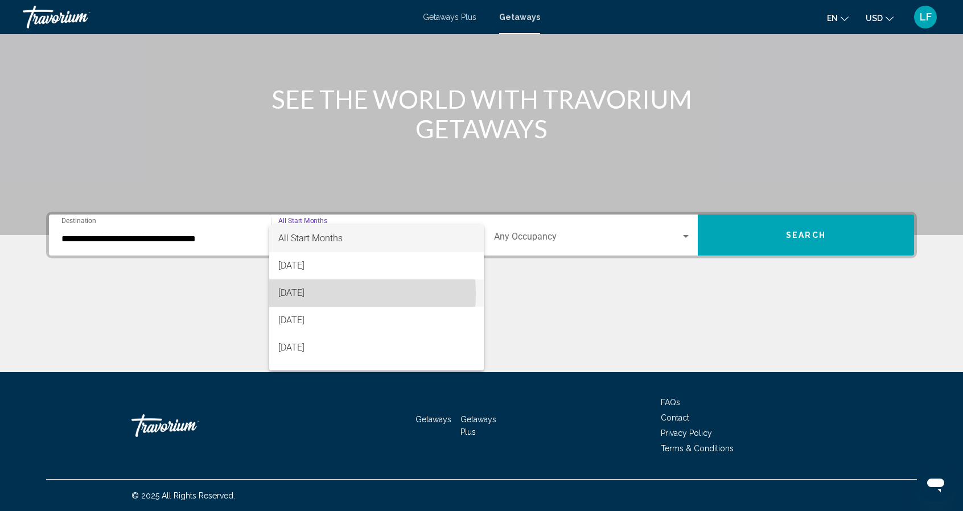
click at [301, 294] on span "October 2025" at bounding box center [376, 292] width 197 height 27
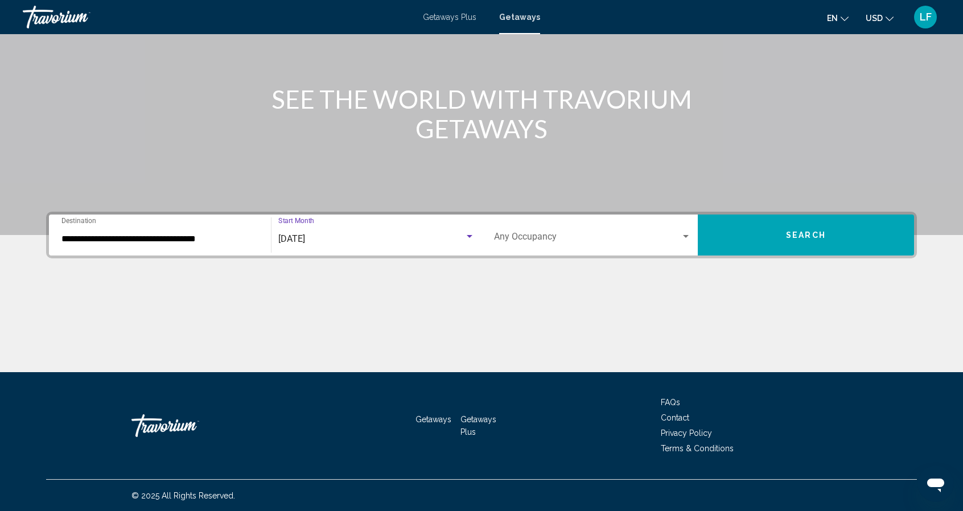
click at [778, 235] on button "Search" at bounding box center [806, 235] width 216 height 41
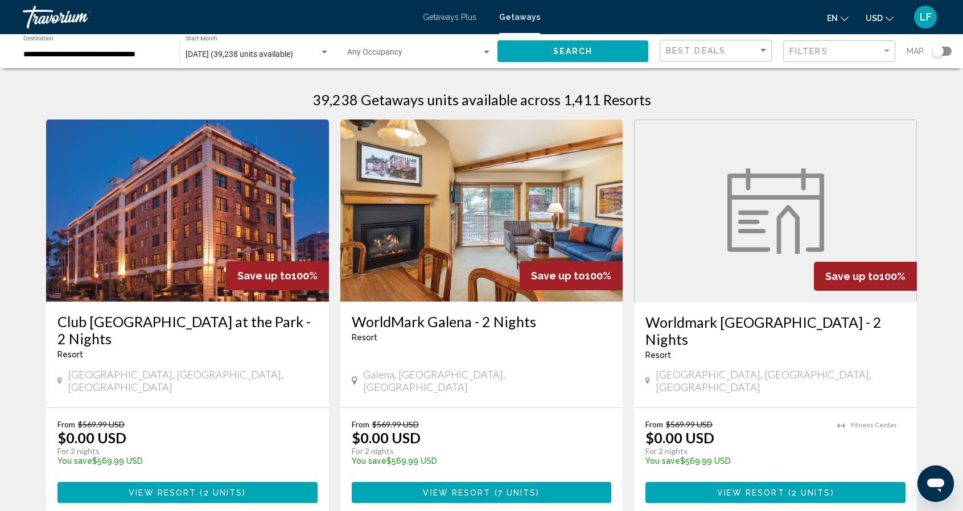
click at [944, 48] on div "Search widget" at bounding box center [941, 51] width 19 height 9
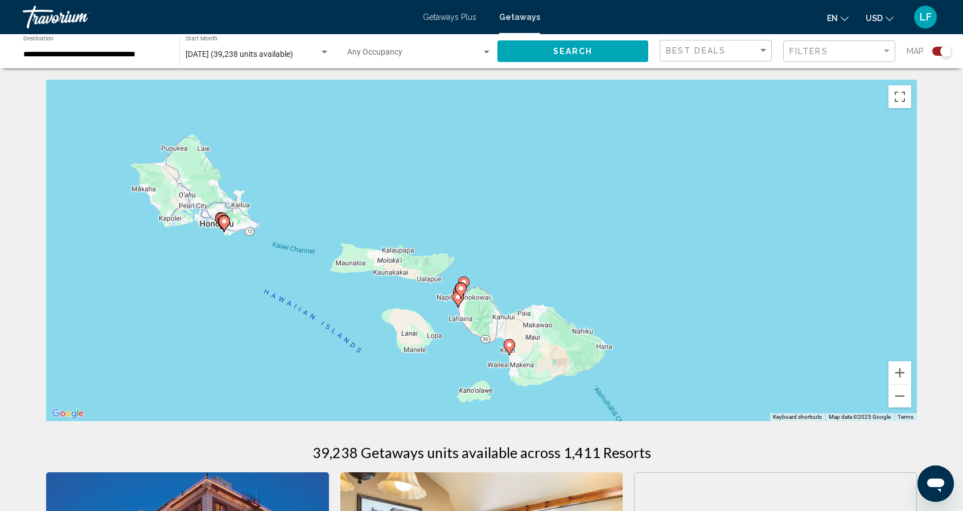
click at [228, 175] on div "To activate drag with keyboard, press Alt + Enter. Once in keyboard drag state,…" at bounding box center [481, 251] width 871 height 342
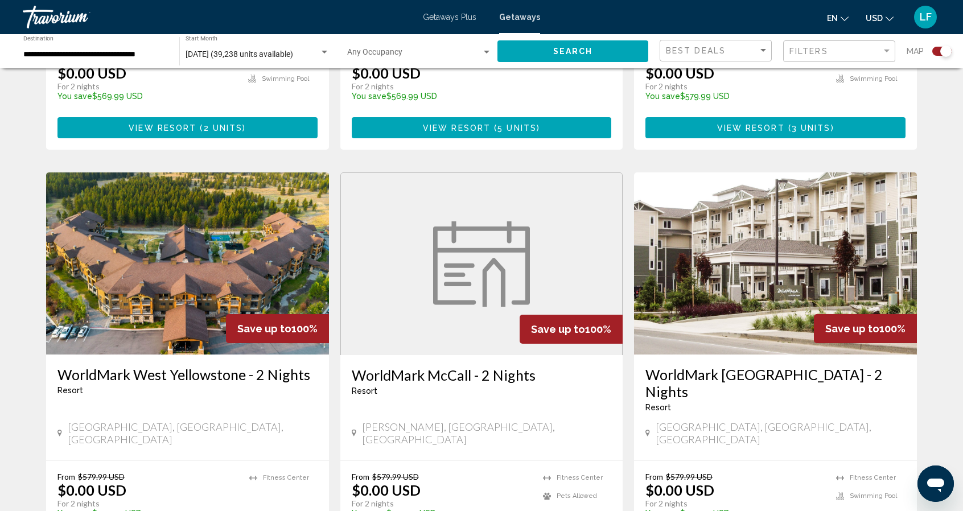
scroll to position [1731, 0]
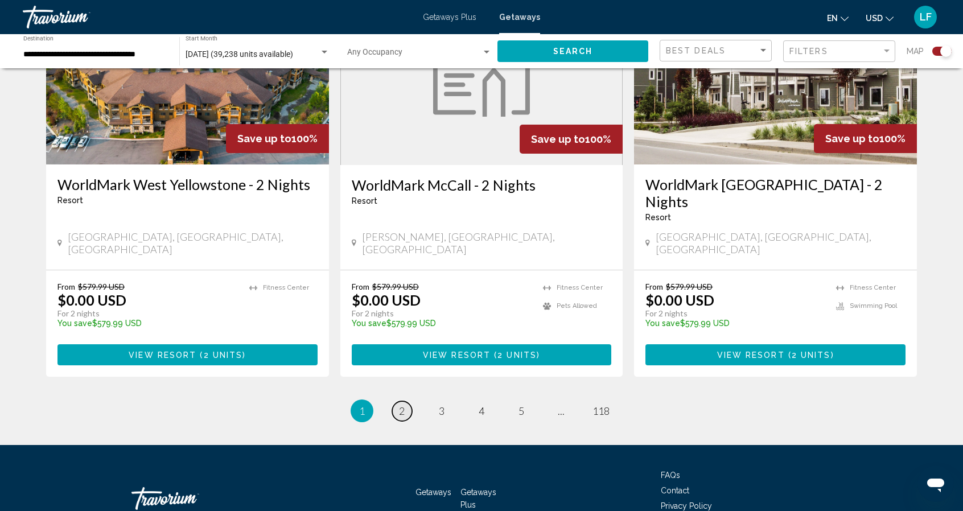
click at [405, 401] on link "page 2" at bounding box center [402, 411] width 20 height 20
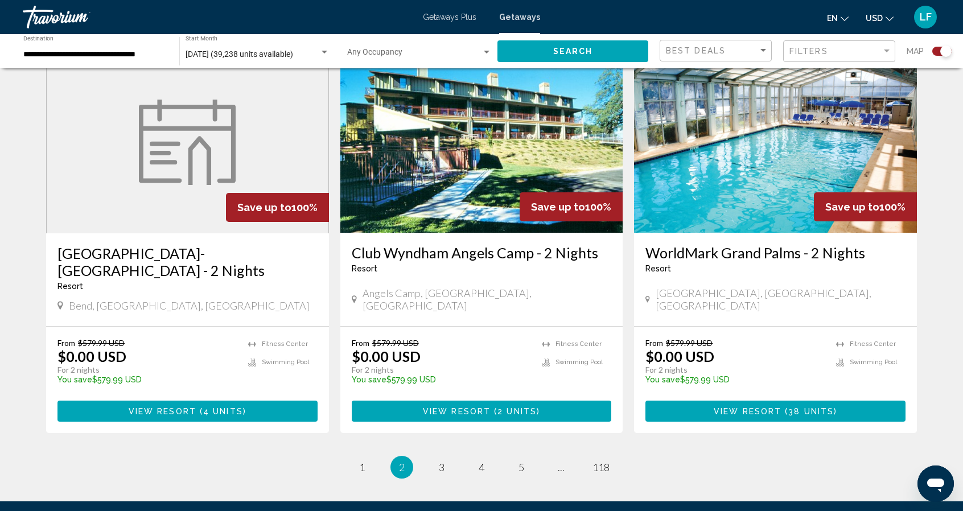
scroll to position [1747, 0]
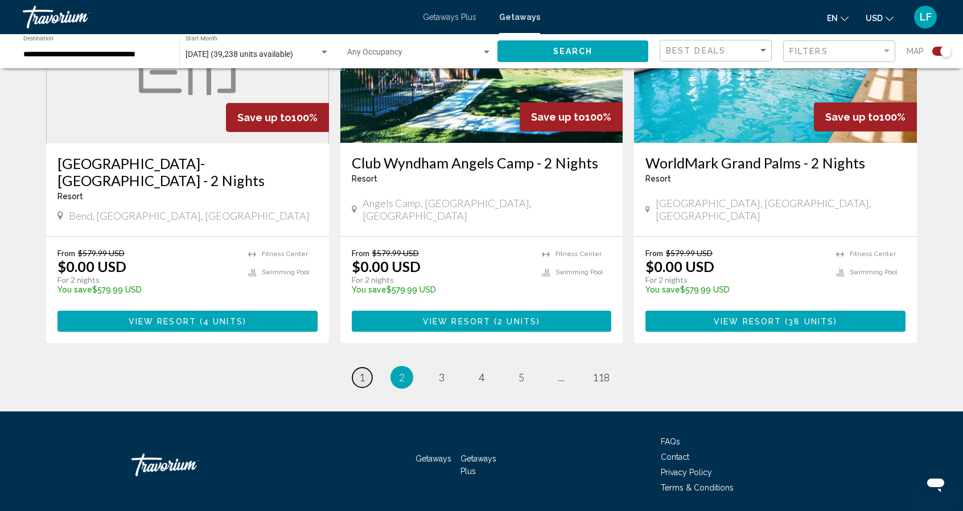
click at [362, 371] on span "1" at bounding box center [362, 377] width 6 height 13
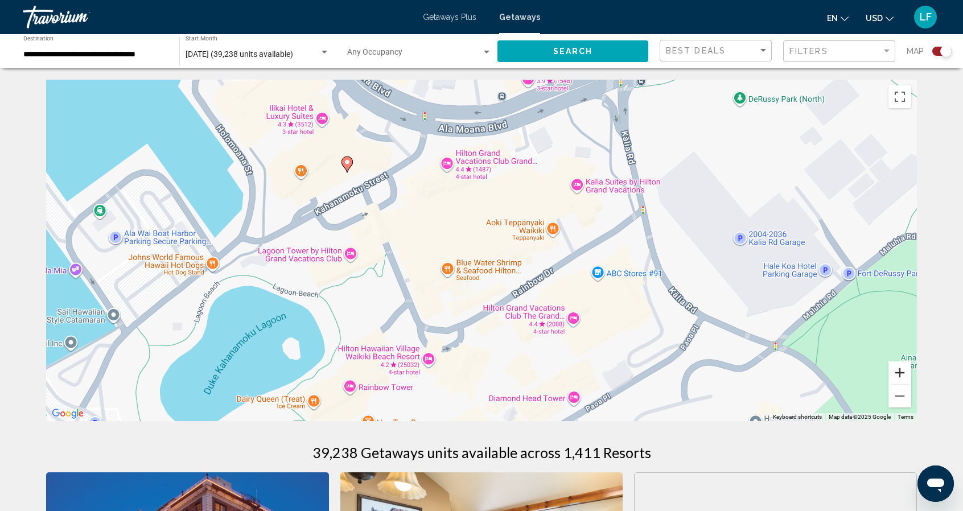
click at [896, 374] on button "Zoom in" at bounding box center [900, 372] width 23 height 23
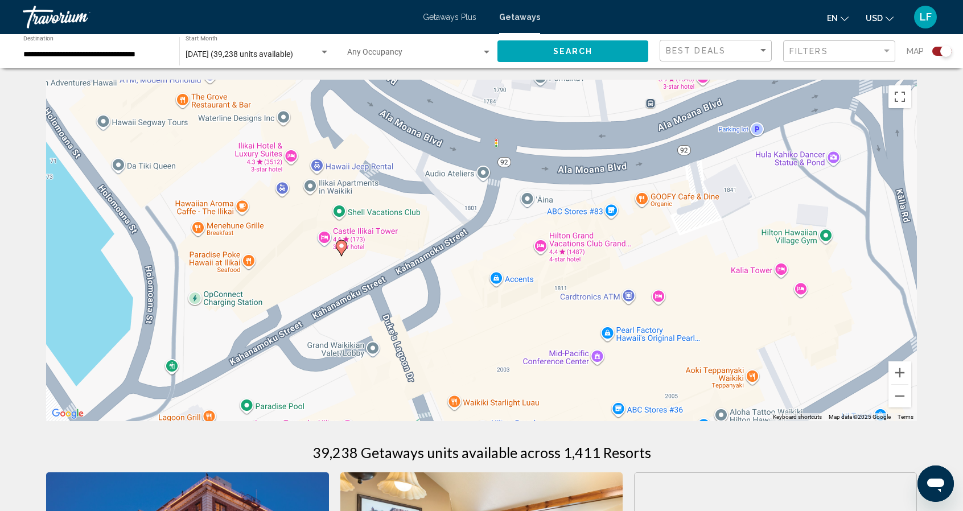
drag, startPoint x: 403, startPoint y: 131, endPoint x: 532, endPoint y: 294, distance: 207.5
click at [532, 294] on div "To activate drag with keyboard, press Alt + Enter. Once in keyboard drag state,…" at bounding box center [481, 251] width 871 height 342
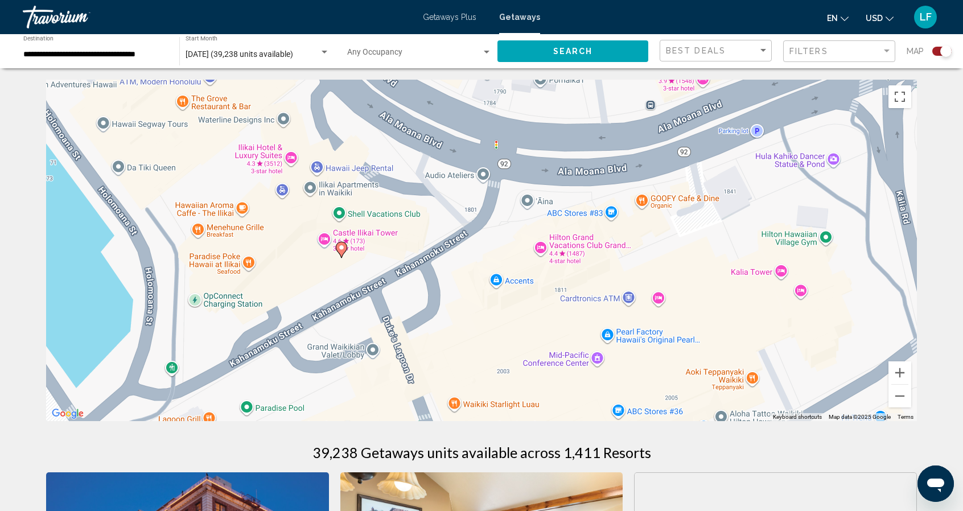
click at [344, 245] on image "Main content" at bounding box center [341, 247] width 7 height 7
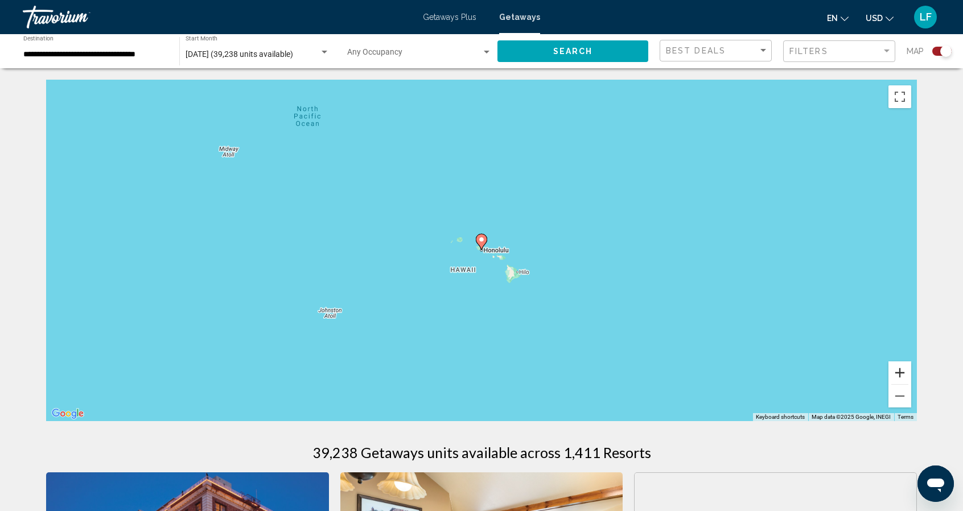
click at [899, 369] on button "Zoom in" at bounding box center [900, 372] width 23 height 23
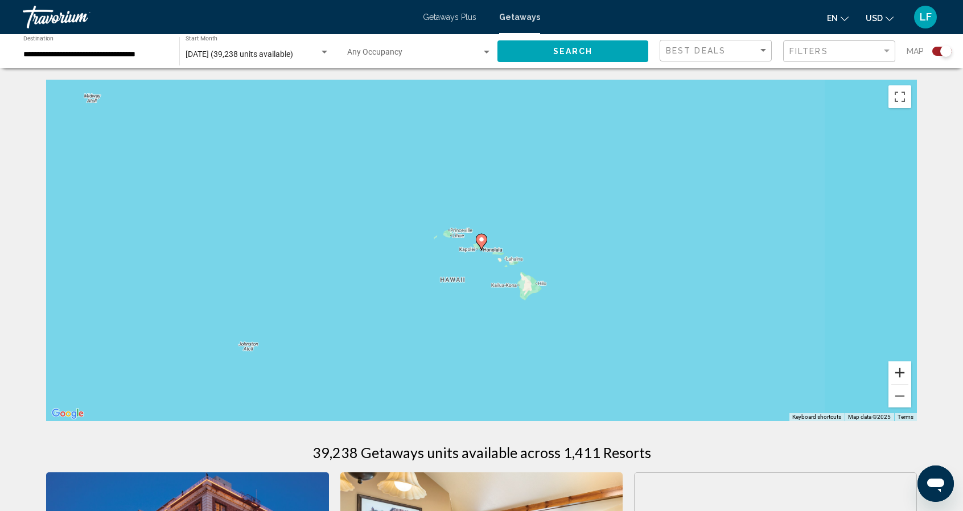
click at [899, 369] on button "Zoom in" at bounding box center [900, 372] width 23 height 23
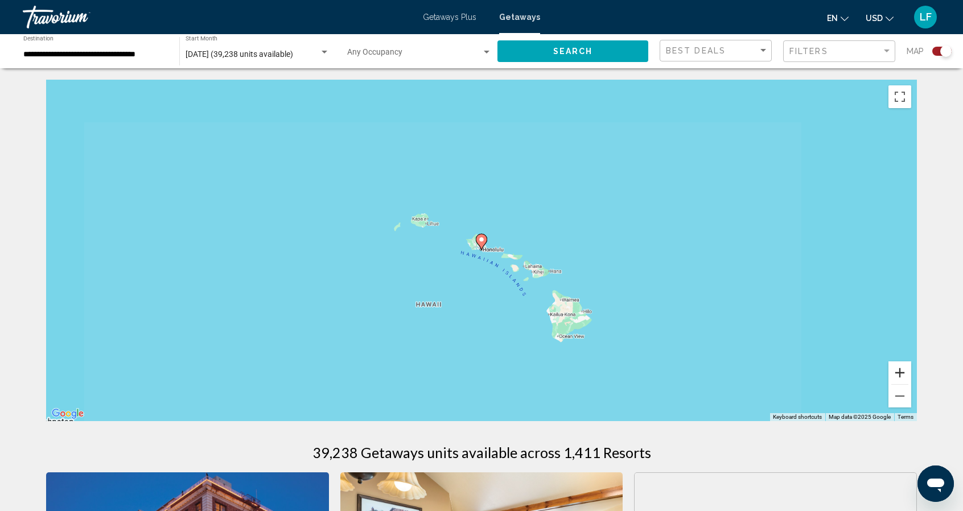
click at [899, 369] on button "Zoom in" at bounding box center [900, 372] width 23 height 23
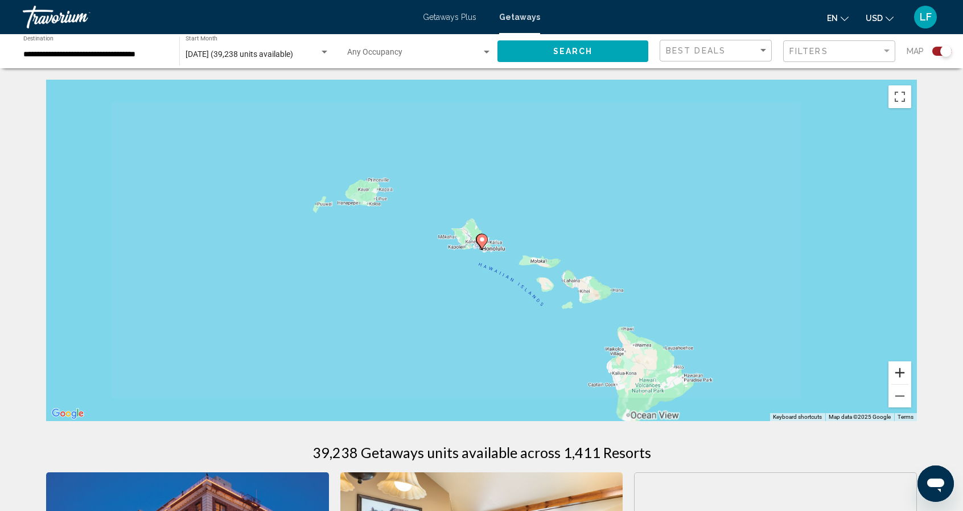
click at [899, 369] on button "Zoom in" at bounding box center [900, 372] width 23 height 23
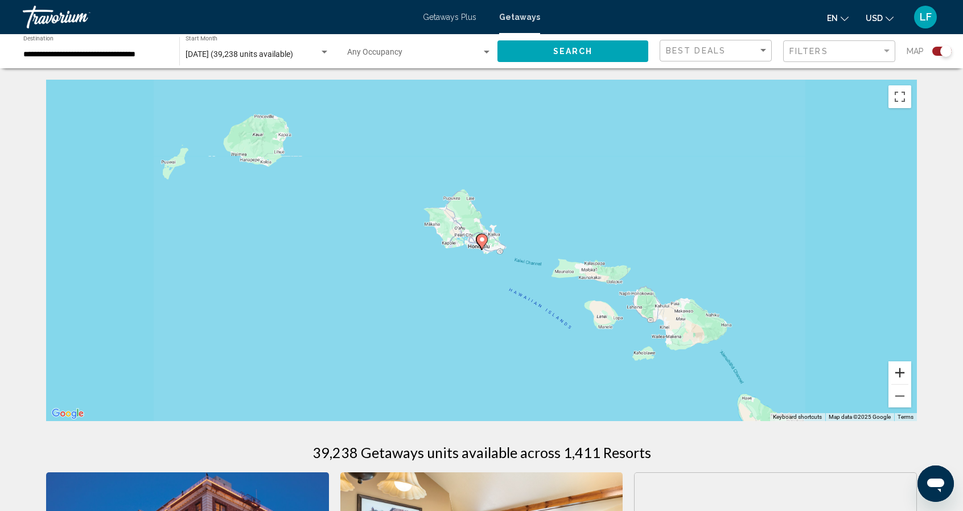
click at [899, 369] on button "Zoom in" at bounding box center [900, 372] width 23 height 23
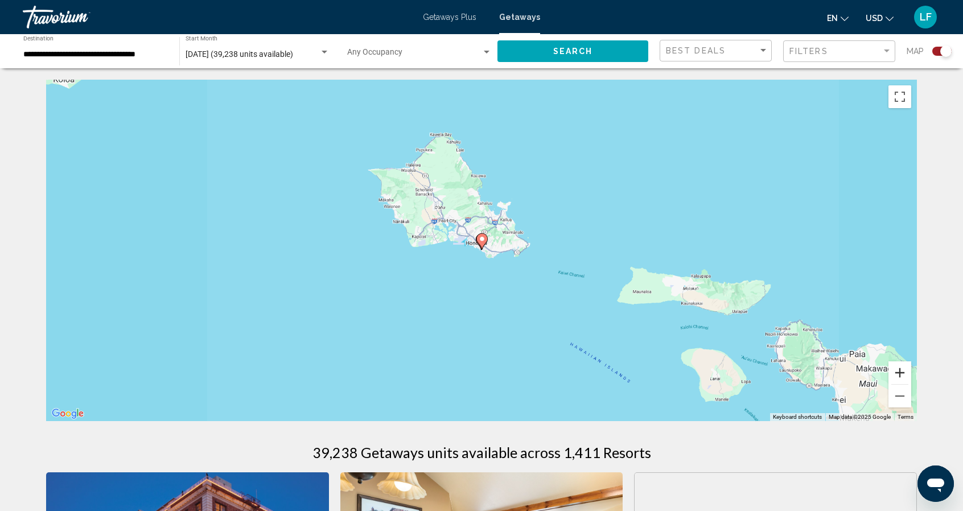
click at [899, 369] on button "Zoom in" at bounding box center [900, 372] width 23 height 23
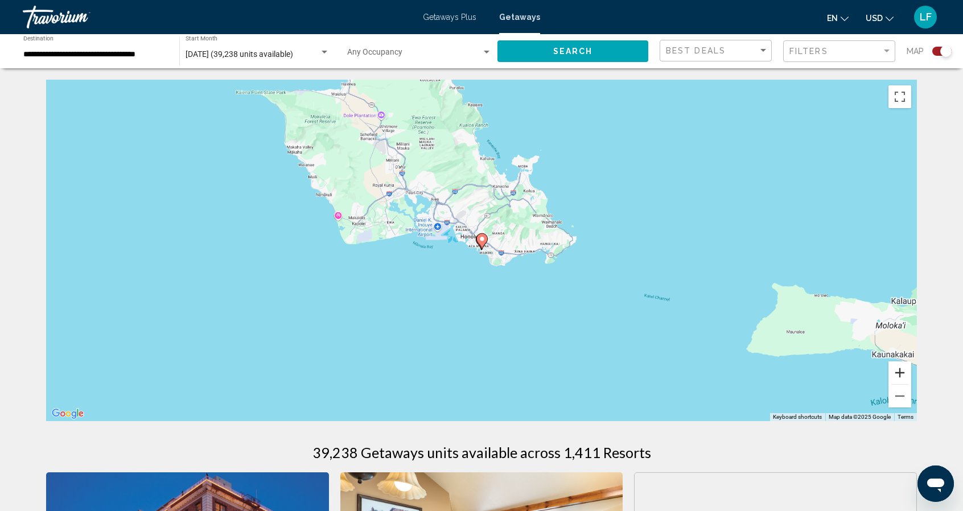
click at [899, 369] on button "Zoom in" at bounding box center [900, 372] width 23 height 23
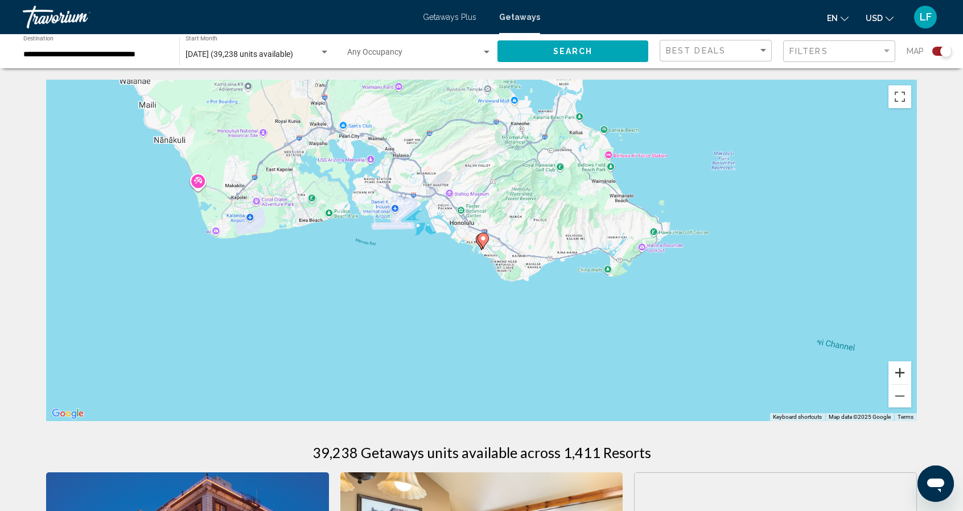
click at [899, 369] on button "Zoom in" at bounding box center [900, 372] width 23 height 23
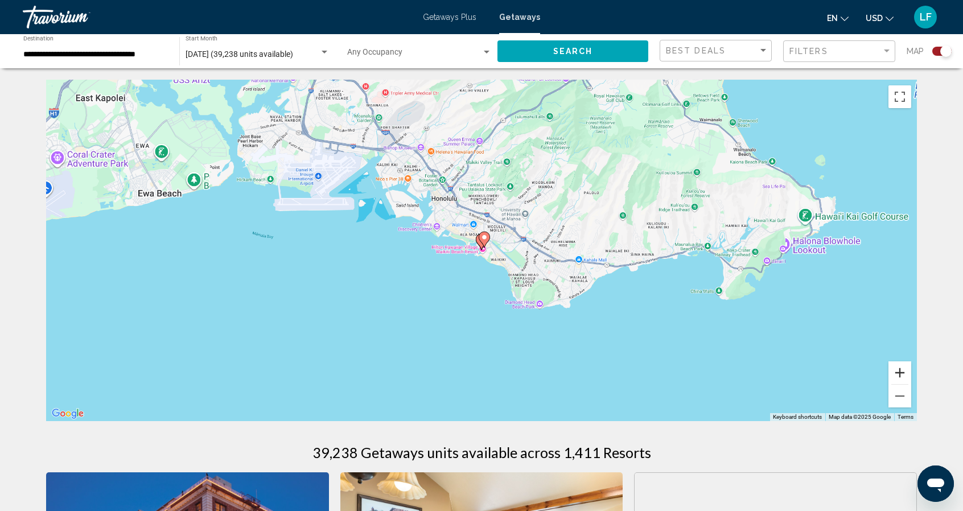
click at [899, 369] on button "Zoom in" at bounding box center [900, 372] width 23 height 23
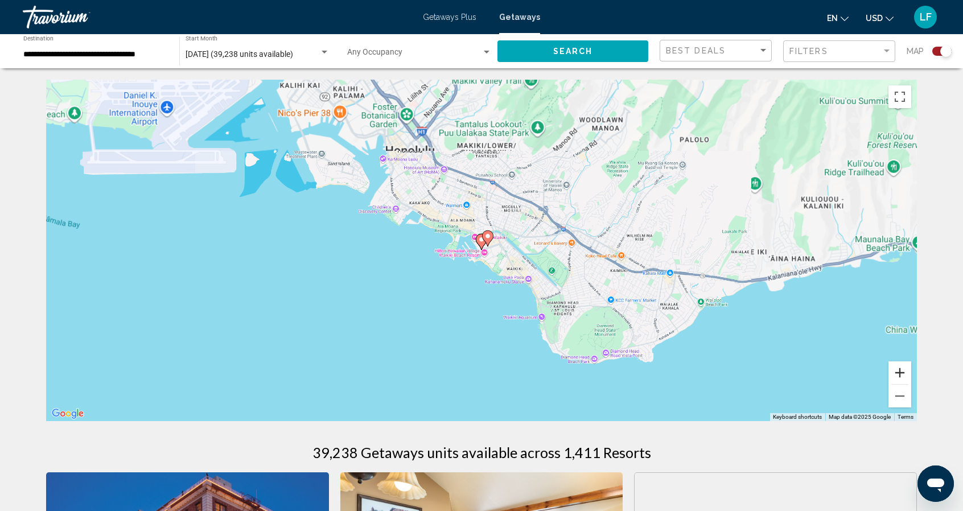
click at [899, 369] on button "Zoom in" at bounding box center [900, 372] width 23 height 23
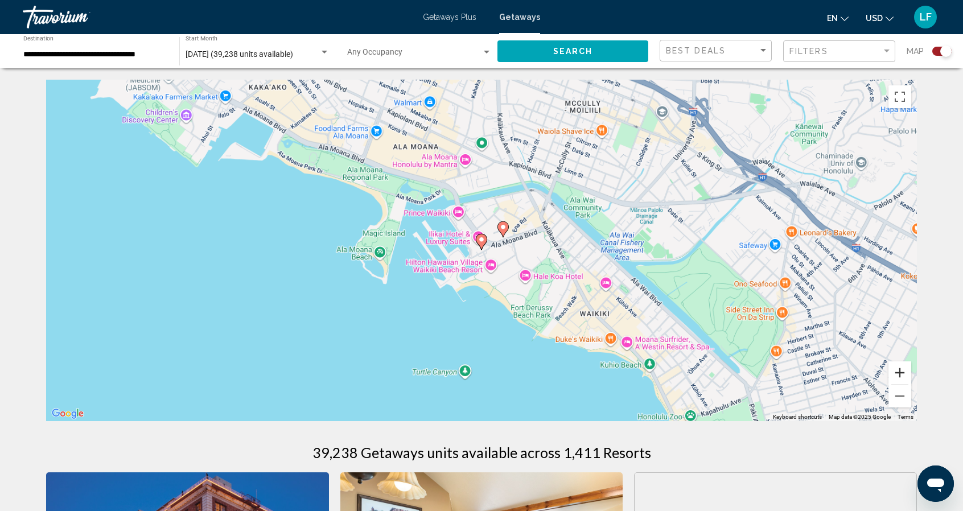
click at [899, 369] on button "Zoom in" at bounding box center [900, 372] width 23 height 23
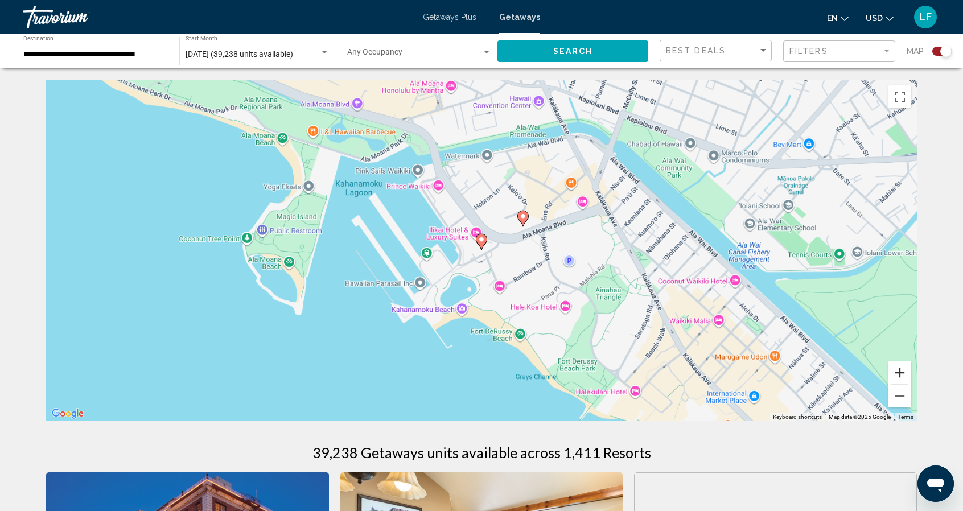
click at [899, 369] on button "Zoom in" at bounding box center [900, 372] width 23 height 23
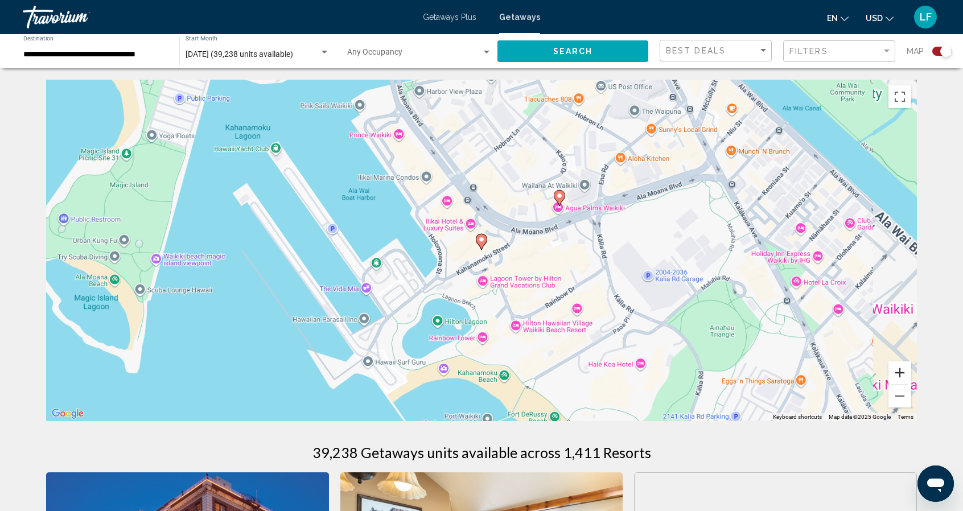
click at [899, 369] on button "Zoom in" at bounding box center [900, 372] width 23 height 23
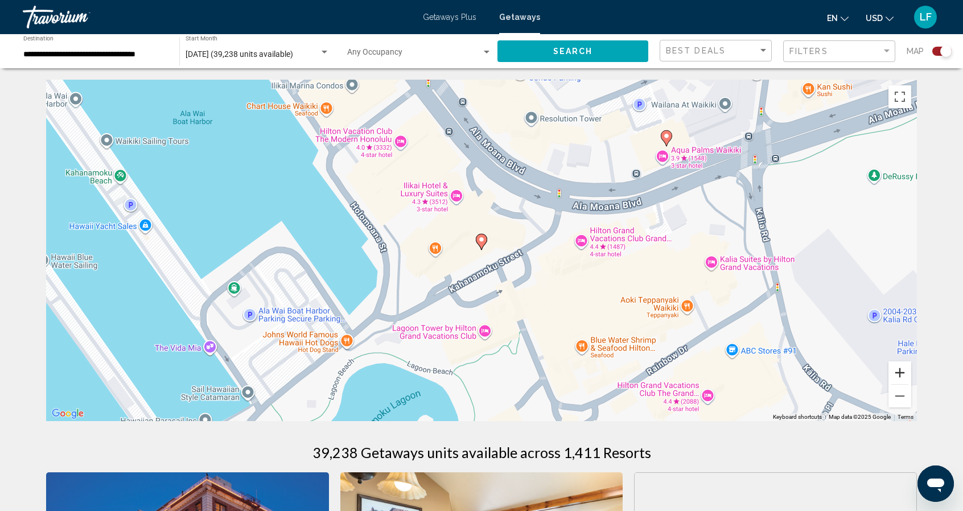
click at [899, 369] on button "Zoom in" at bounding box center [900, 372] width 23 height 23
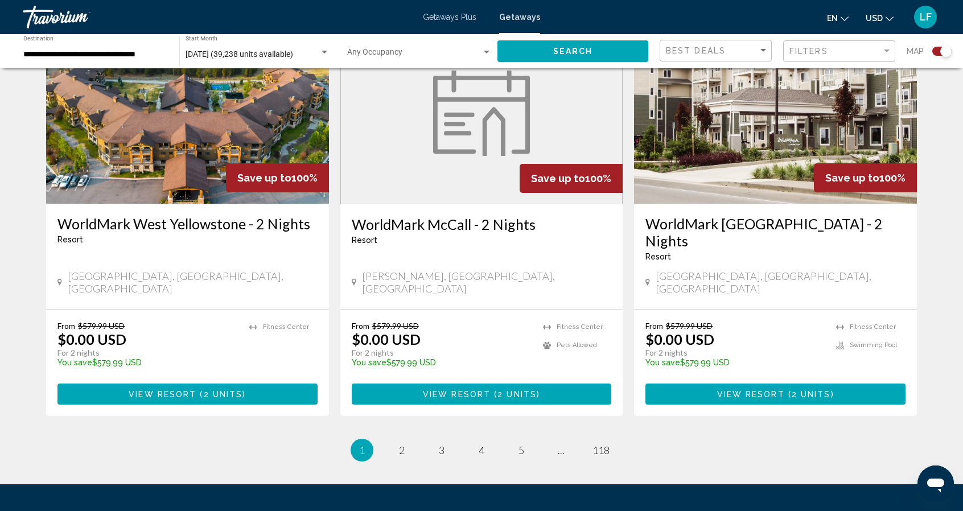
scroll to position [1694, 0]
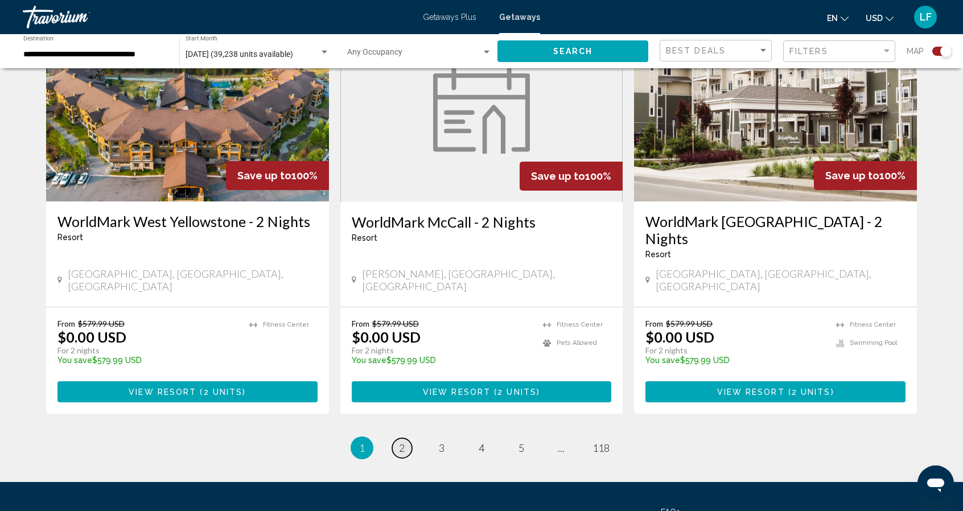
click at [403, 442] on span "2" at bounding box center [402, 448] width 6 height 13
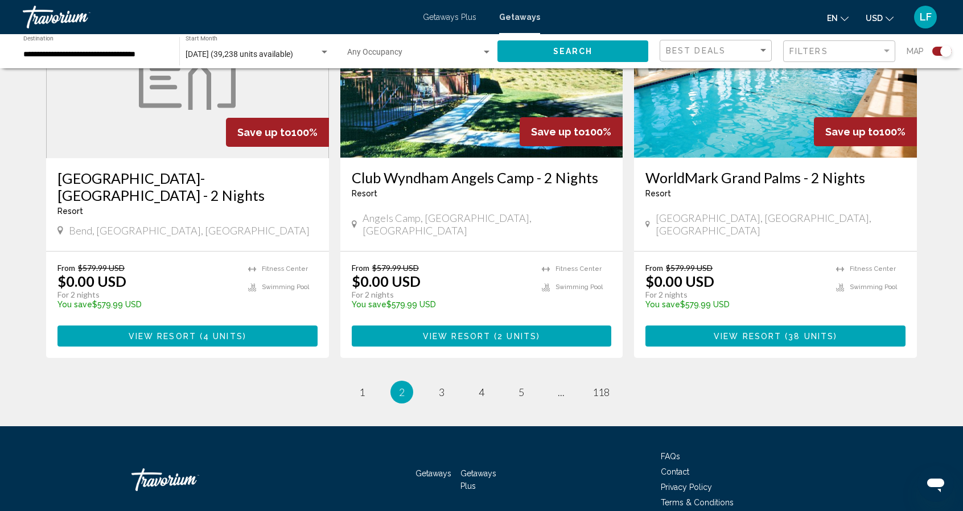
scroll to position [1747, 0]
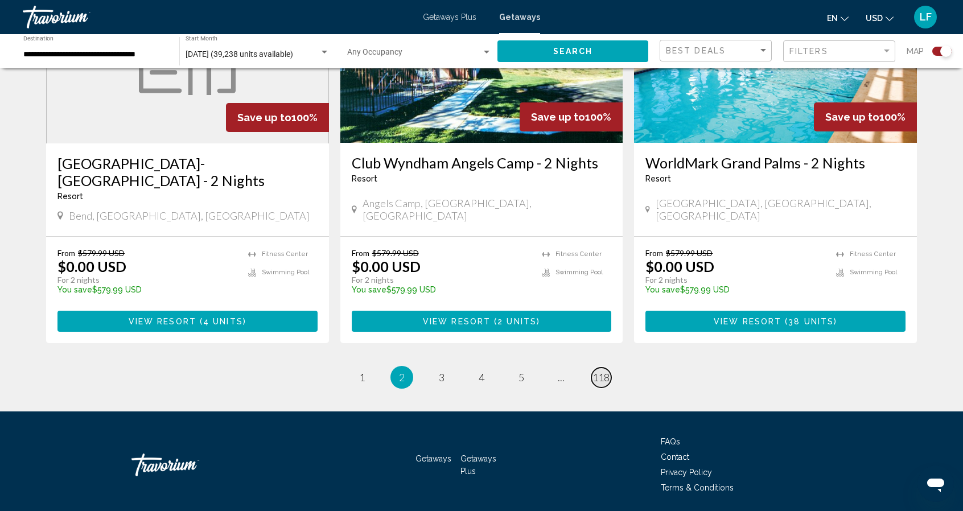
click at [604, 371] on span "118" at bounding box center [601, 377] width 17 height 13
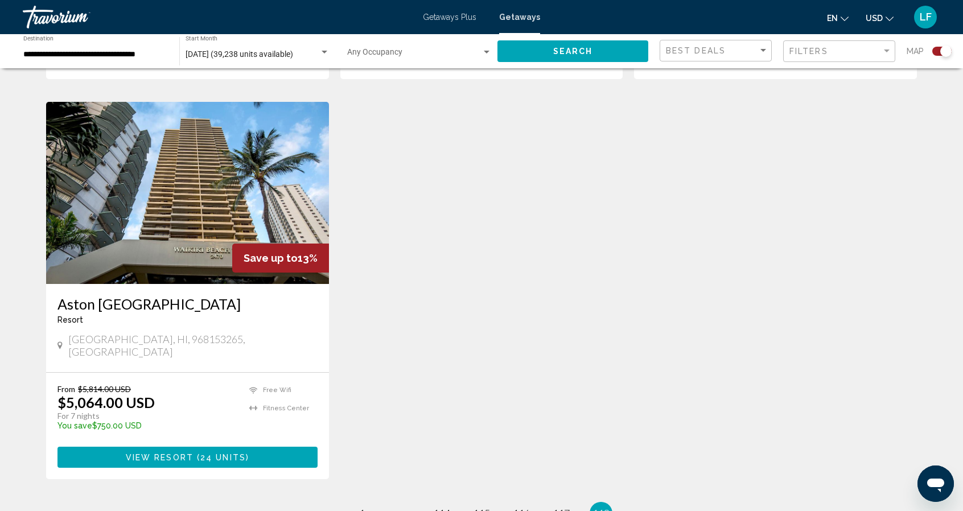
scroll to position [1325, 0]
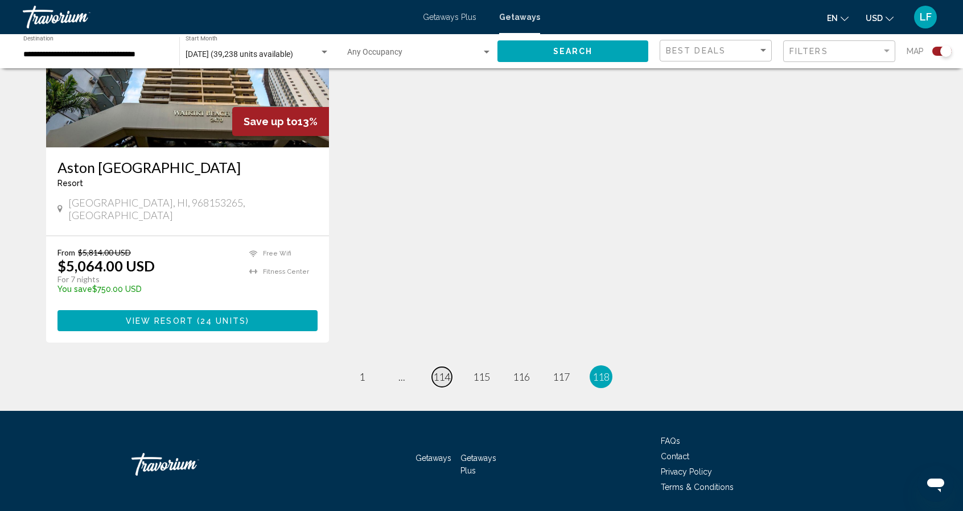
click at [439, 371] on span "114" at bounding box center [441, 377] width 17 height 13
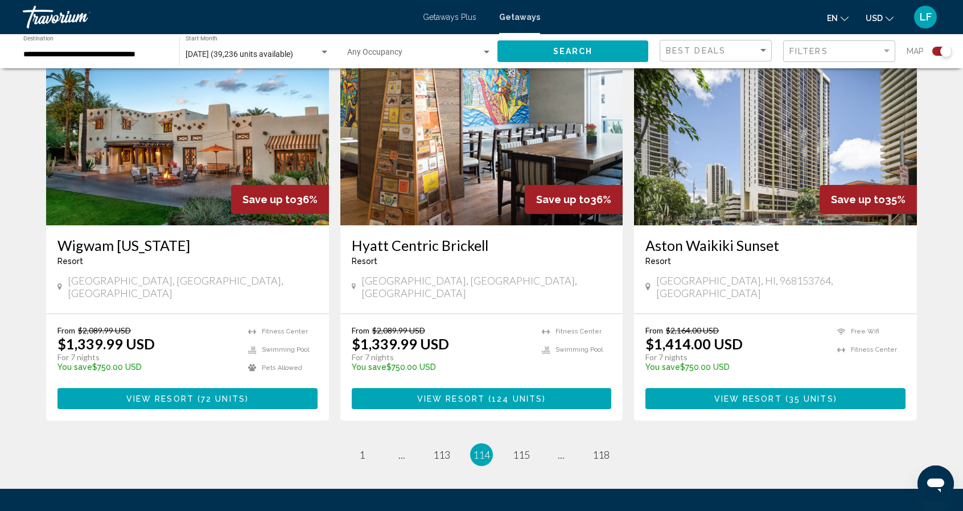
scroll to position [1711, 0]
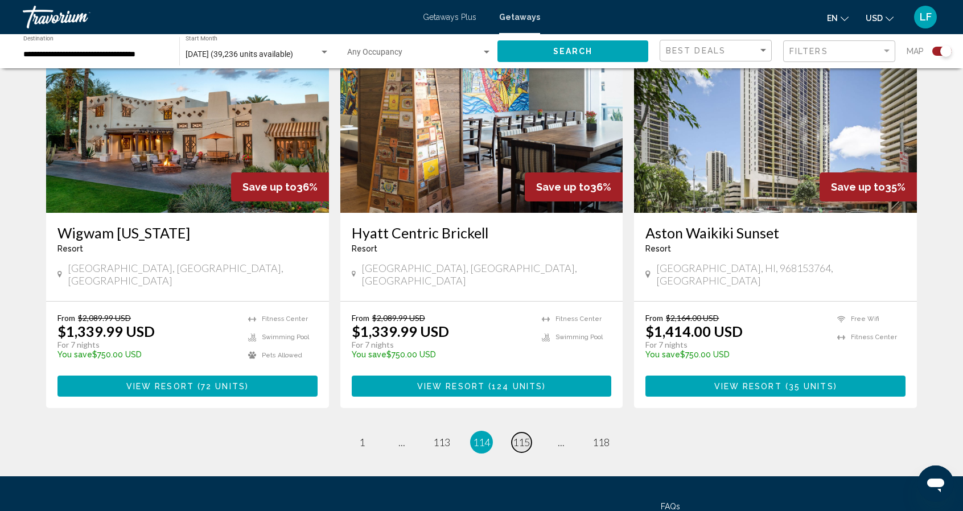
click at [519, 436] on span "115" at bounding box center [521, 442] width 17 height 13
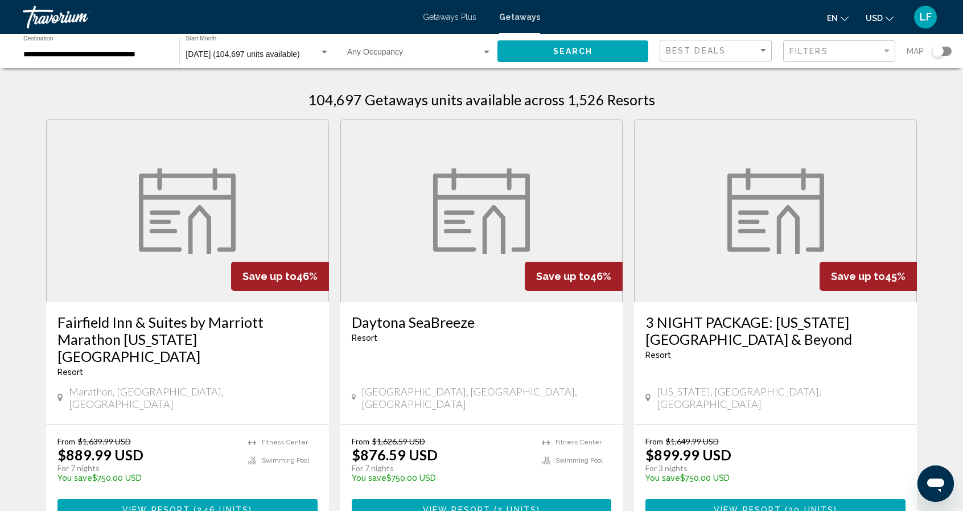
click at [513, 270] on figure "Main content" at bounding box center [482, 211] width 282 height 182
